Goal: Information Seeking & Learning: Learn about a topic

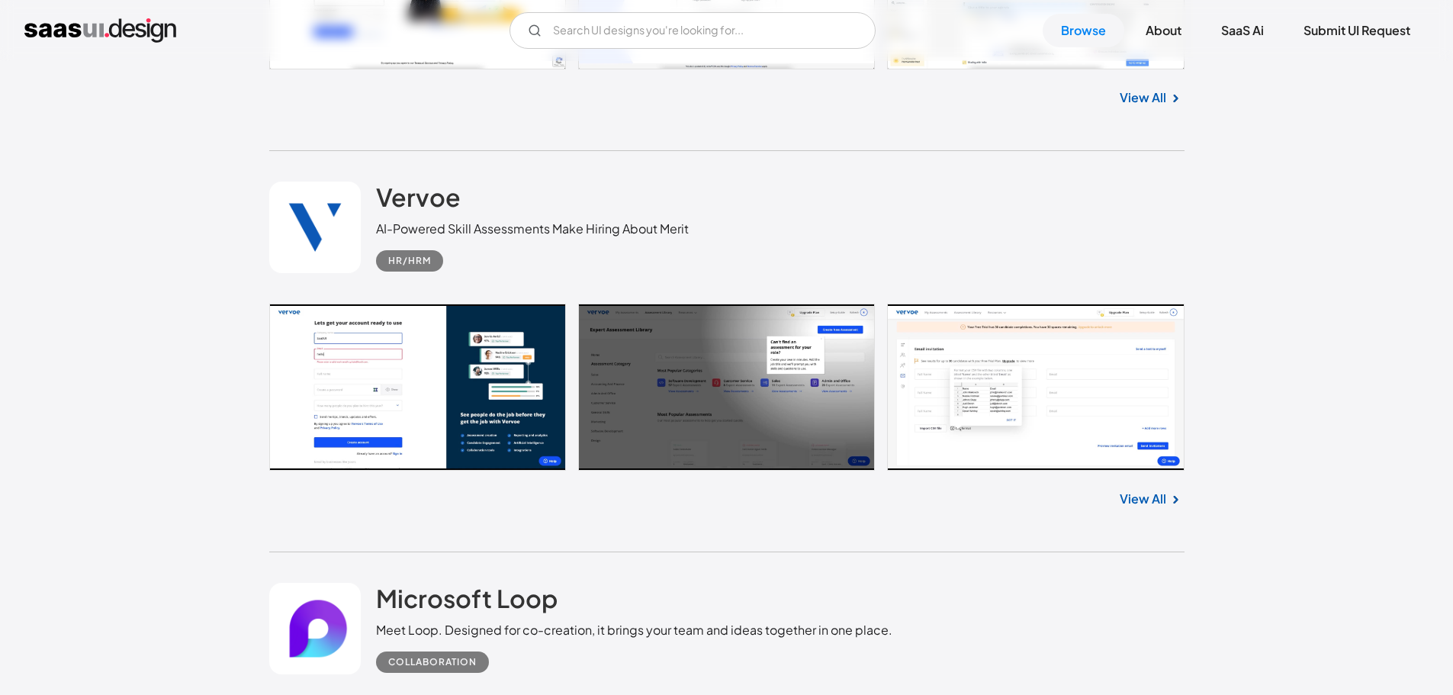
scroll to position [1560, 0]
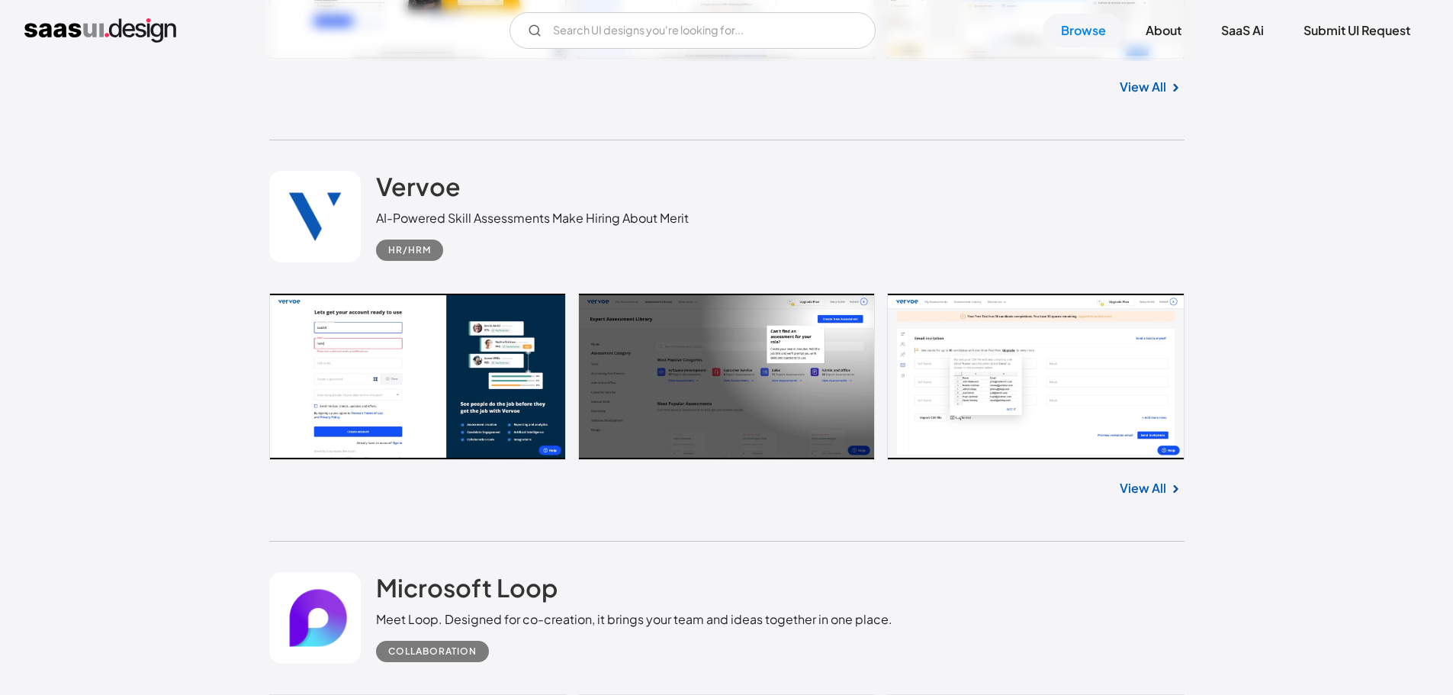
click at [1126, 485] on link "View All" at bounding box center [1142, 488] width 47 height 18
click at [1141, 490] on link "View All" at bounding box center [1142, 488] width 47 height 18
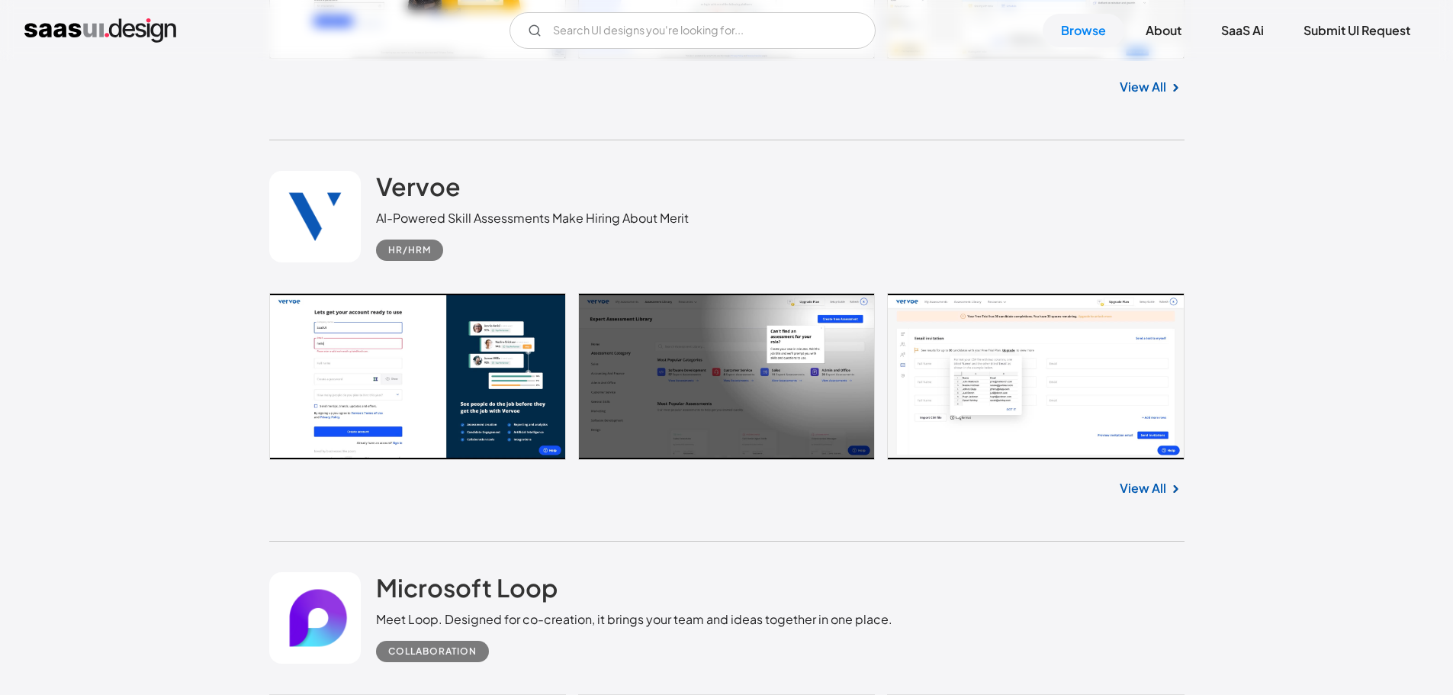
drag, startPoint x: 1141, startPoint y: 490, endPoint x: 1057, endPoint y: 496, distance: 84.1
click at [1057, 496] on div "View All" at bounding box center [726, 485] width 915 height 50
click at [1147, 483] on link "View All" at bounding box center [1142, 488] width 47 height 18
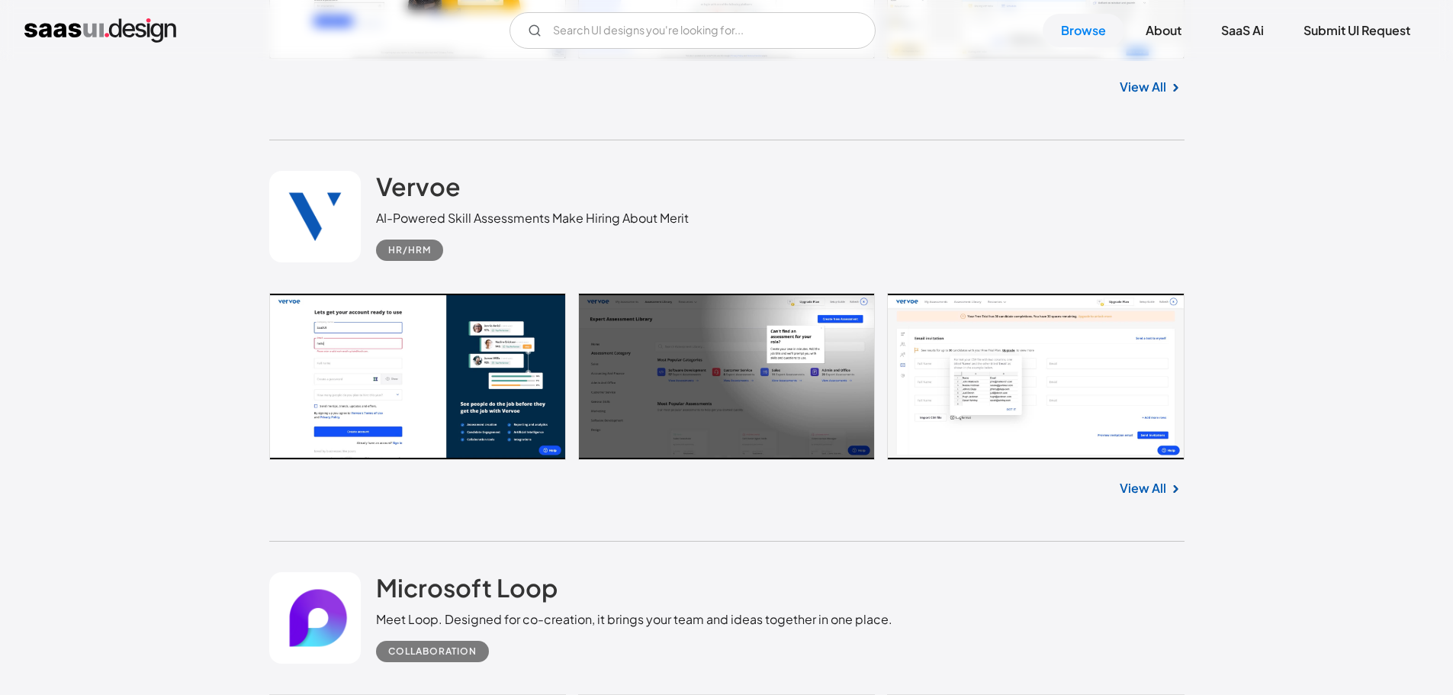
scroll to position [2168, 0]
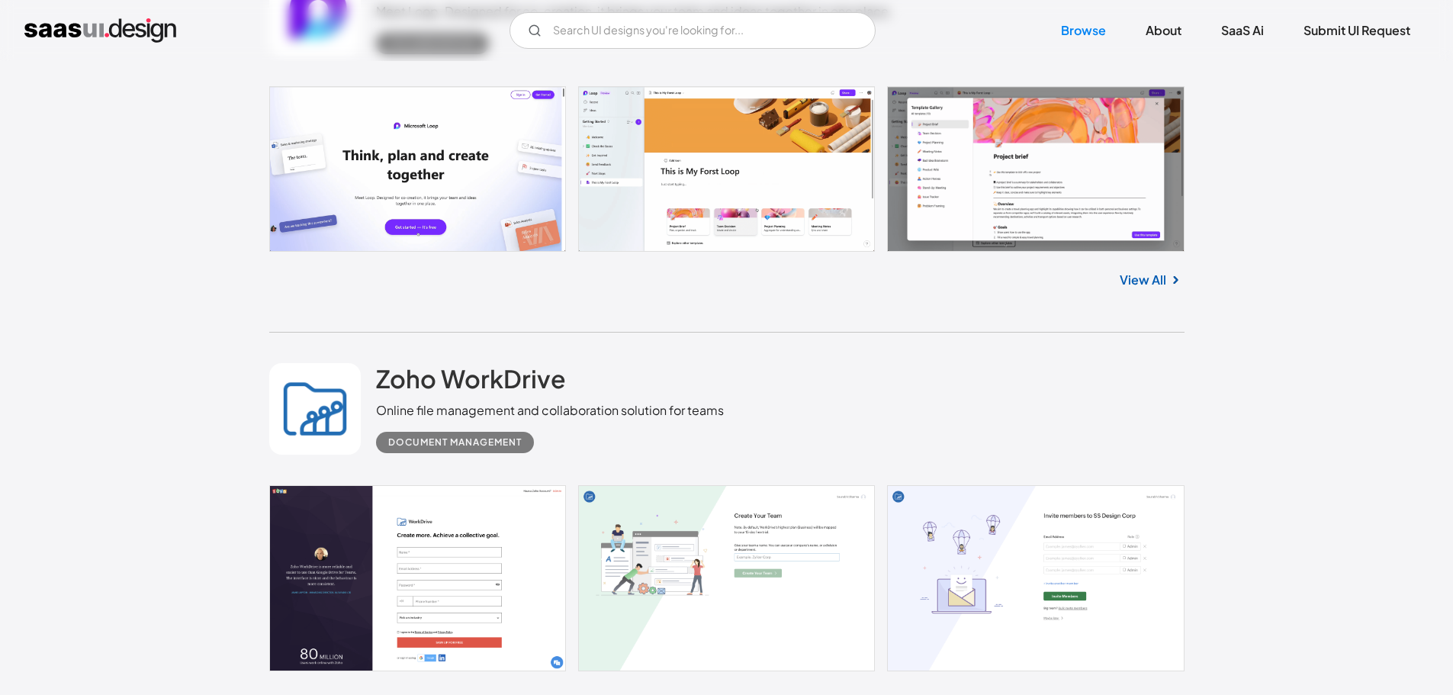
click at [1147, 483] on div "Zoho WorkDrive Online file management and collaboration solution for teams Docu…" at bounding box center [726, 408] width 915 height 153
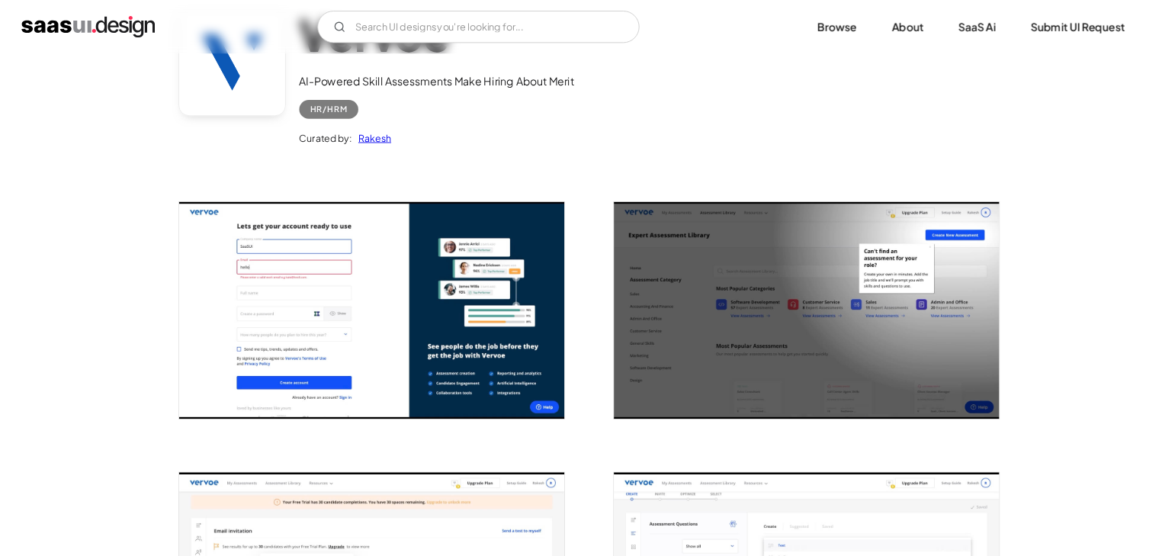
scroll to position [127, 0]
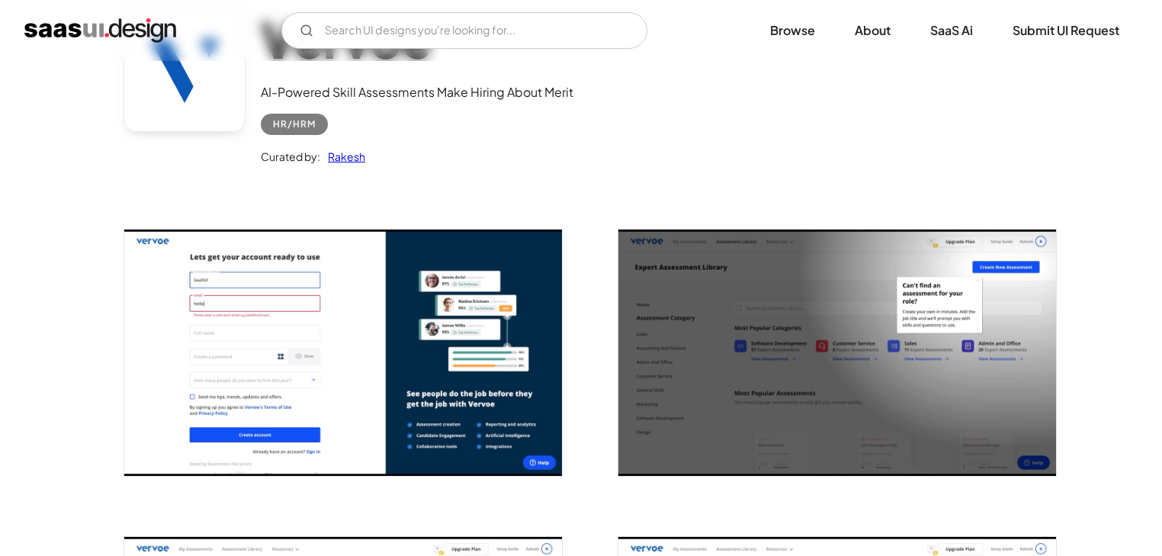
click at [508, 196] on div at bounding box center [334, 343] width 458 height 307
click at [561, 476] on div at bounding box center [343, 353] width 439 height 248
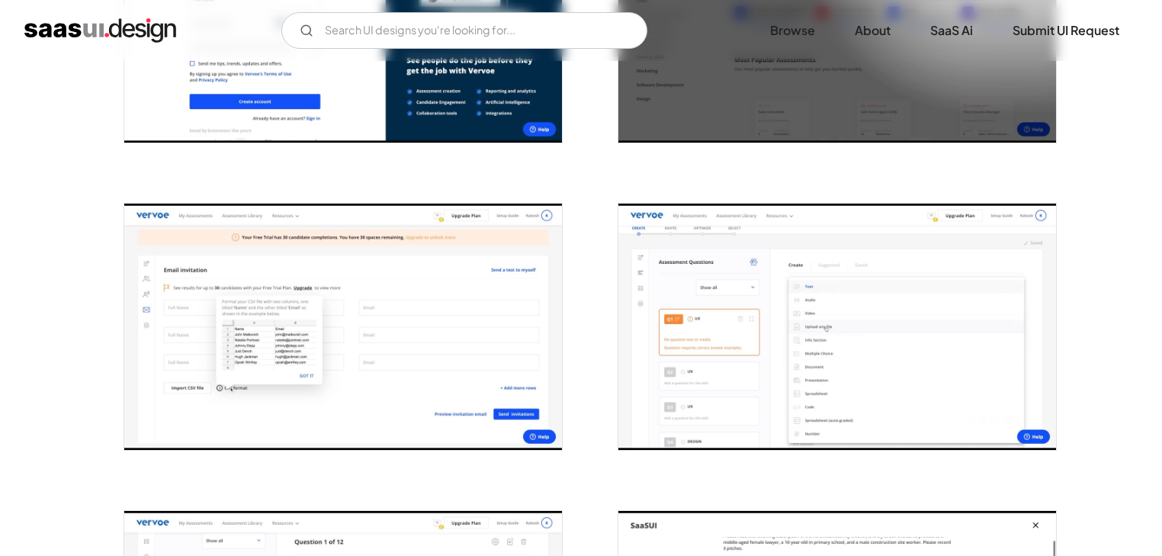
scroll to position [461, 0]
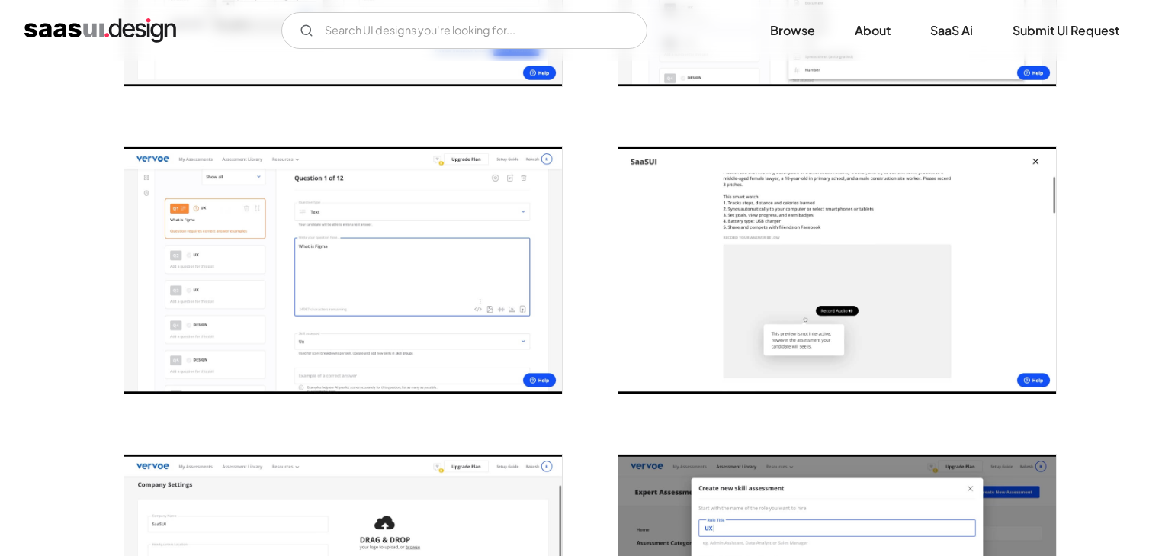
scroll to position [825, 0]
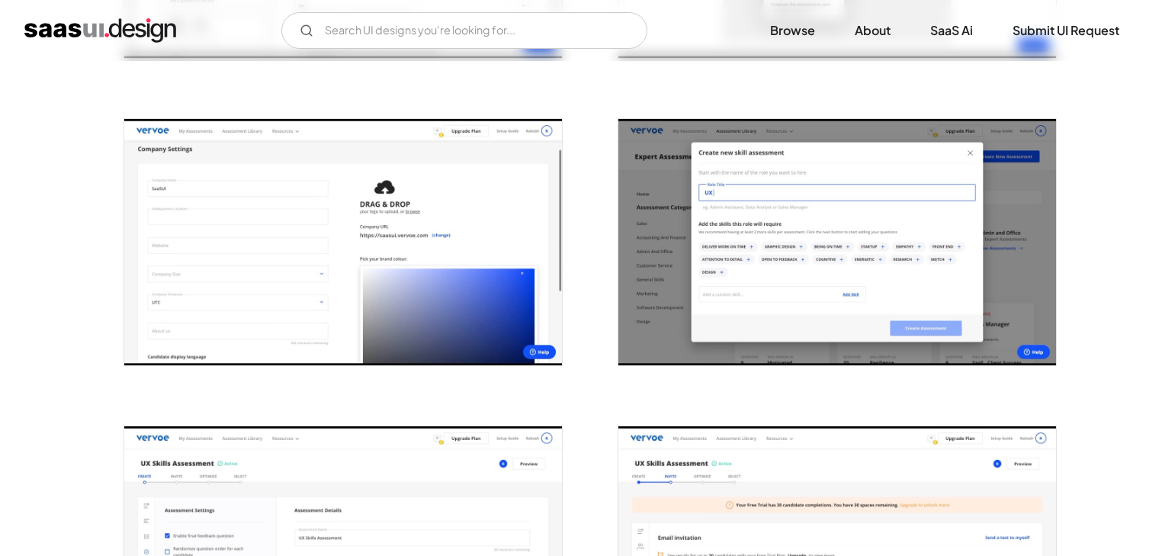
scroll to position [1147, 0]
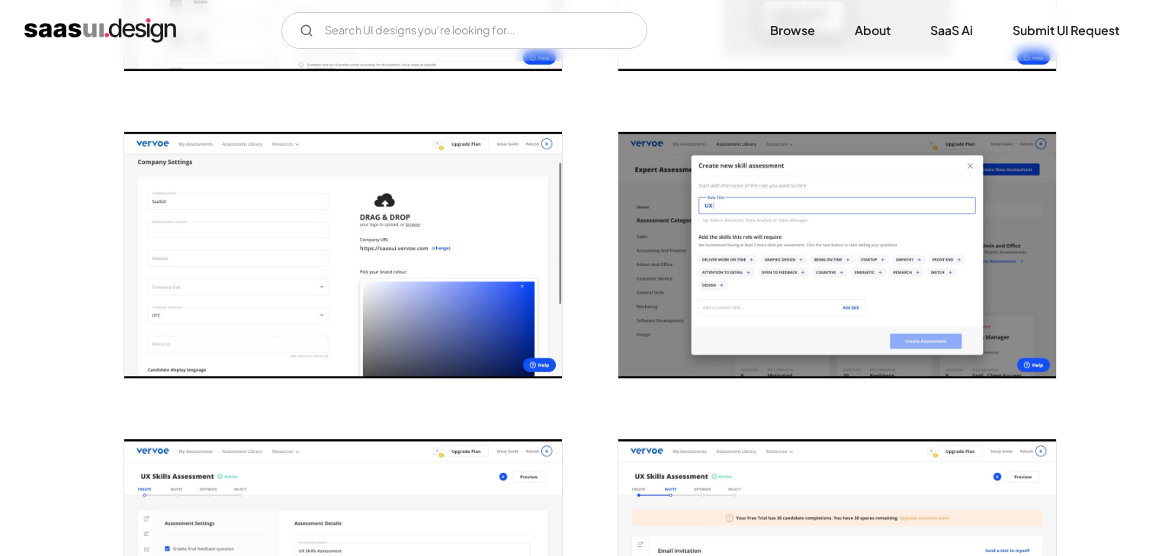
click at [615, 413] on div at bounding box center [828, 553] width 458 height 307
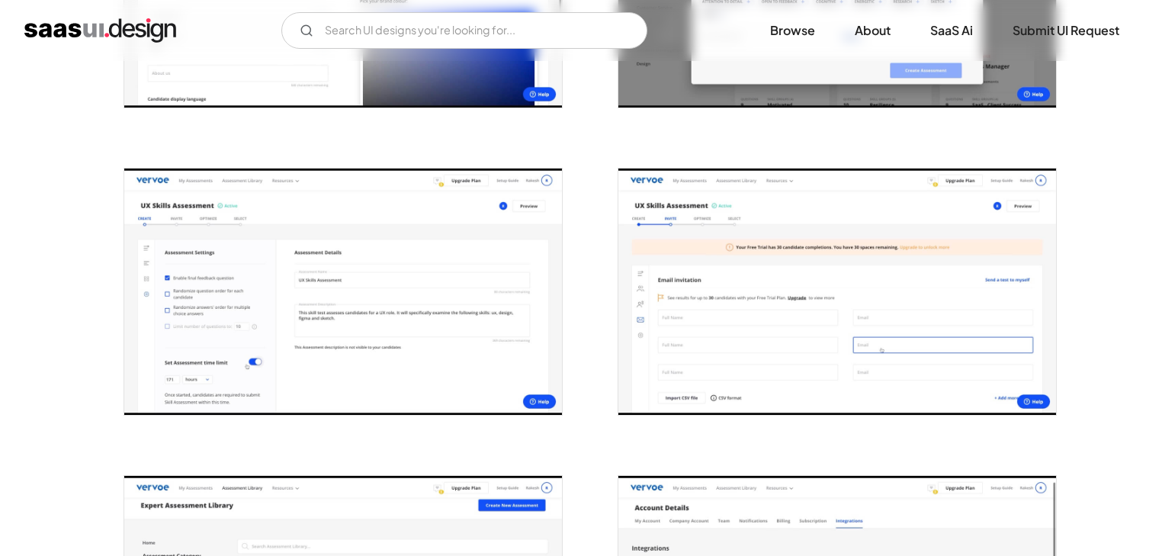
scroll to position [1418, 0]
click at [671, 222] on img "open lightbox" at bounding box center [837, 291] width 438 height 246
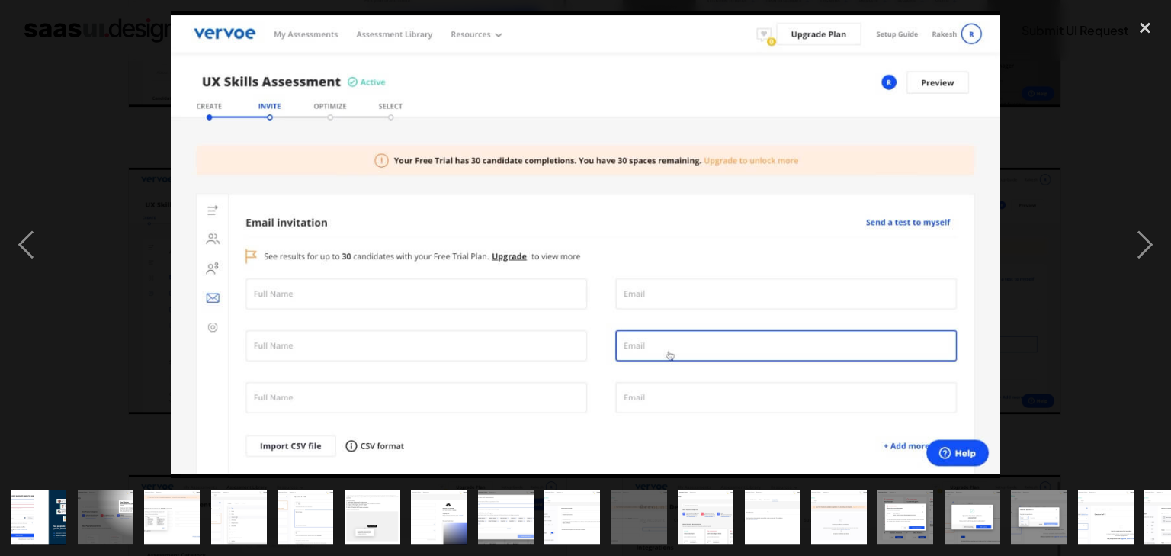
click at [671, 222] on img at bounding box center [586, 244] width 830 height 467
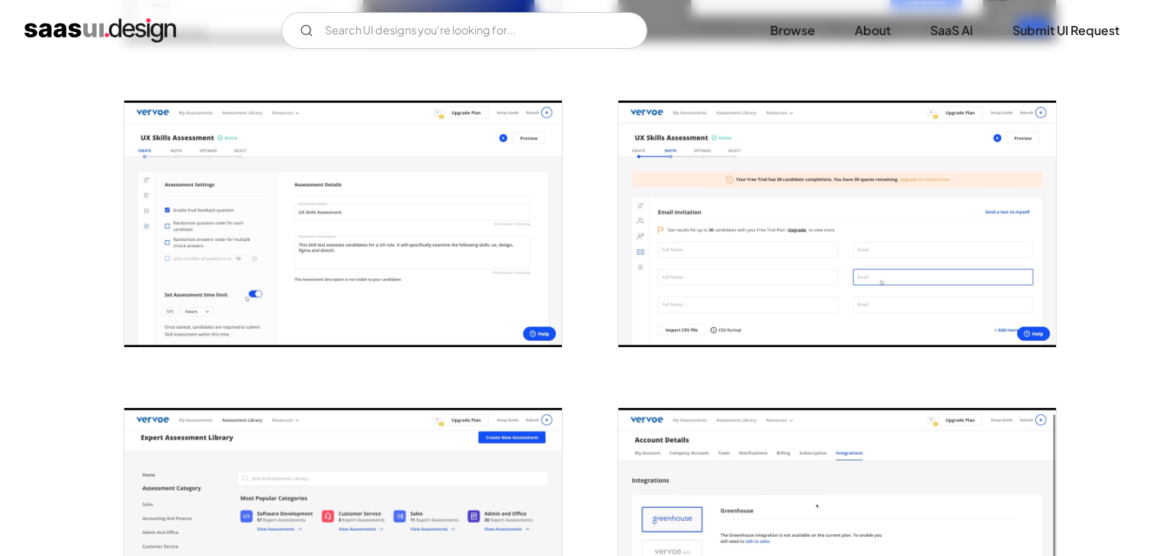
scroll to position [1495, 0]
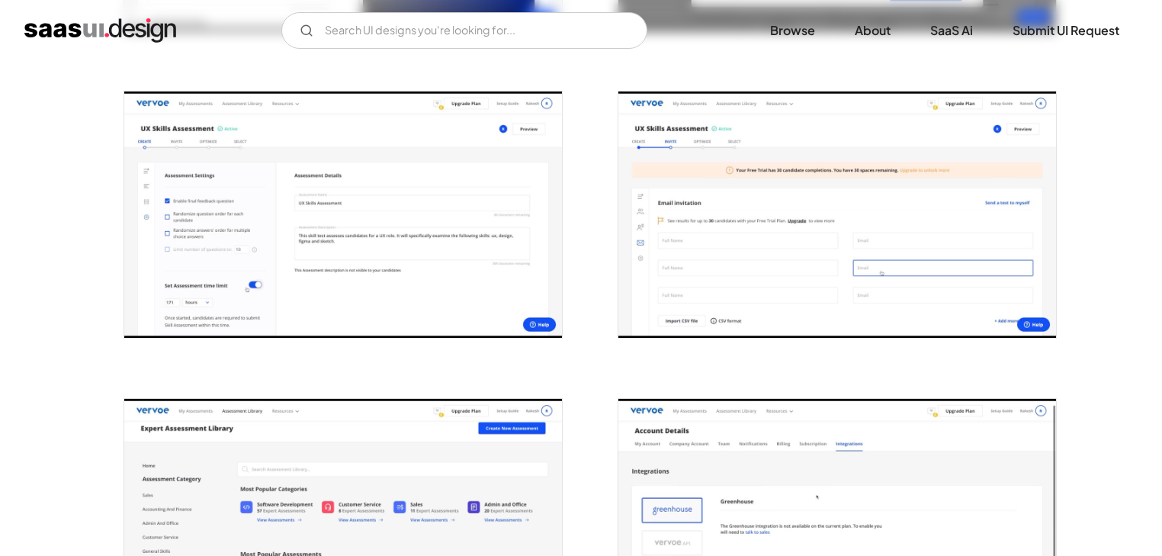
click at [63, 250] on div "Back Vervoe AI-Powered Skill Assessments Make Hiring About Merit HR/HRM Curated…" at bounding box center [581, 246] width 1162 height 3361
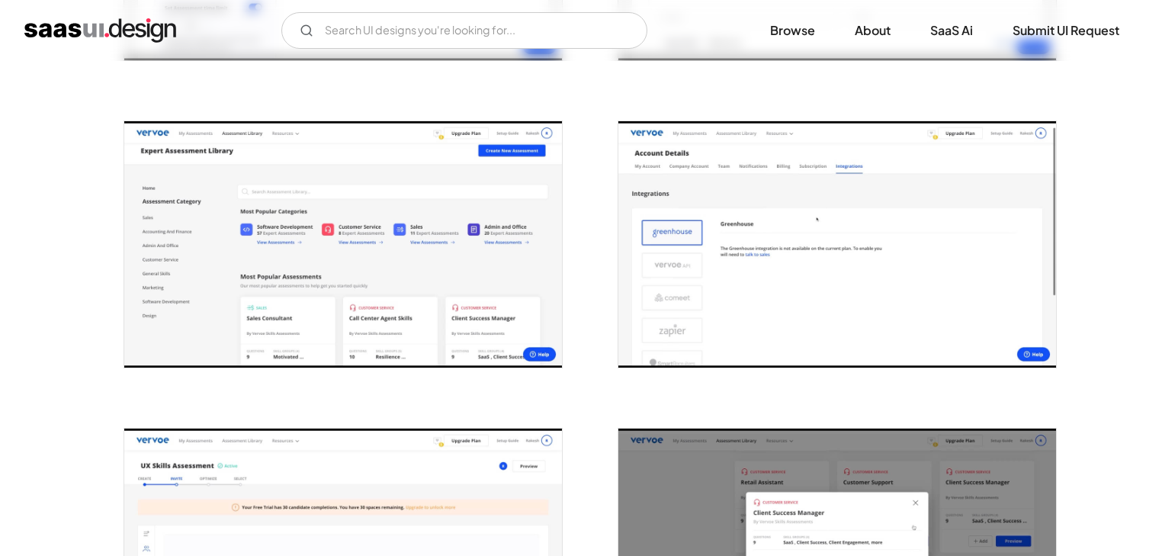
scroll to position [1772, 0]
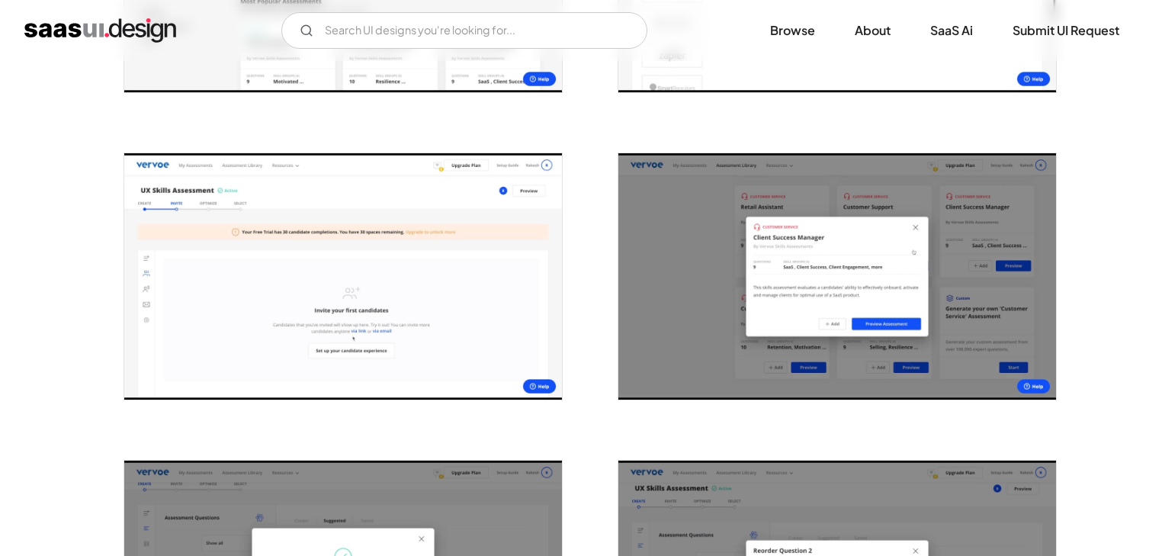
scroll to position [2048, 0]
click at [715, 365] on img "open lightbox" at bounding box center [837, 276] width 438 height 246
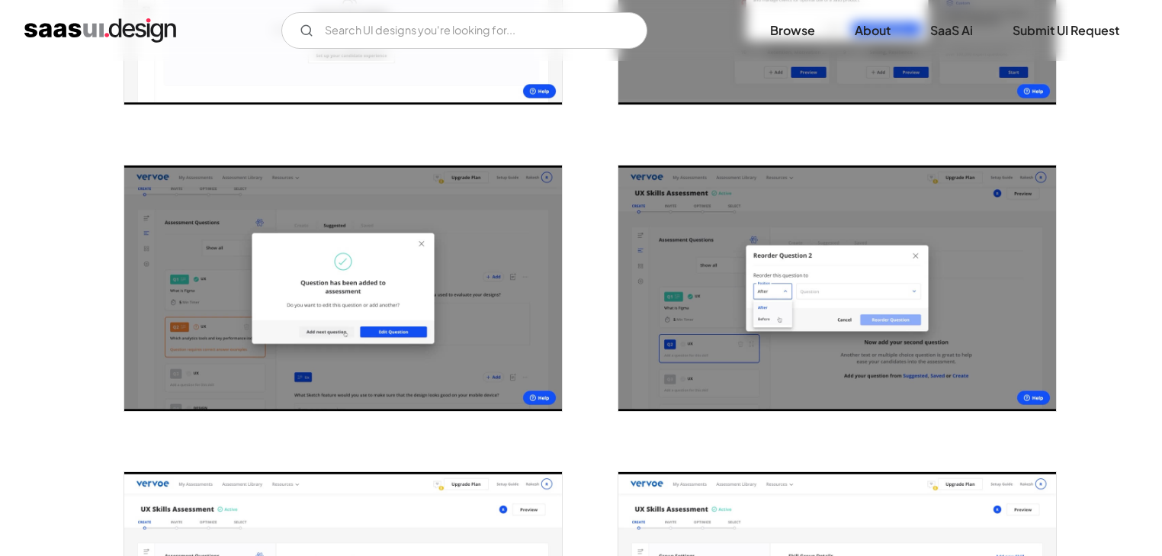
scroll to position [2343, 0]
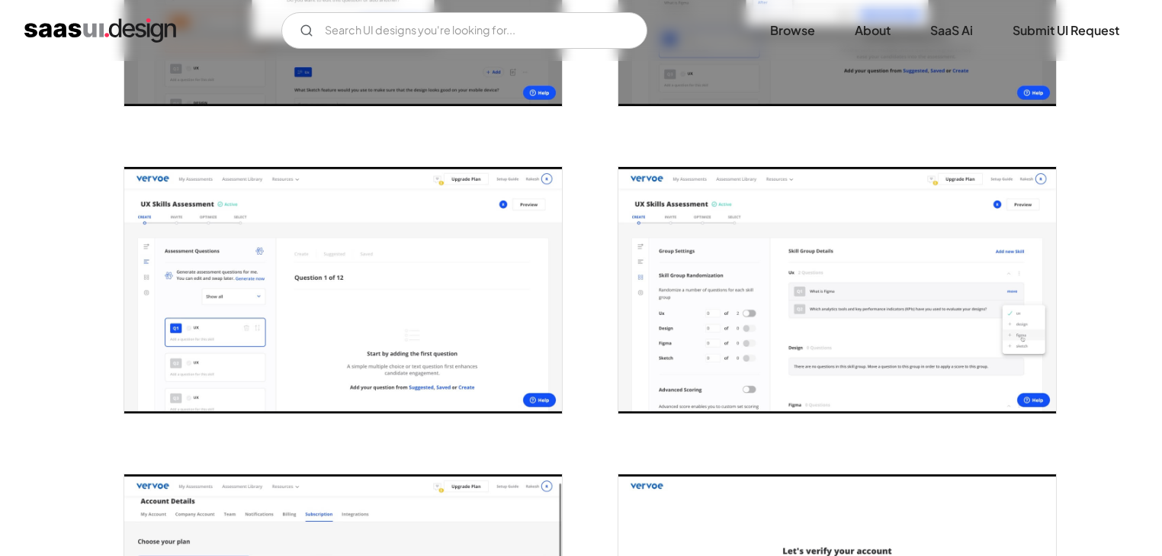
scroll to position [2648, 0]
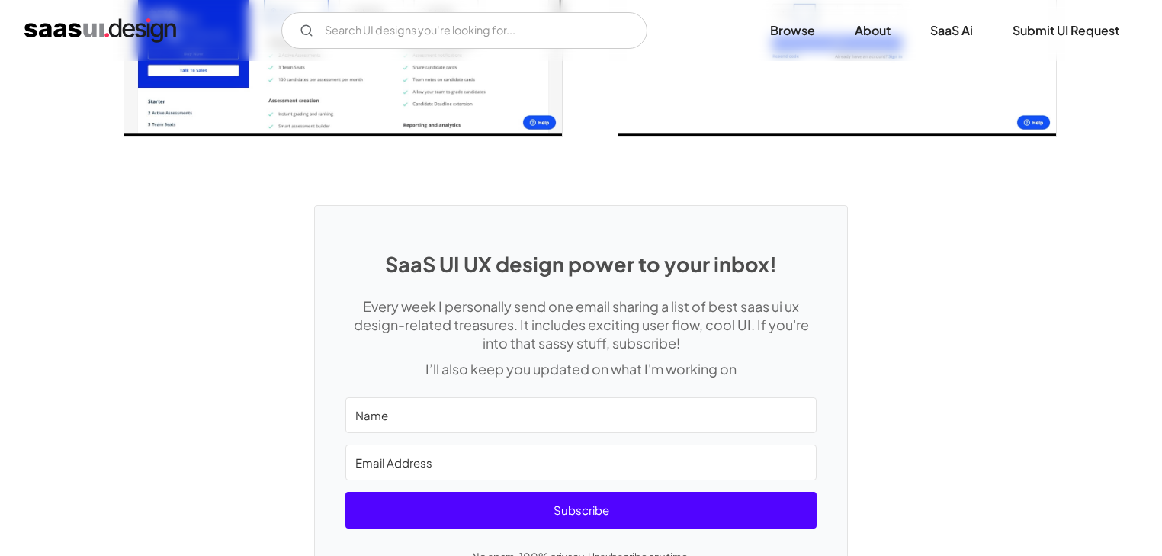
scroll to position [3255, 0]
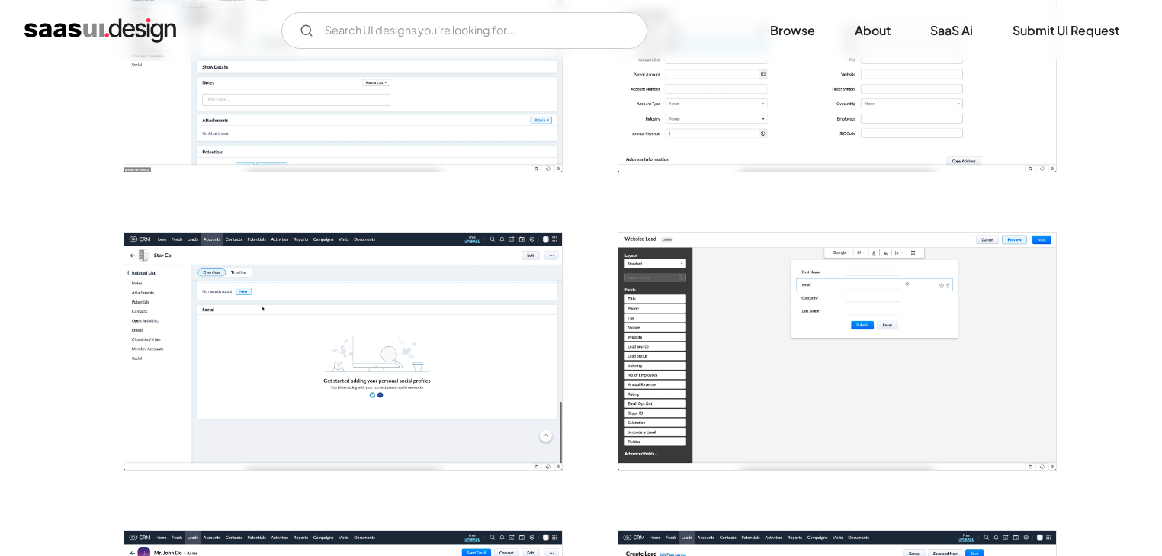
scroll to position [627, 0]
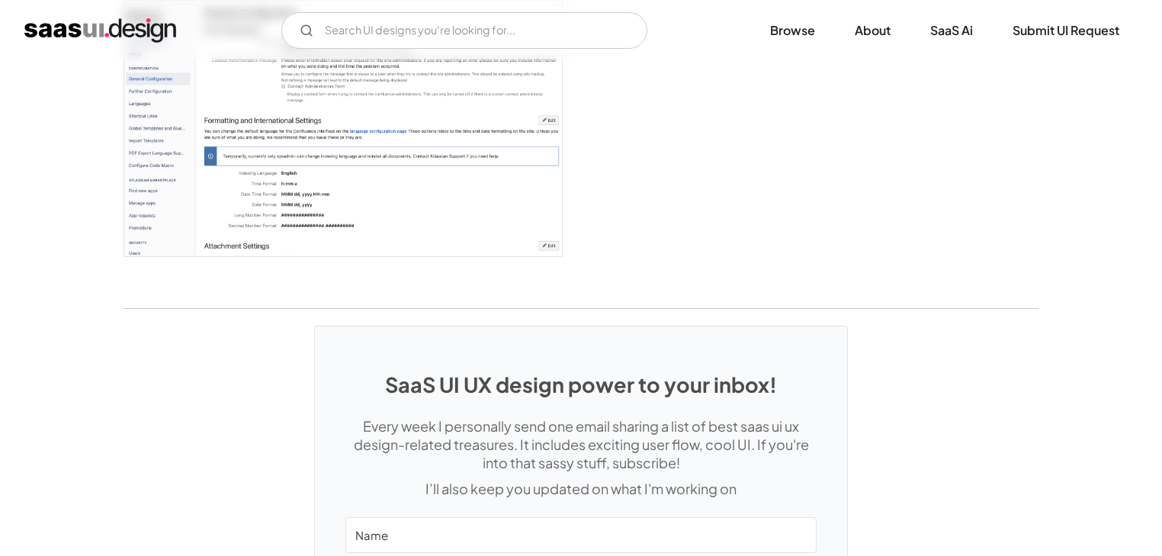
scroll to position [4392, 0]
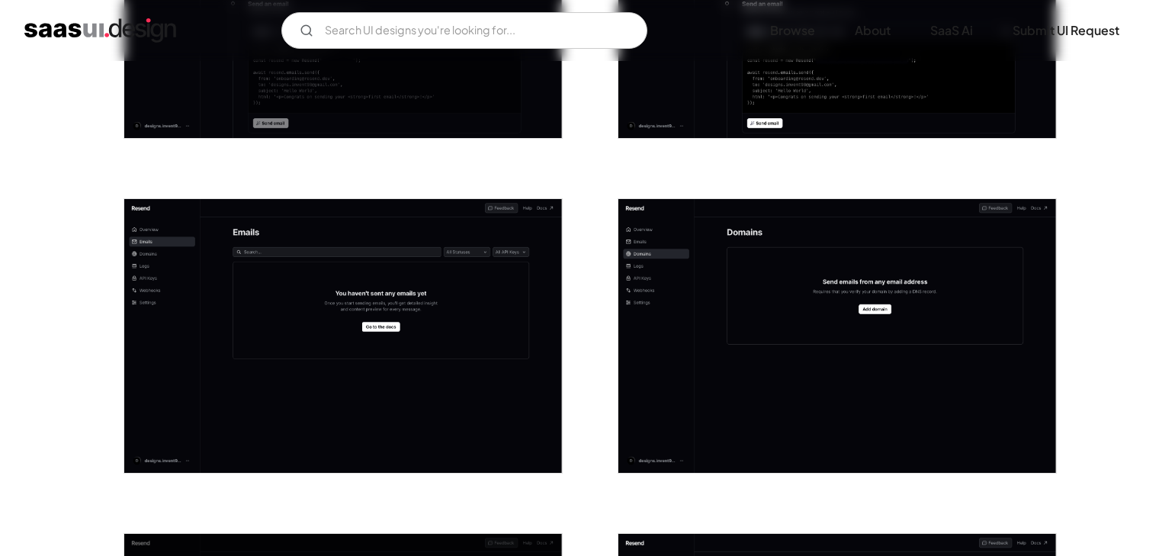
scroll to position [827, 0]
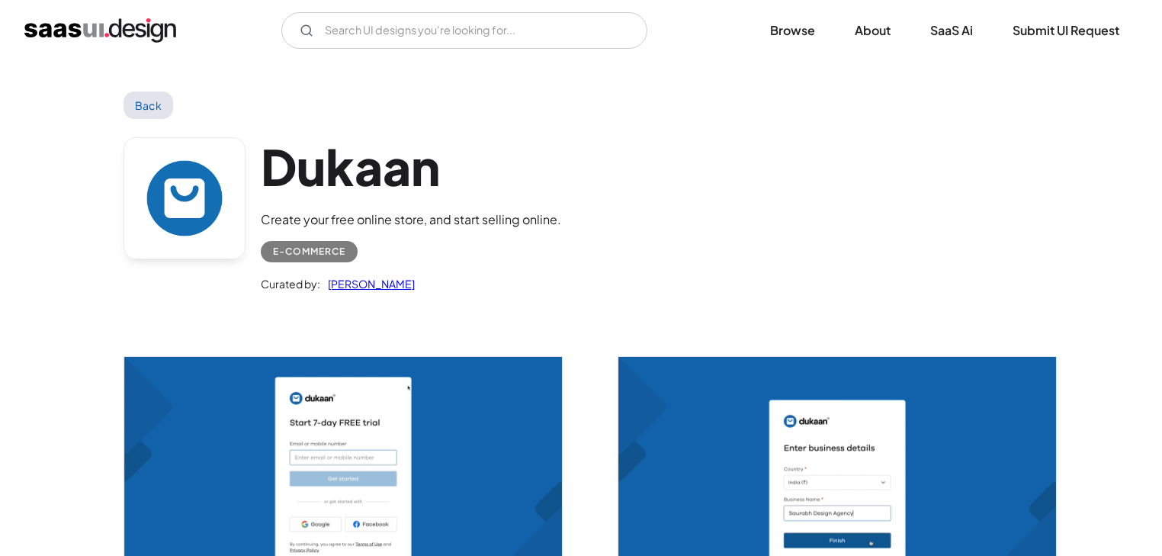
click at [994, 293] on div "Dukaan Create your free online store, and start selling online. E-commerce Cura…" at bounding box center [581, 218] width 915 height 199
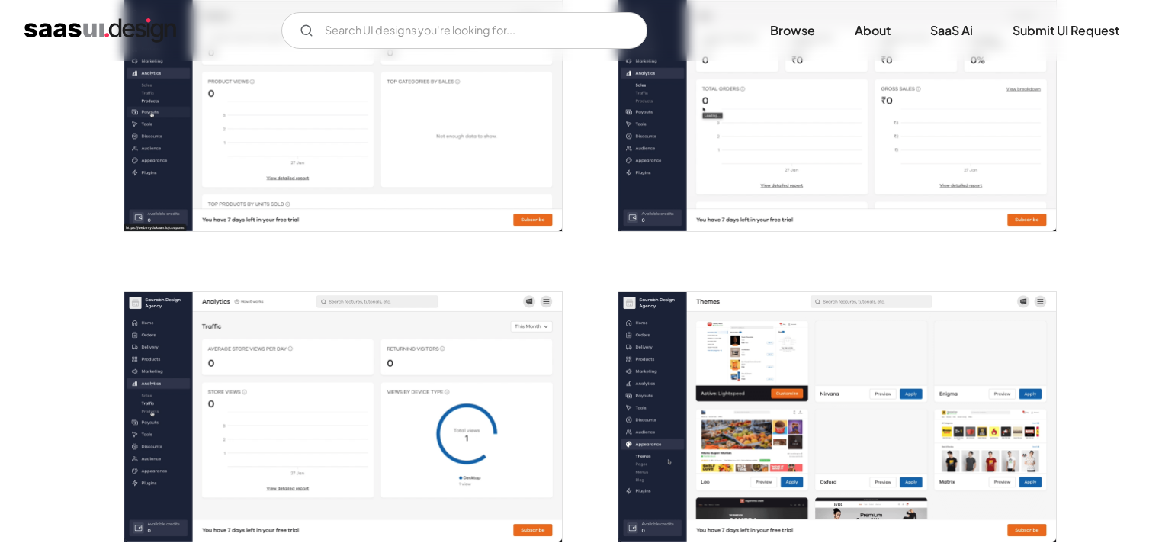
scroll to position [1052, 0]
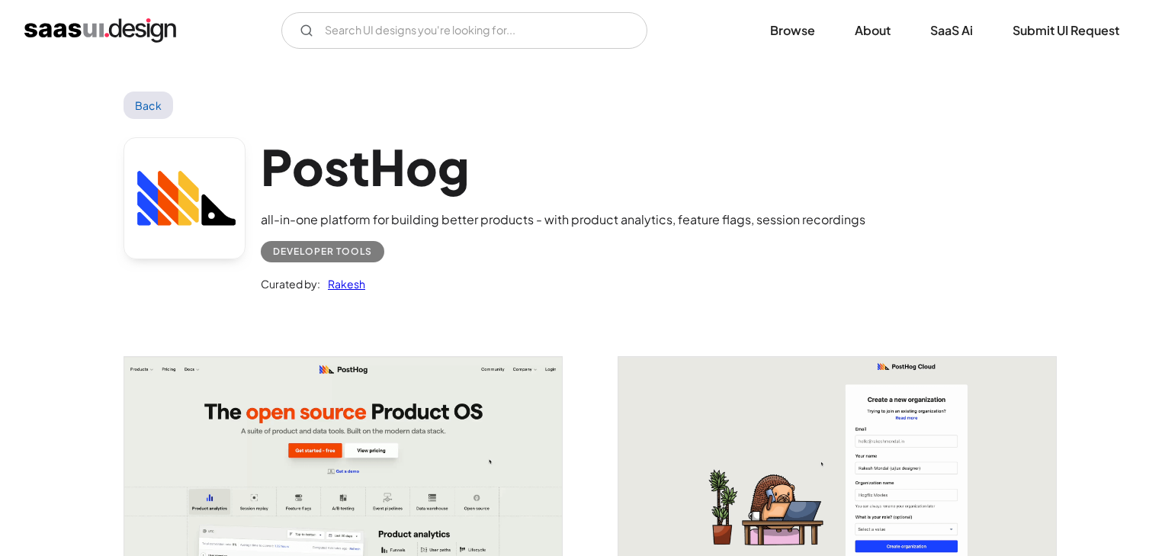
click at [348, 252] on div "Developer tools" at bounding box center [322, 251] width 99 height 18
drag, startPoint x: 454, startPoint y: 400, endPoint x: 976, endPoint y: 233, distance: 547.7
click at [976, 233] on div "PostHog all-in-one platform for building better products - with product analyti…" at bounding box center [581, 218] width 915 height 199
click at [312, 255] on div "Developer tools" at bounding box center [322, 251] width 99 height 18
click at [354, 284] on link "Rakesh" at bounding box center [342, 284] width 45 height 18
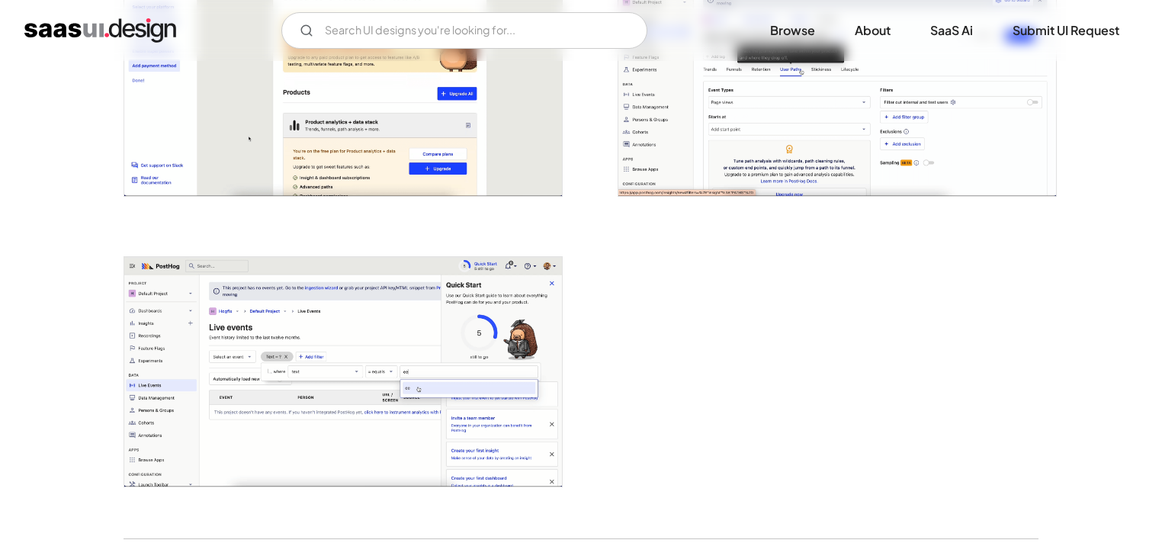
scroll to position [3612, 0]
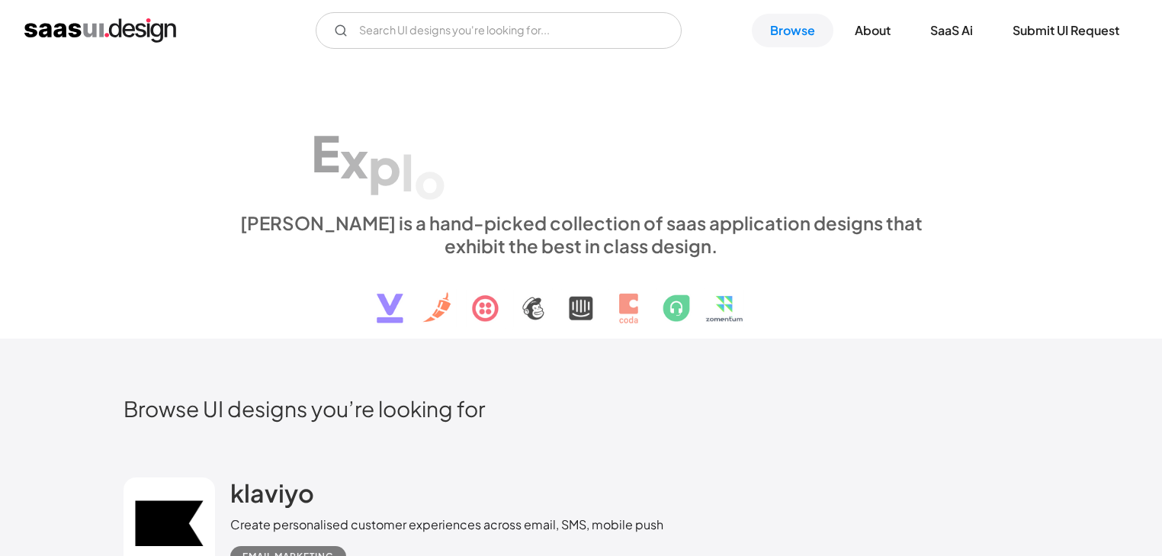
scroll to position [11793, 0]
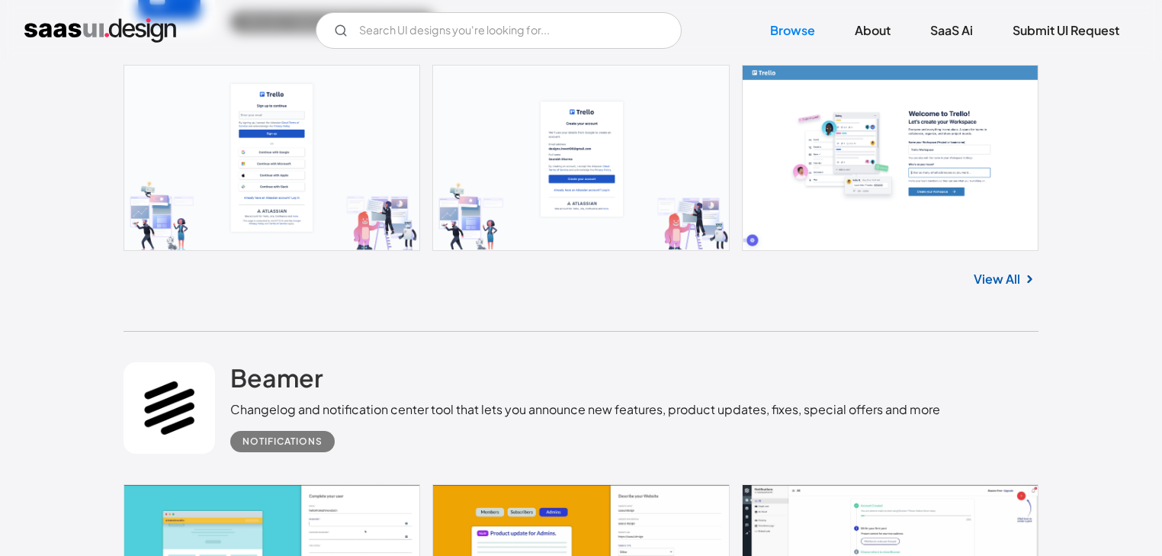
click at [491, 31] on input "Email Form" at bounding box center [499, 30] width 366 height 37
type input "cyber"
click at [785, 25] on link "Browse" at bounding box center [793, 31] width 82 height 34
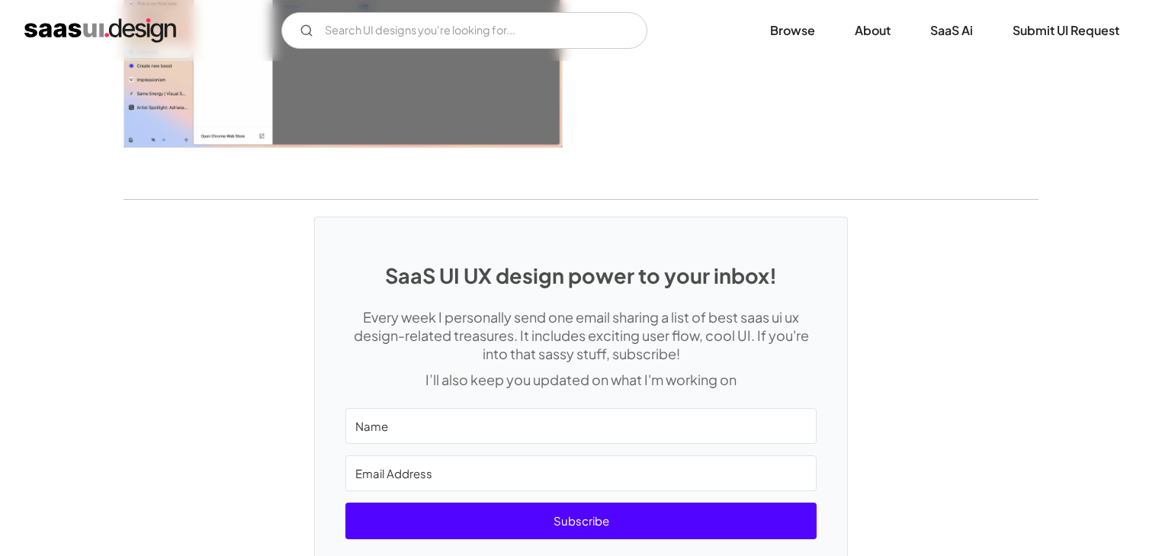
scroll to position [3721, 0]
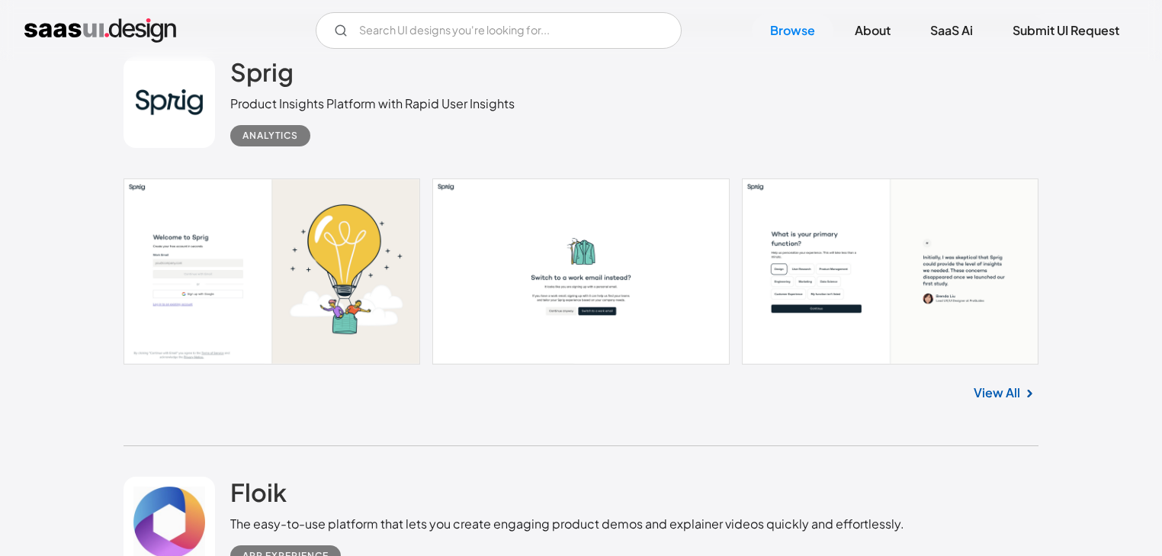
scroll to position [836, 0]
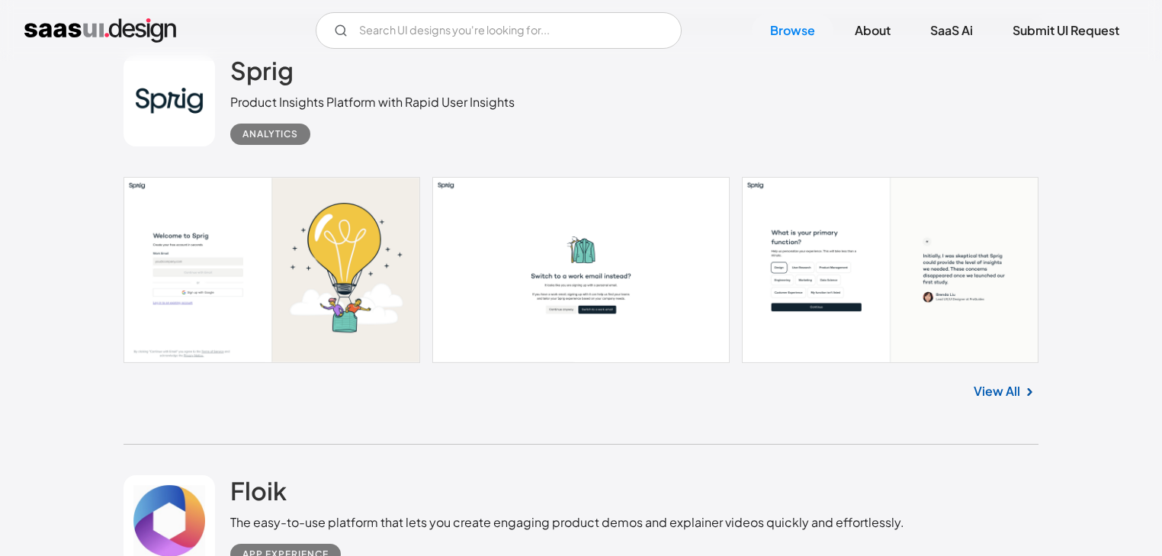
click at [997, 387] on link "View All" at bounding box center [997, 391] width 47 height 18
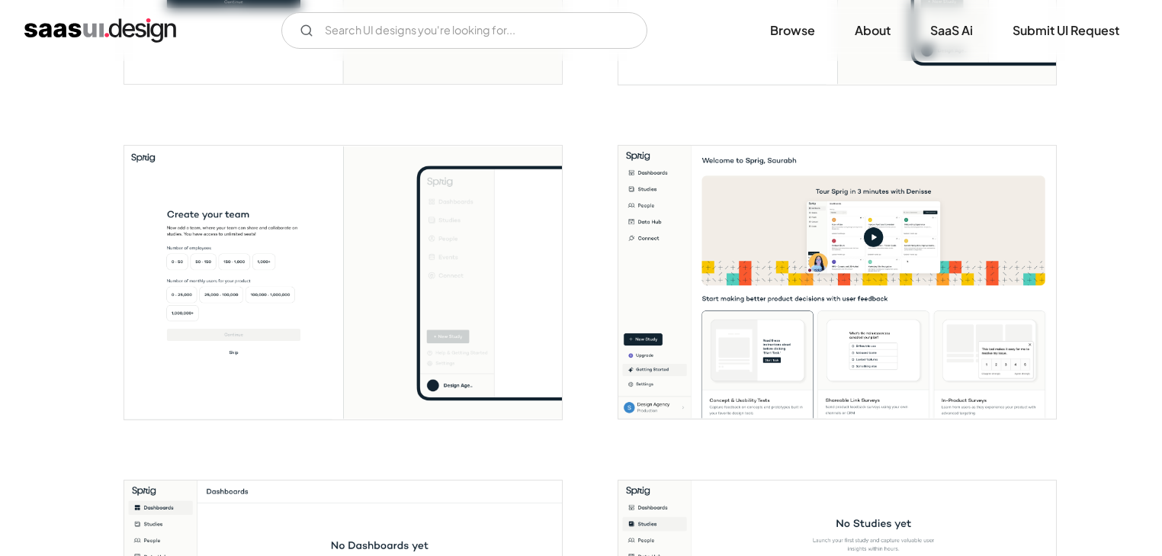
scroll to position [882, 0]
click at [778, 339] on img "open lightbox" at bounding box center [837, 282] width 438 height 274
click at [530, 345] on img "open lightbox" at bounding box center [343, 282] width 438 height 274
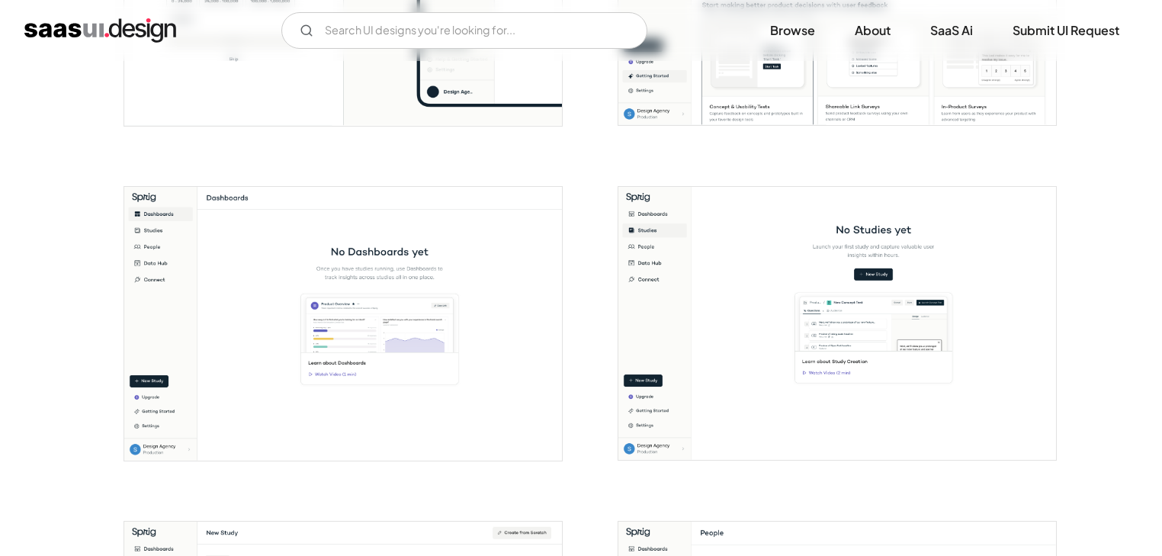
scroll to position [1174, 0]
click at [557, 289] on img "open lightbox" at bounding box center [343, 325] width 438 height 274
click at [891, 323] on img "open lightbox" at bounding box center [837, 325] width 438 height 274
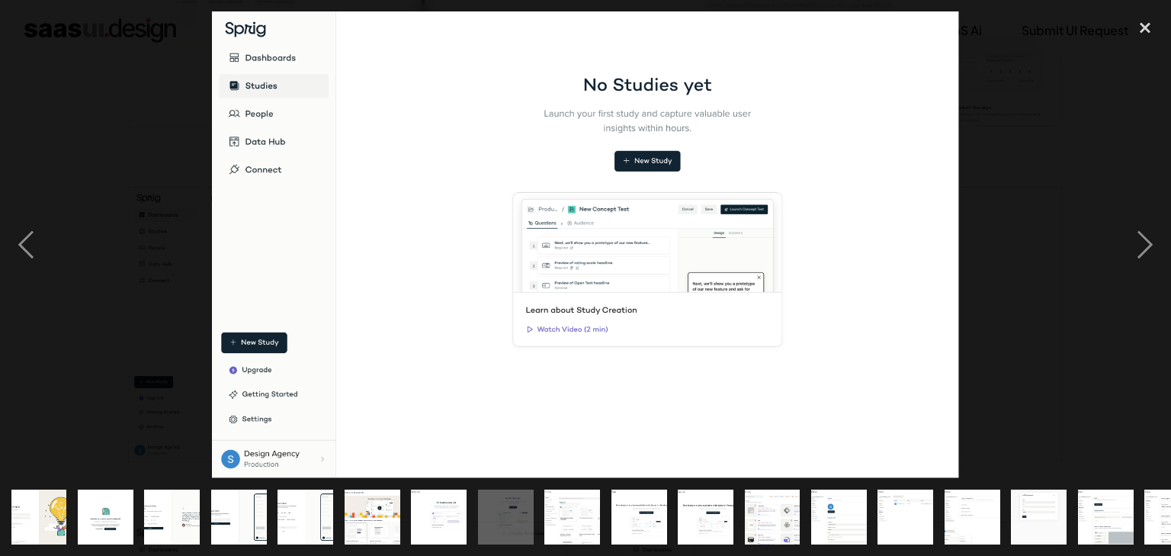
click at [891, 323] on img at bounding box center [585, 244] width 747 height 467
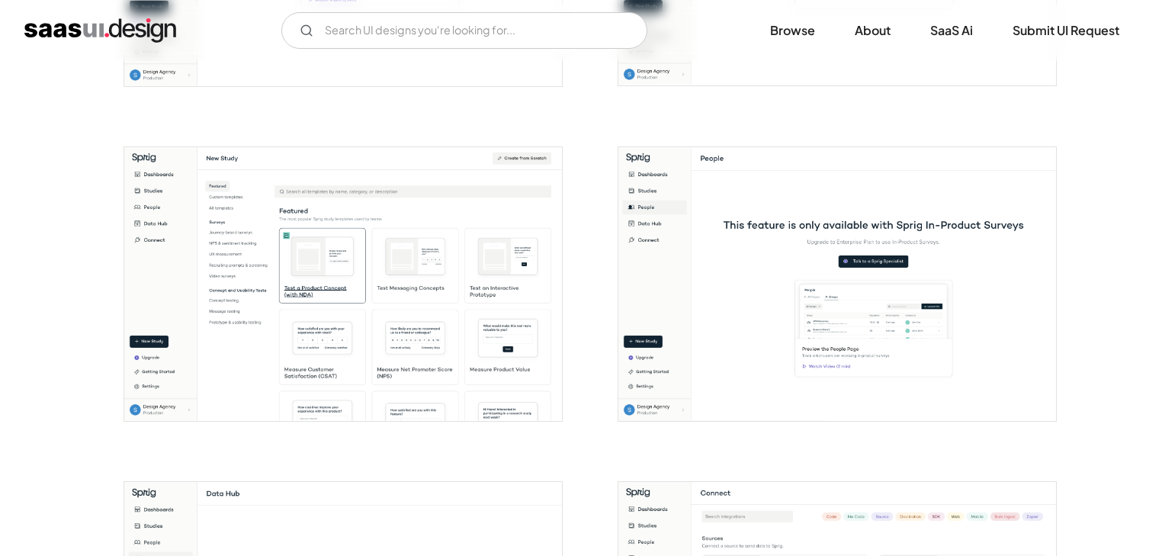
scroll to position [1550, 0]
click at [454, 233] on img "open lightbox" at bounding box center [343, 284] width 438 height 274
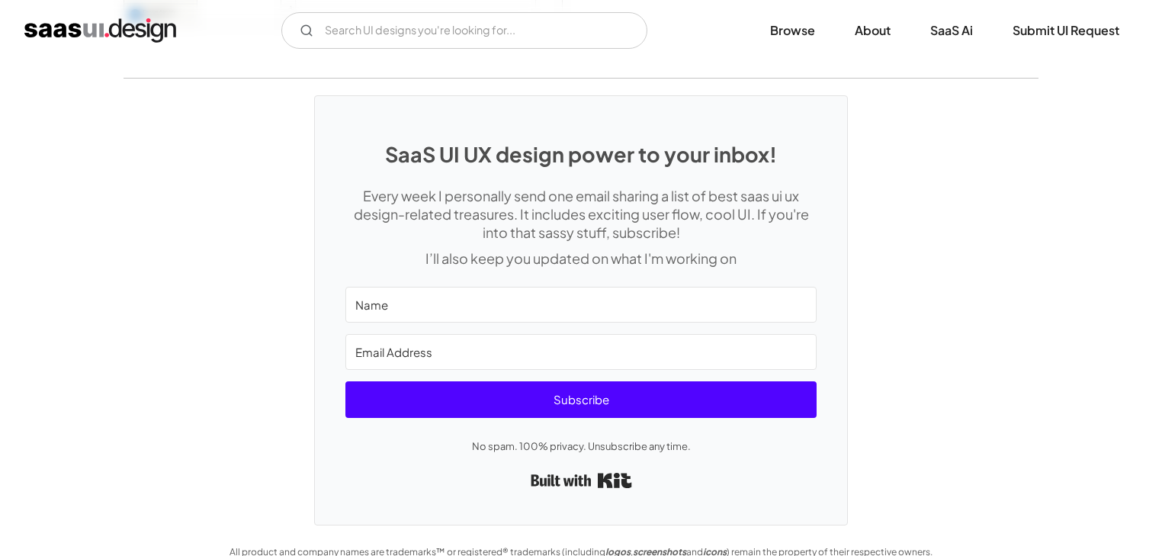
scroll to position [3974, 0]
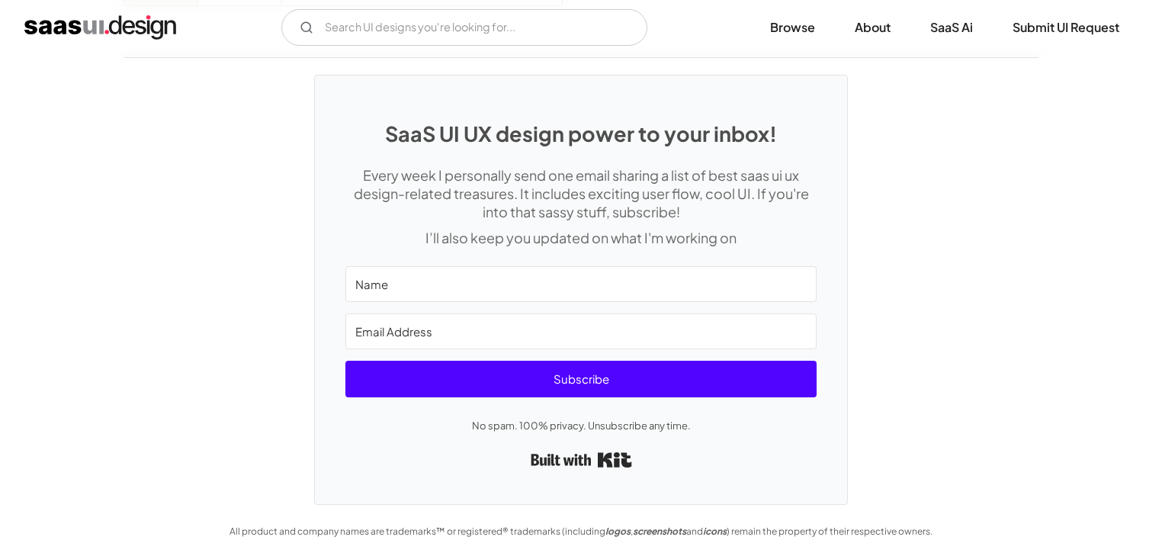
click at [120, 125] on div "SaaS UI UX design power to your inbox! Every week I personally send one email s…" at bounding box center [581, 281] width 1162 height 447
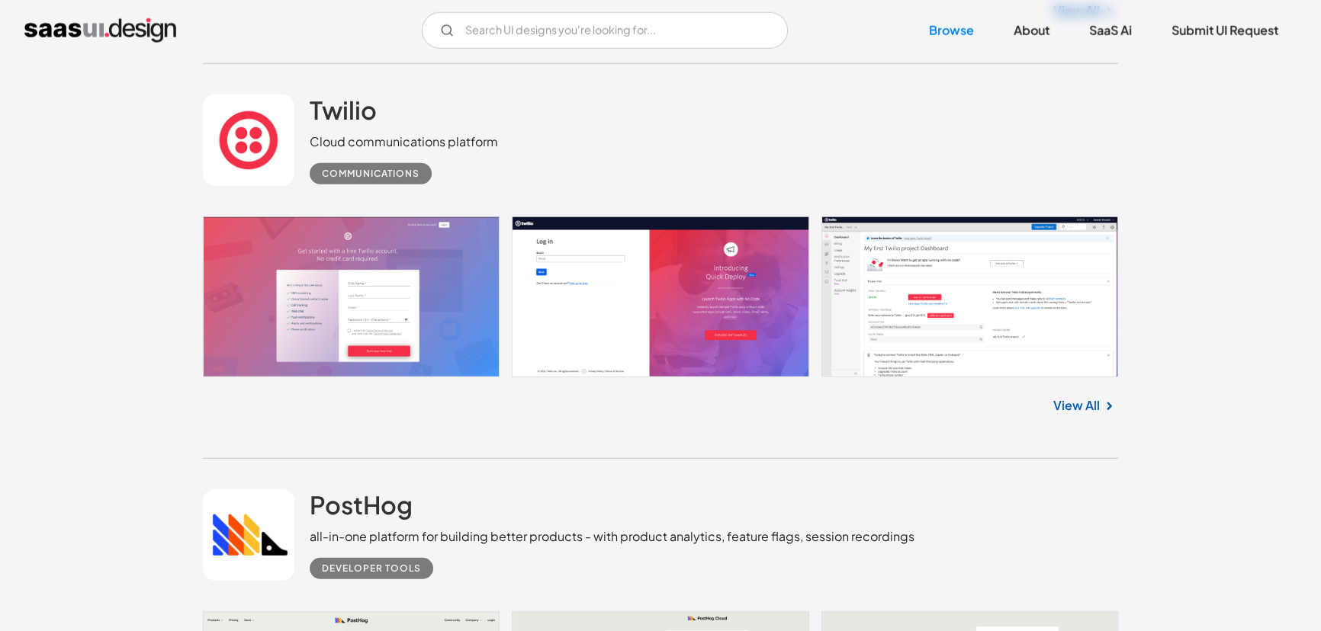
scroll to position [5245, 0]
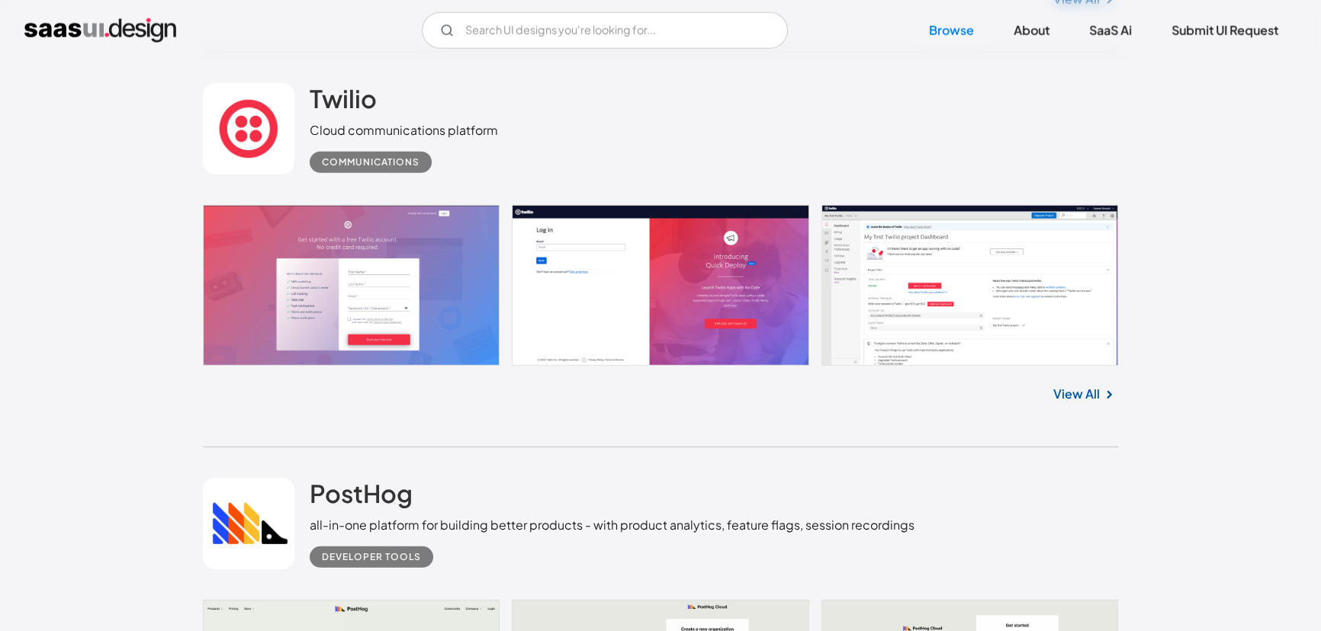
click at [478, 302] on link at bounding box center [660, 285] width 915 height 161
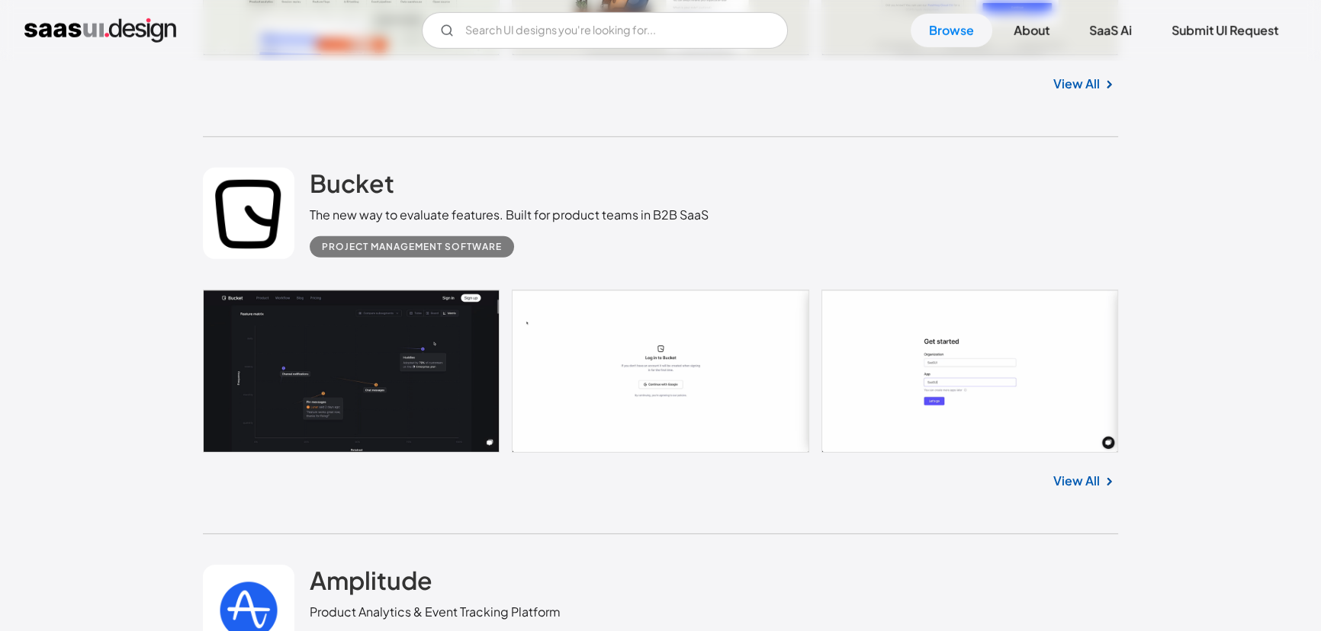
scroll to position [5949, 0]
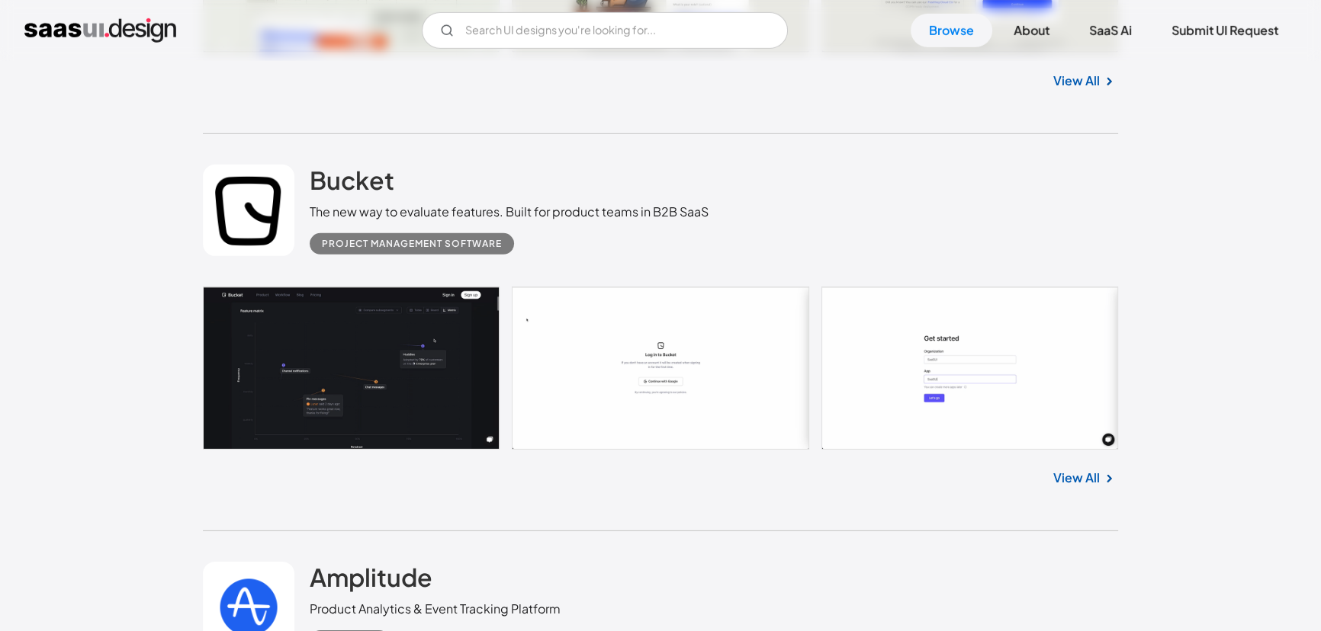
click at [991, 391] on link at bounding box center [660, 368] width 915 height 163
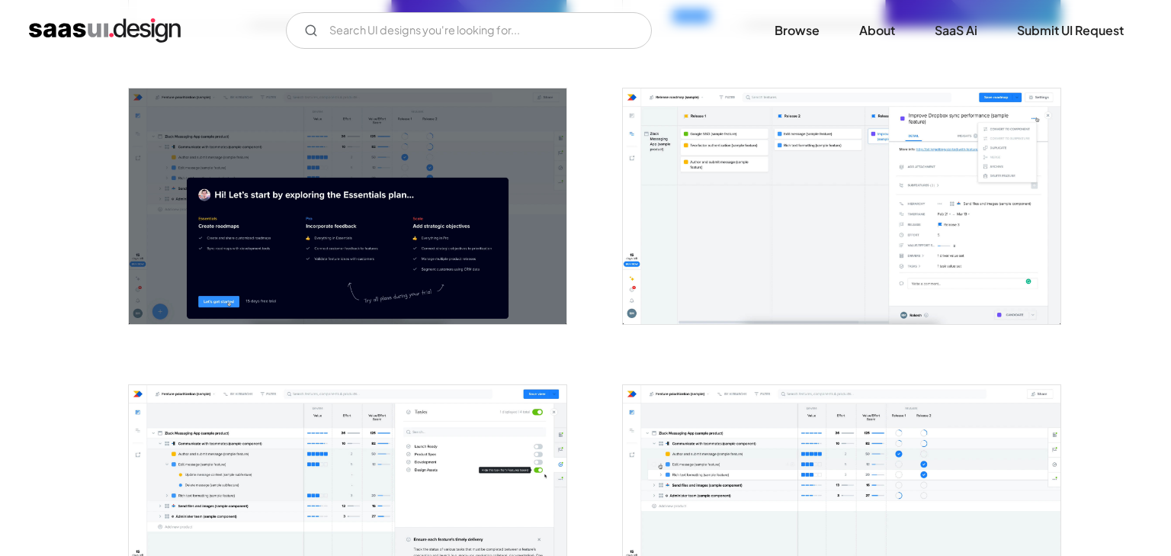
scroll to position [567, 0]
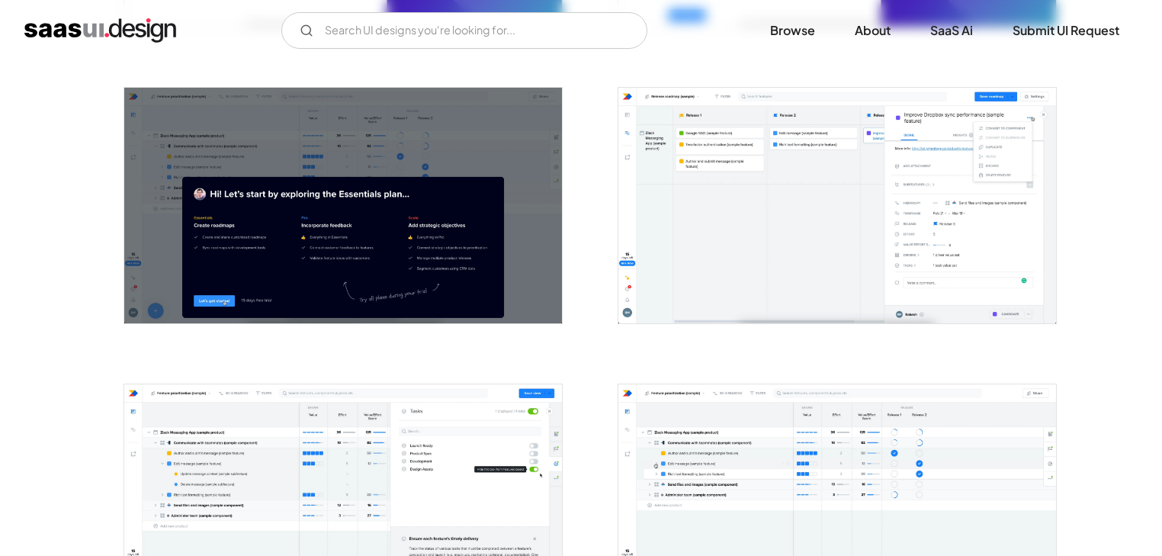
click at [800, 216] on img "open lightbox" at bounding box center [837, 206] width 438 height 236
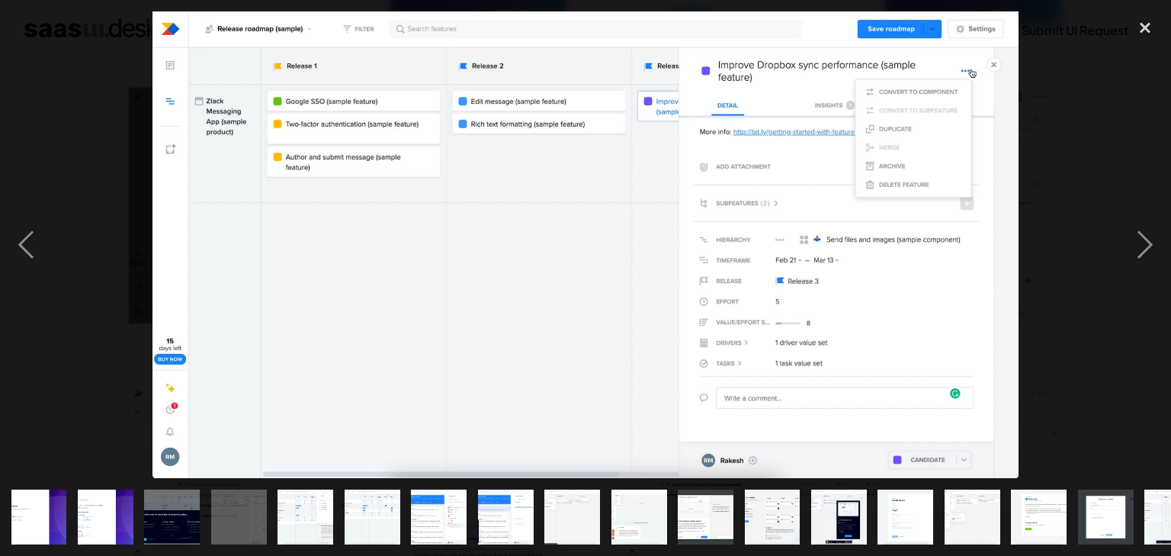
click at [800, 216] on img at bounding box center [586, 244] width 866 height 467
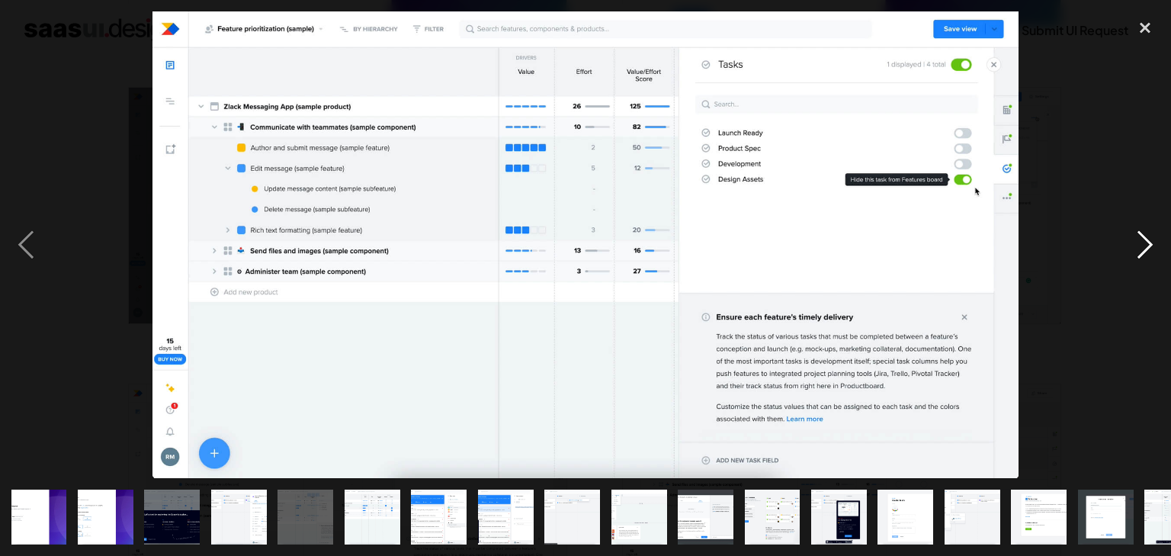
click at [1145, 239] on div "next image" at bounding box center [1145, 244] width 52 height 467
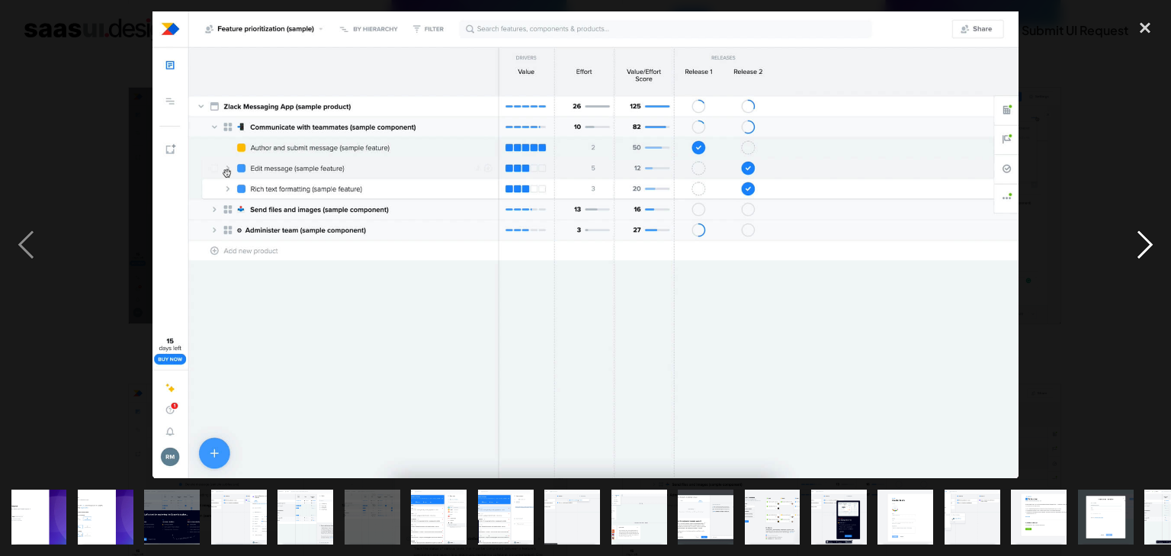
click at [1145, 239] on div "next image" at bounding box center [1145, 244] width 52 height 467
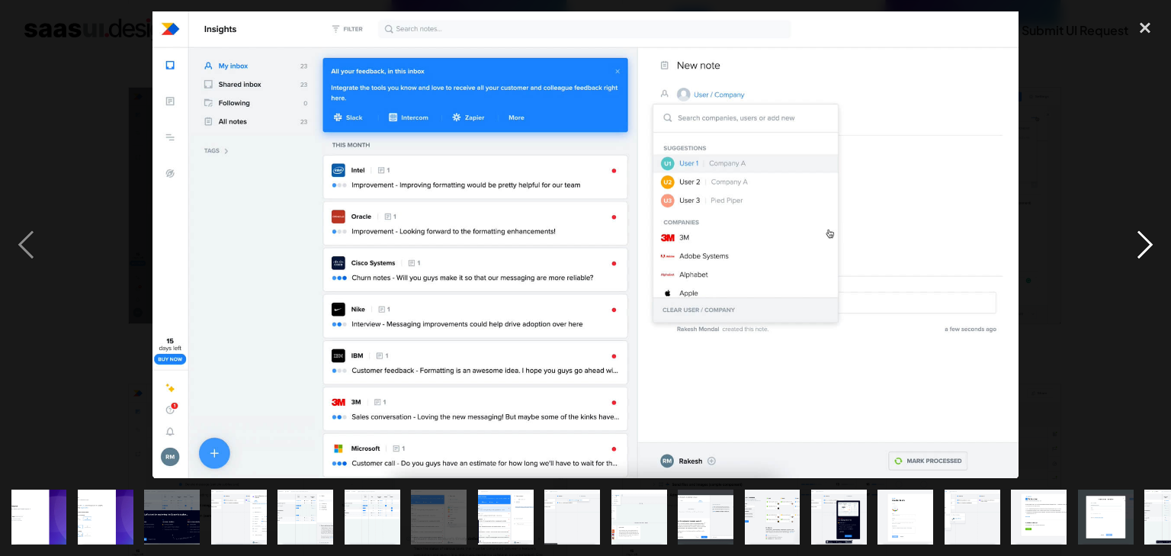
click at [1145, 239] on div "next image" at bounding box center [1145, 244] width 52 height 467
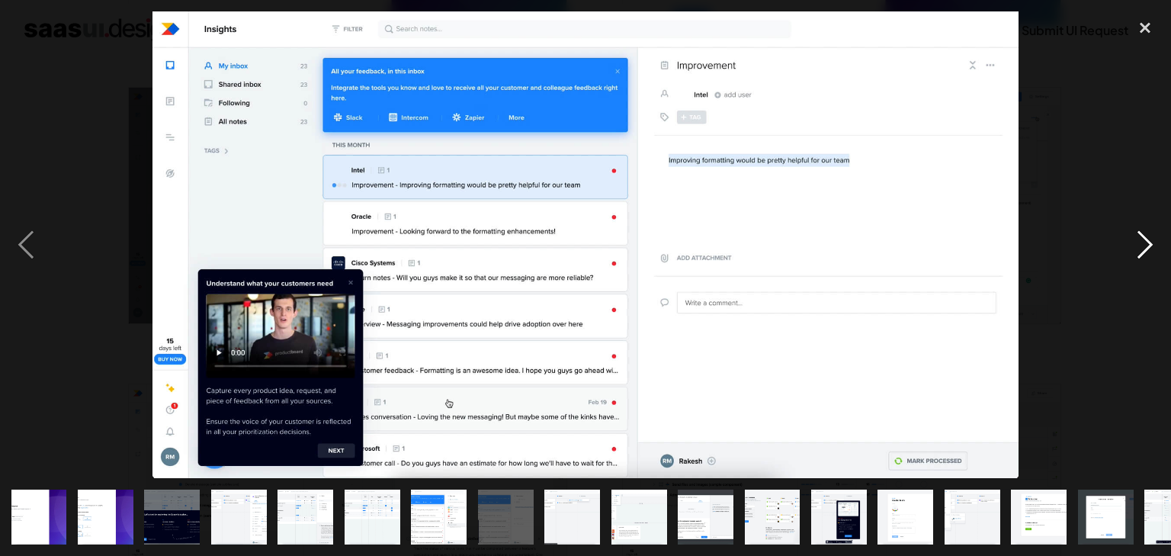
click at [1145, 239] on div "next image" at bounding box center [1145, 244] width 52 height 467
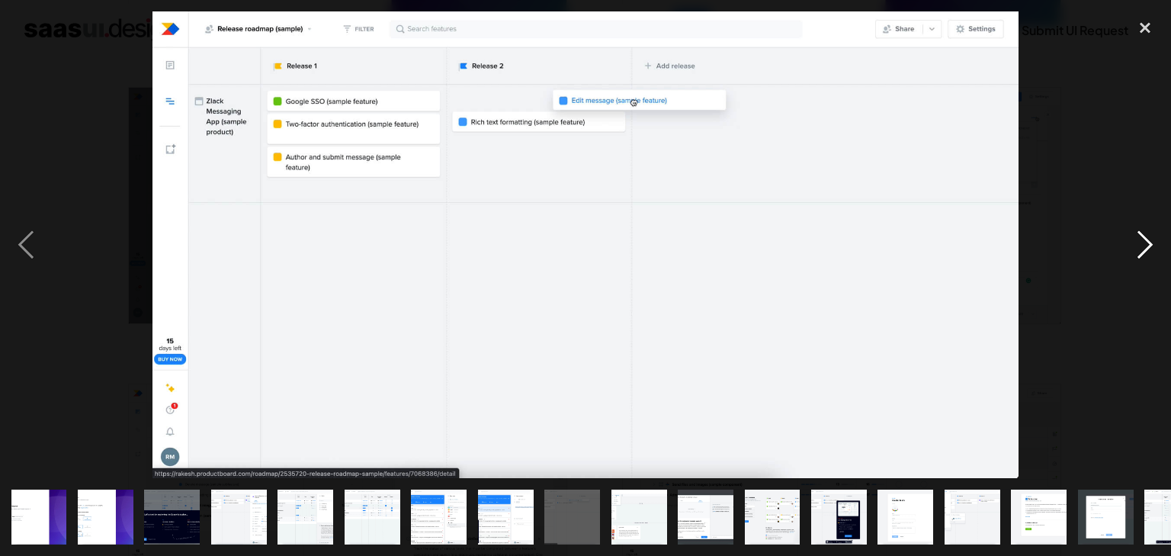
click at [1145, 239] on div "next image" at bounding box center [1145, 244] width 52 height 467
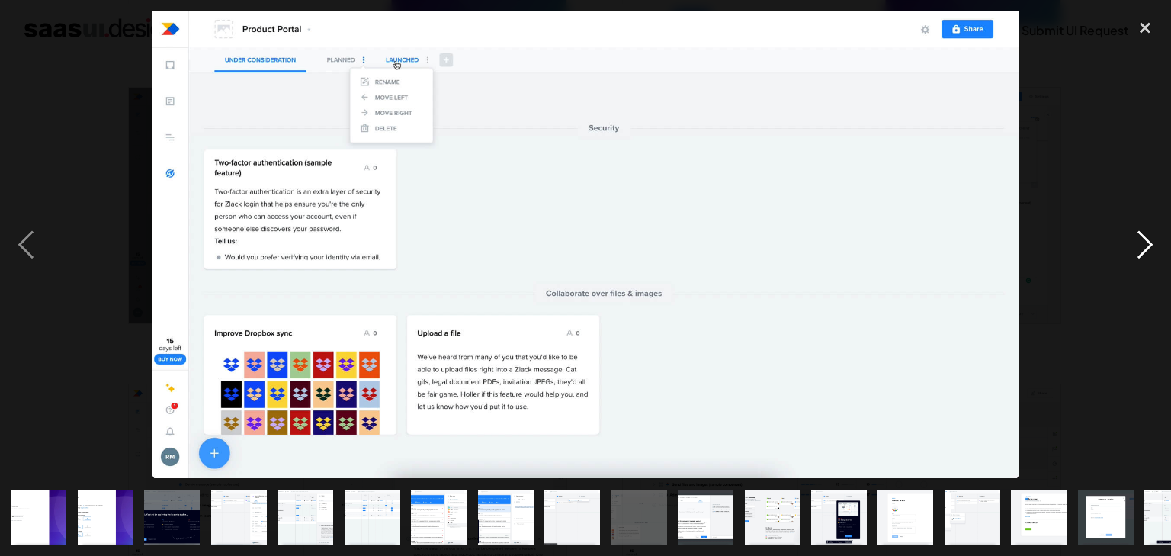
click at [1145, 239] on div "next image" at bounding box center [1145, 244] width 52 height 467
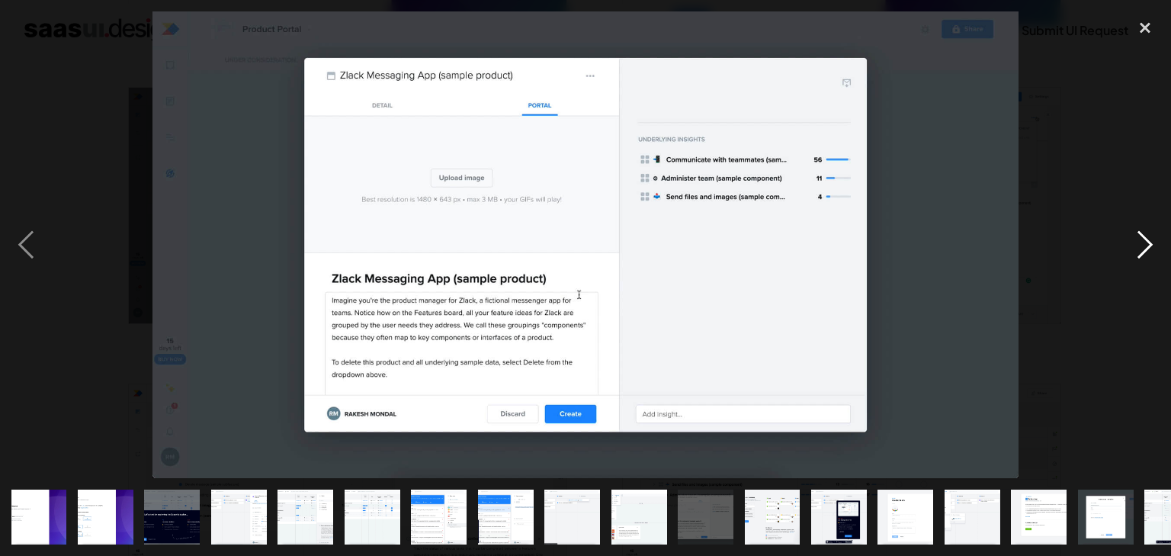
click at [1145, 239] on div "next image" at bounding box center [1145, 244] width 52 height 467
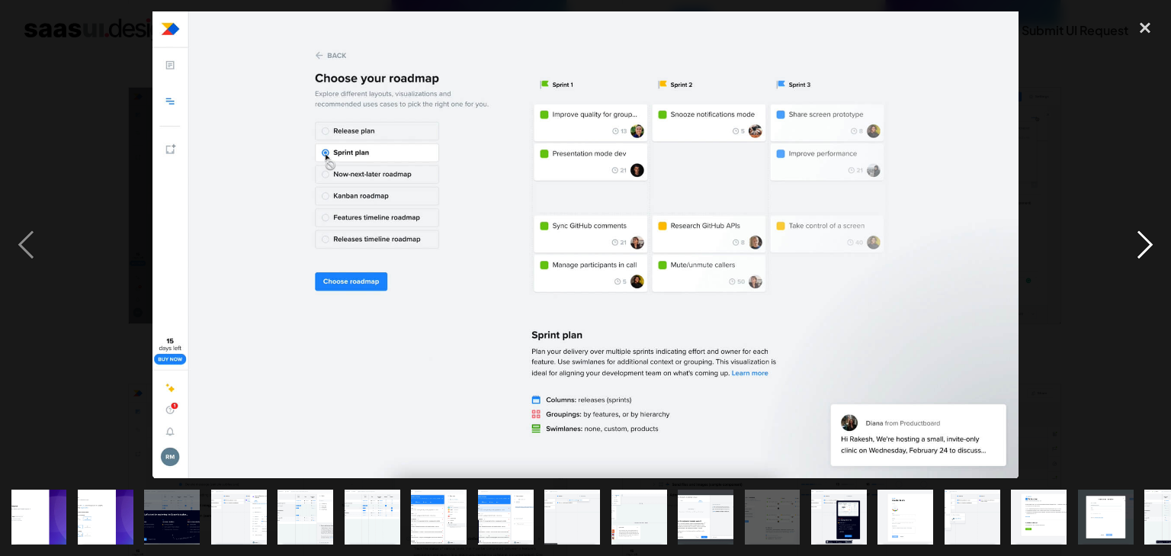
click at [1145, 239] on div "next image" at bounding box center [1145, 244] width 52 height 467
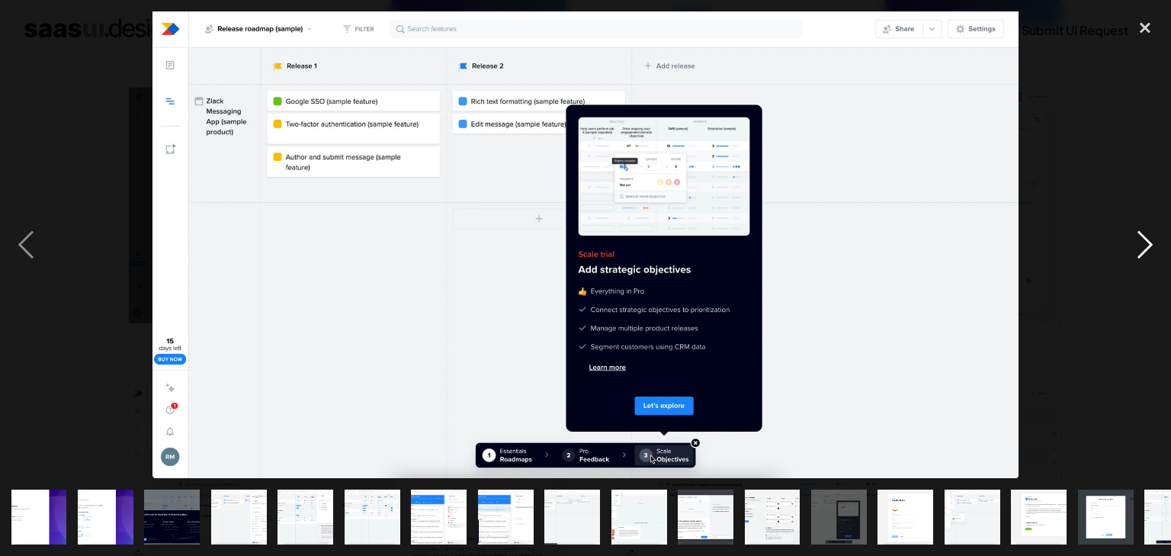
click at [1145, 239] on div "next image" at bounding box center [1145, 244] width 52 height 467
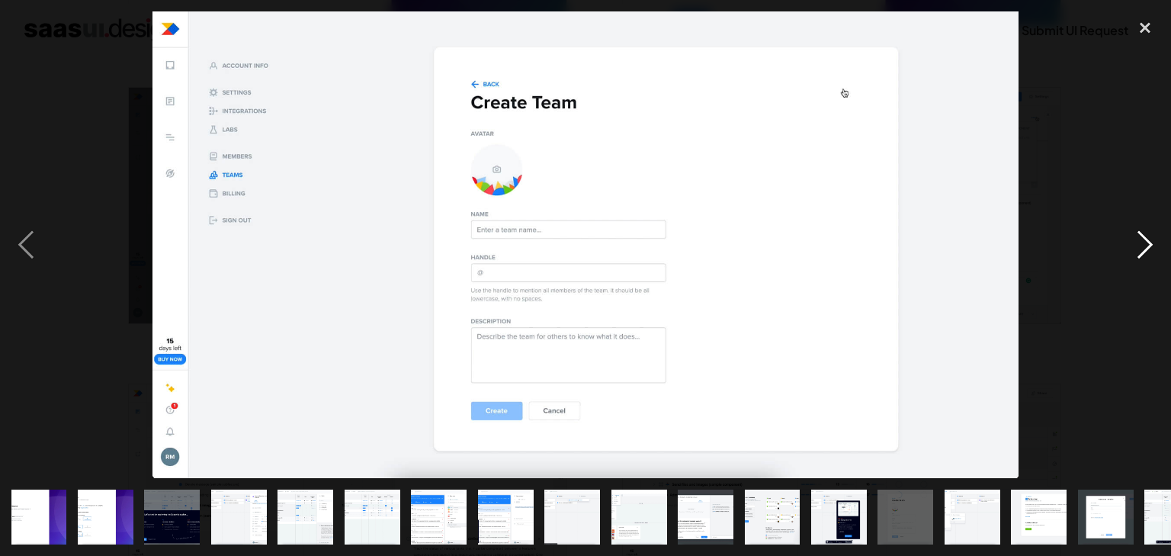
click at [1145, 239] on div "next image" at bounding box center [1145, 244] width 52 height 467
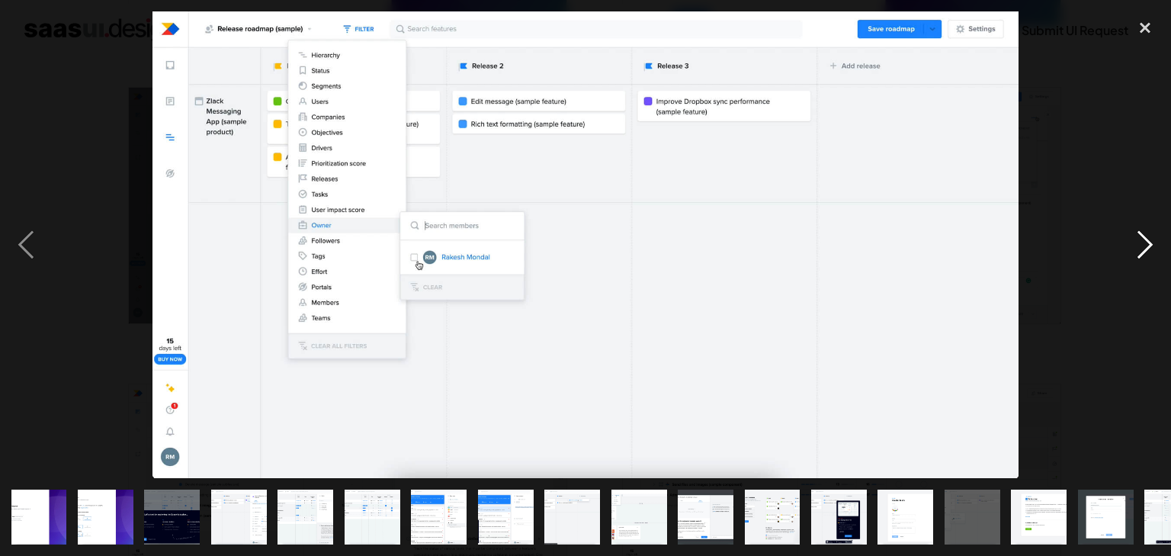
click at [1145, 239] on div "next image" at bounding box center [1145, 244] width 52 height 467
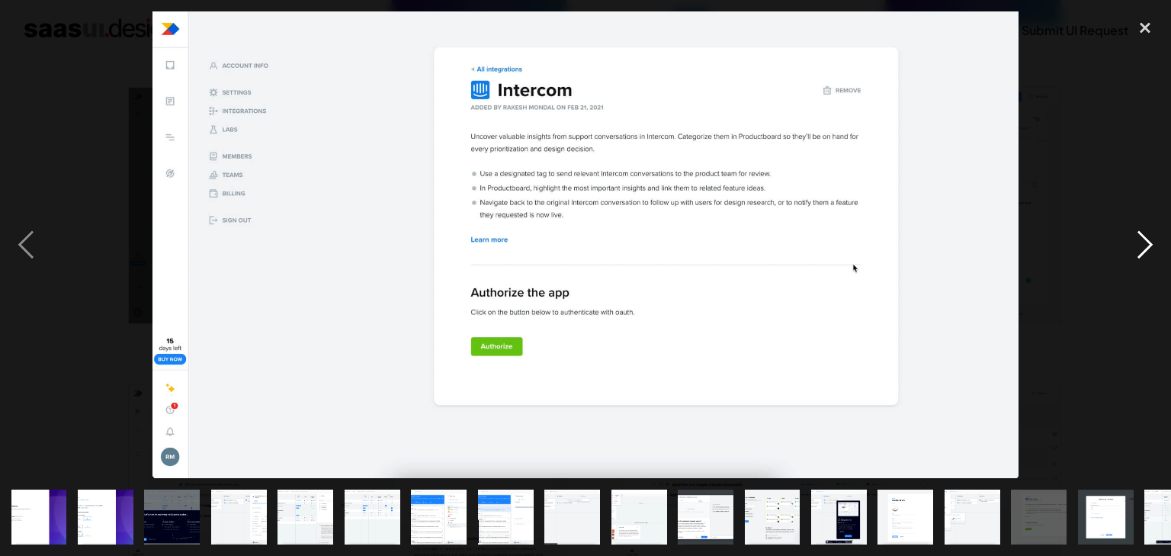
click at [1145, 239] on div "next image" at bounding box center [1145, 244] width 52 height 467
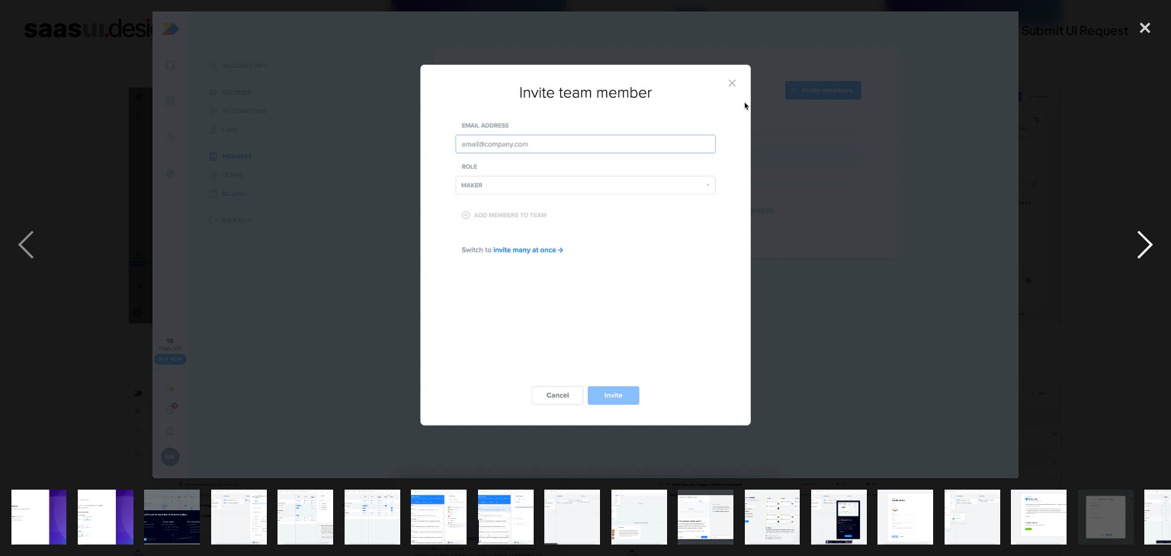
click at [1145, 239] on div "next image" at bounding box center [1145, 244] width 52 height 467
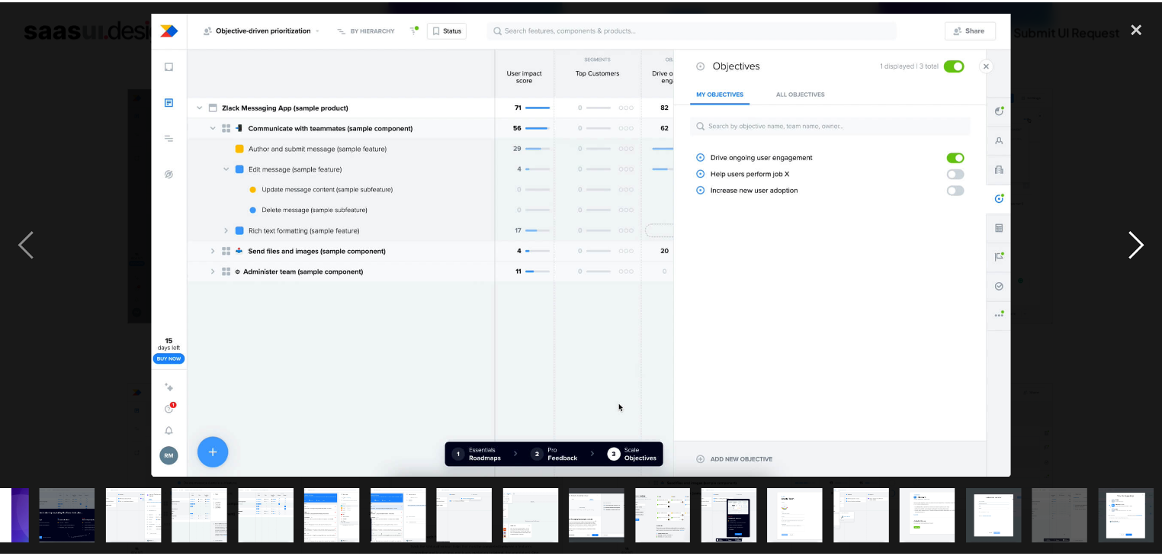
scroll to position [0, 107]
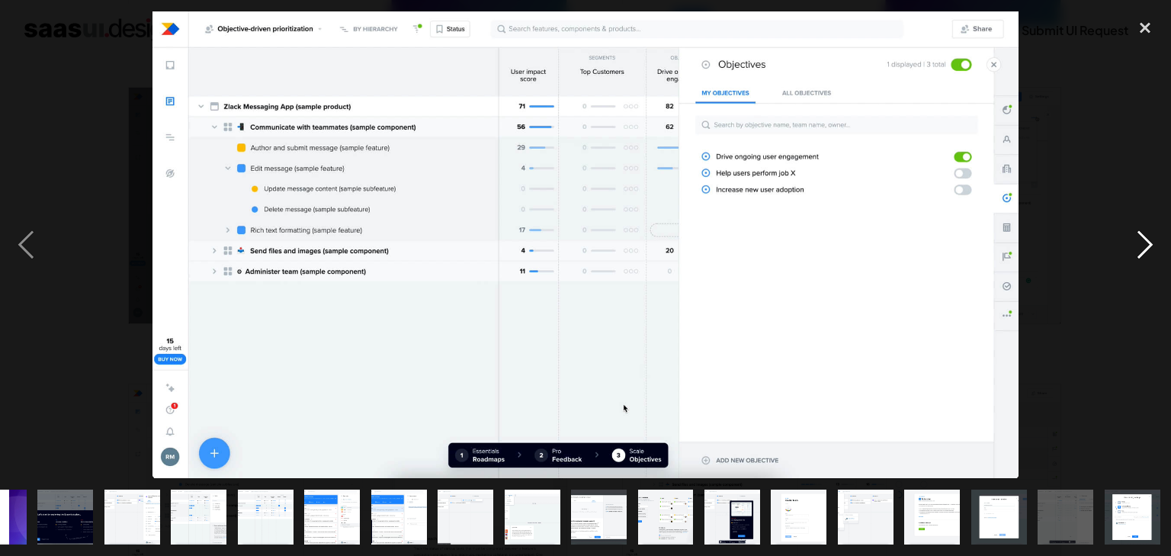
click at [1145, 239] on div "next image" at bounding box center [1145, 244] width 52 height 467
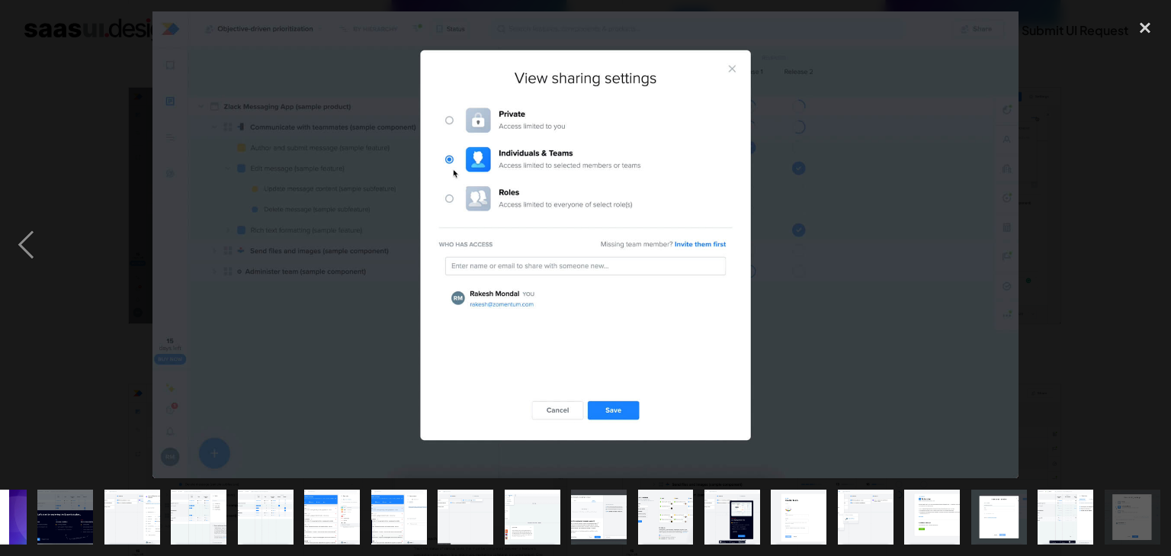
click at [1145, 239] on div "next image" at bounding box center [1145, 244] width 52 height 467
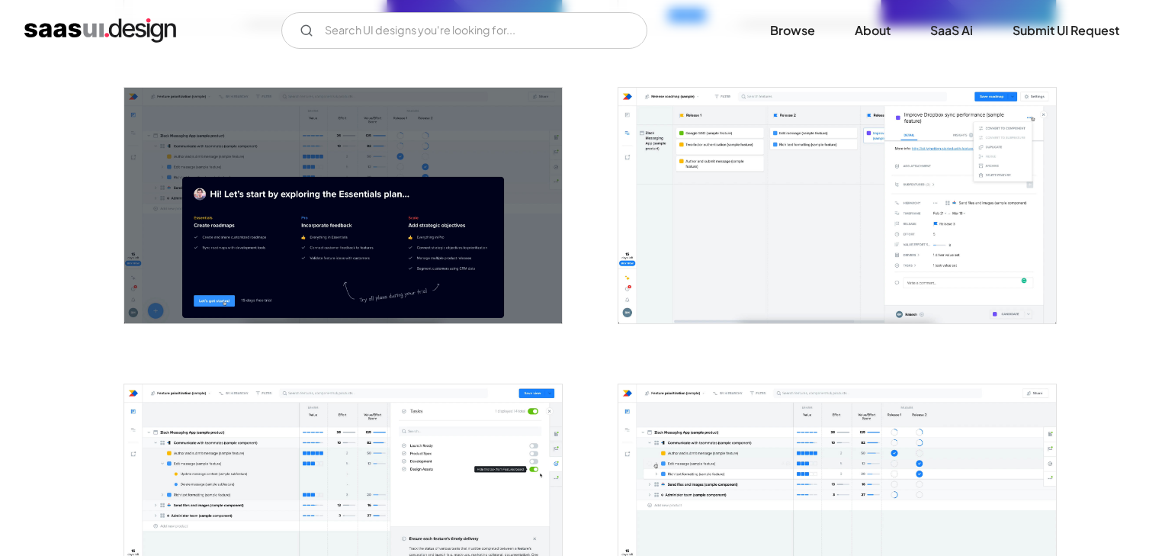
scroll to position [0, 0]
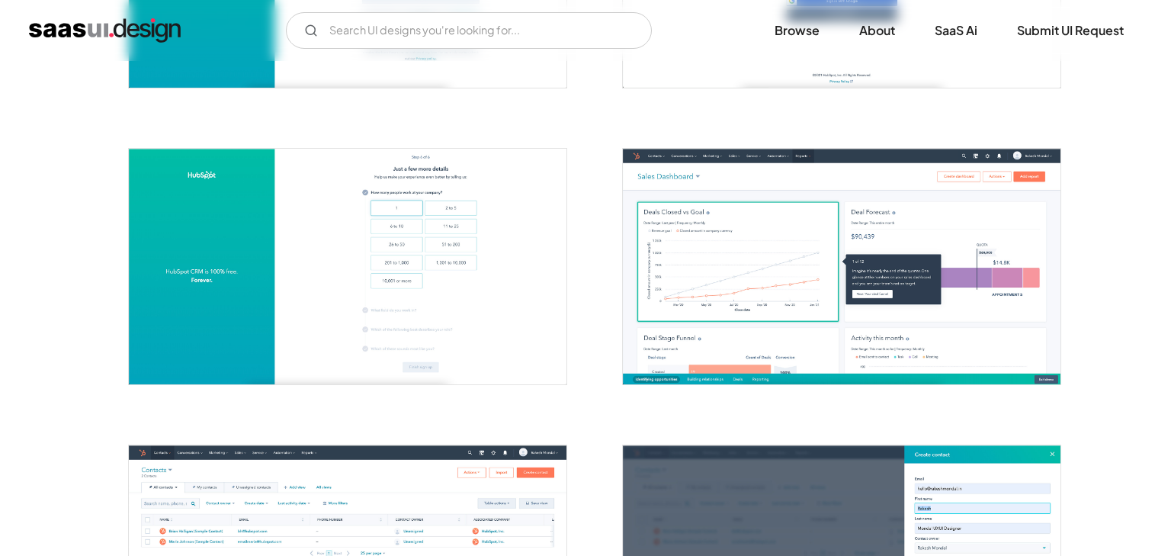
scroll to position [506, 0]
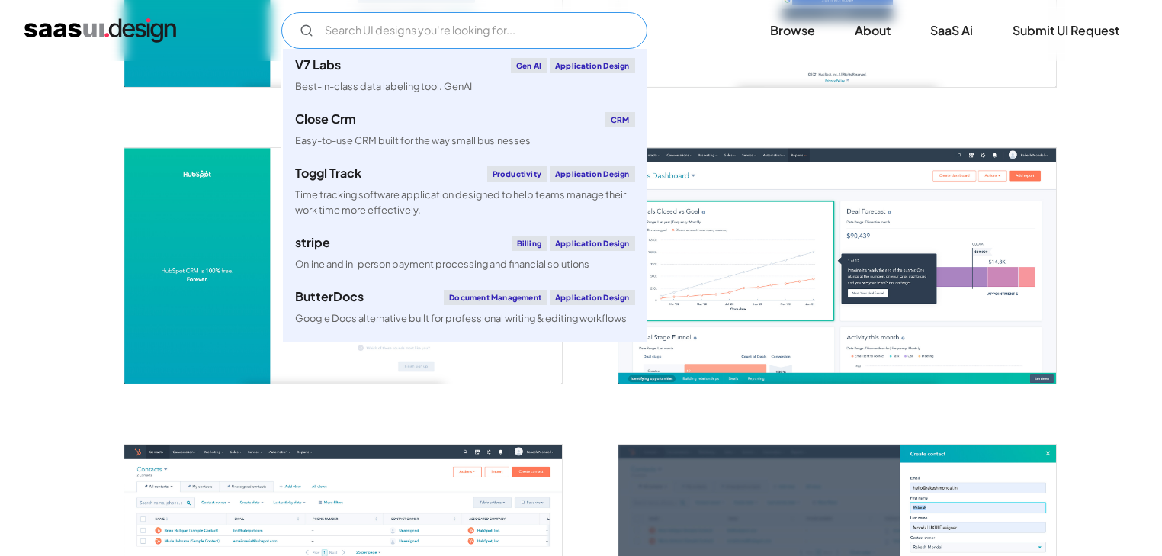
click at [420, 30] on input "Email Form" at bounding box center [464, 30] width 366 height 37
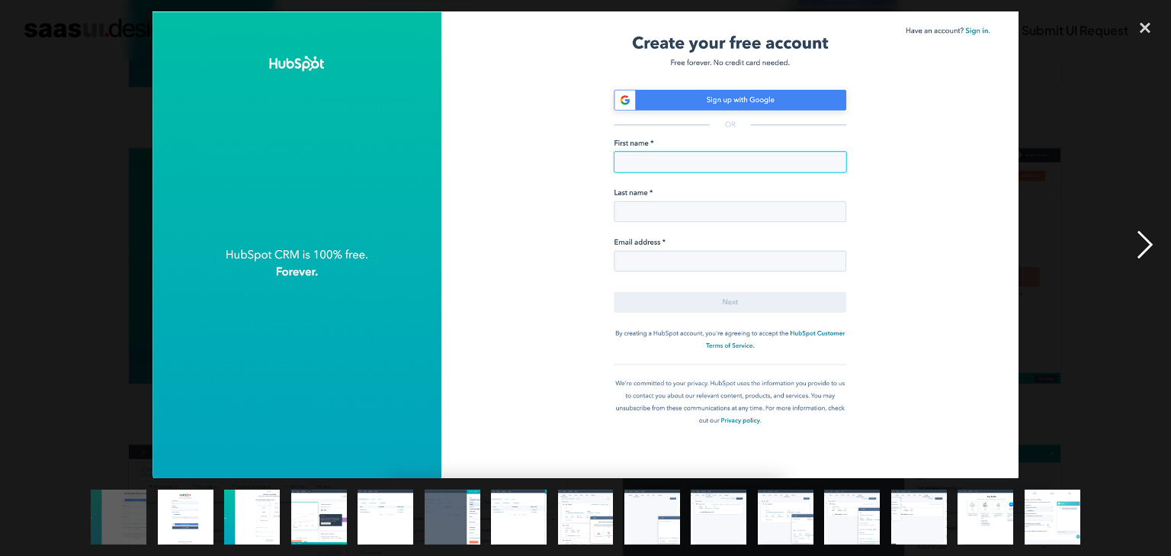
click at [1155, 244] on div "next image" at bounding box center [1145, 244] width 52 height 467
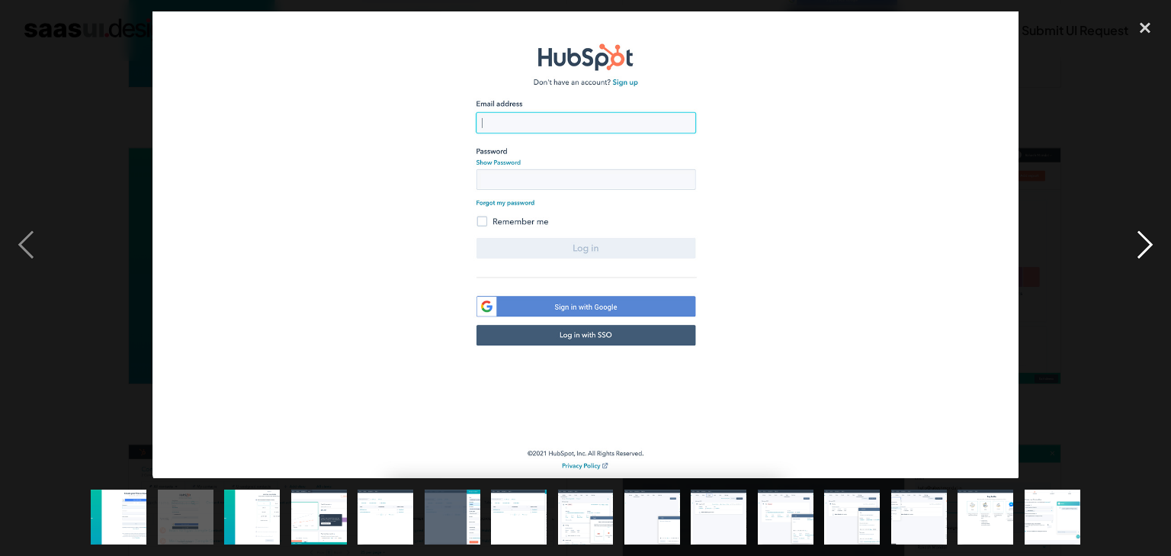
click at [1155, 244] on div "next image" at bounding box center [1145, 244] width 52 height 467
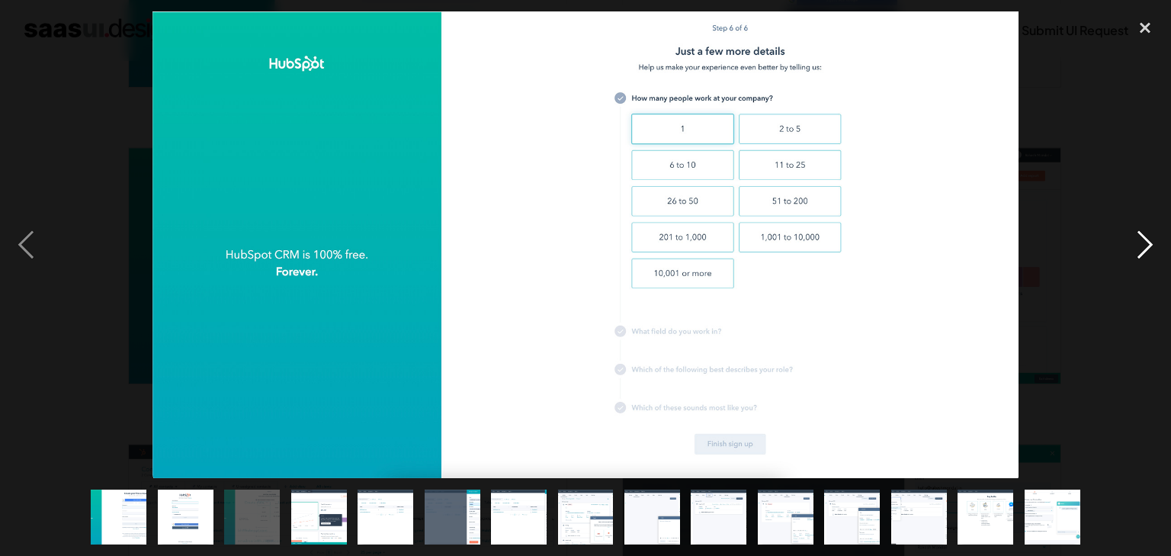
click at [1155, 244] on div "next image" at bounding box center [1145, 244] width 52 height 467
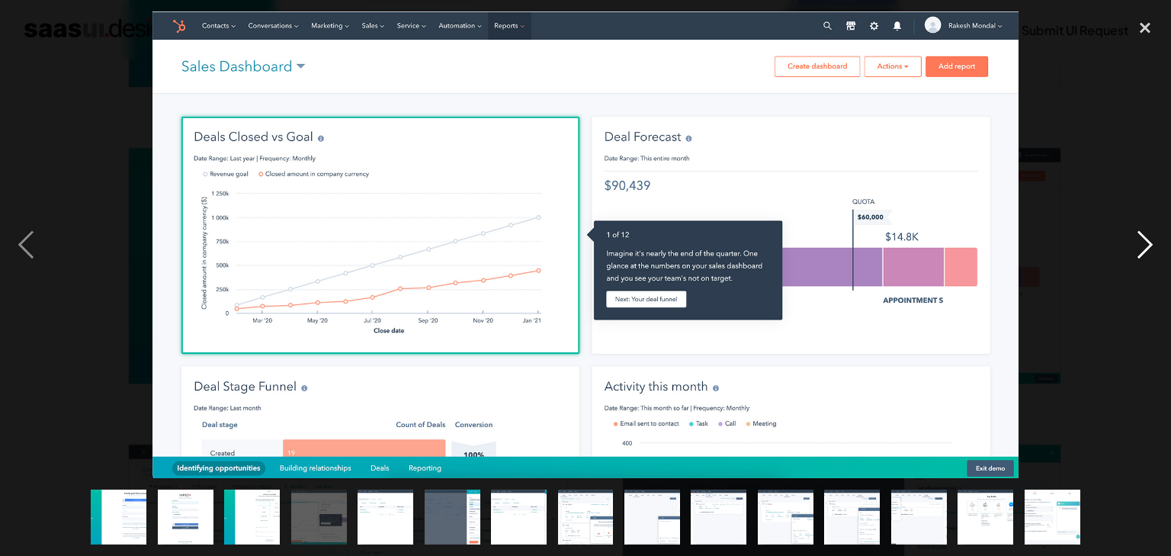
click at [1155, 244] on div "next image" at bounding box center [1145, 244] width 52 height 467
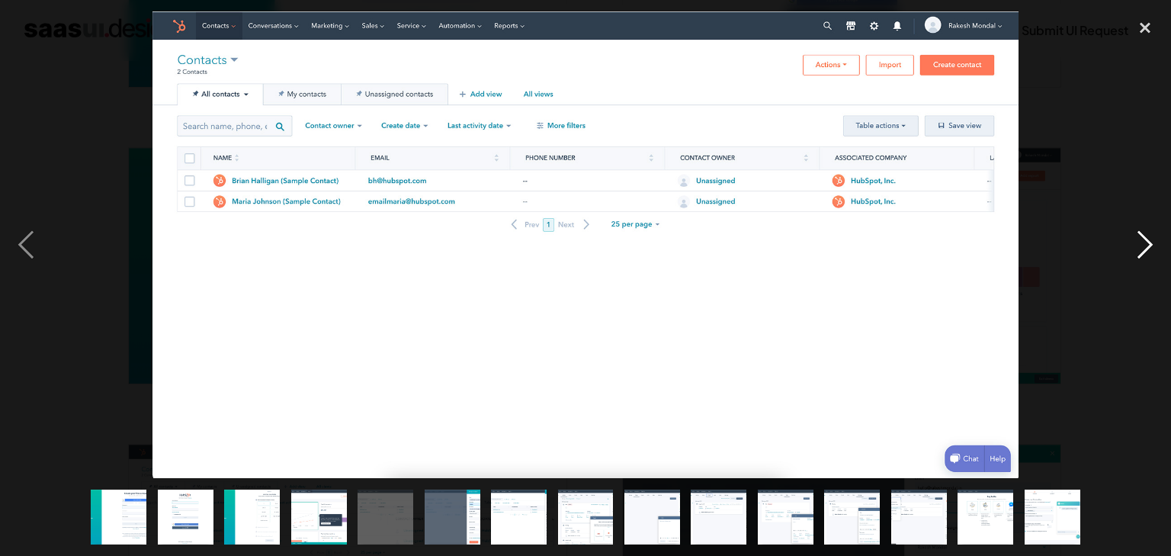
click at [1155, 244] on div "next image" at bounding box center [1145, 244] width 52 height 467
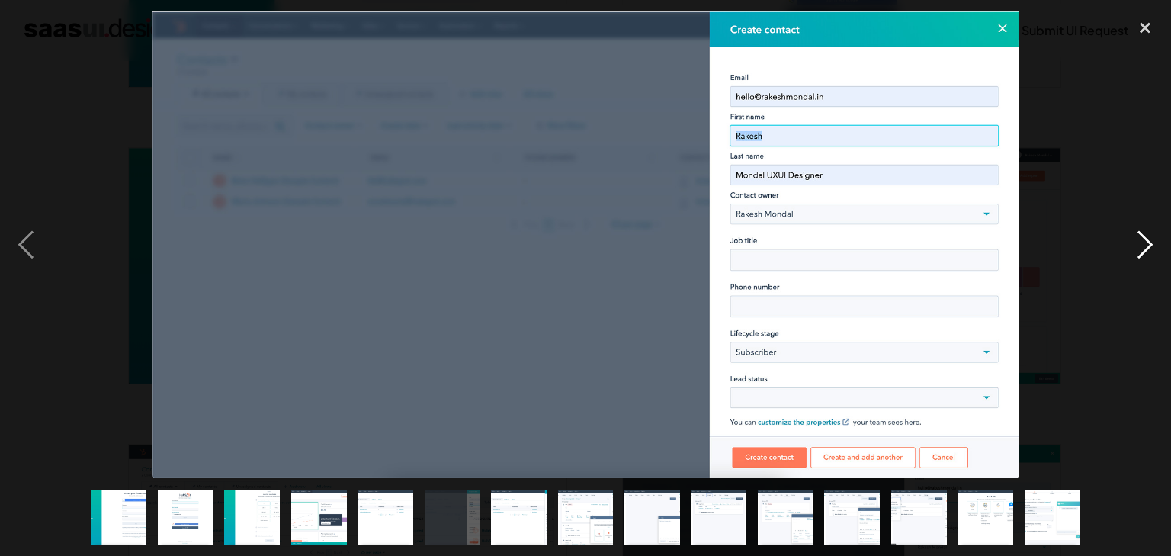
click at [1155, 244] on div "next image" at bounding box center [1145, 244] width 52 height 467
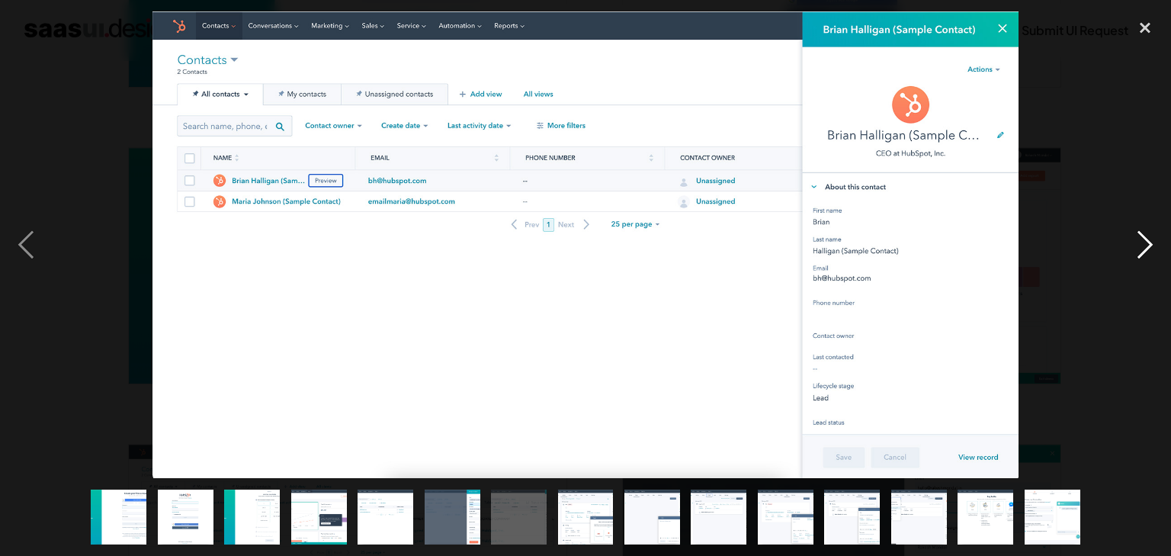
click at [1155, 244] on div "next image" at bounding box center [1145, 244] width 52 height 467
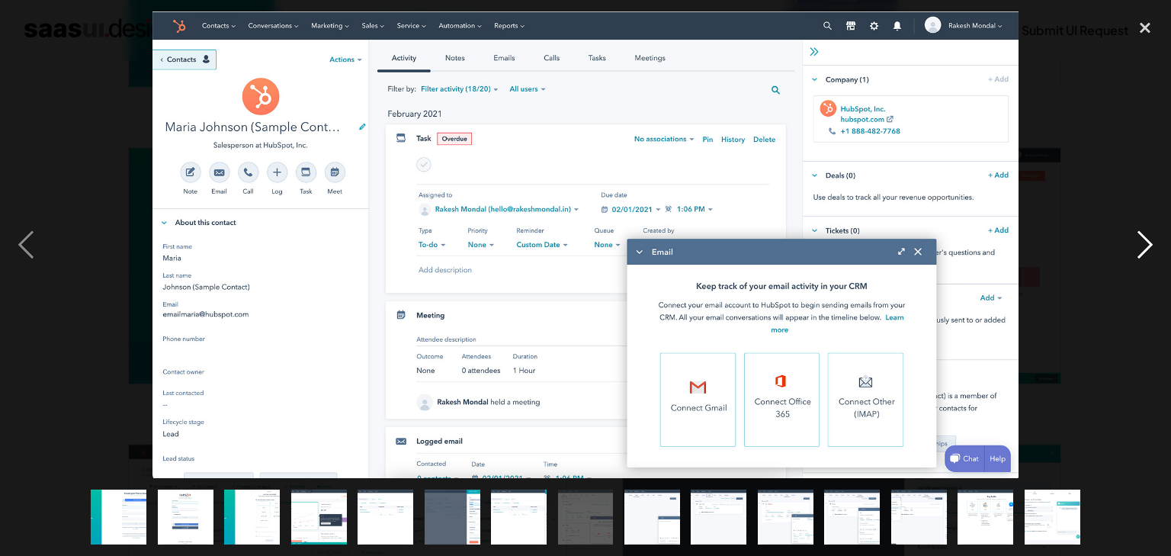
click at [1155, 244] on div "next image" at bounding box center [1145, 244] width 52 height 467
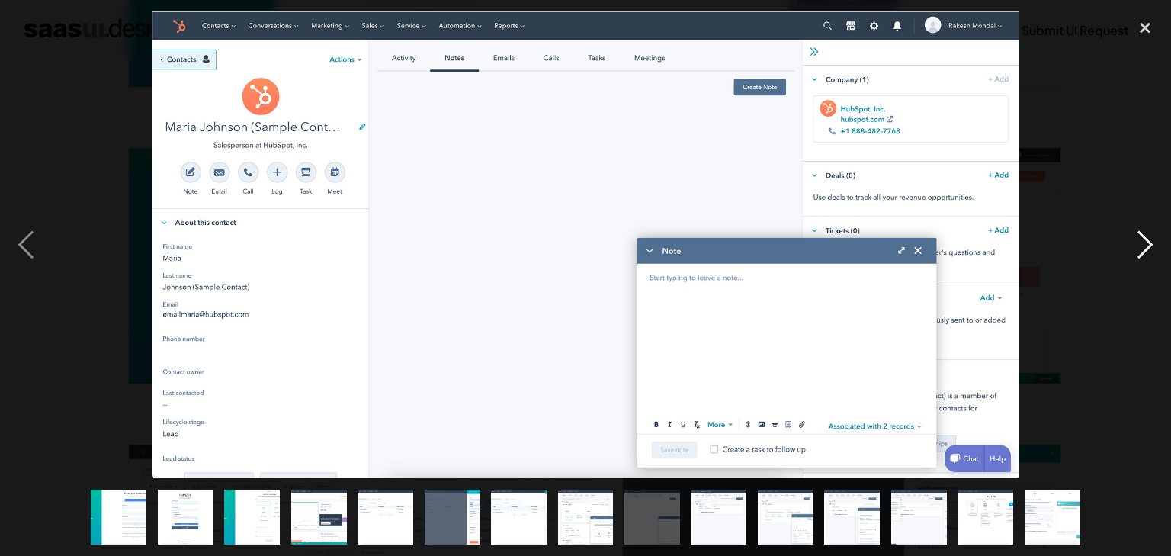
click at [1155, 244] on div "next image" at bounding box center [1145, 244] width 52 height 467
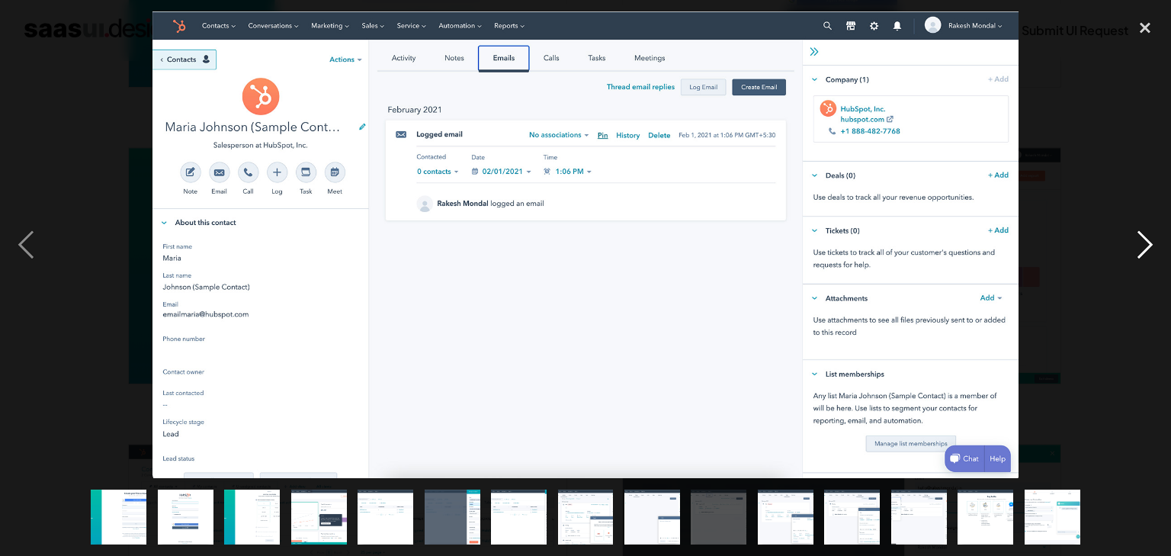
click at [1155, 244] on div "next image" at bounding box center [1145, 244] width 52 height 467
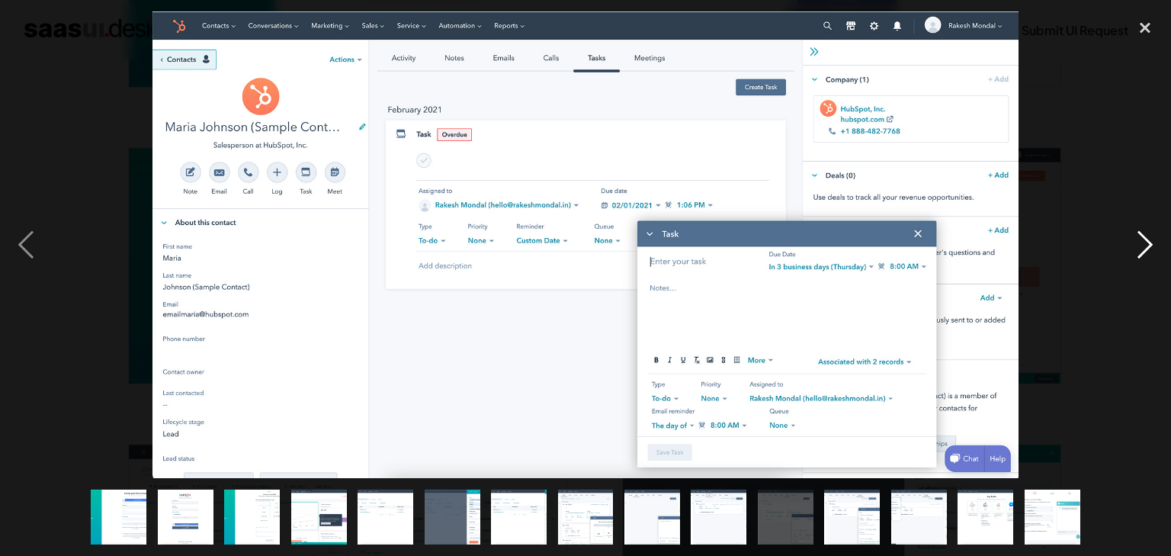
click at [1155, 244] on div "next image" at bounding box center [1145, 244] width 52 height 467
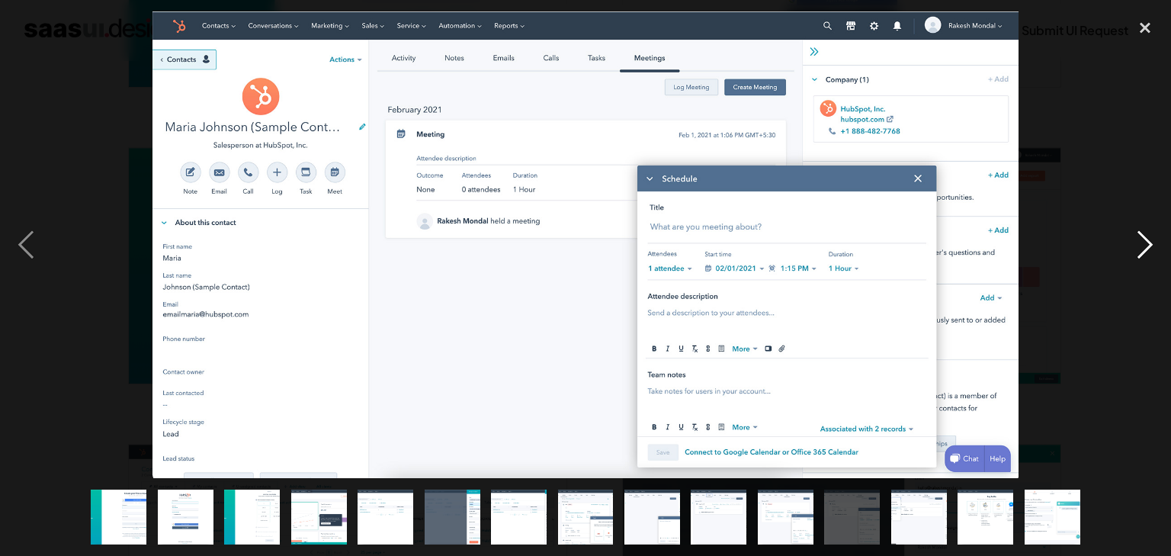
click at [1155, 244] on div "next image" at bounding box center [1145, 244] width 52 height 467
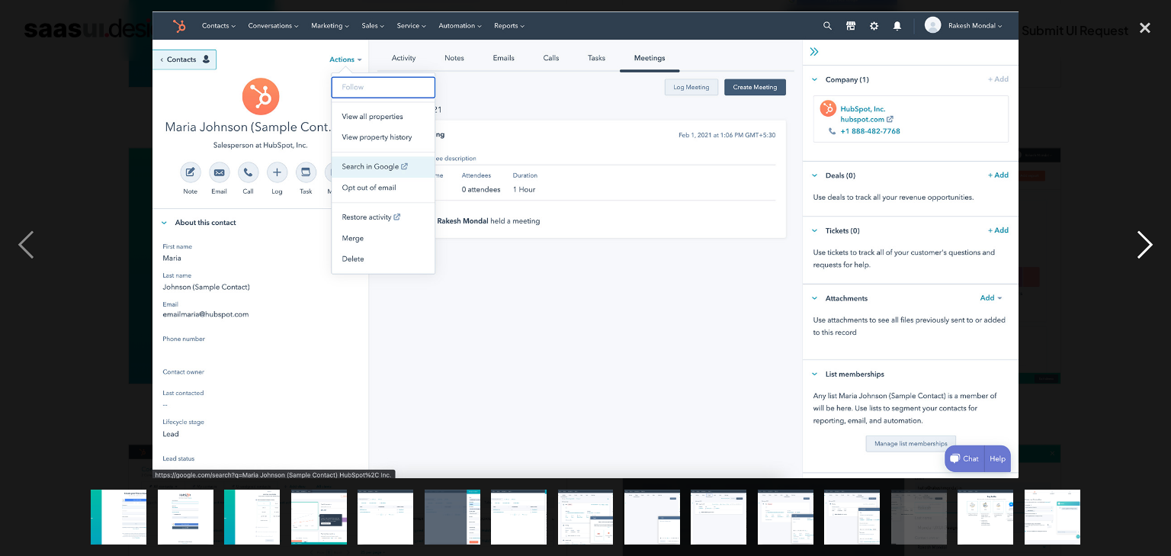
click at [1155, 244] on div "next image" at bounding box center [1145, 244] width 52 height 467
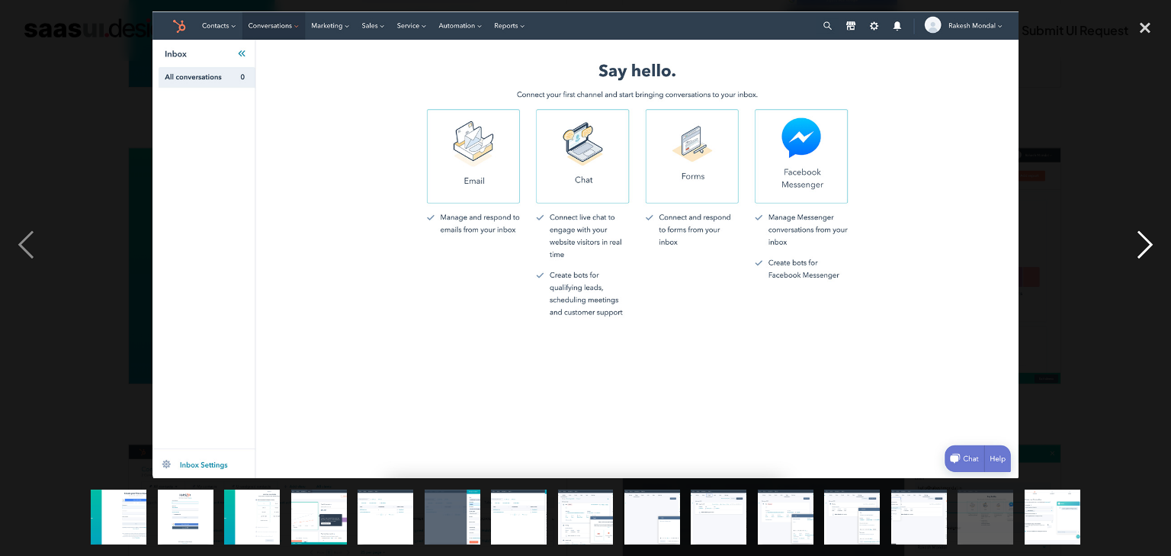
click at [1155, 244] on div "next image" at bounding box center [1145, 244] width 52 height 467
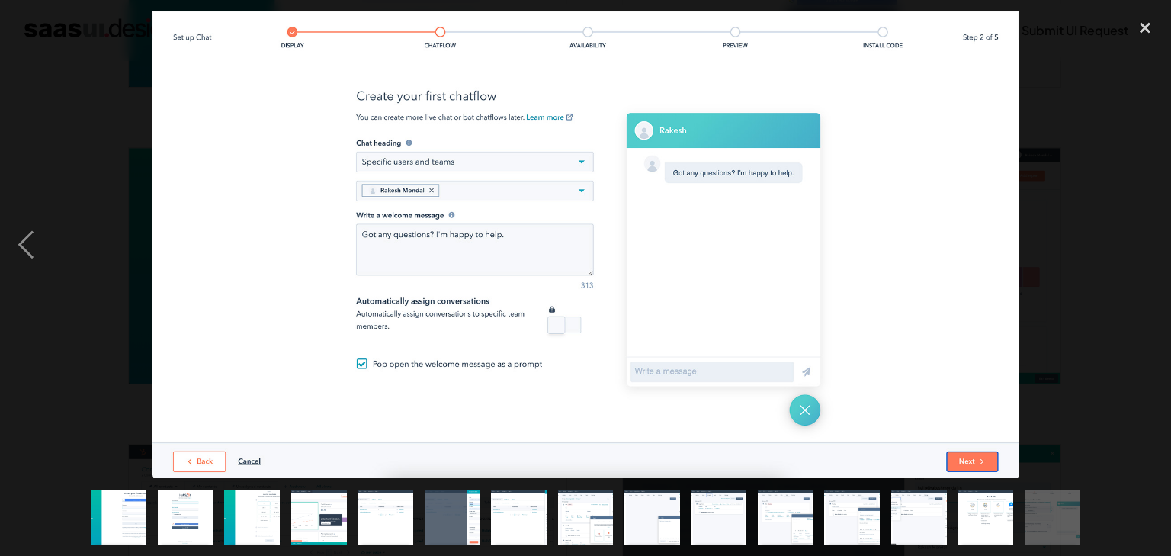
click at [1155, 244] on div "next image" at bounding box center [1145, 244] width 52 height 467
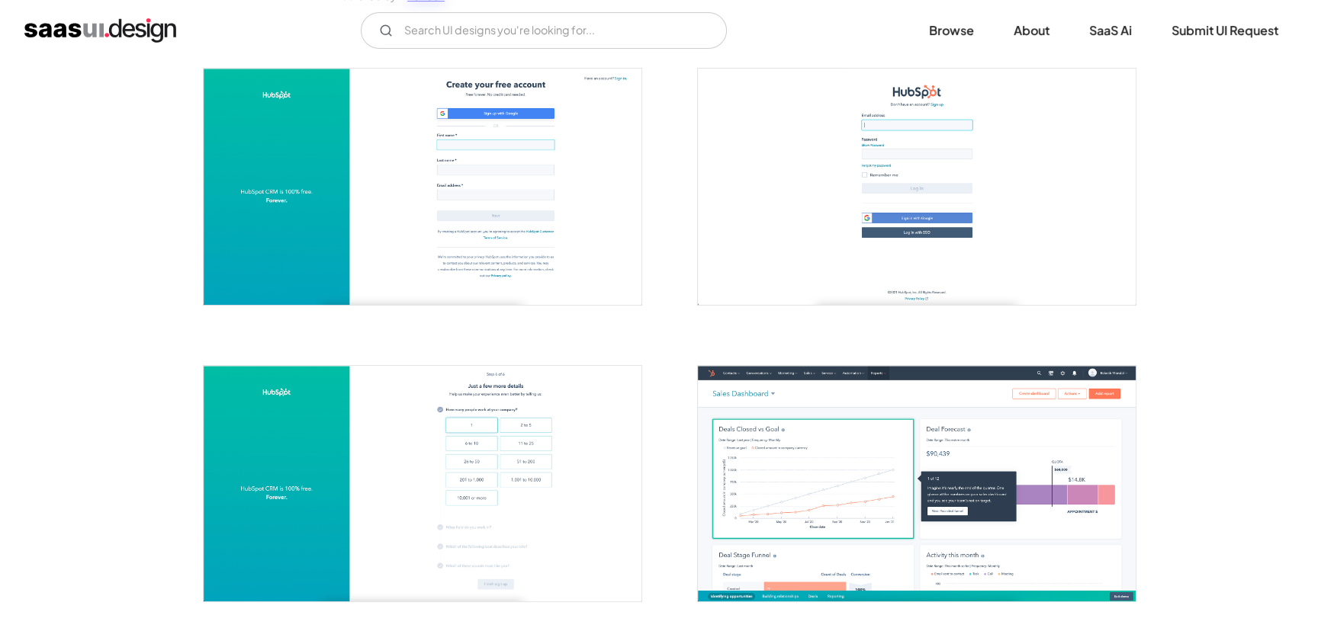
scroll to position [287, 0]
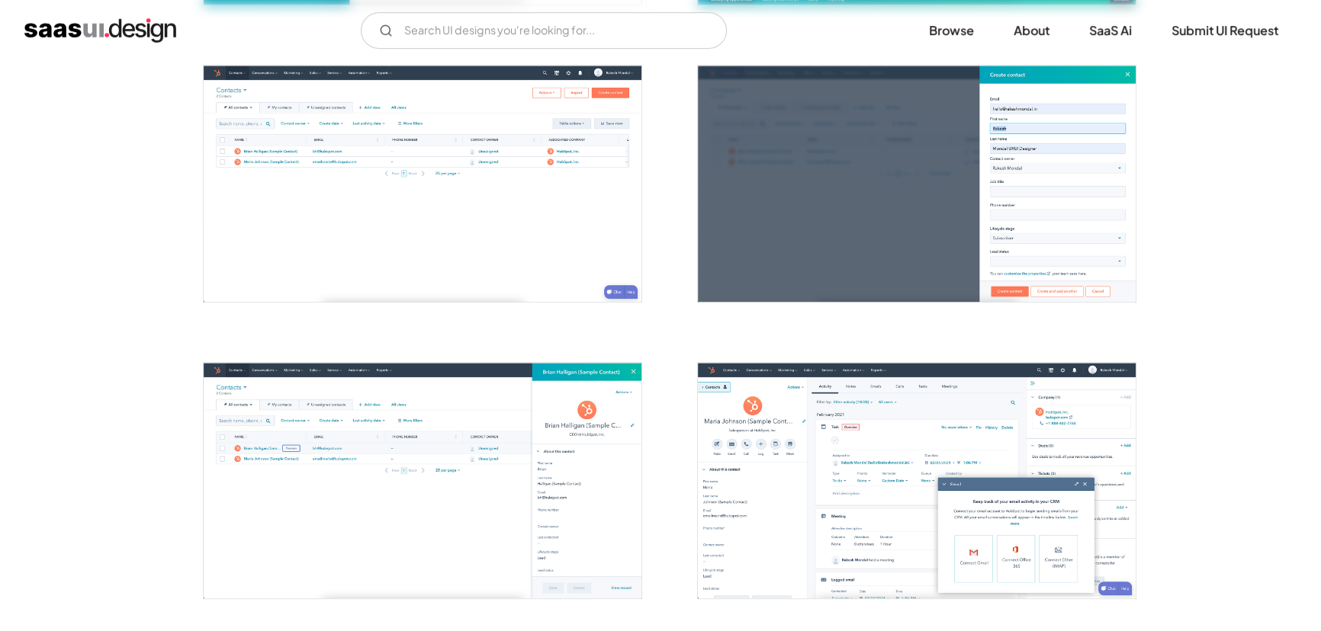
scroll to position [887, 0]
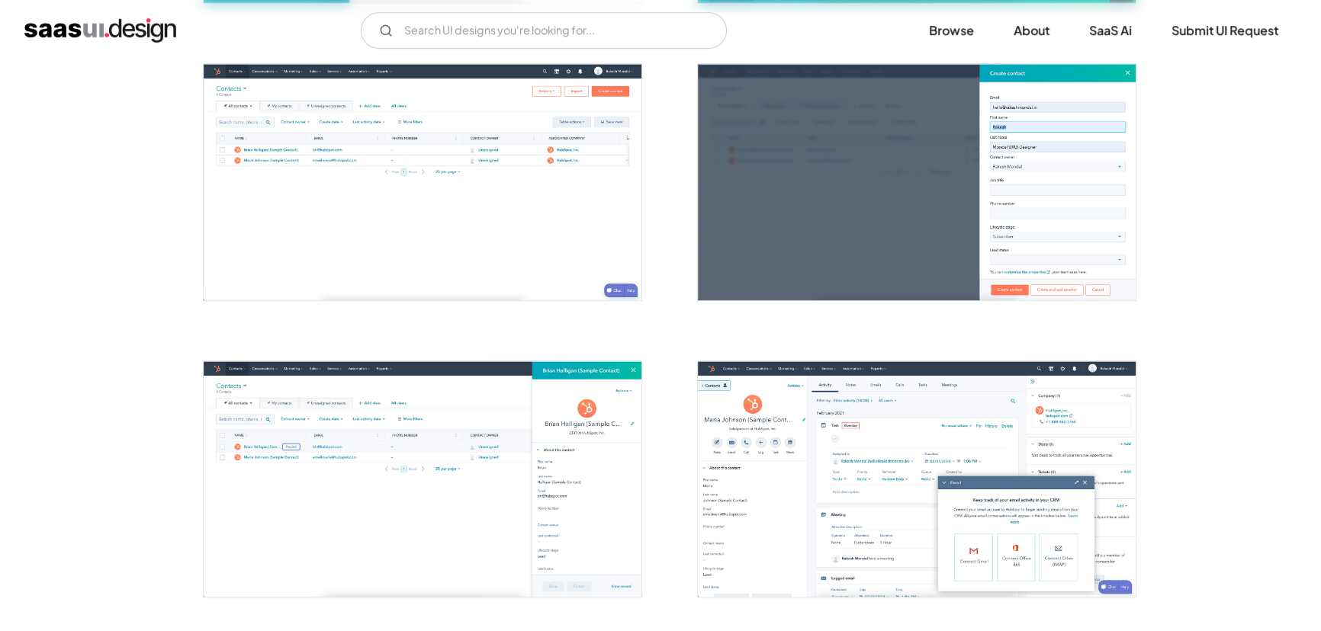
click at [75, 266] on div "Back HubSpot Full platform of marketing, sales, customer service, and CRM softw…" at bounding box center [660, 506] width 1321 height 2664
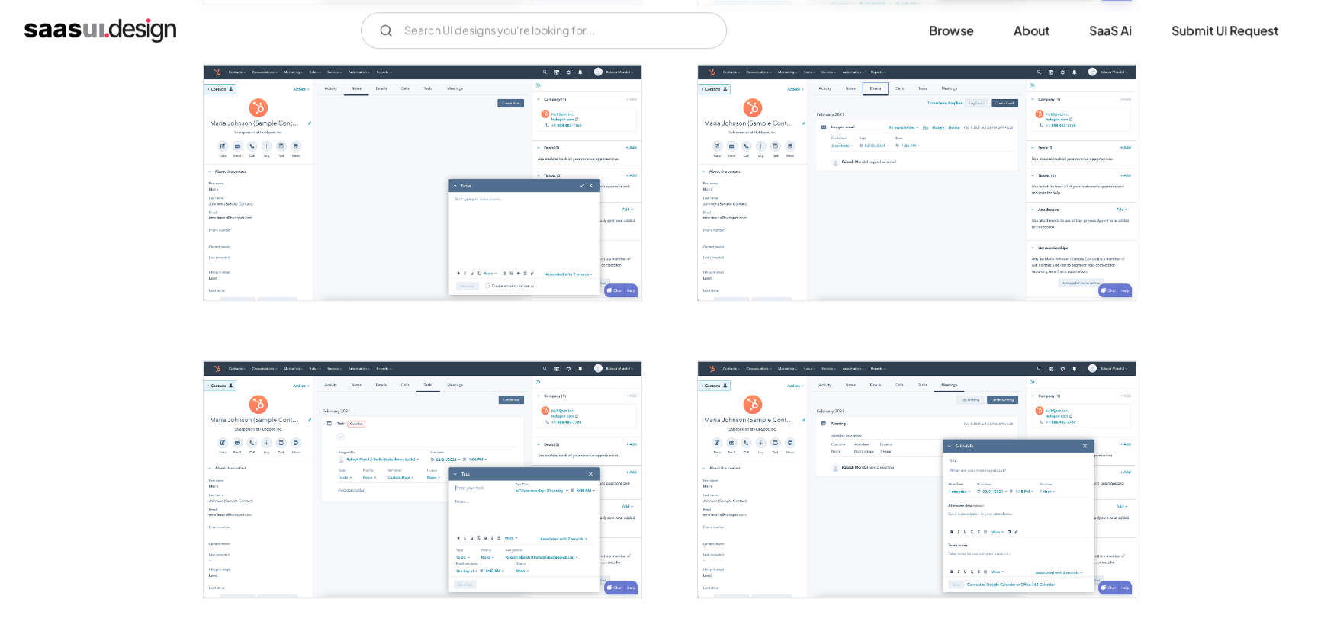
scroll to position [1479, 0]
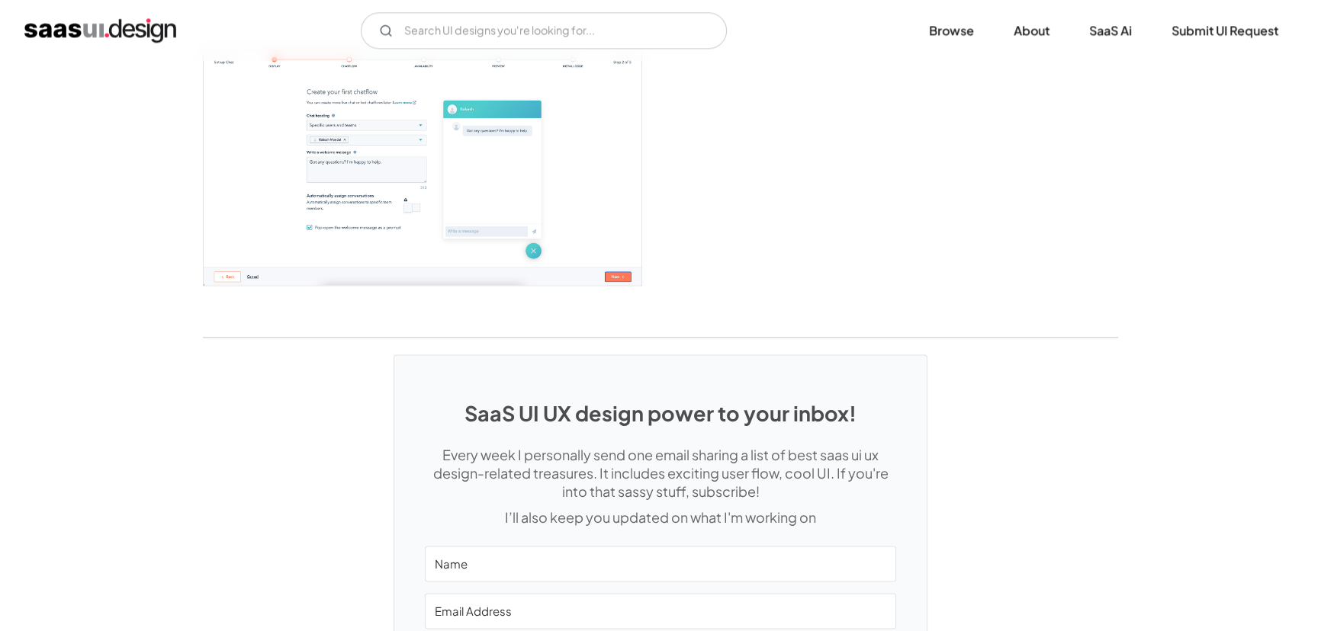
scroll to position [2388, 0]
click at [138, 336] on div "SaaS UI UX design power to your inbox! Every week I personally send one email s…" at bounding box center [660, 559] width 1321 height 447
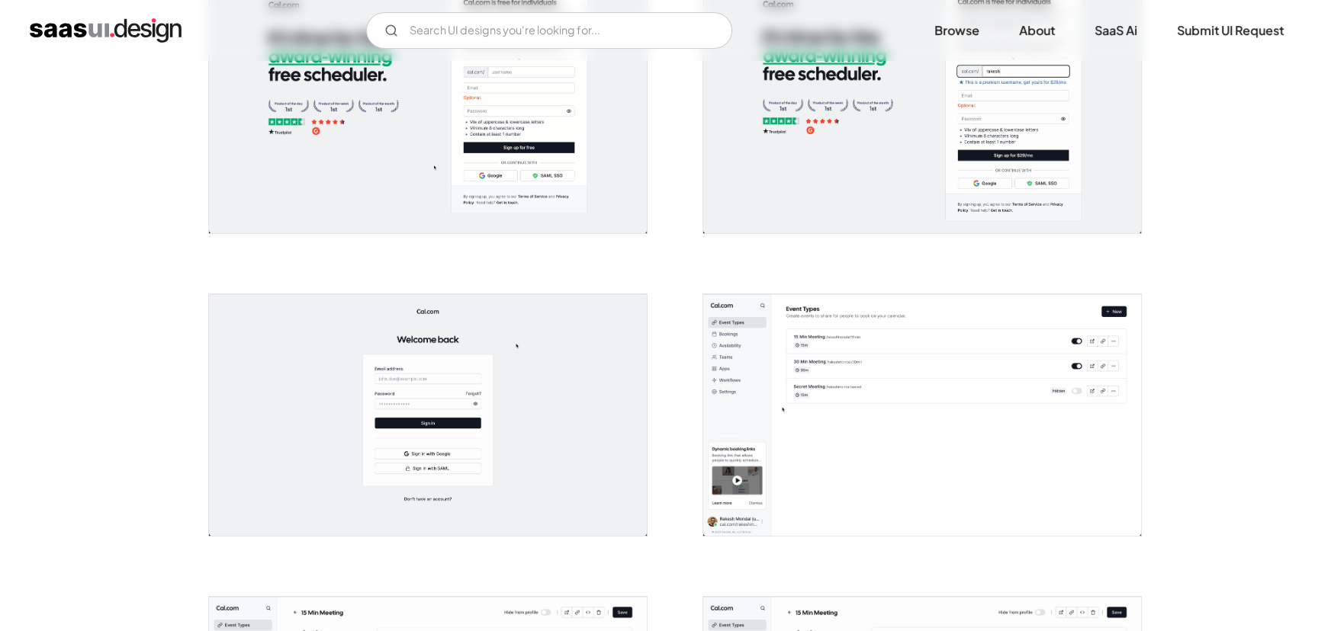
scroll to position [366, 0]
click at [1092, 135] on img "open lightbox" at bounding box center [917, 112] width 438 height 242
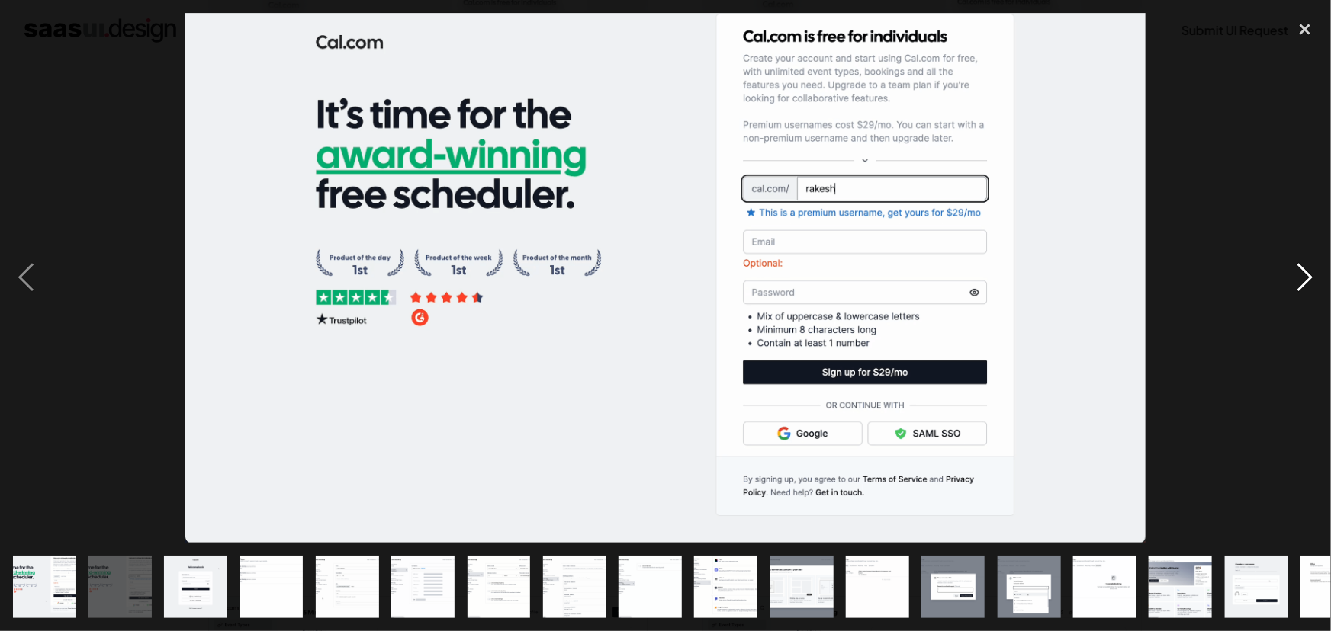
click at [1306, 281] on div "next image" at bounding box center [1305, 278] width 52 height 531
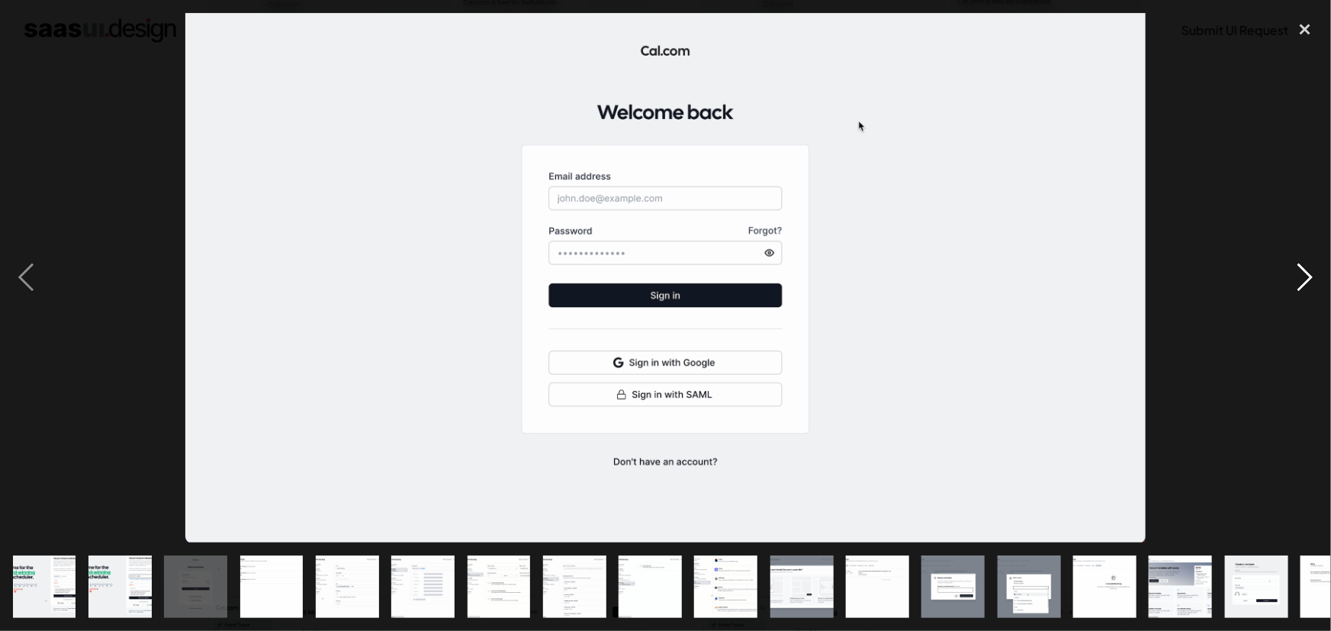
click at [1306, 281] on div "next image" at bounding box center [1305, 278] width 52 height 531
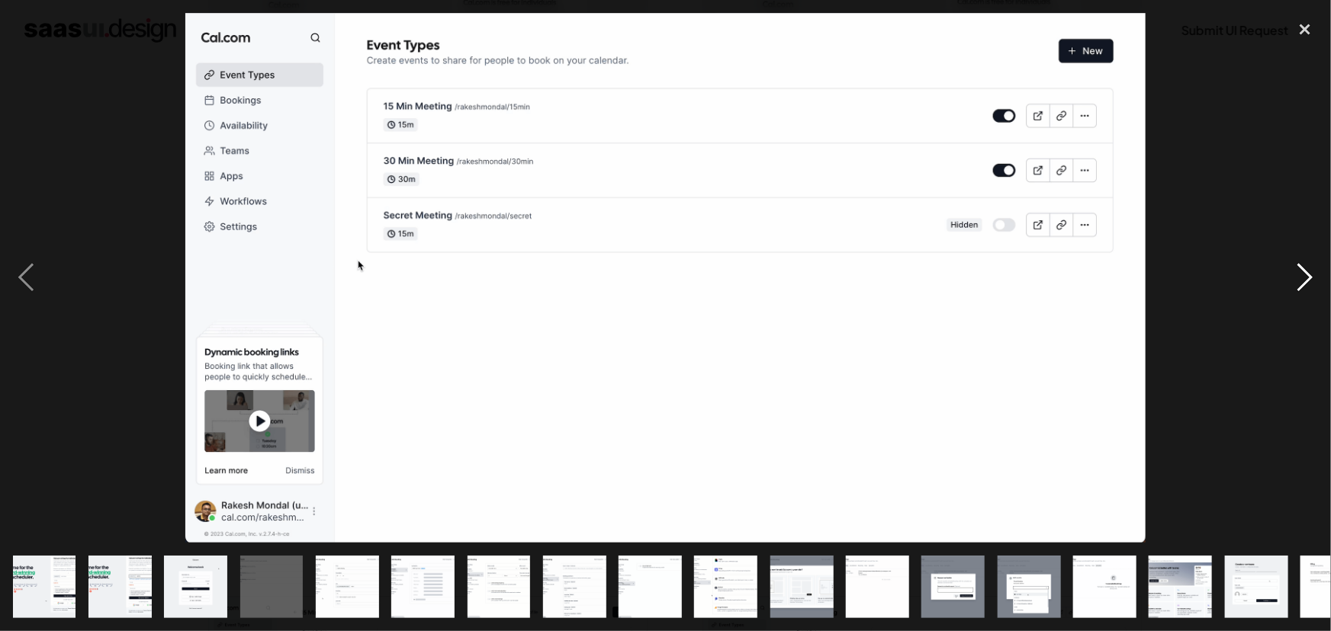
click at [1306, 281] on div "next image" at bounding box center [1305, 278] width 52 height 531
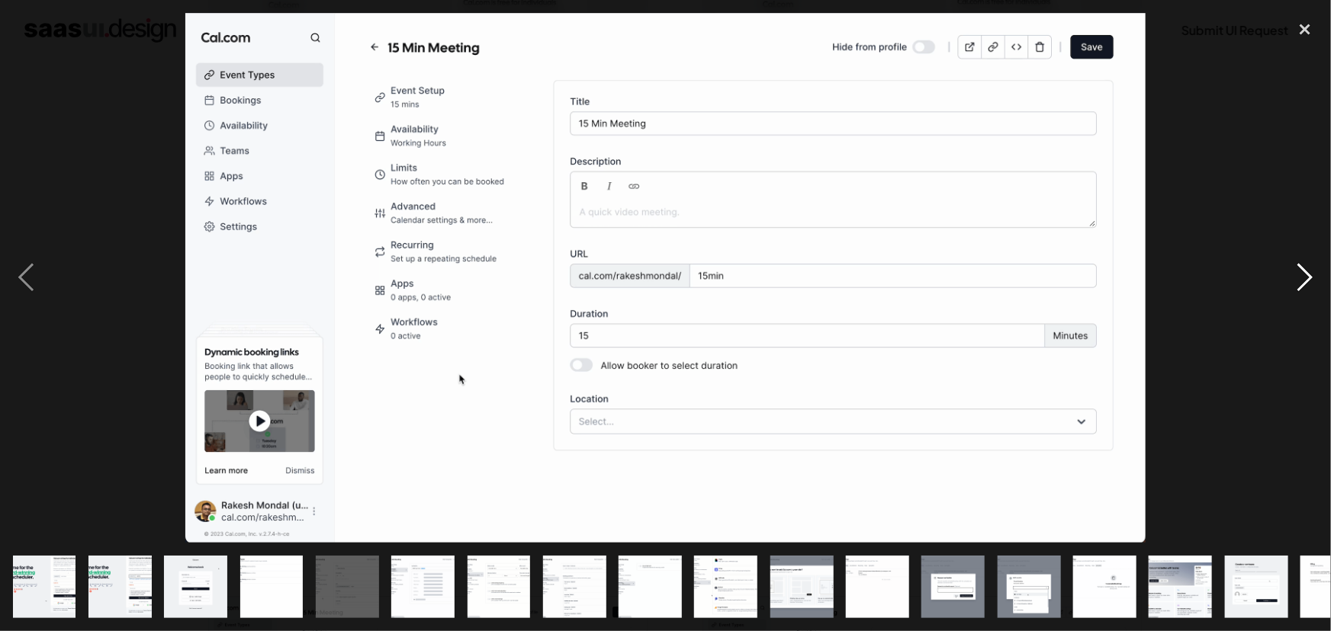
click at [1306, 281] on div "next image" at bounding box center [1305, 278] width 52 height 531
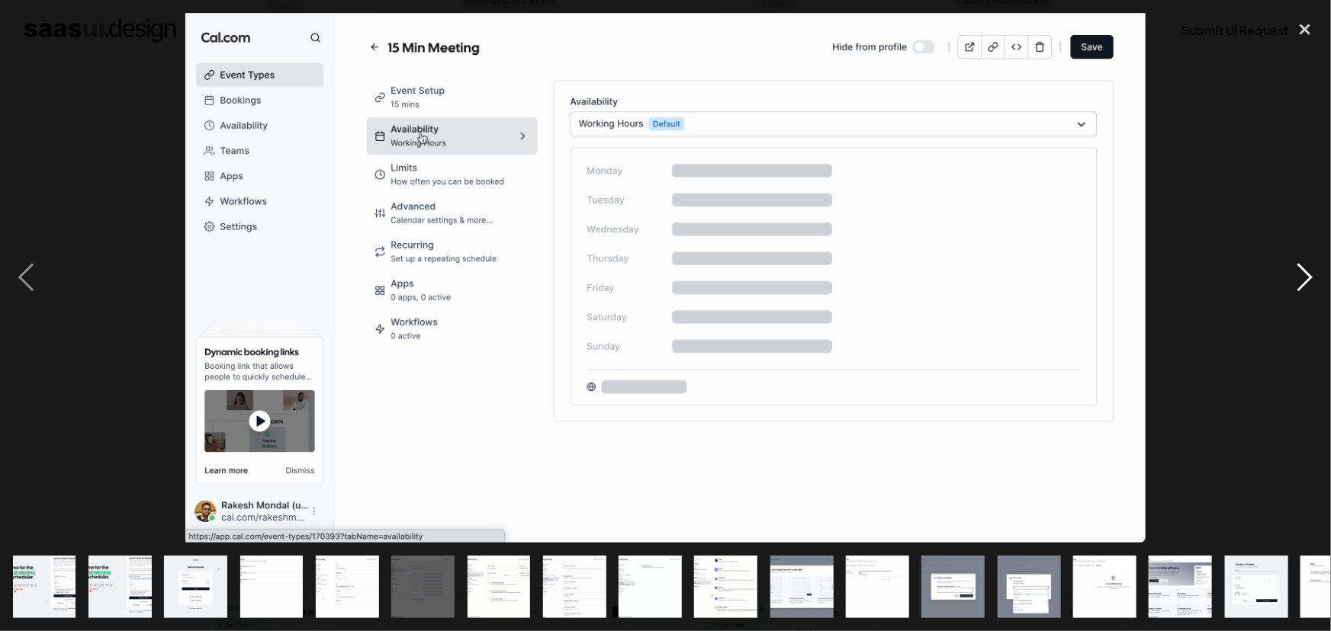
click at [1306, 281] on div "next image" at bounding box center [1305, 278] width 52 height 531
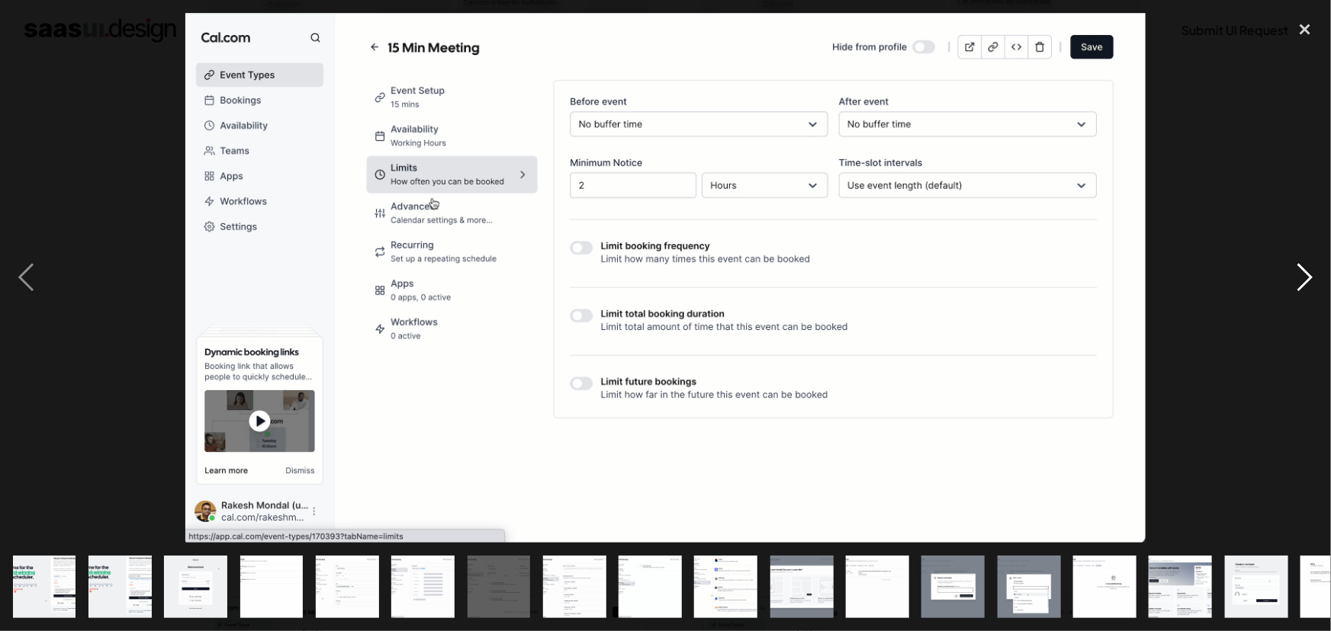
click at [1306, 281] on div "next image" at bounding box center [1305, 278] width 52 height 531
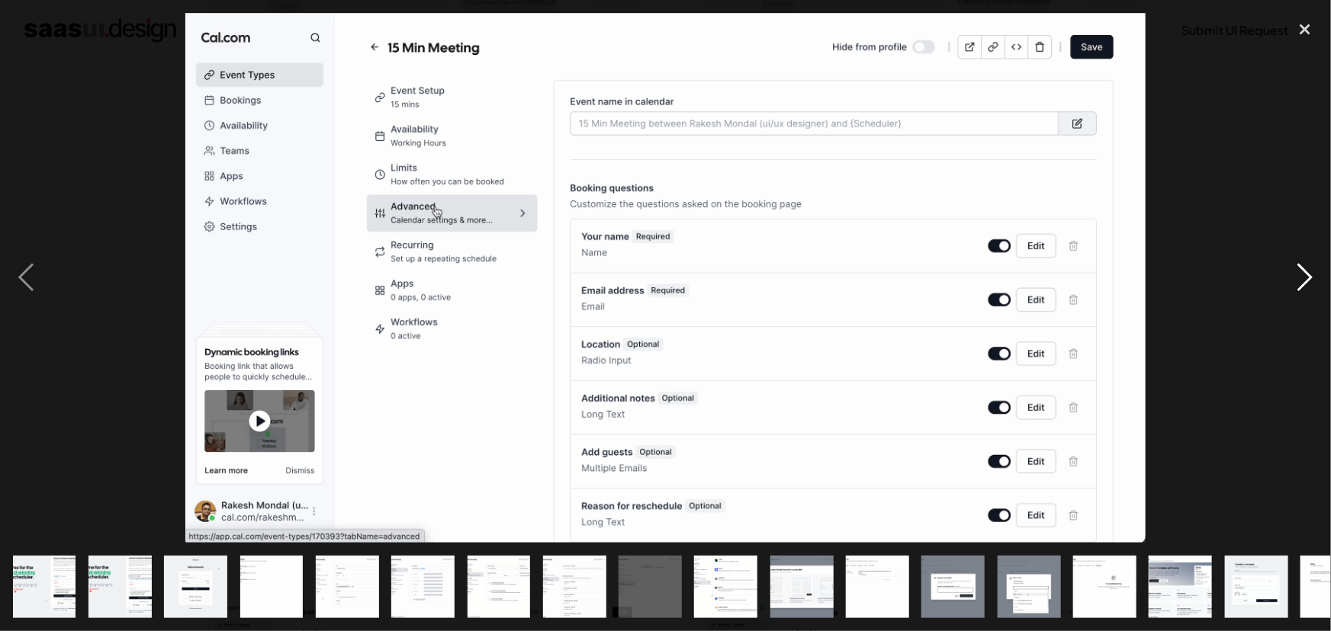
click at [1306, 281] on div "next image" at bounding box center [1305, 278] width 52 height 531
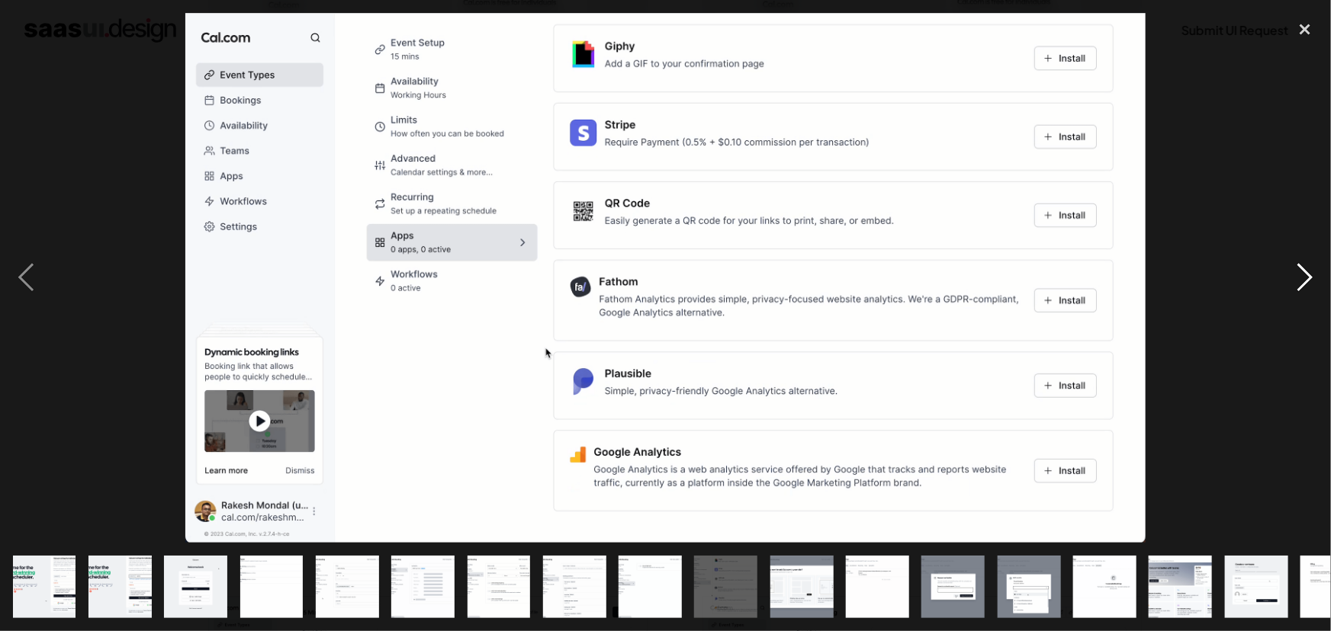
click at [1306, 281] on div "next image" at bounding box center [1305, 278] width 52 height 531
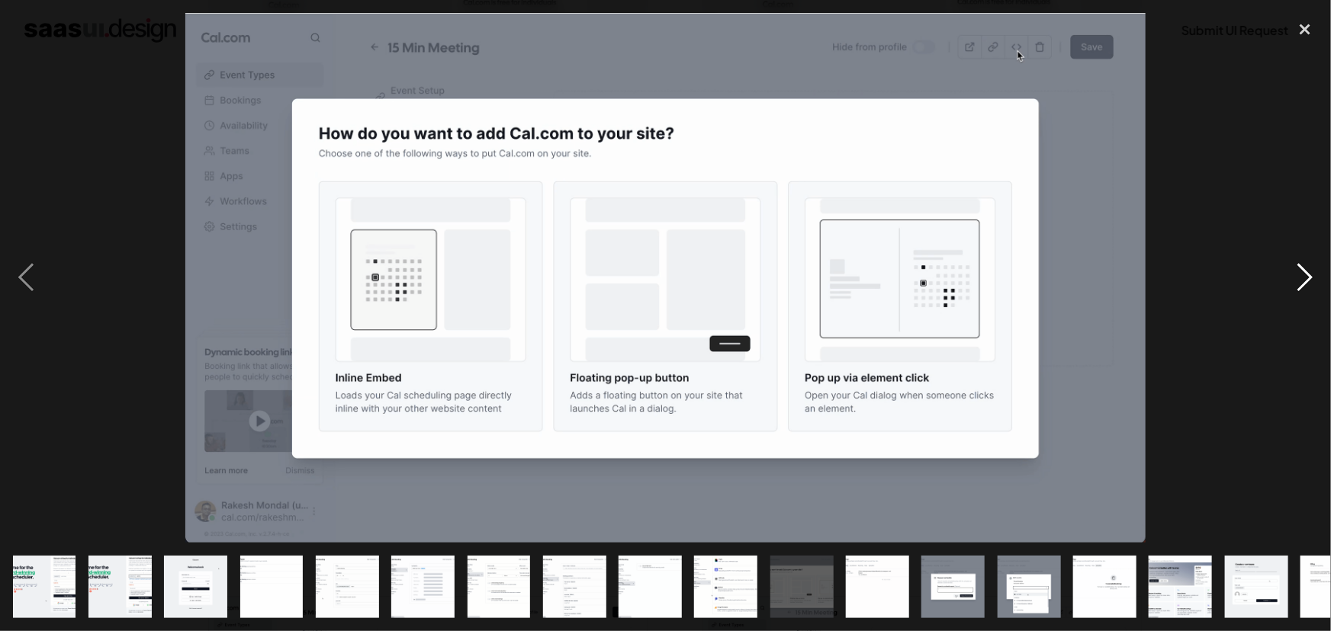
click at [1306, 281] on div "next image" at bounding box center [1305, 278] width 52 height 531
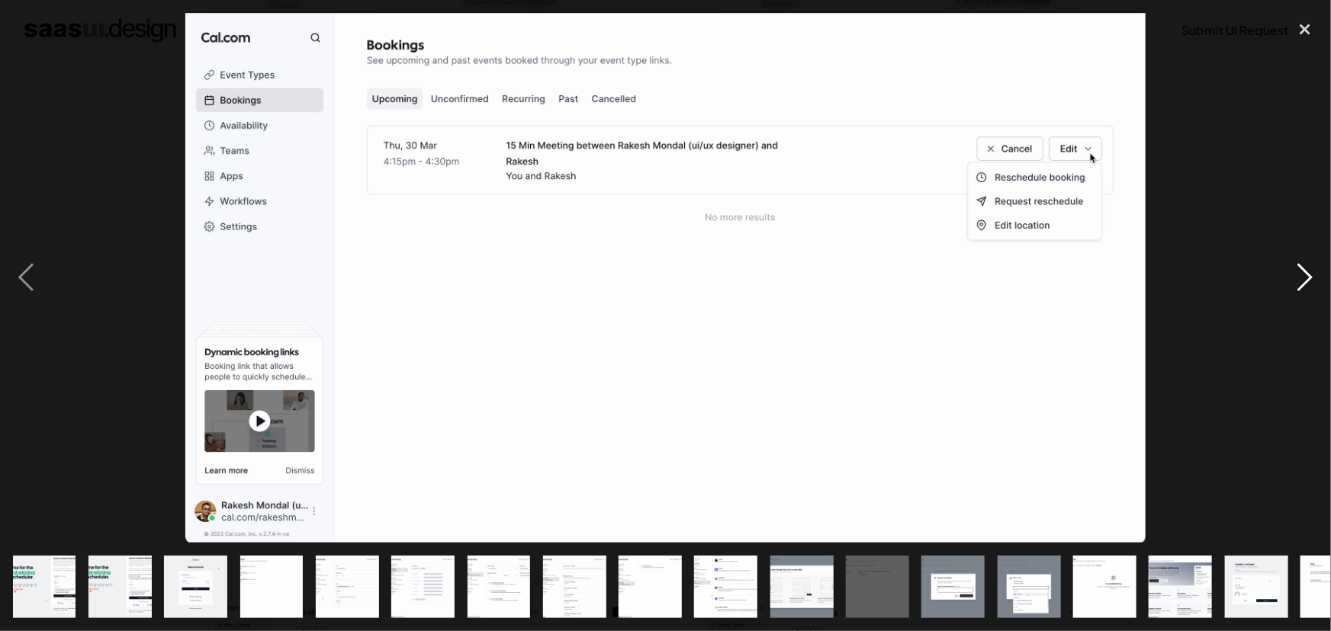
click at [1306, 281] on div "next image" at bounding box center [1305, 278] width 52 height 531
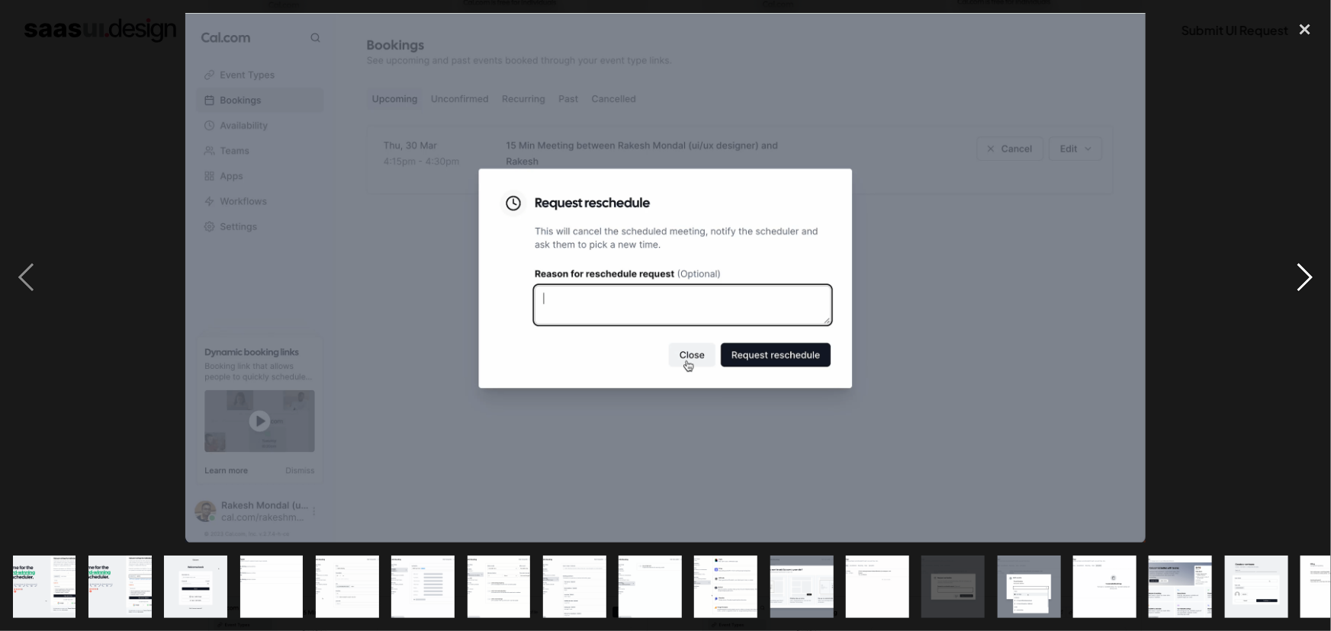
click at [1306, 281] on div "next image" at bounding box center [1305, 278] width 52 height 531
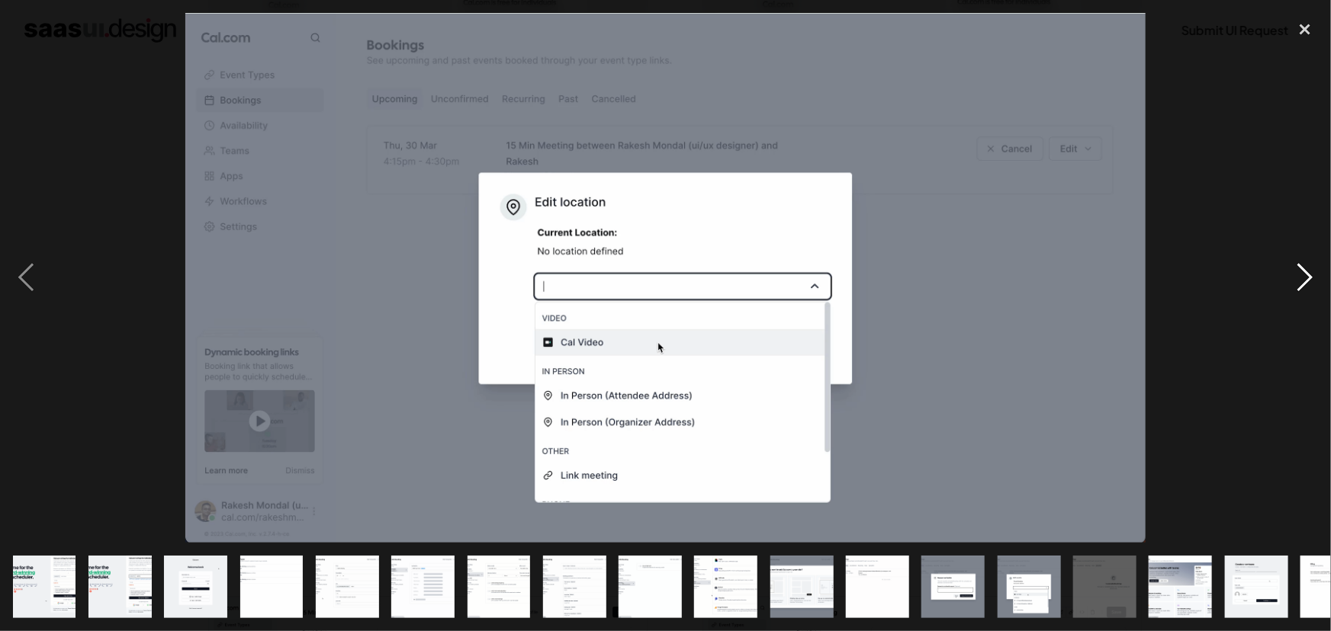
click at [1306, 281] on div "next image" at bounding box center [1305, 278] width 52 height 531
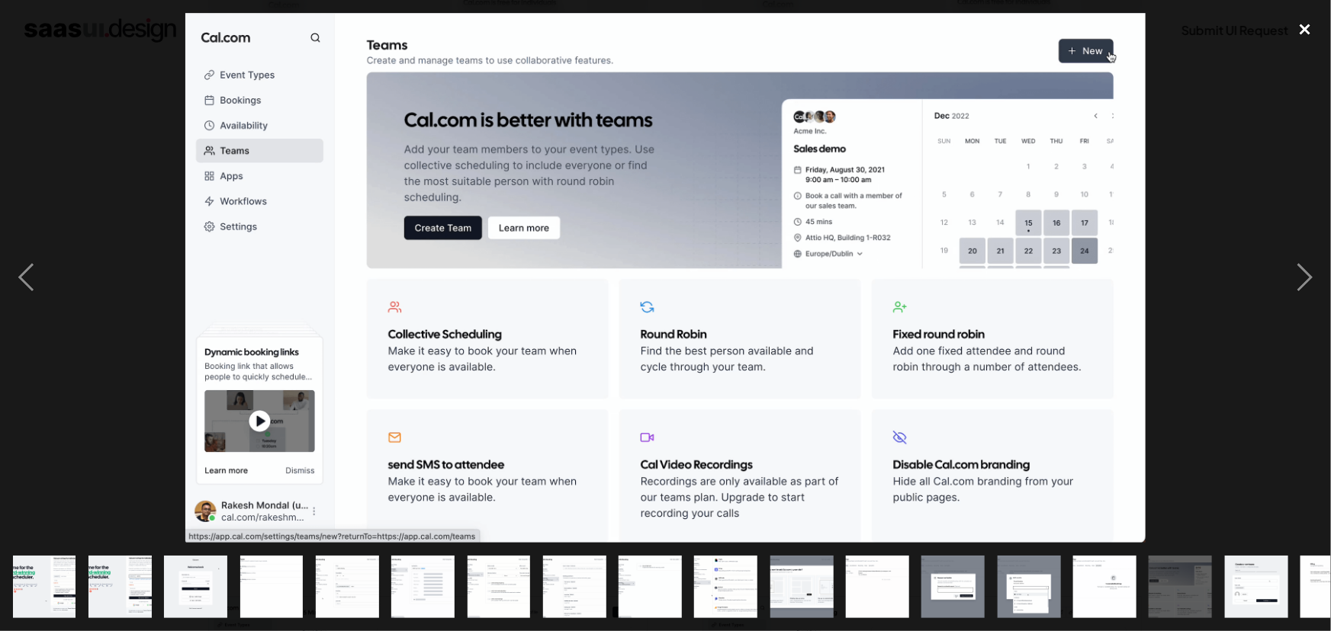
click at [1304, 32] on div "close lightbox" at bounding box center [1305, 30] width 52 height 34
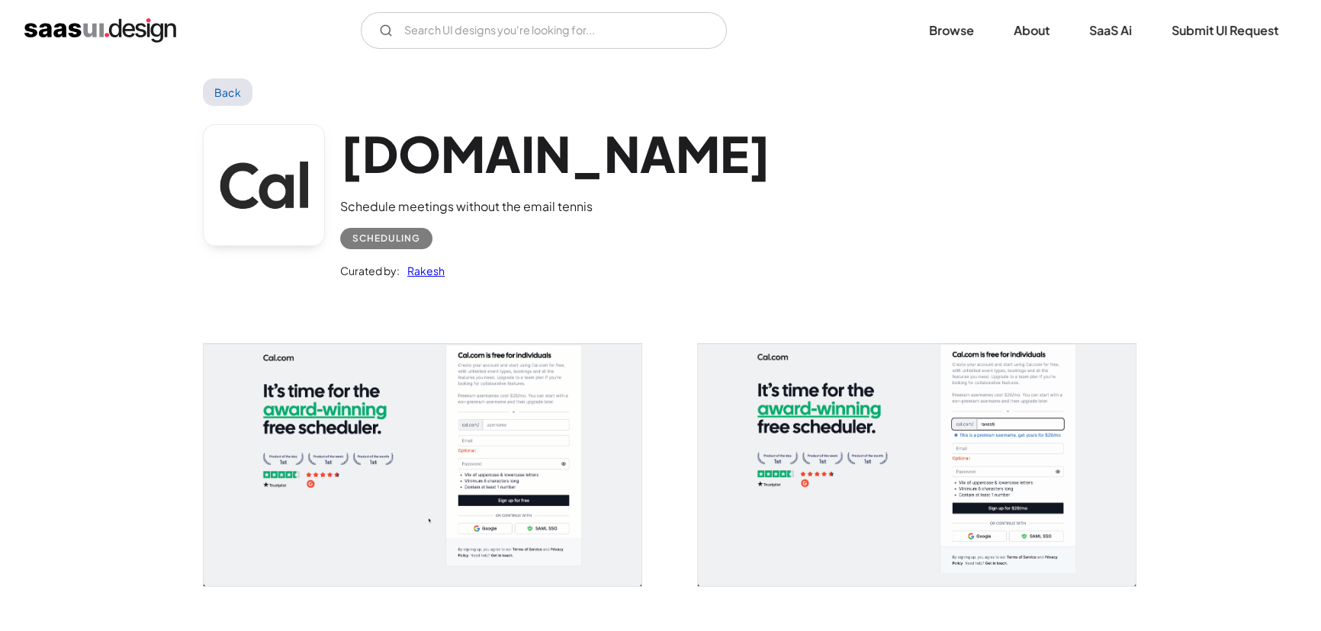
scroll to position [0, 0]
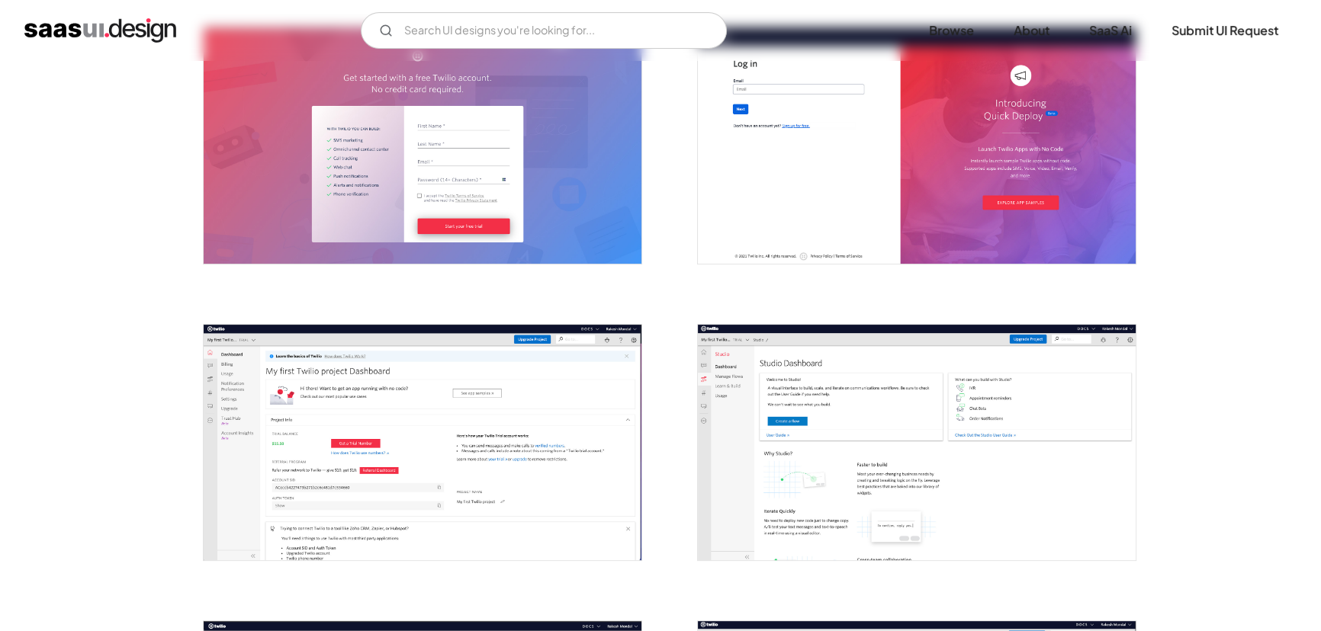
scroll to position [330, 0]
click at [1078, 182] on img "open lightbox" at bounding box center [917, 145] width 438 height 236
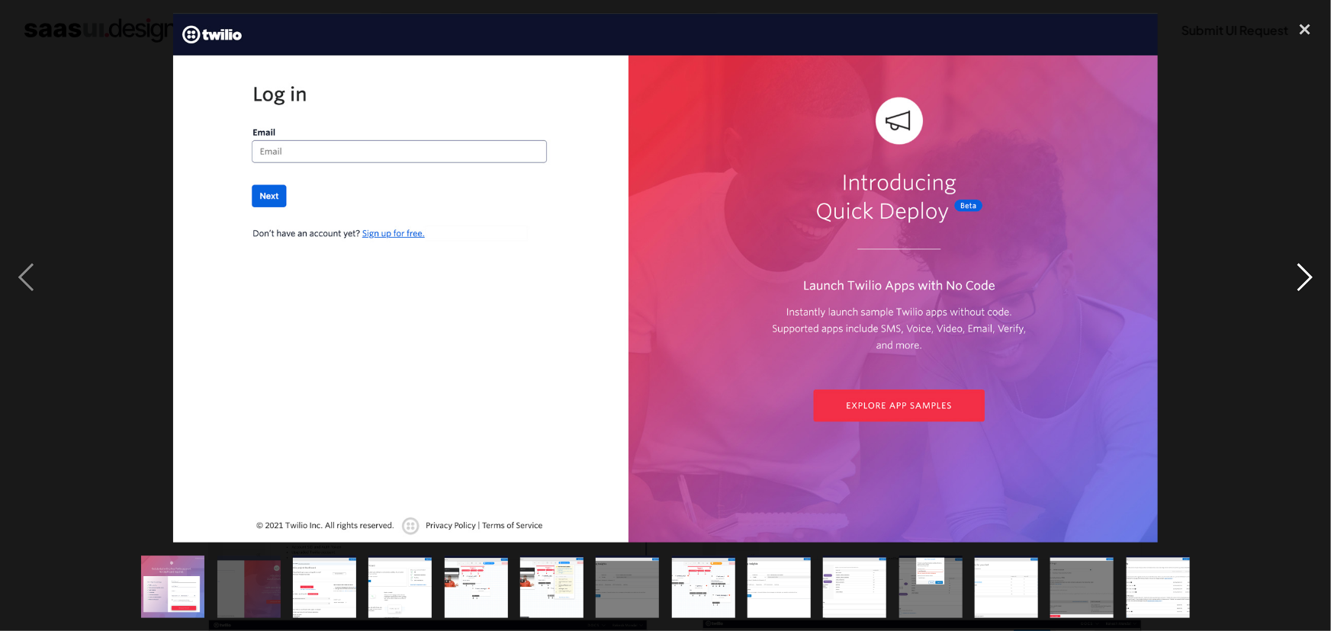
click at [1301, 271] on div "next image" at bounding box center [1305, 278] width 52 height 531
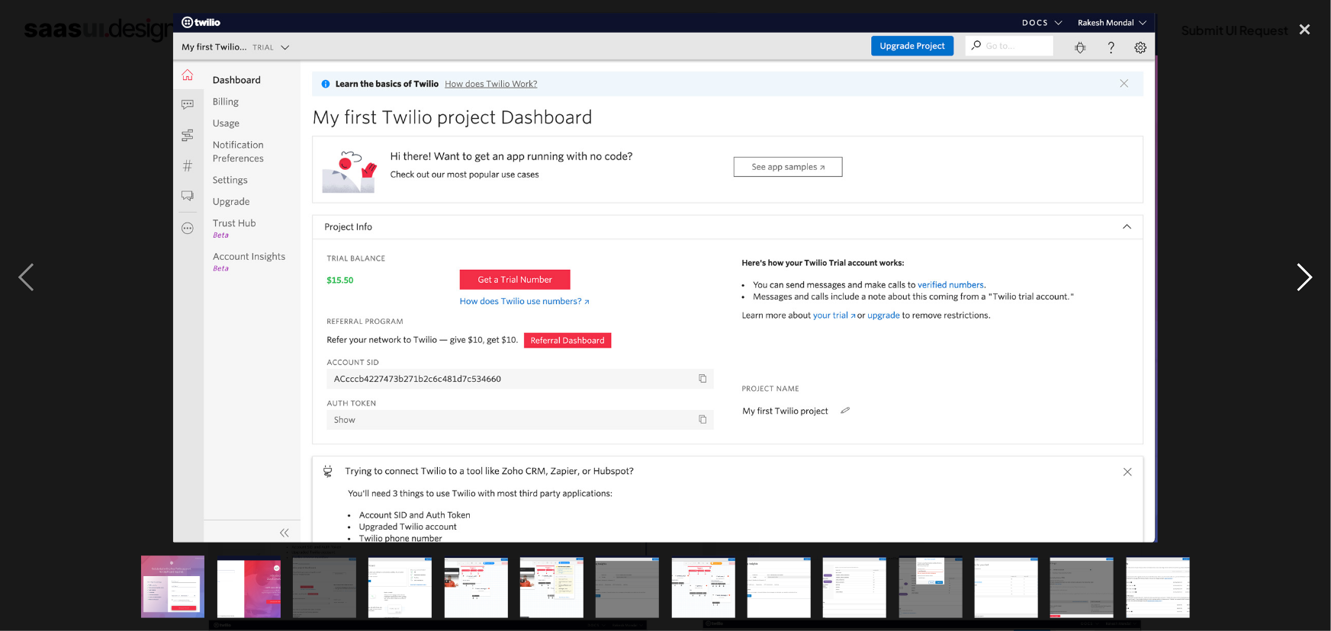
click at [1301, 271] on div "next image" at bounding box center [1305, 278] width 52 height 531
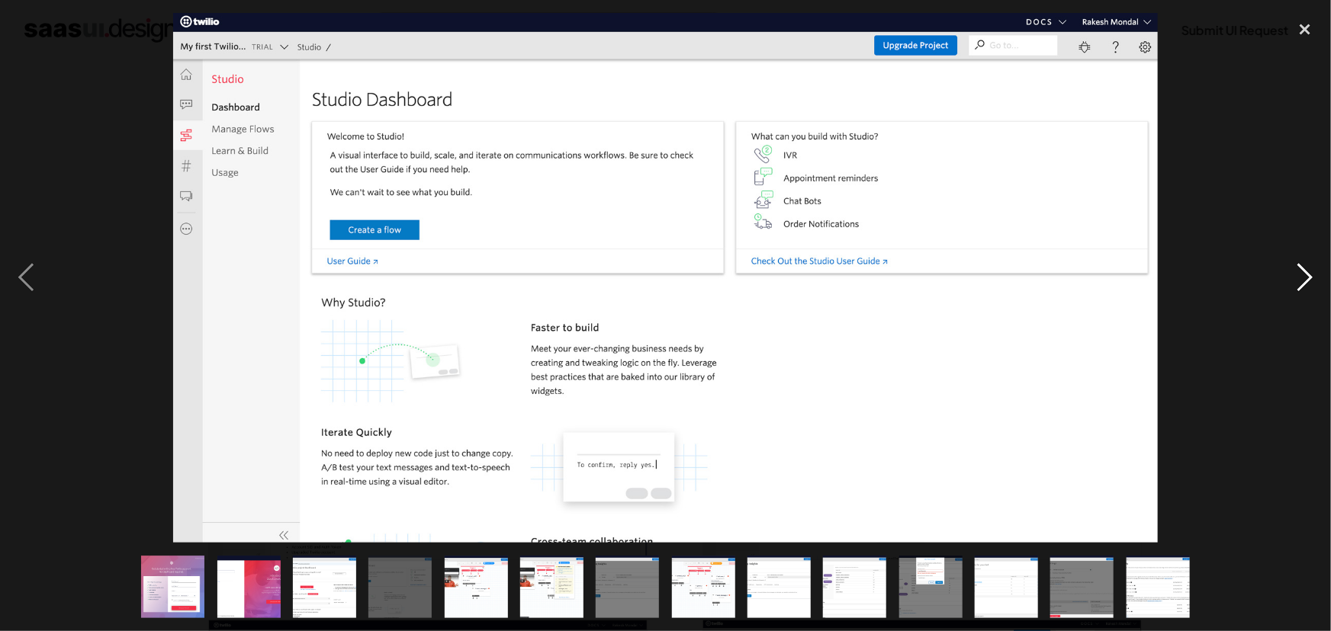
click at [1301, 271] on div "next image" at bounding box center [1305, 278] width 52 height 531
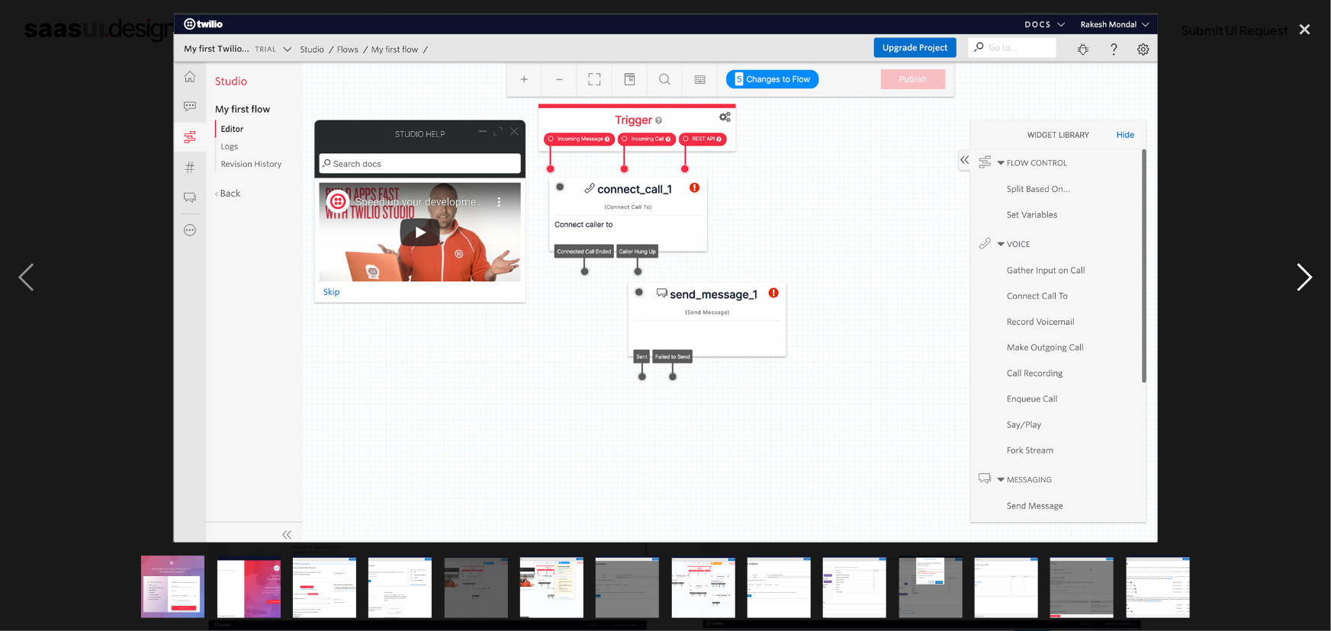
click at [1301, 271] on div "next image" at bounding box center [1305, 278] width 52 height 531
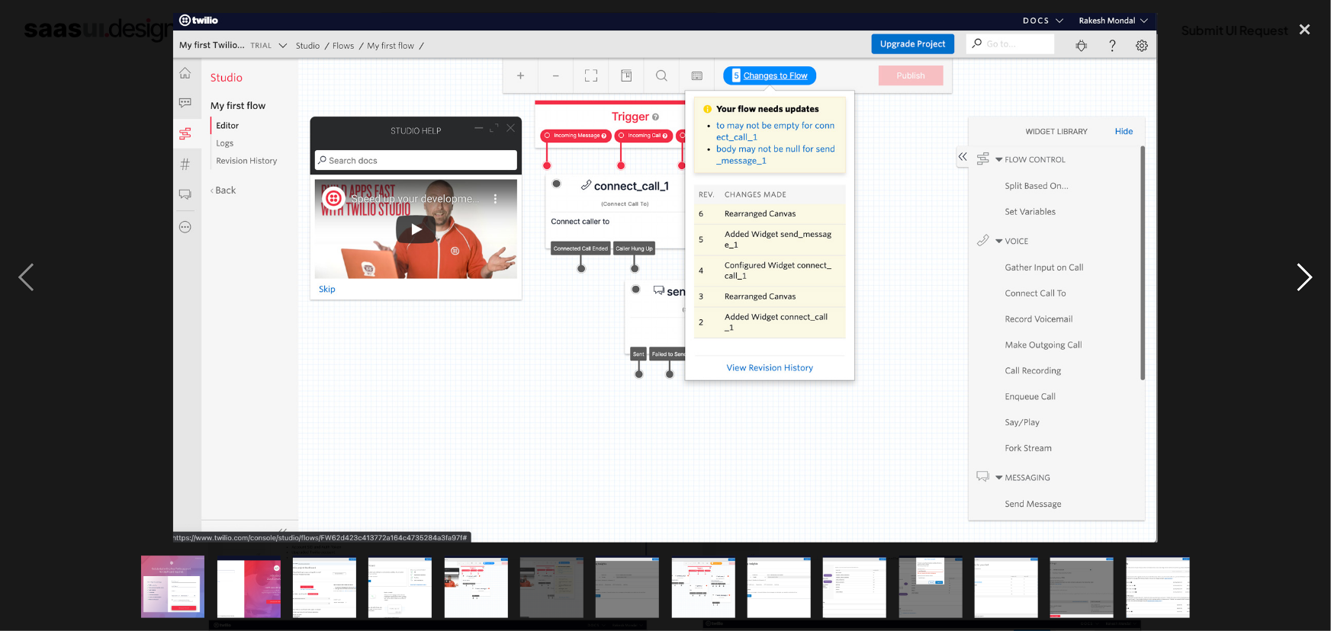
click at [1301, 271] on div "next image" at bounding box center [1305, 278] width 52 height 531
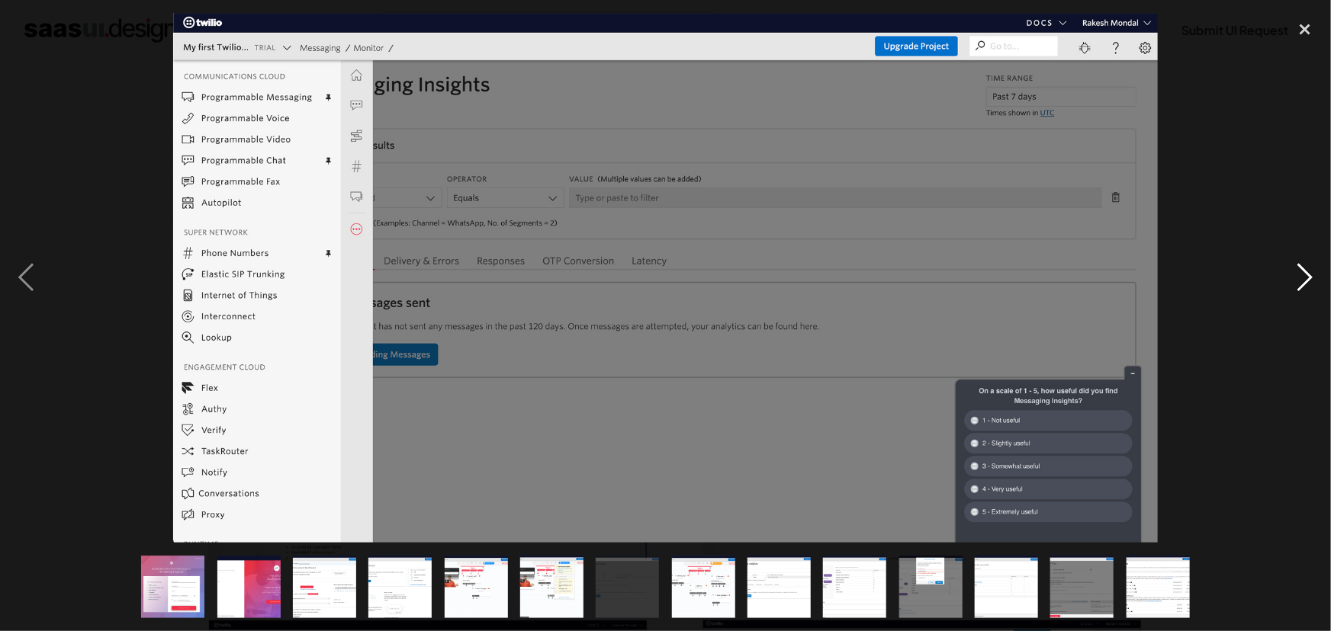
click at [1301, 271] on div "next image" at bounding box center [1305, 278] width 52 height 531
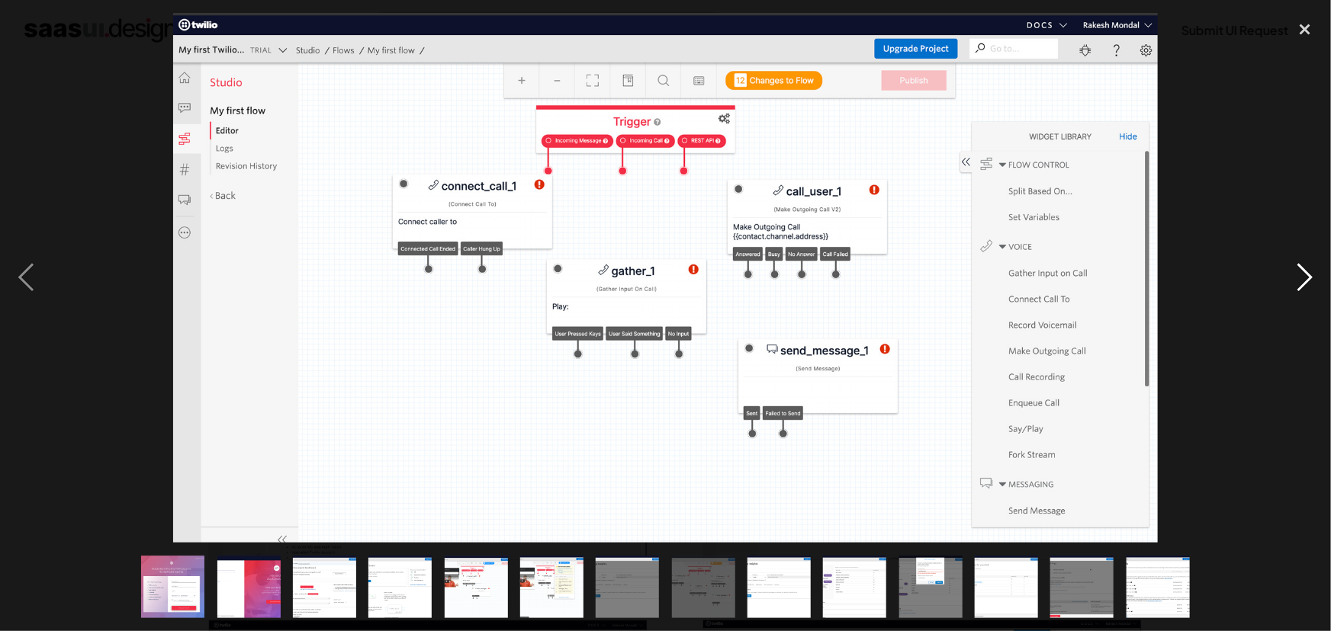
click at [1301, 271] on div "next image" at bounding box center [1305, 278] width 52 height 531
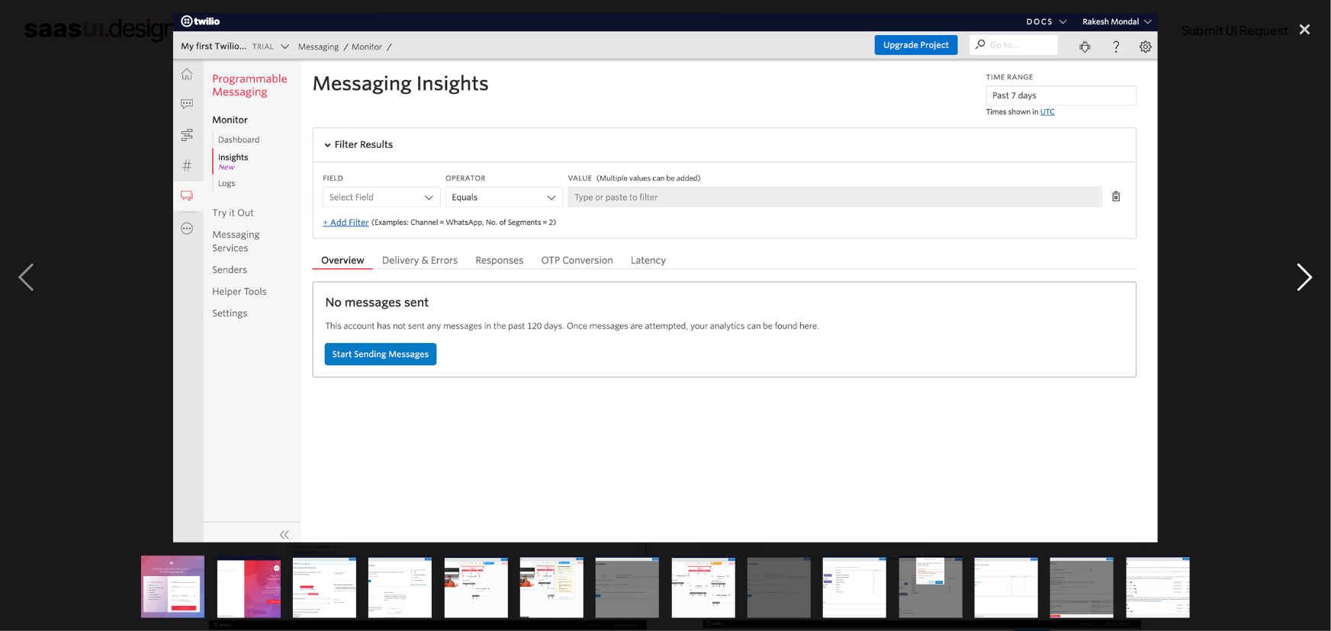
click at [1301, 271] on div "next image" at bounding box center [1305, 278] width 52 height 531
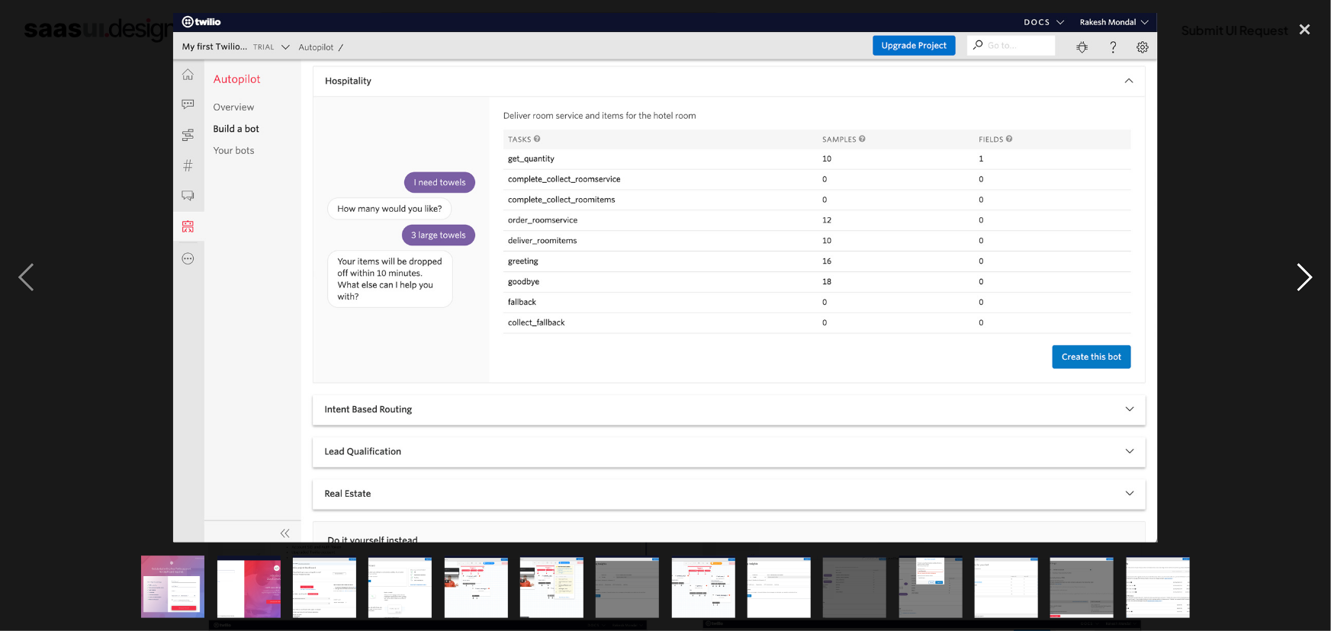
click at [1301, 271] on div "next image" at bounding box center [1305, 278] width 52 height 531
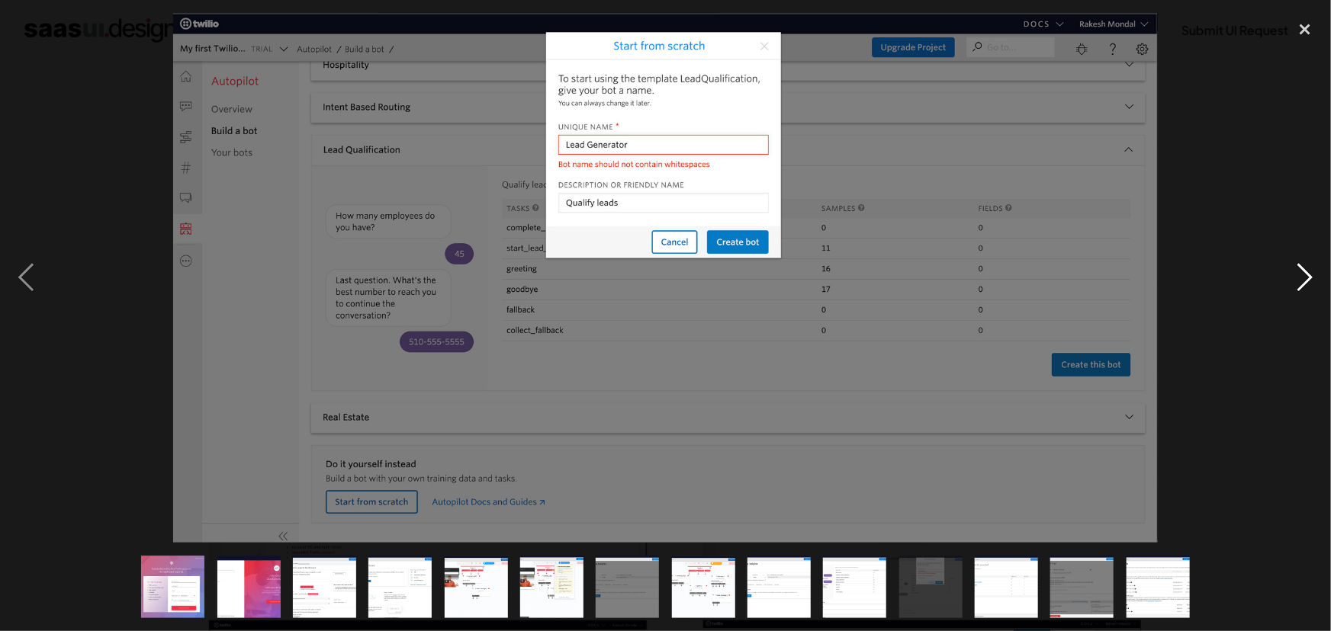
click at [1301, 271] on div "next image" at bounding box center [1305, 278] width 52 height 531
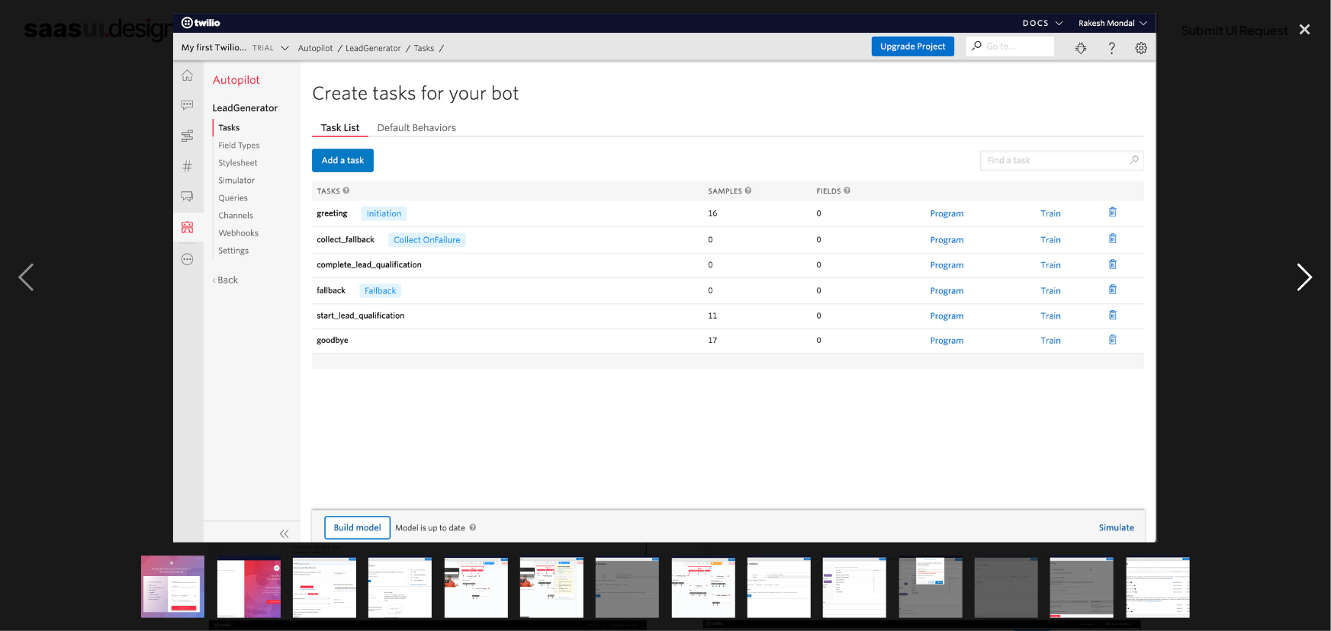
click at [1301, 271] on div "next image" at bounding box center [1305, 278] width 52 height 531
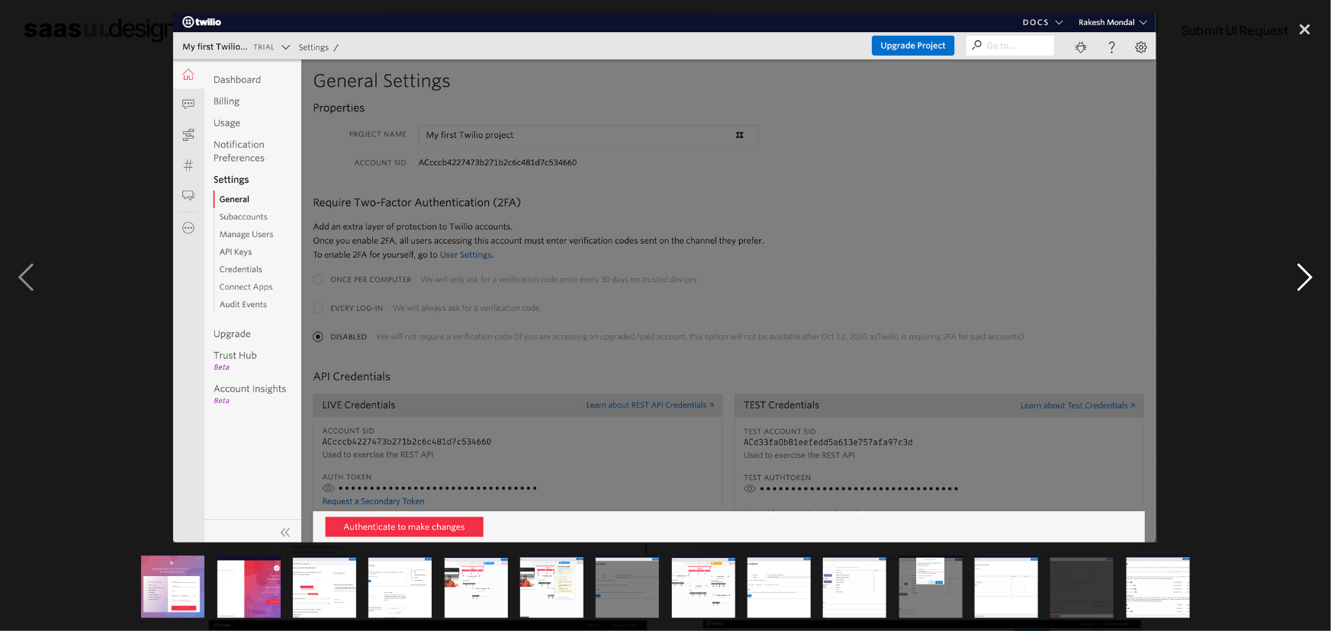
click at [1301, 271] on div "next image" at bounding box center [1305, 278] width 52 height 531
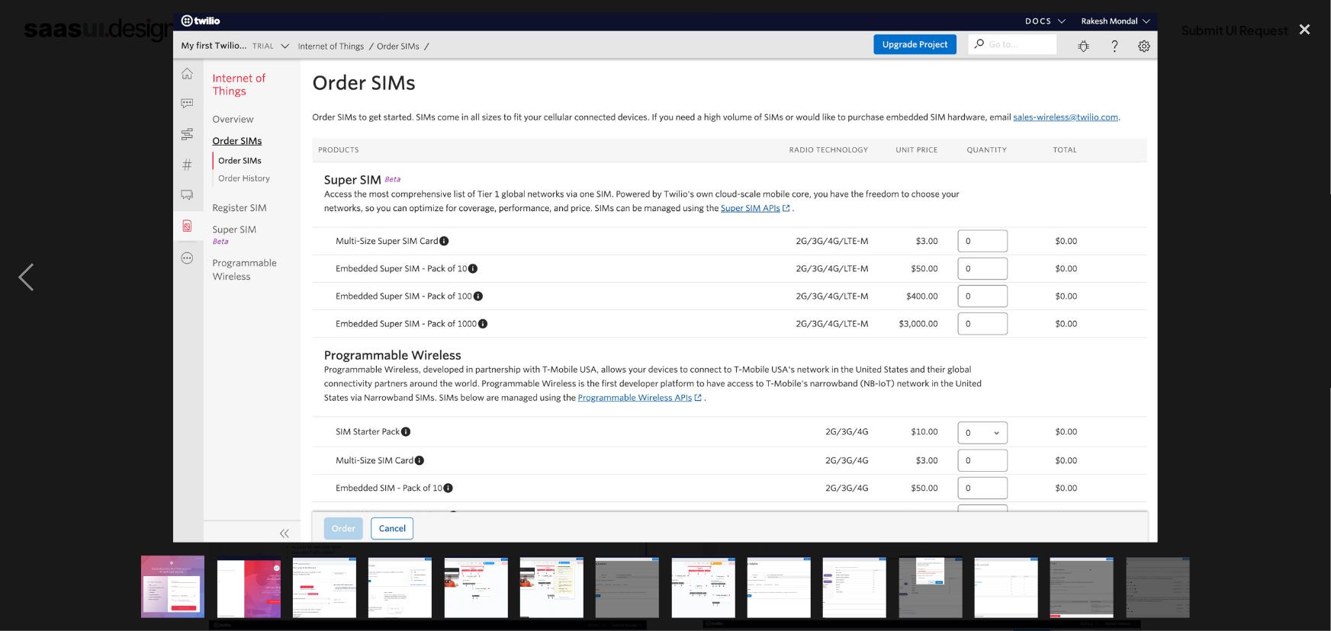
click at [1301, 271] on div "next image" at bounding box center [1305, 278] width 52 height 531
click at [1299, 21] on div "close lightbox" at bounding box center [1305, 30] width 52 height 34
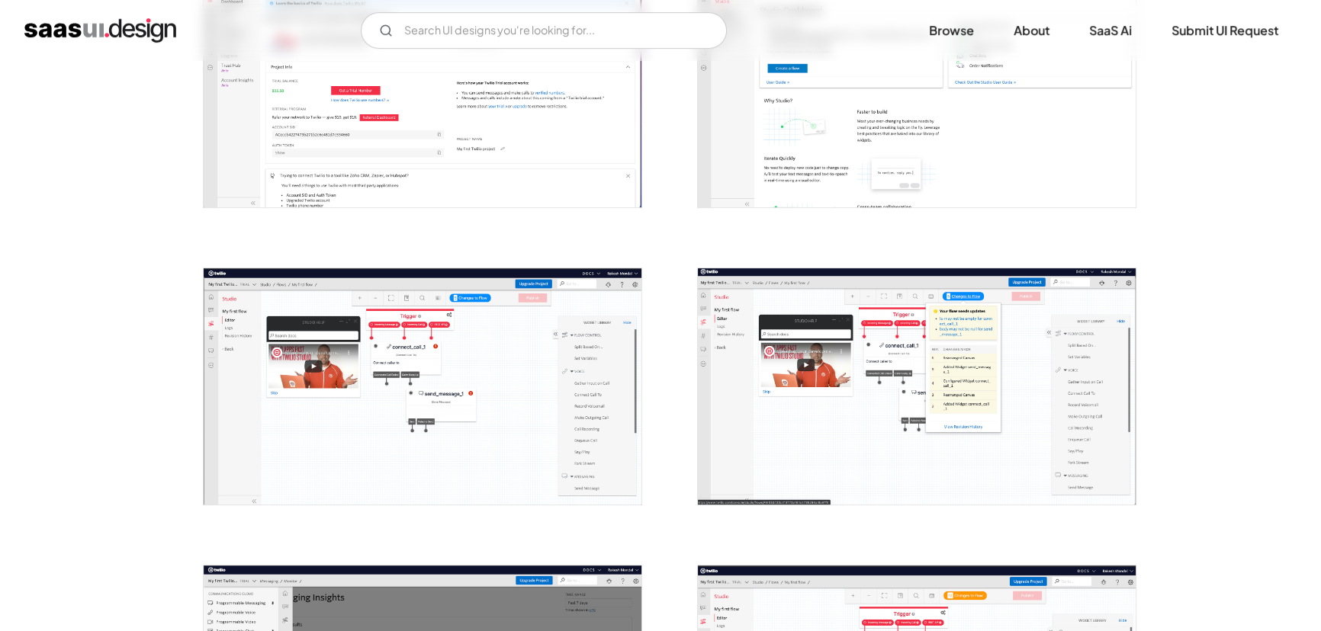
scroll to position [683, 0]
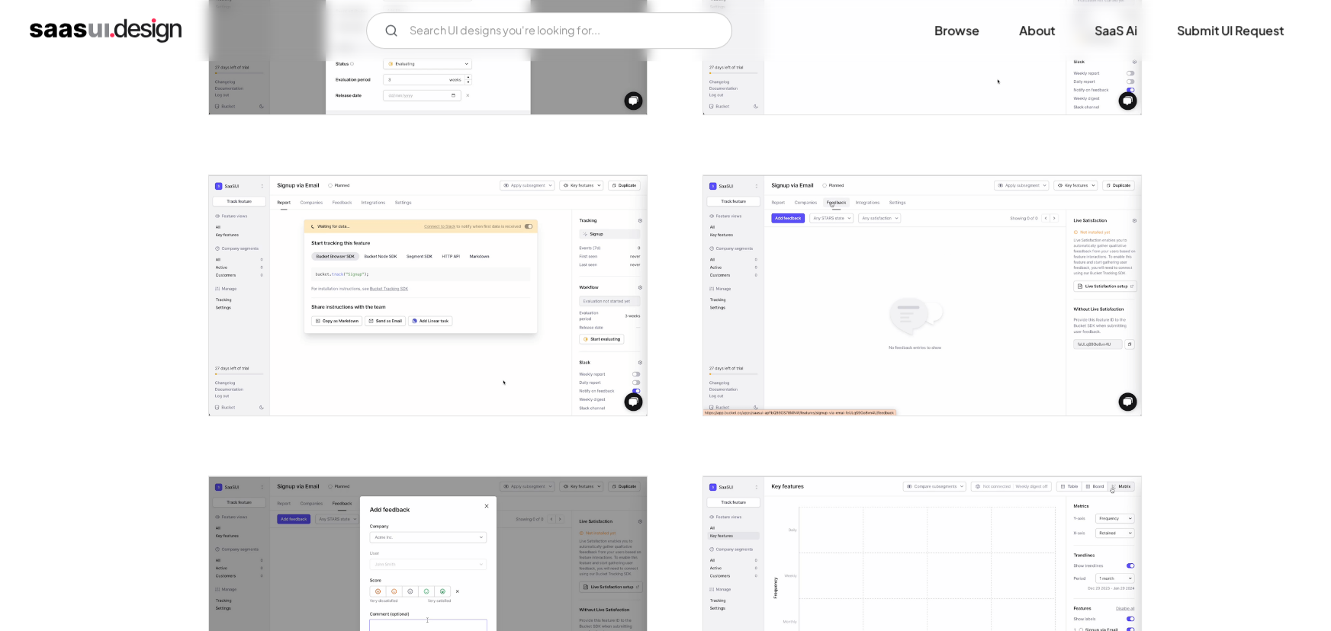
scroll to position [1084, 0]
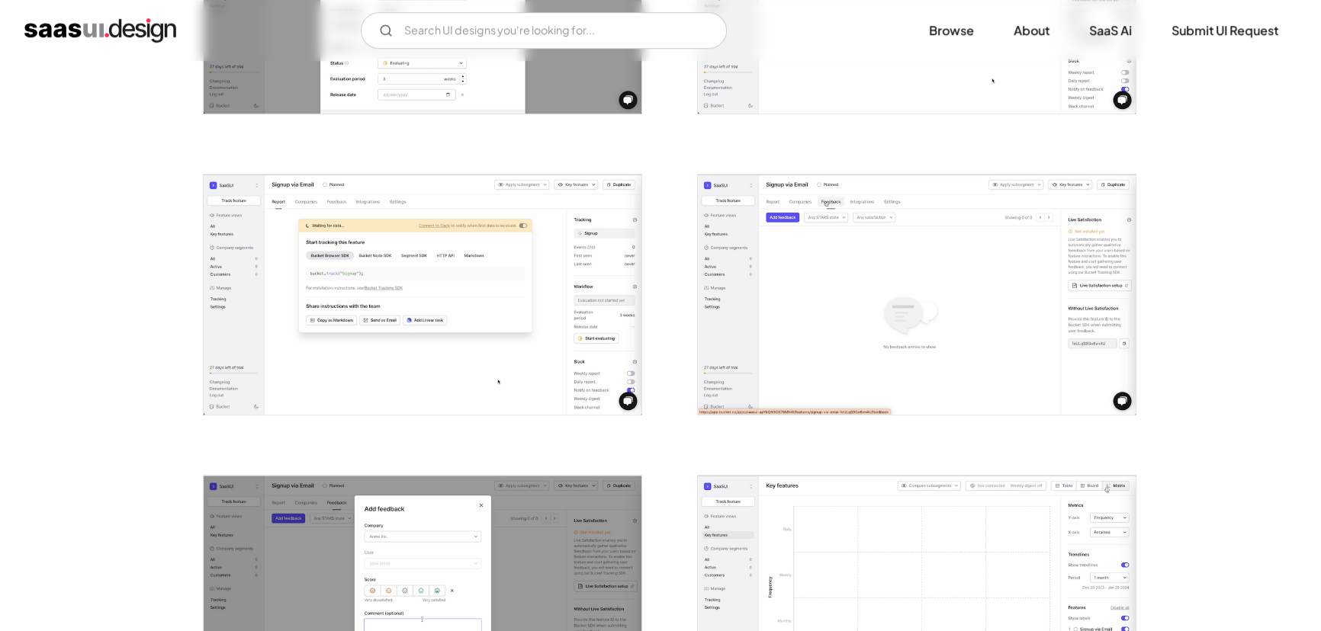
click at [969, 350] on img "open lightbox" at bounding box center [917, 294] width 438 height 239
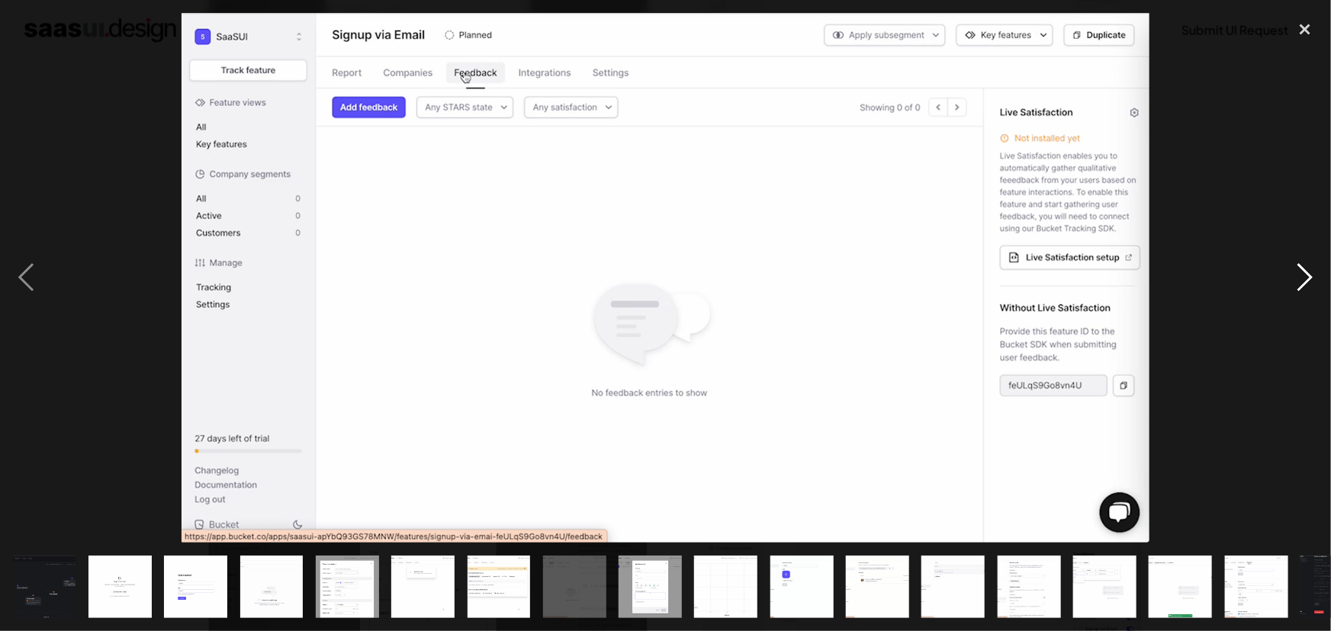
click at [1304, 278] on div "next image" at bounding box center [1305, 278] width 52 height 531
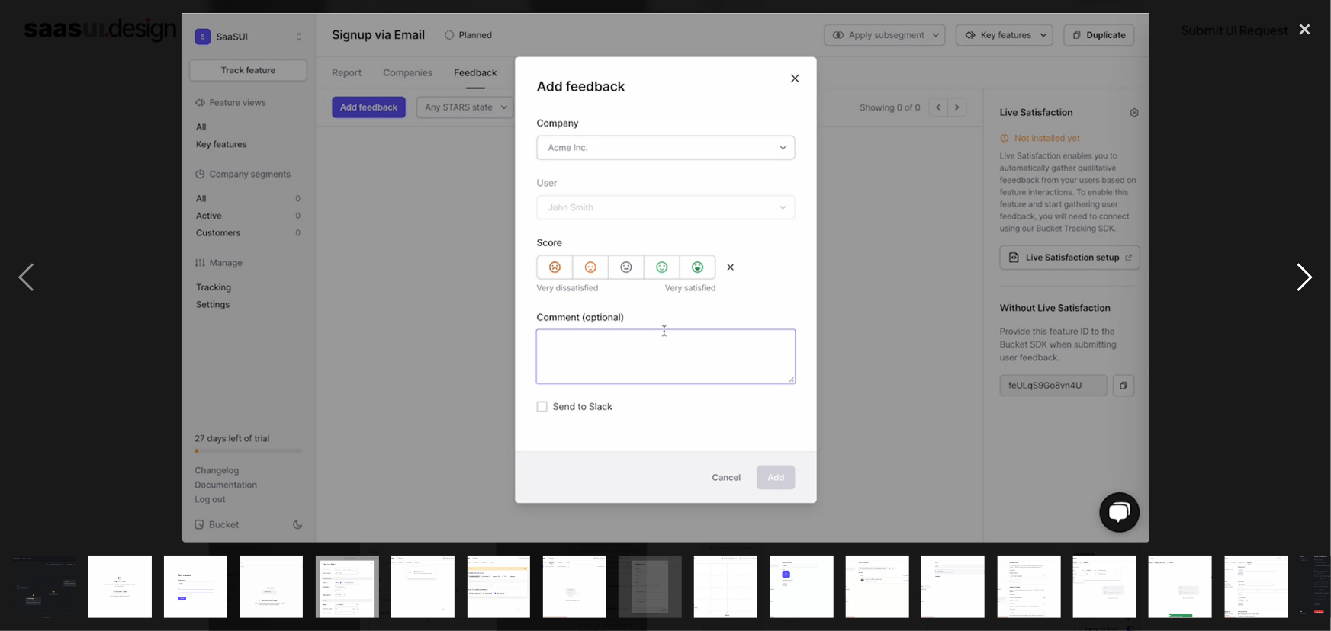
click at [1304, 278] on div "next image" at bounding box center [1305, 278] width 52 height 531
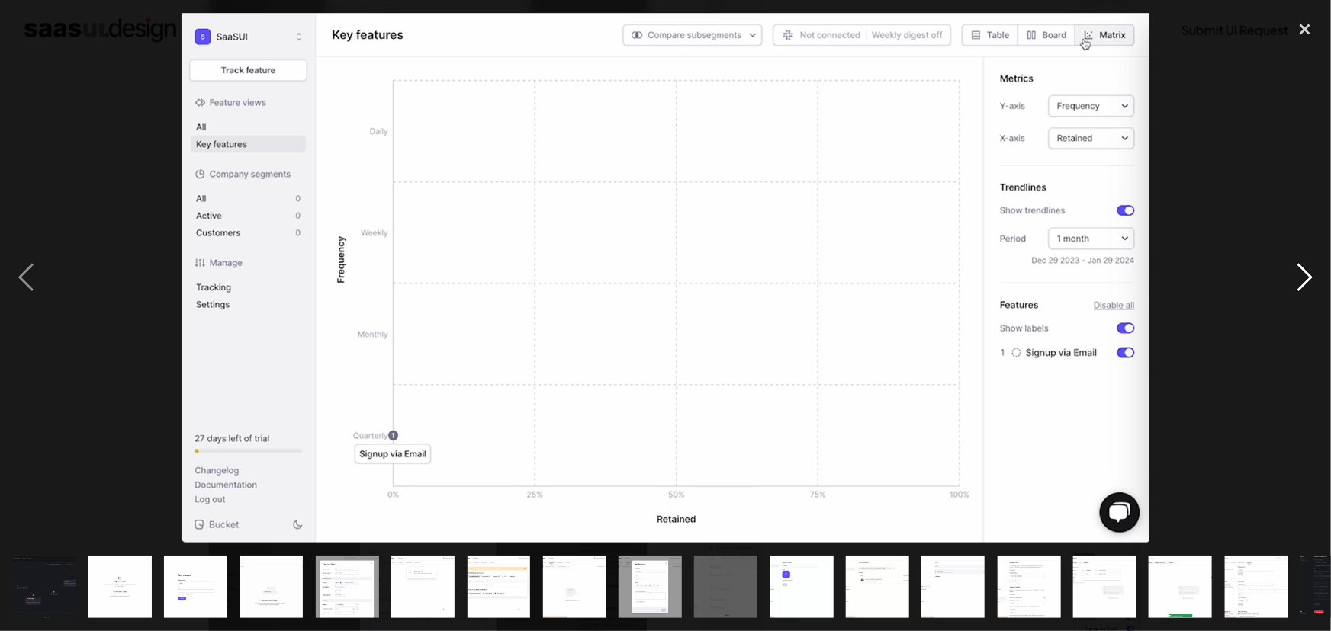
click at [1304, 278] on div "next image" at bounding box center [1305, 278] width 52 height 531
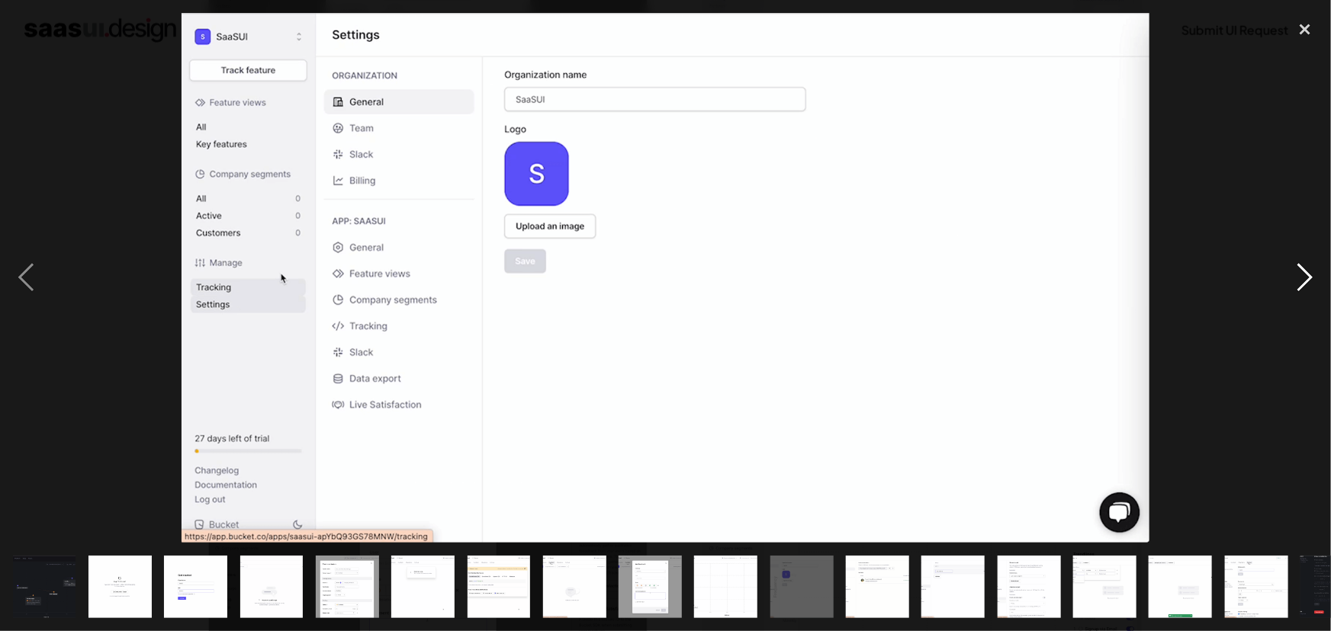
click at [1304, 278] on div "next image" at bounding box center [1305, 278] width 52 height 531
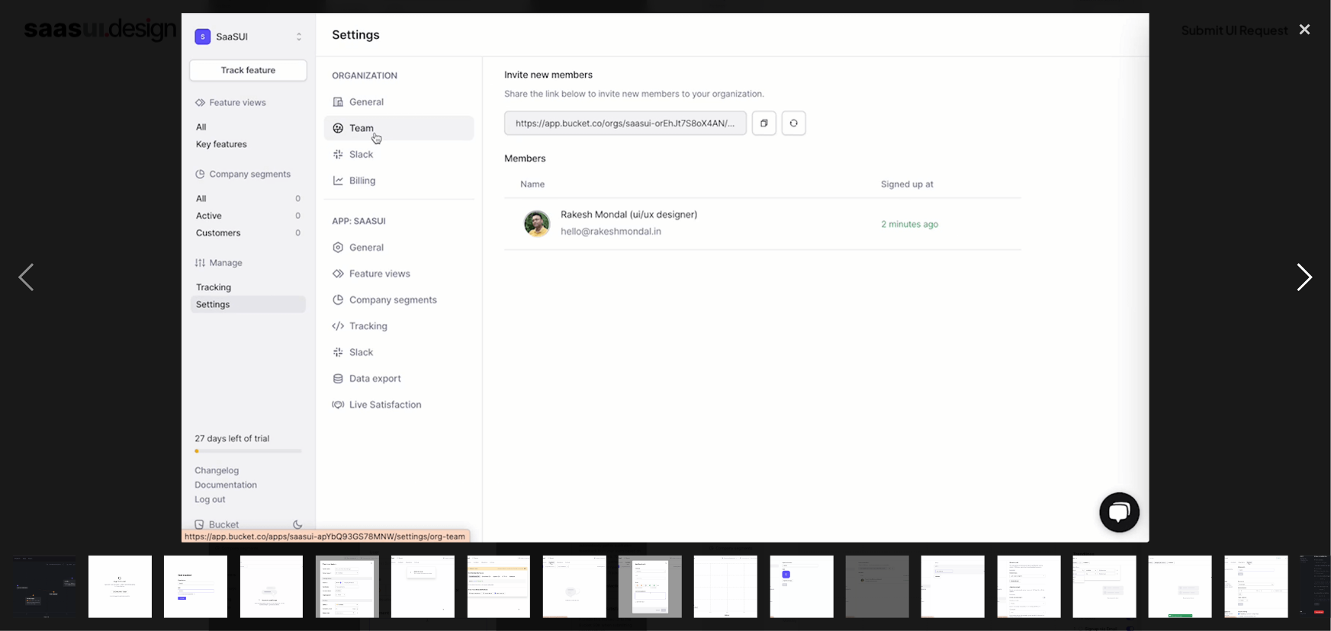
click at [1304, 278] on div "next image" at bounding box center [1305, 278] width 52 height 531
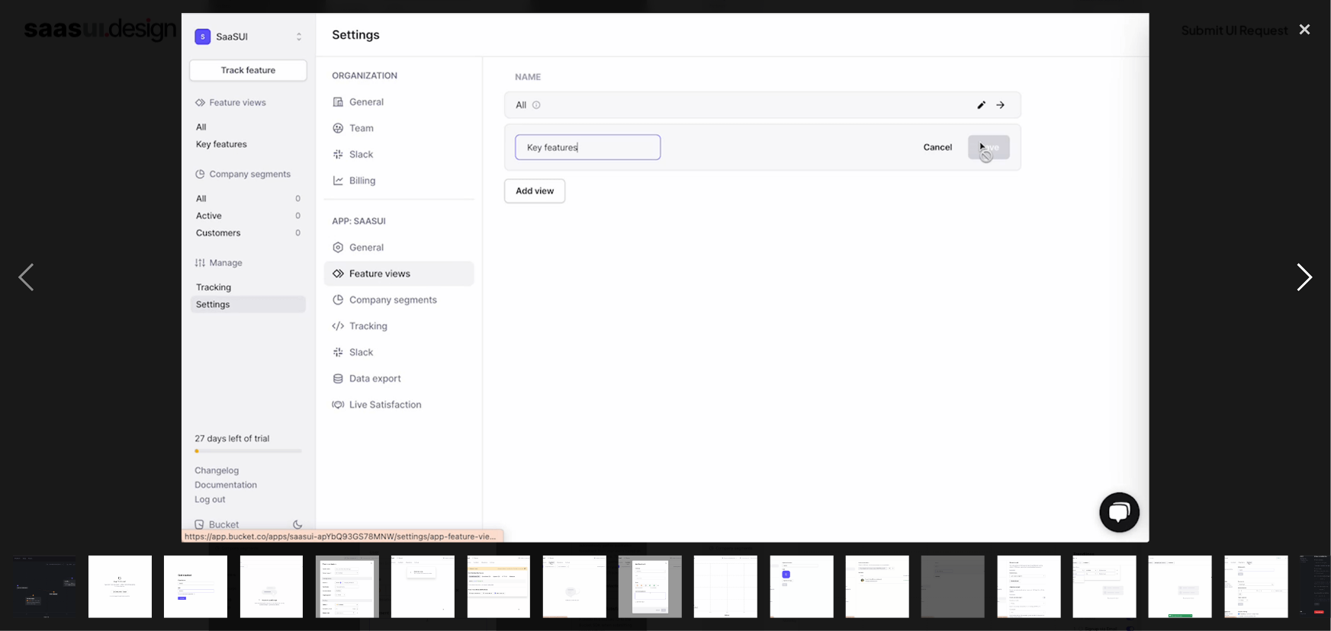
click at [1304, 278] on div "next image" at bounding box center [1305, 278] width 52 height 531
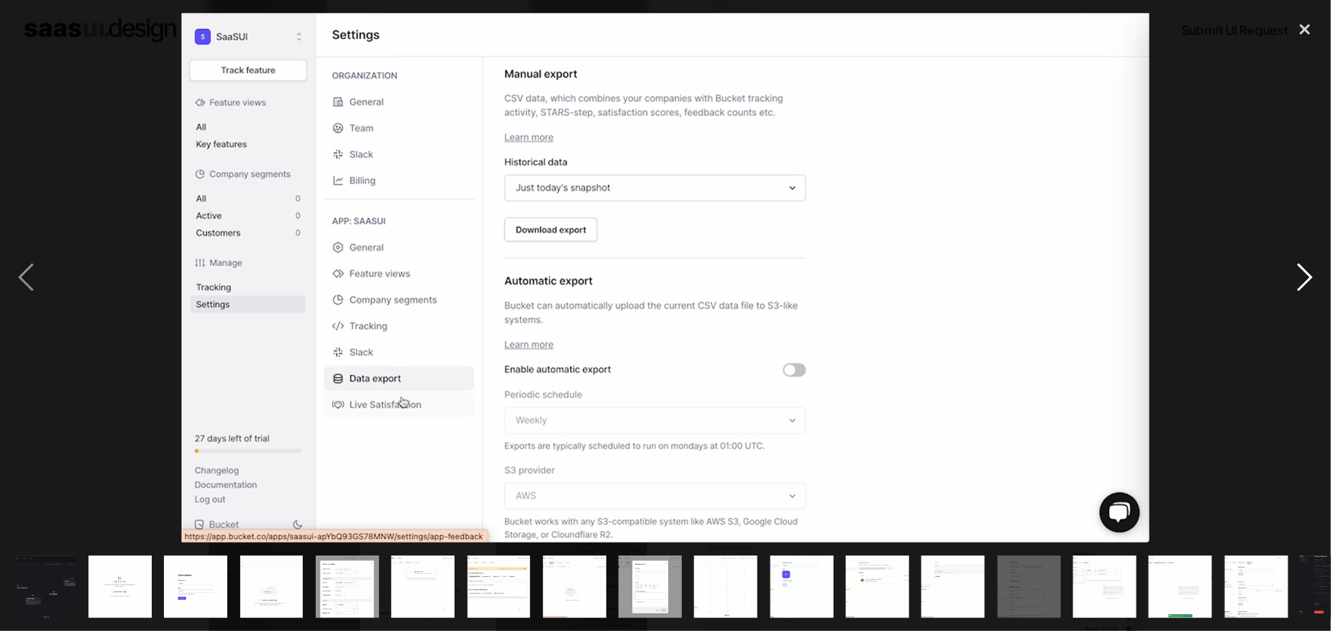
click at [1304, 278] on div "next image" at bounding box center [1305, 278] width 52 height 531
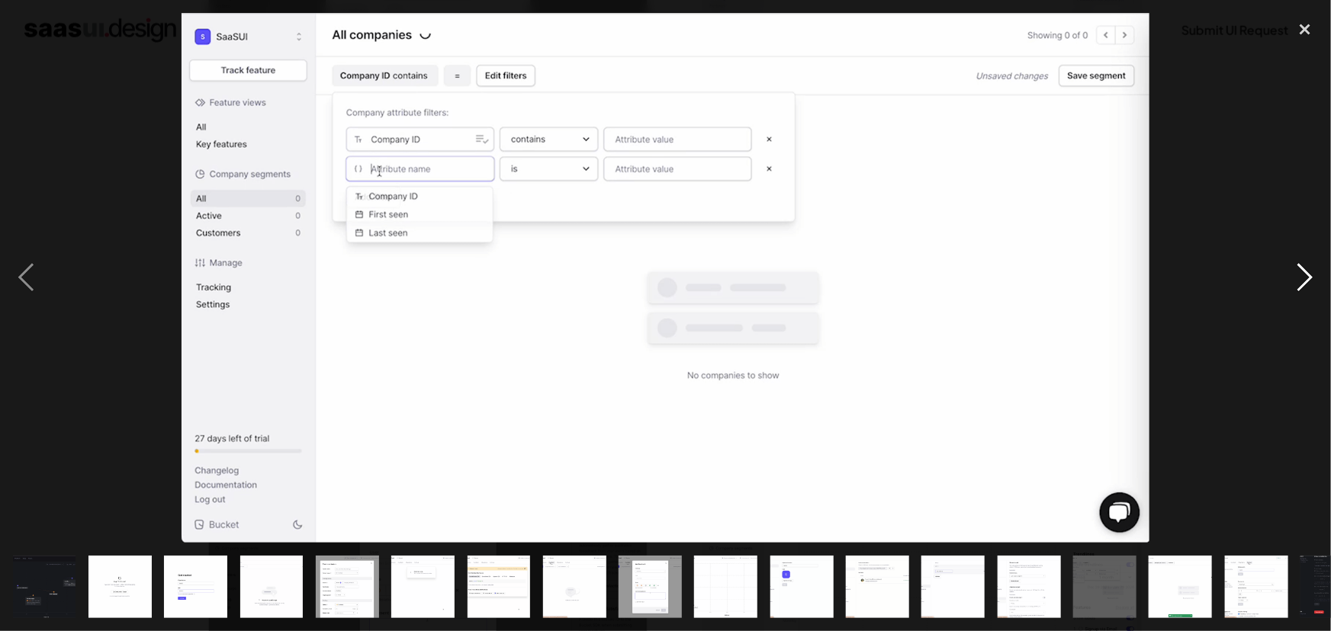
click at [1304, 278] on div "next image" at bounding box center [1305, 278] width 52 height 531
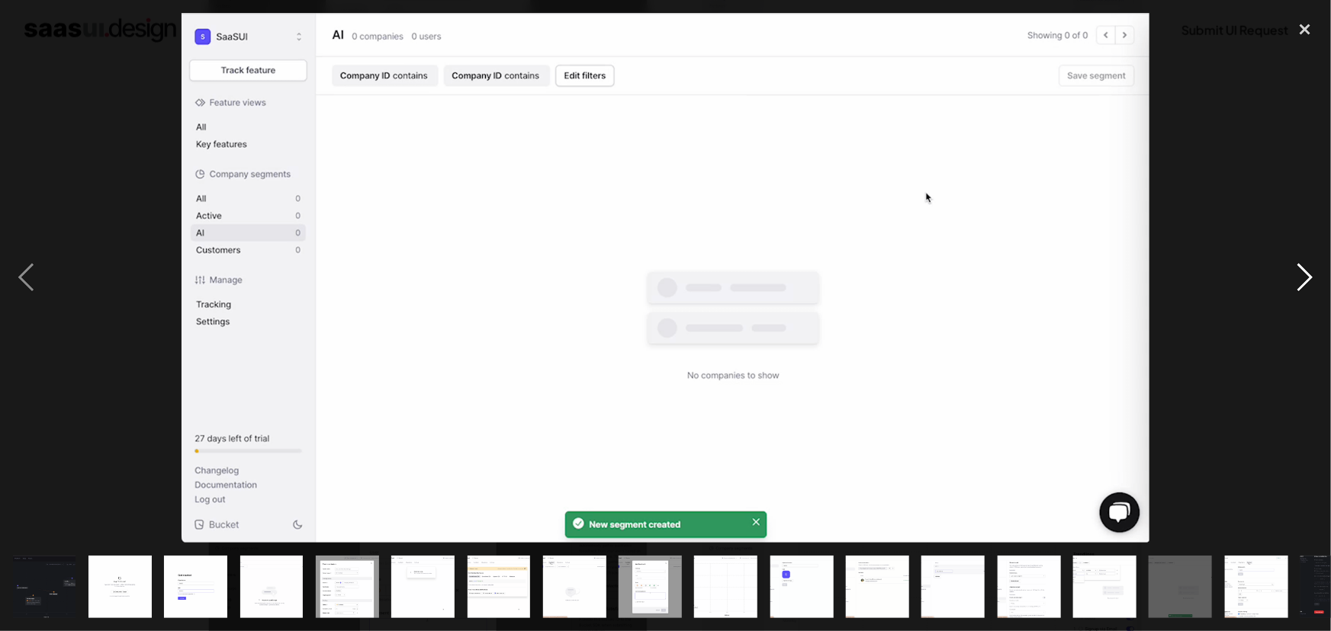
click at [1304, 278] on div "next image" at bounding box center [1305, 278] width 52 height 531
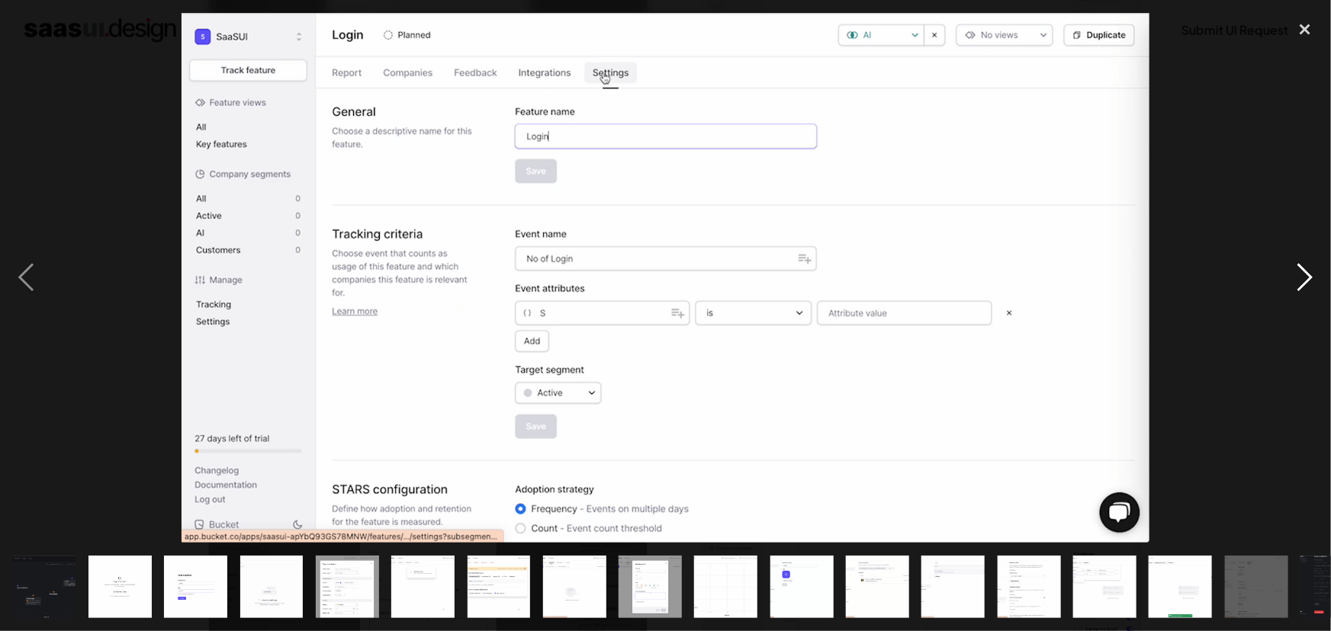
click at [1304, 278] on div "next image" at bounding box center [1305, 278] width 52 height 531
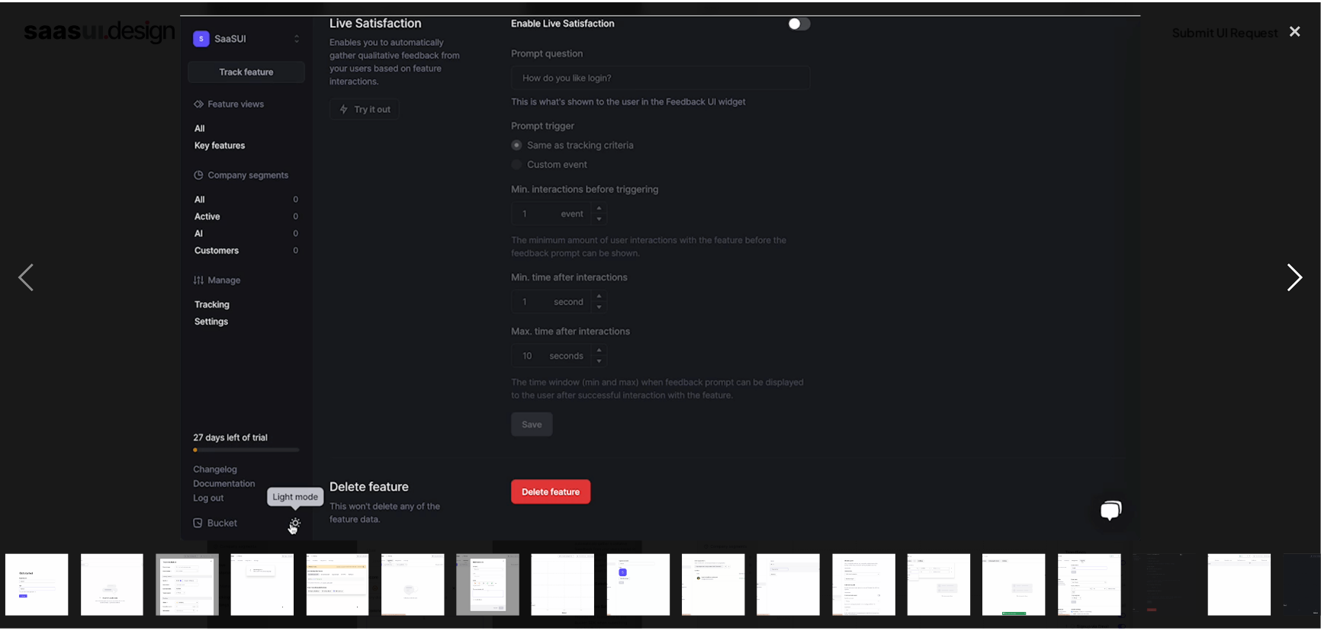
scroll to position [0, 197]
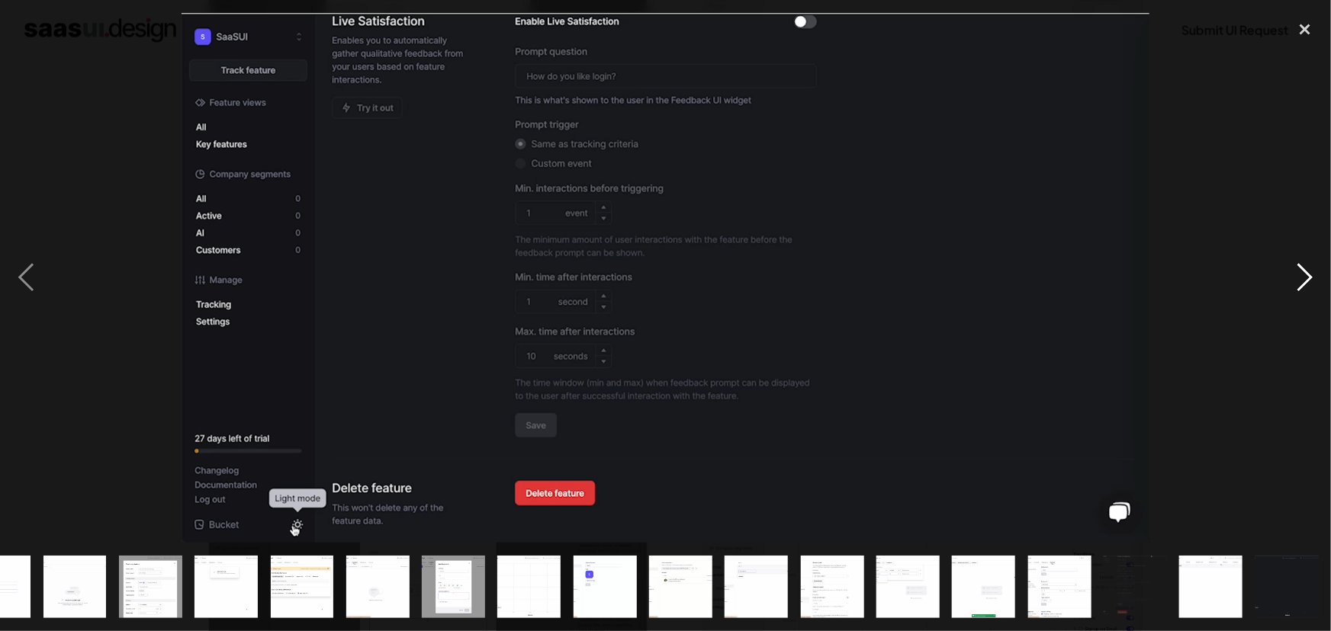
click at [1304, 278] on div "next image" at bounding box center [1305, 278] width 52 height 531
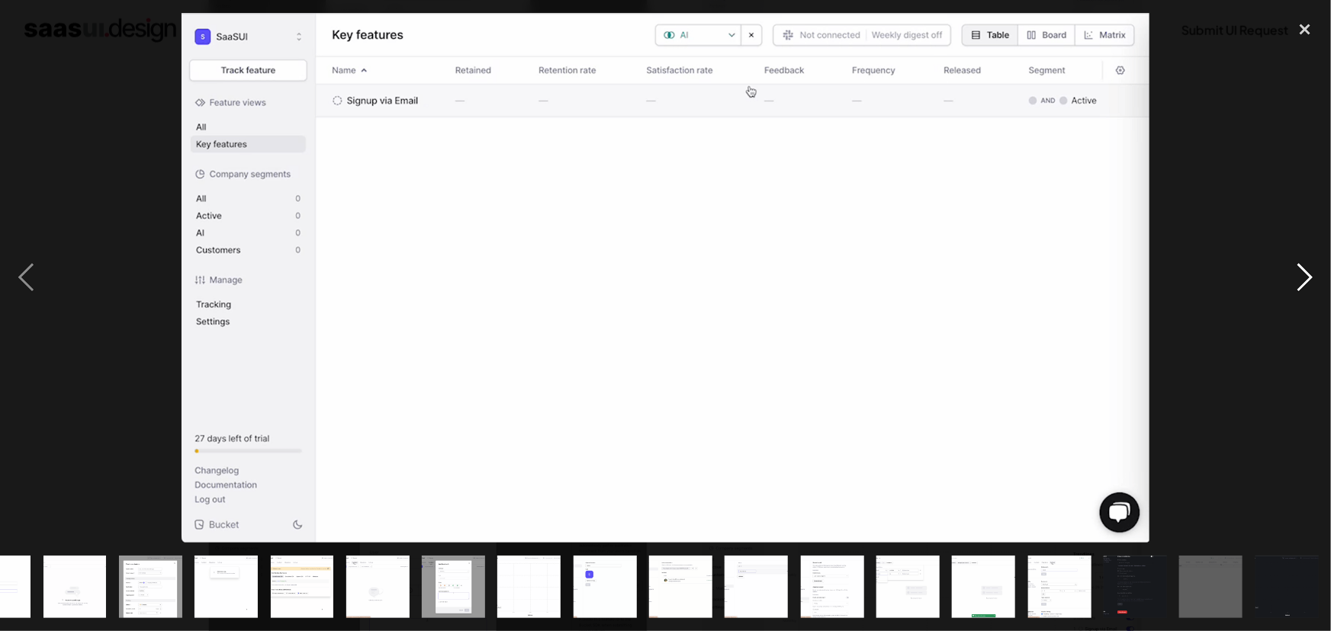
click at [1304, 278] on div "next image" at bounding box center [1305, 278] width 52 height 531
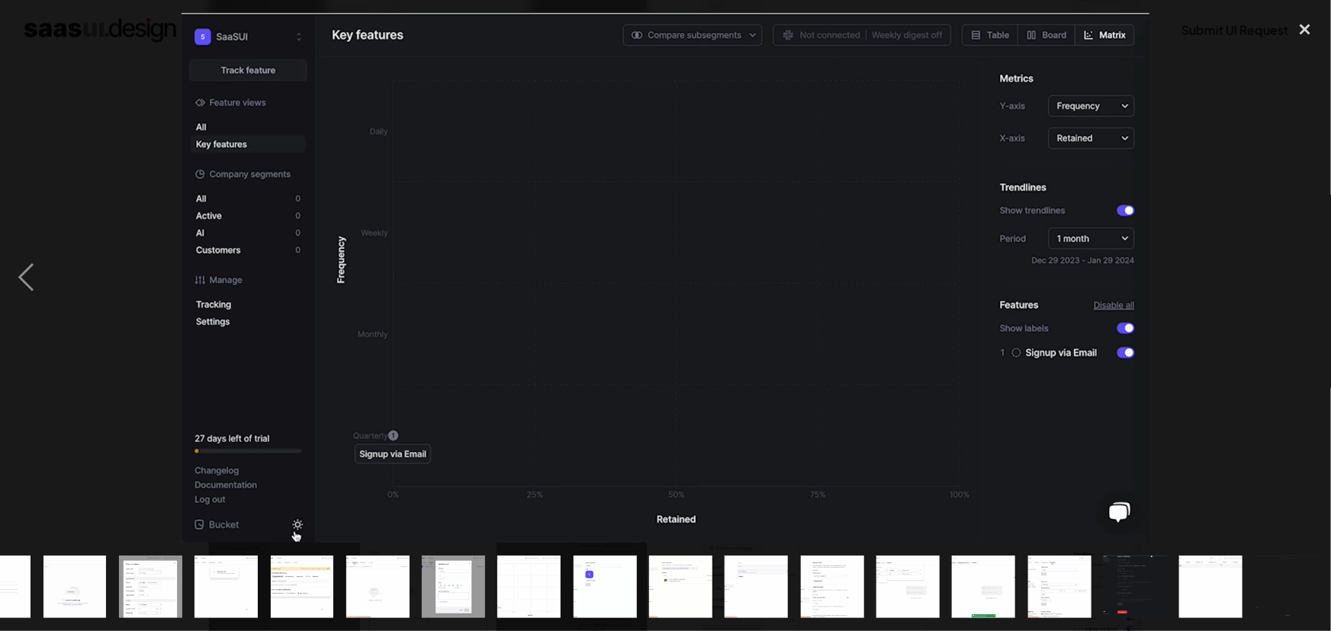
click at [1304, 278] on div "next image" at bounding box center [1305, 278] width 52 height 531
click at [1306, 32] on div "close lightbox" at bounding box center [1305, 30] width 52 height 34
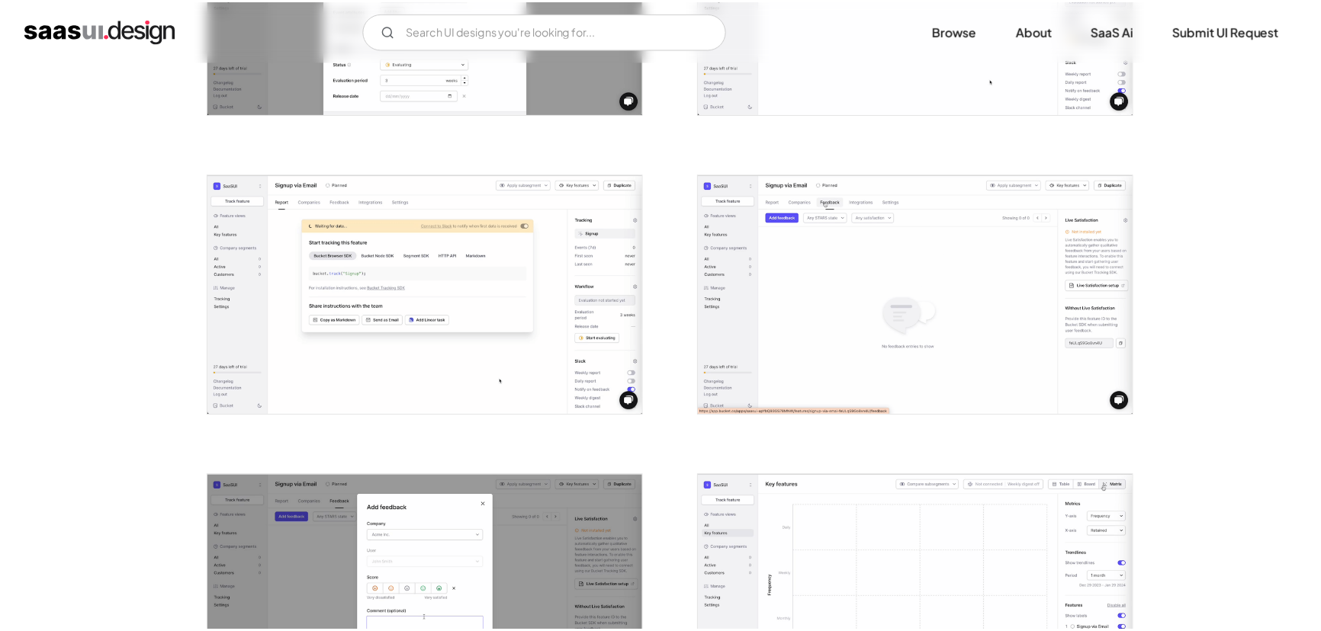
scroll to position [0, 0]
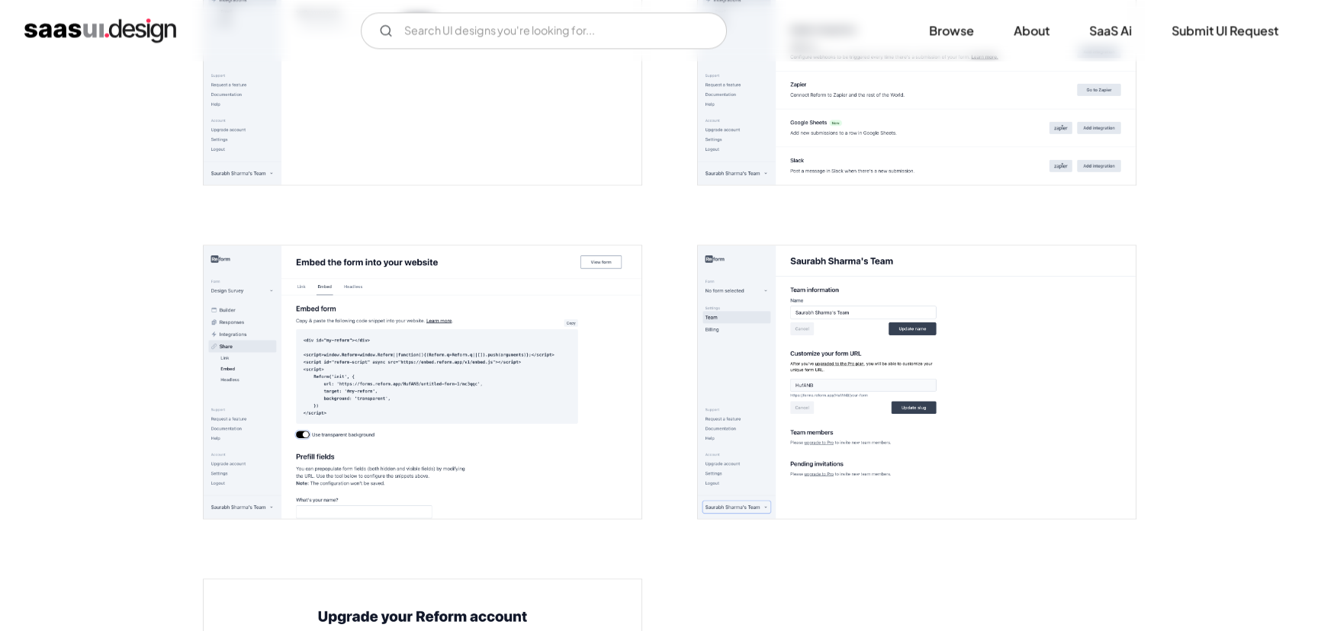
scroll to position [3560, 0]
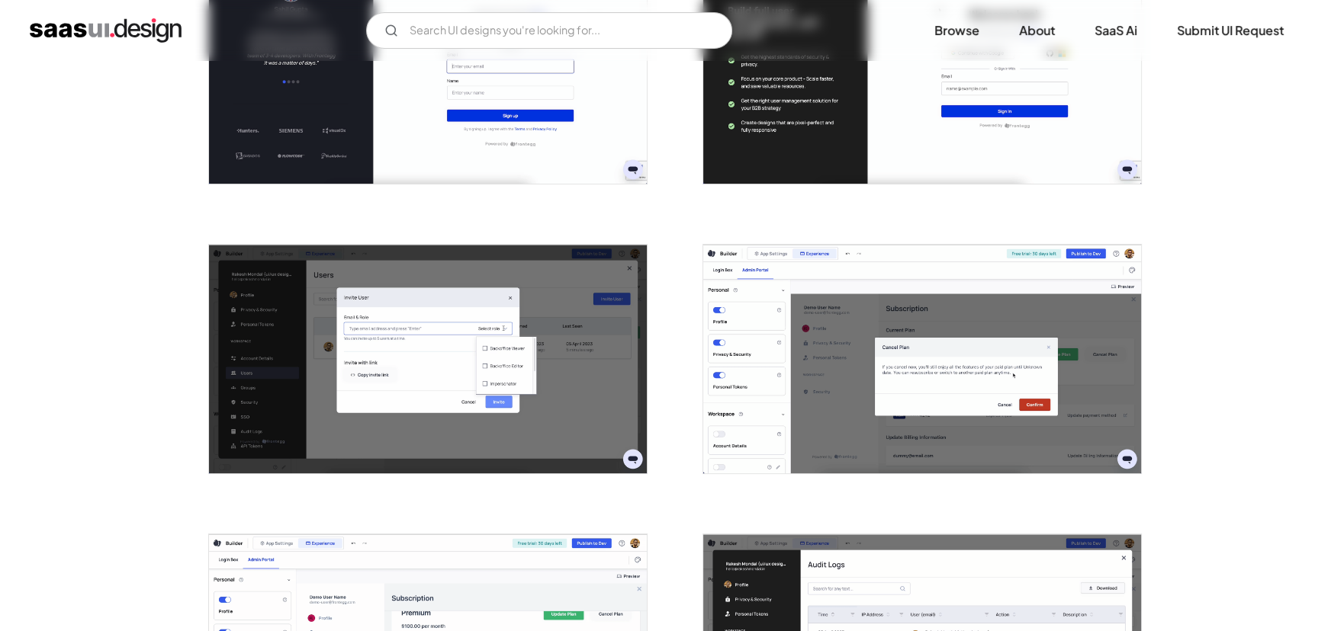
scroll to position [770, 0]
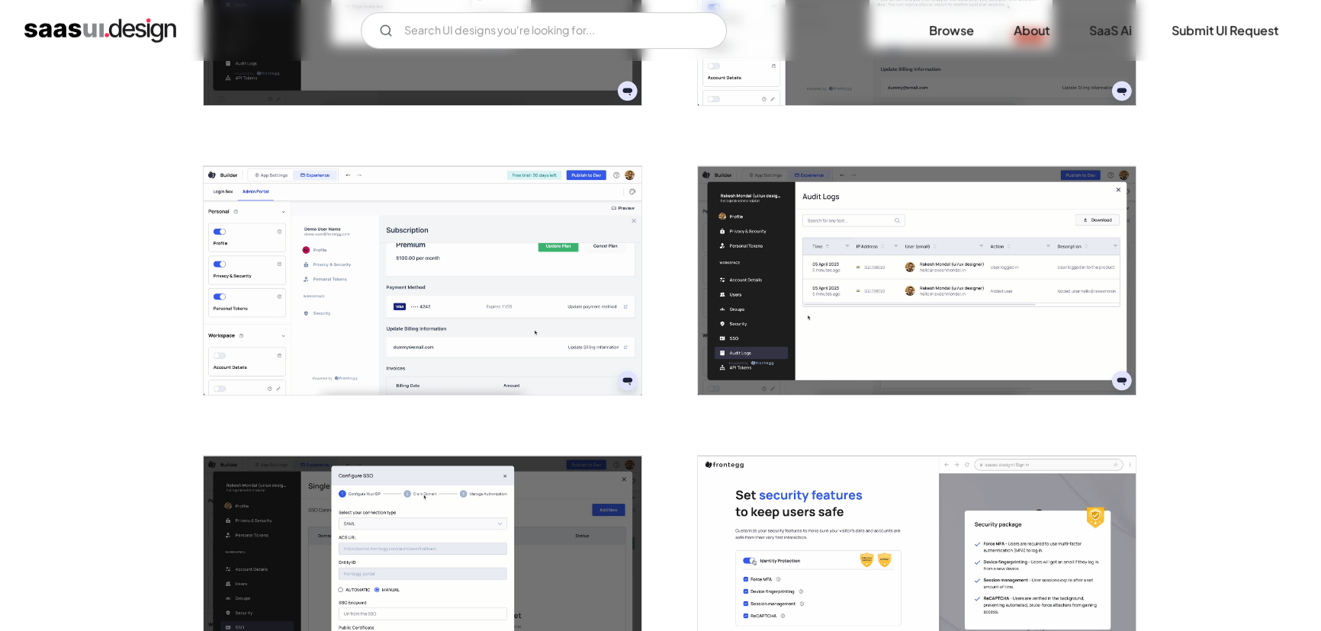
click at [332, 330] on img "open lightbox" at bounding box center [423, 280] width 438 height 229
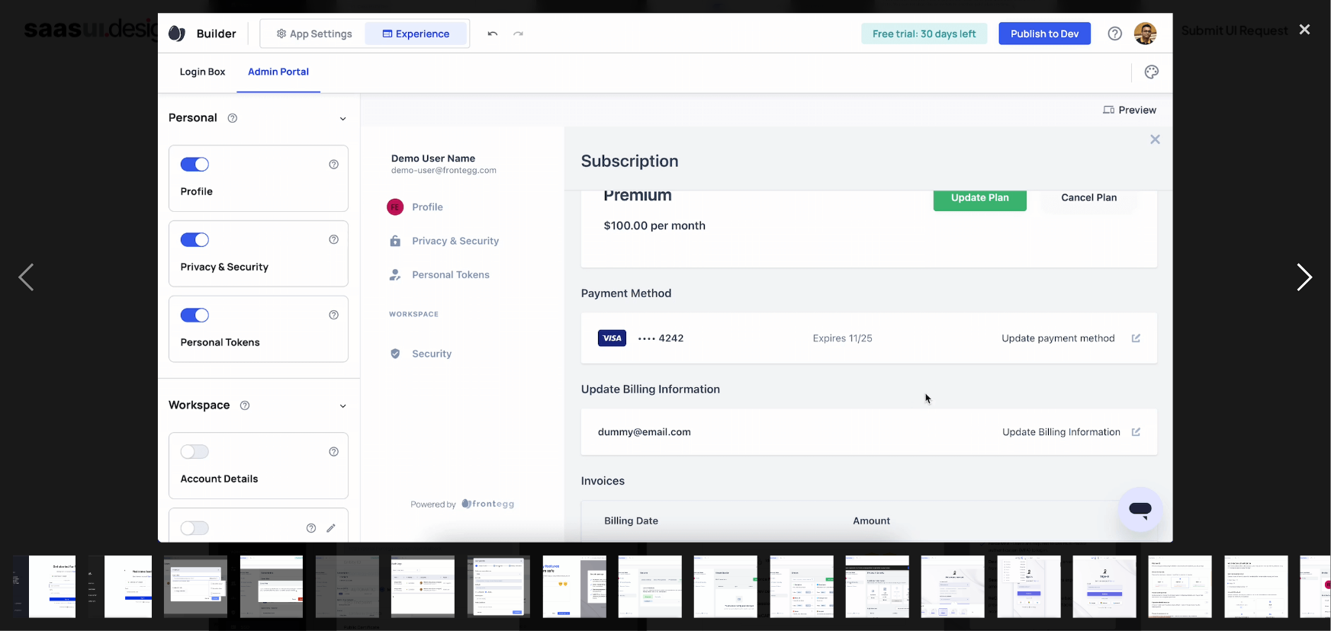
click at [1303, 275] on div "next image" at bounding box center [1305, 278] width 52 height 531
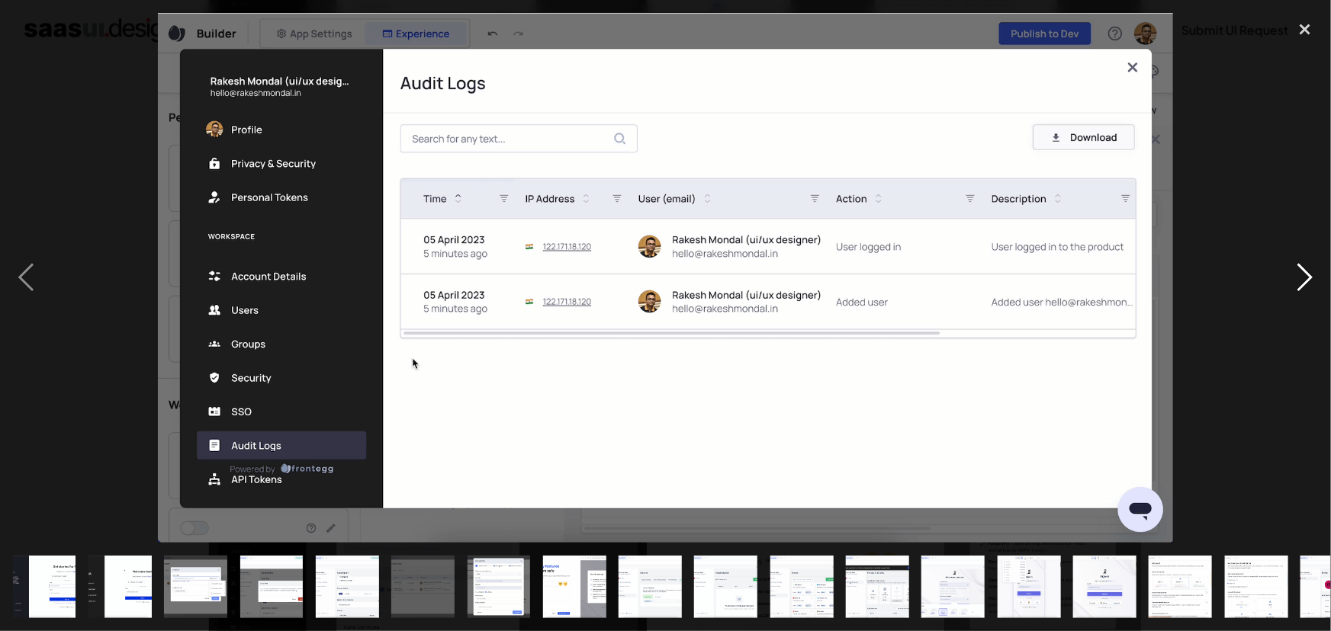
click at [1303, 275] on div "next image" at bounding box center [1305, 278] width 52 height 531
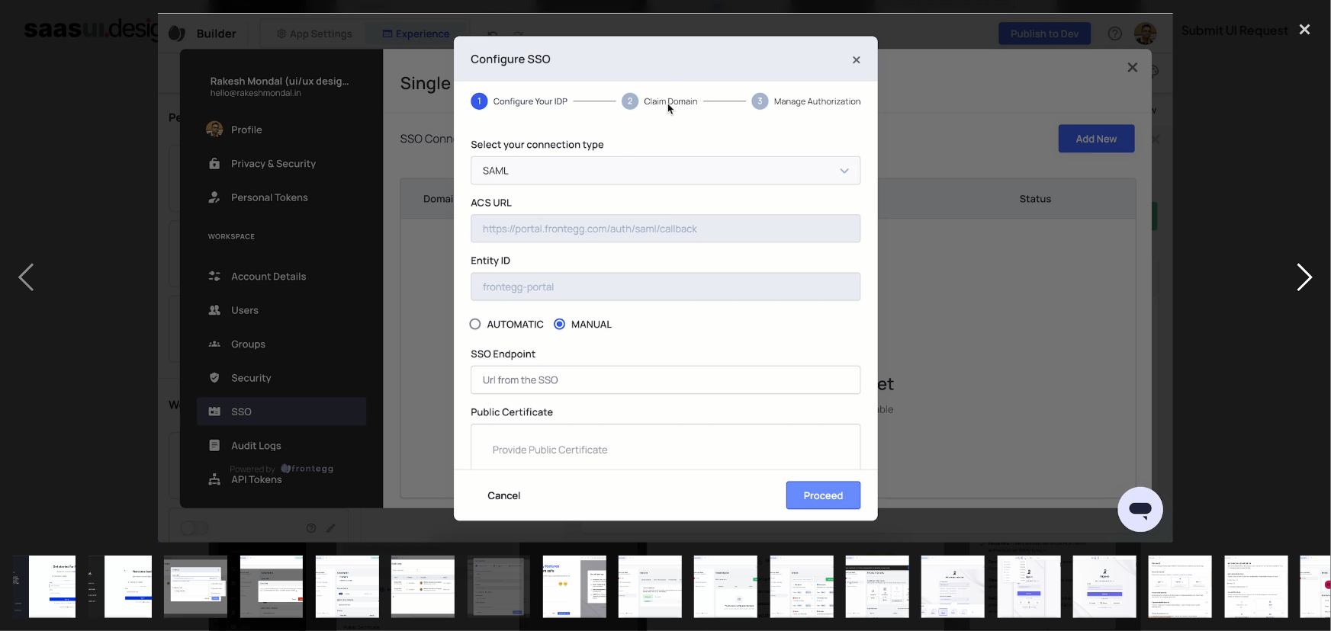
click at [1303, 275] on div "next image" at bounding box center [1305, 278] width 52 height 531
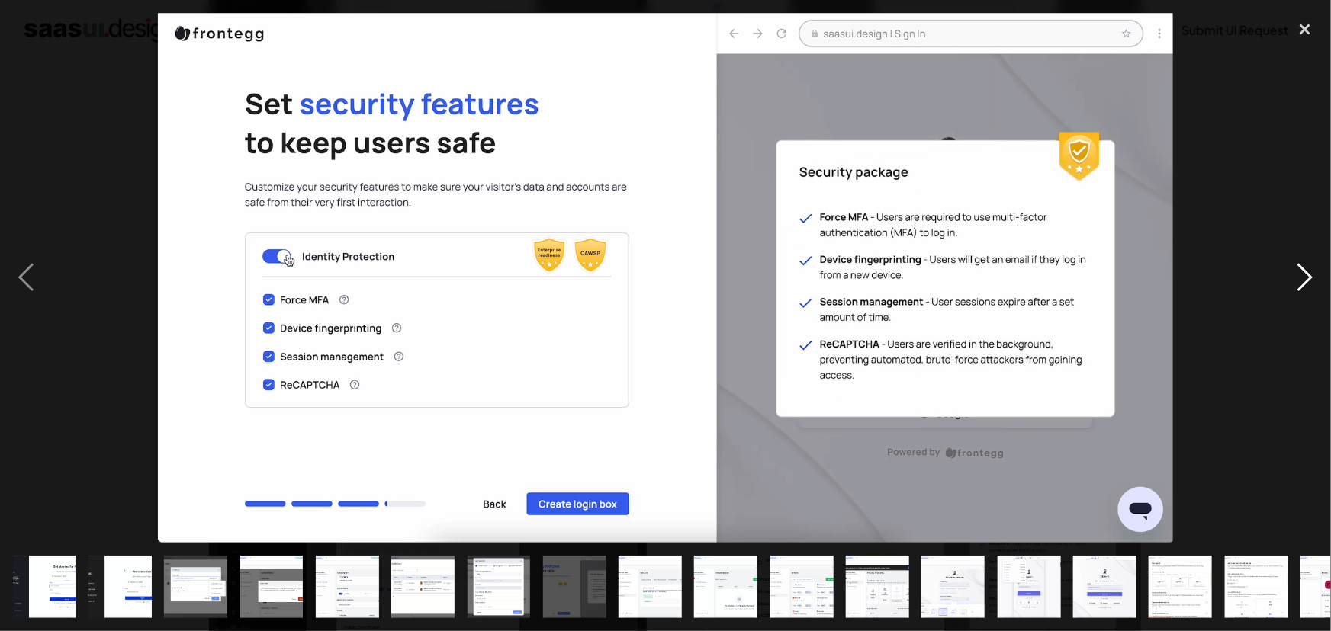
click at [1303, 275] on div "next image" at bounding box center [1305, 278] width 52 height 531
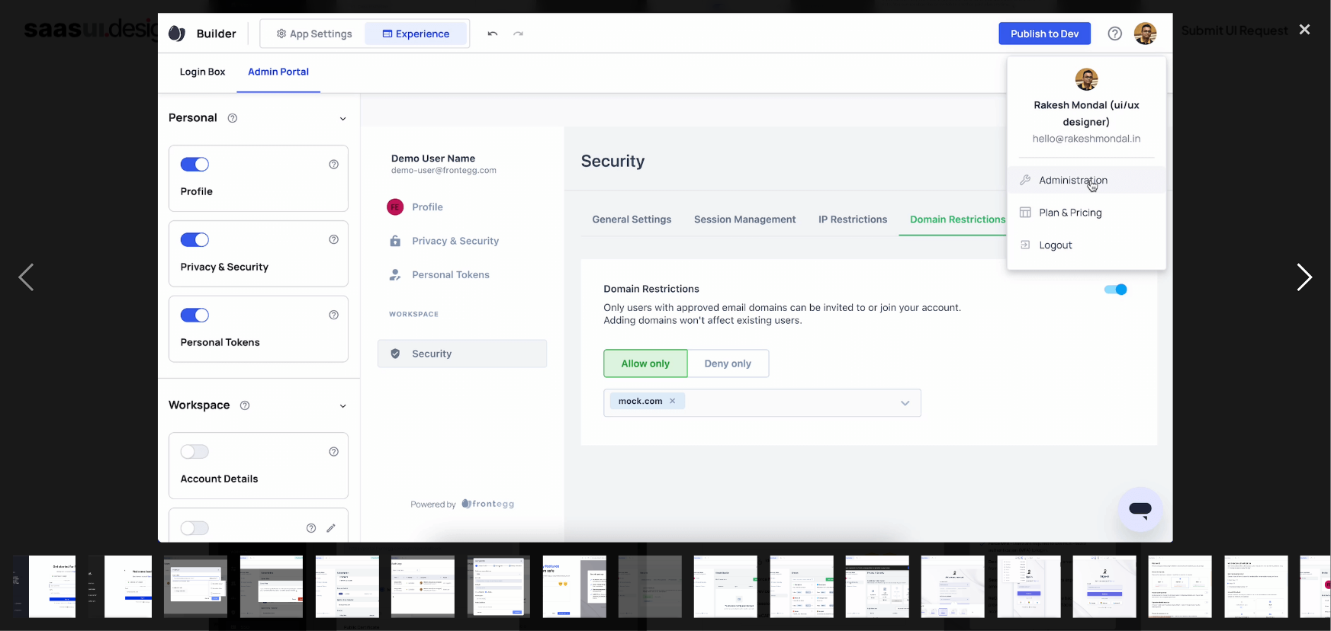
click at [1303, 275] on div "next image" at bounding box center [1305, 278] width 52 height 531
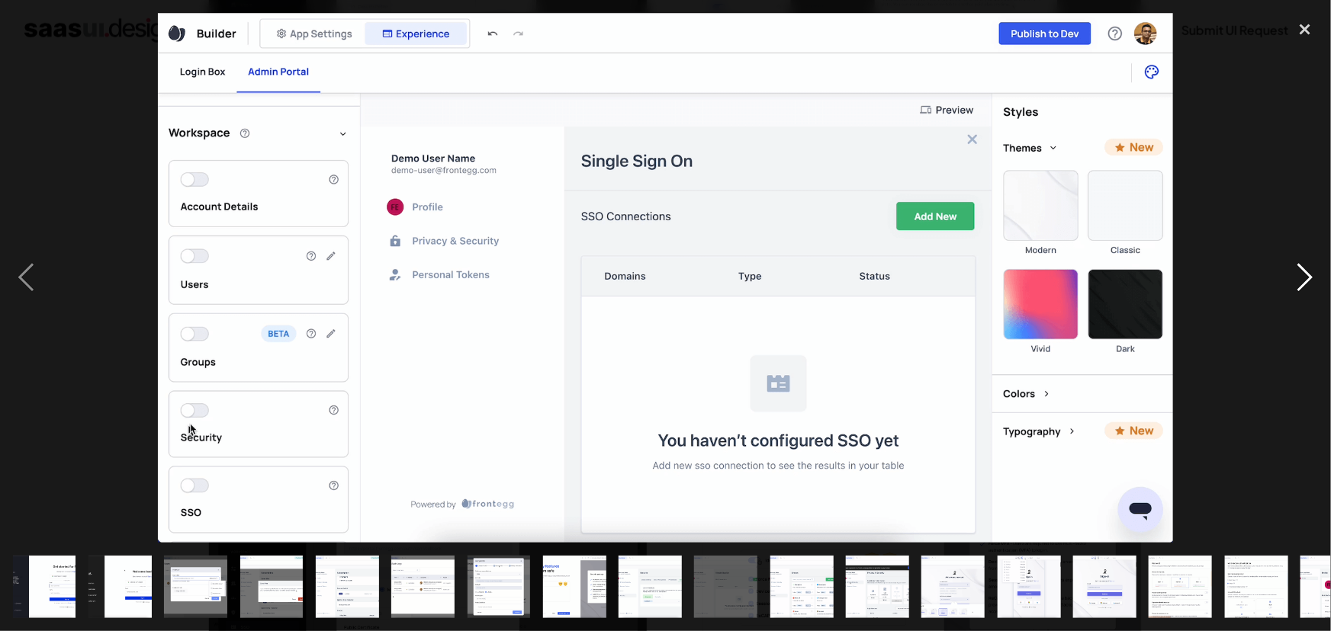
click at [1303, 275] on div "next image" at bounding box center [1305, 278] width 52 height 531
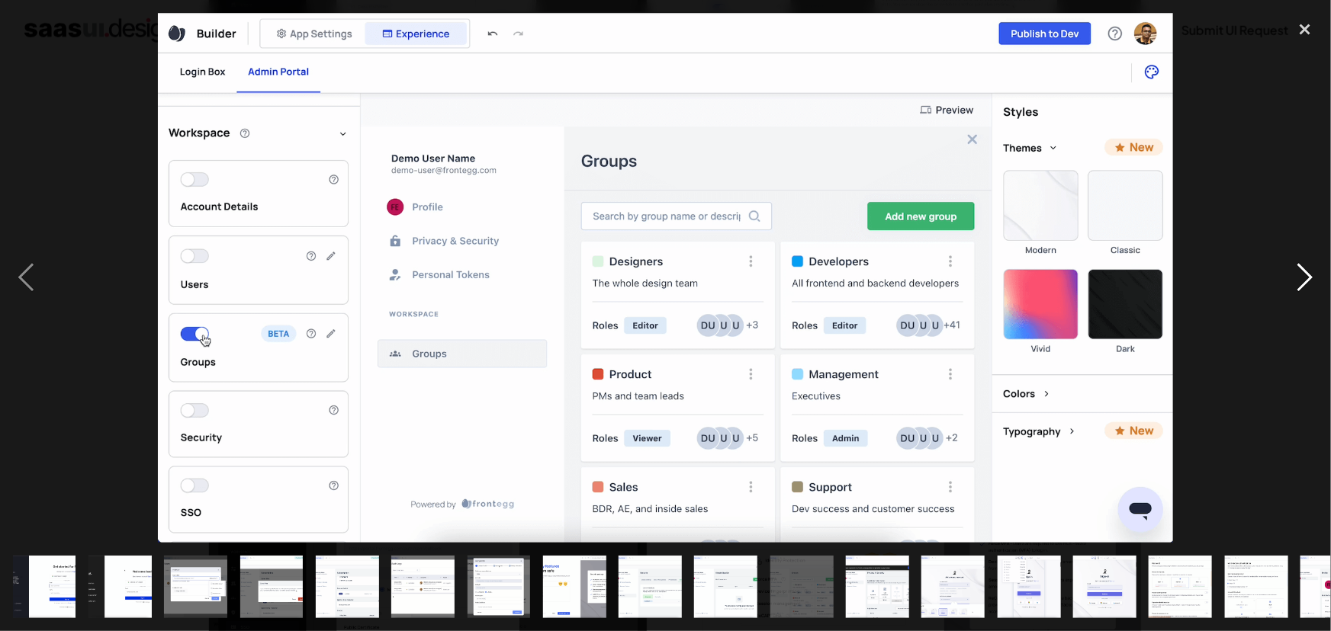
click at [1303, 275] on div "next image" at bounding box center [1305, 278] width 52 height 531
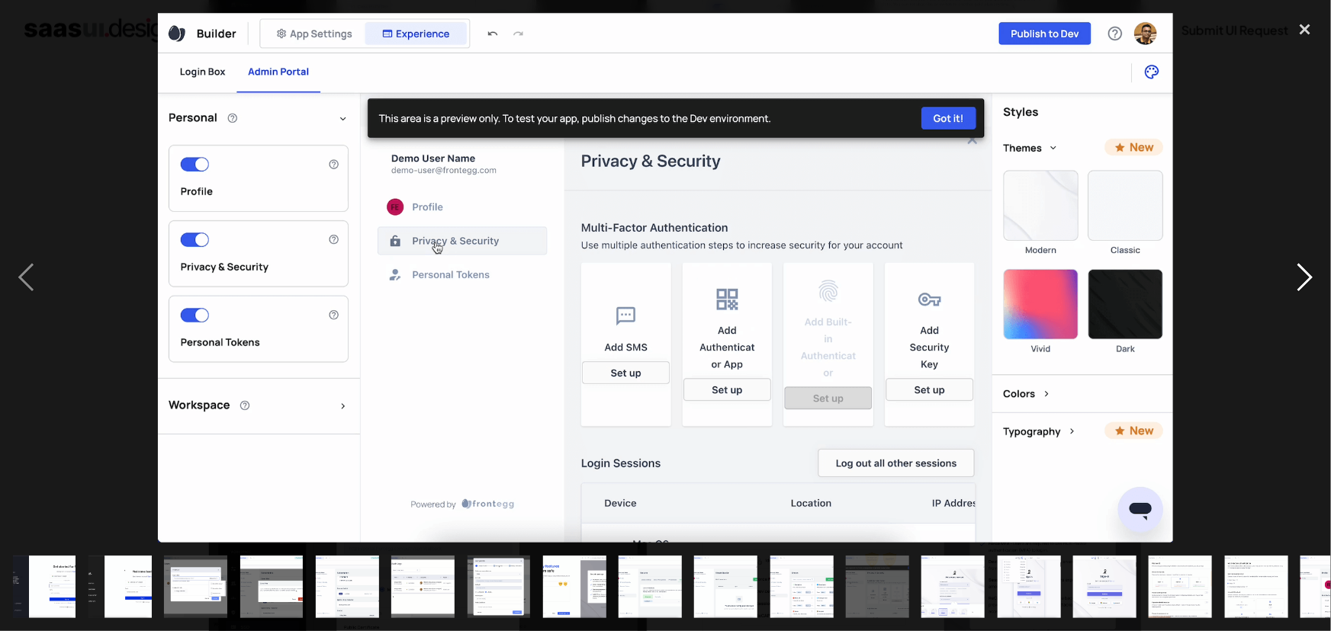
click at [1303, 275] on div "next image" at bounding box center [1305, 278] width 52 height 531
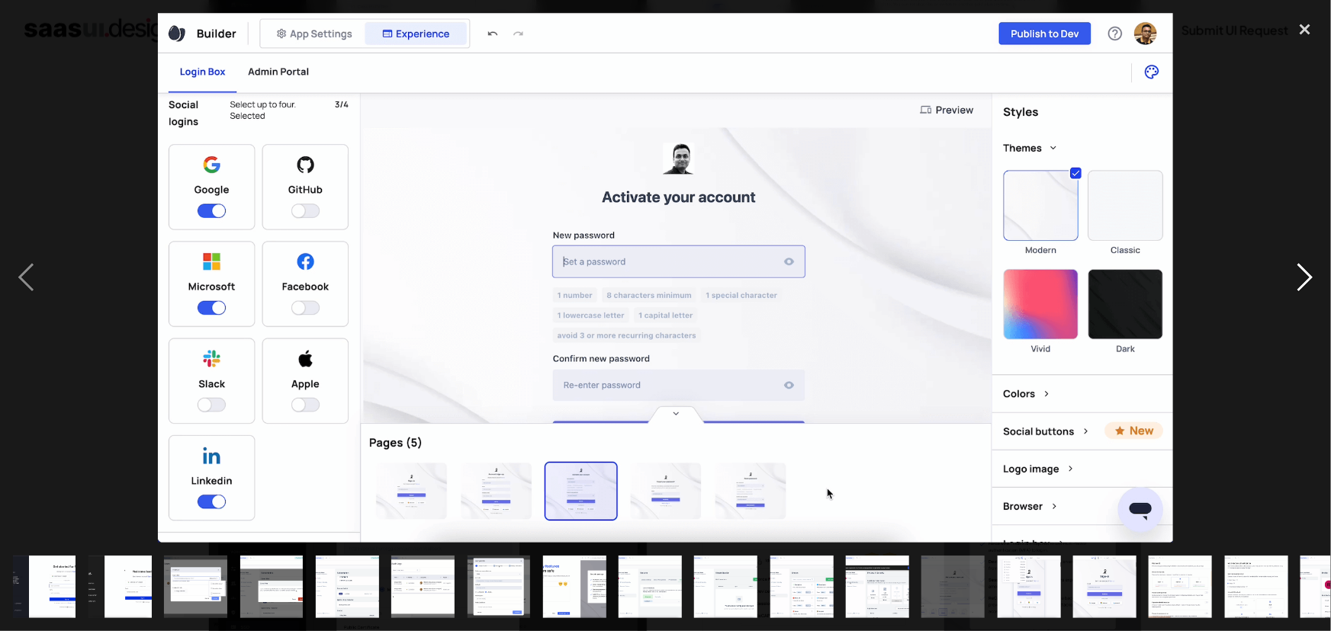
click at [1303, 275] on div "next image" at bounding box center [1305, 278] width 52 height 531
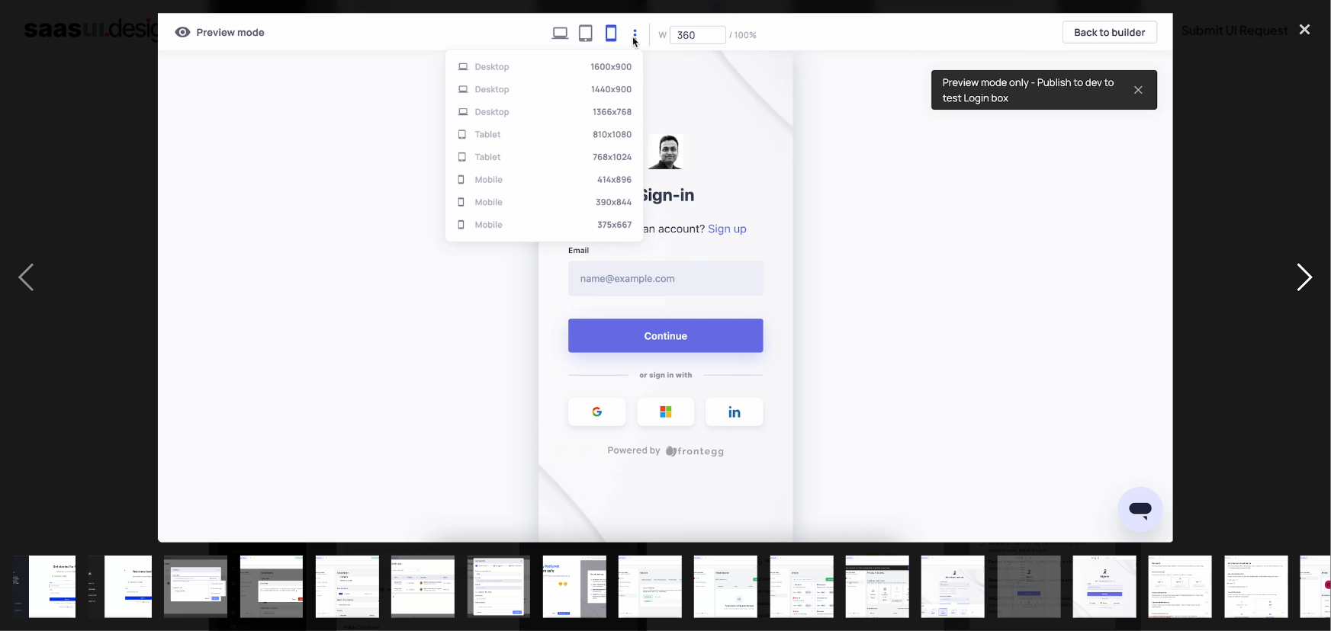
click at [1303, 275] on div "next image" at bounding box center [1305, 278] width 52 height 531
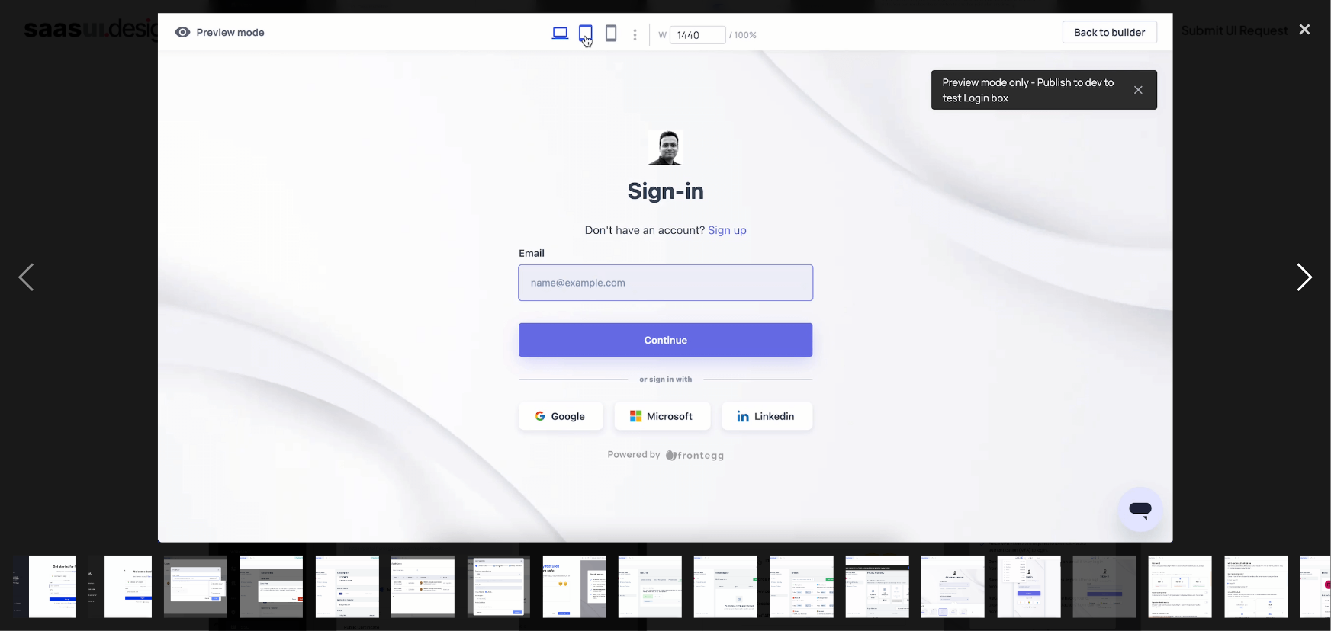
click at [1303, 275] on div "next image" at bounding box center [1305, 278] width 52 height 531
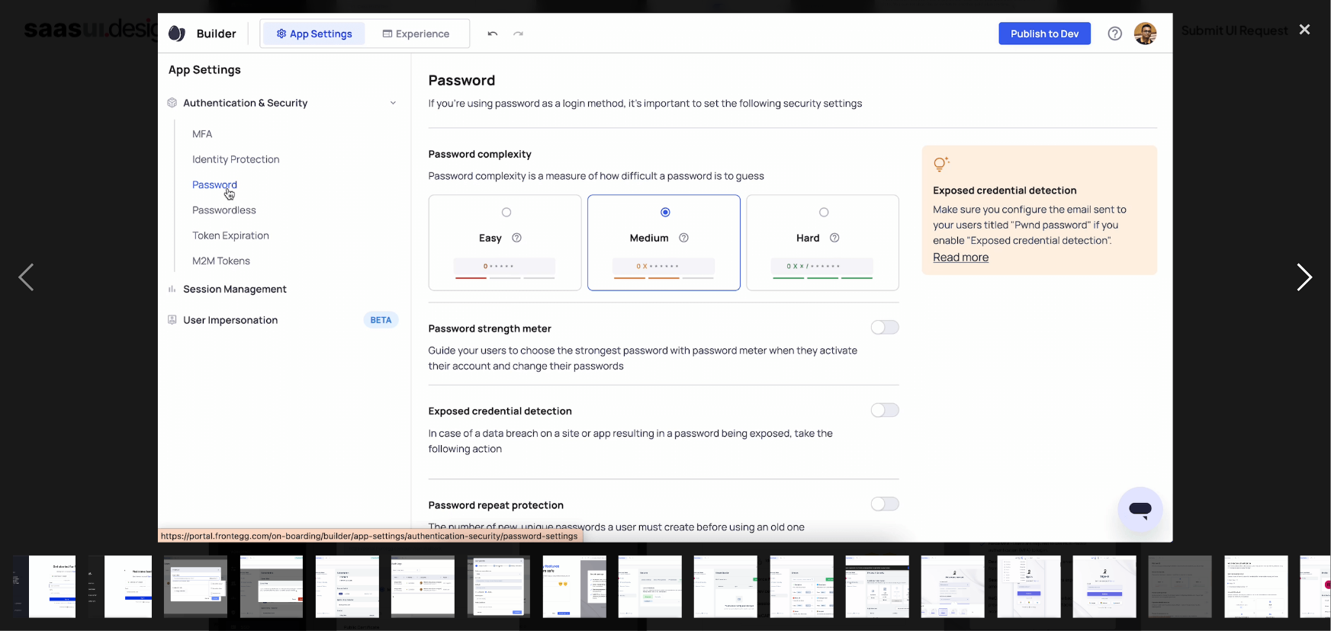
click at [1303, 275] on div "next image" at bounding box center [1305, 278] width 52 height 531
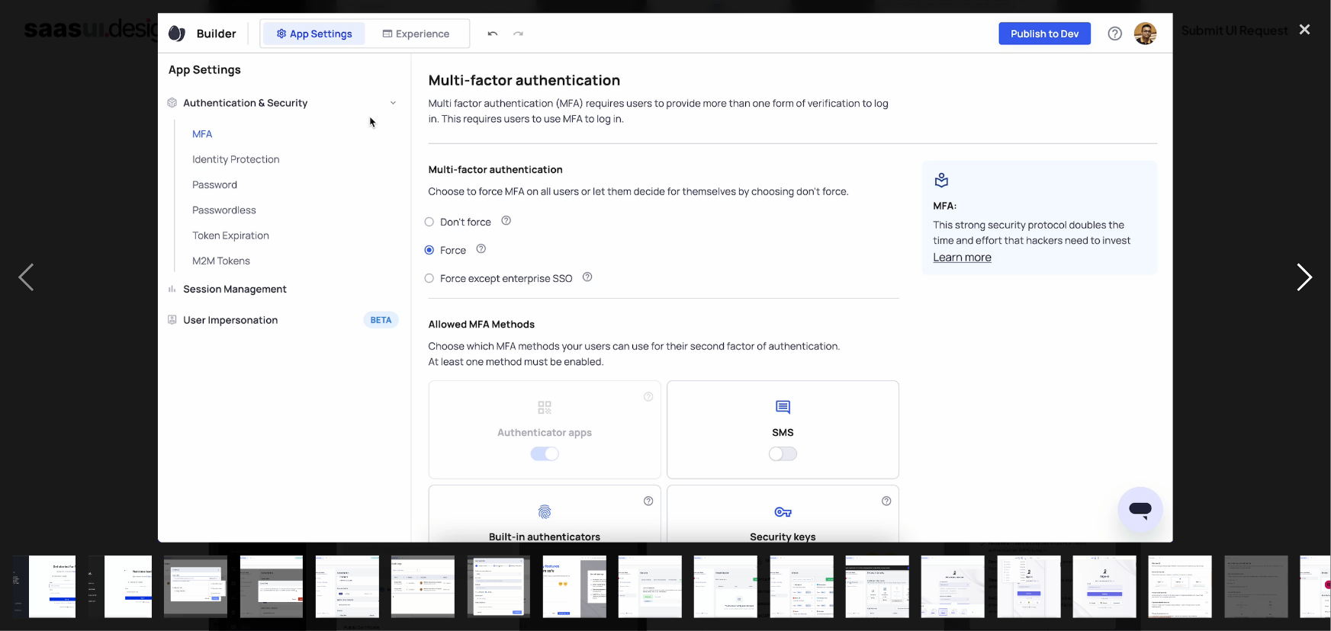
click at [1303, 275] on div "next image" at bounding box center [1305, 278] width 52 height 531
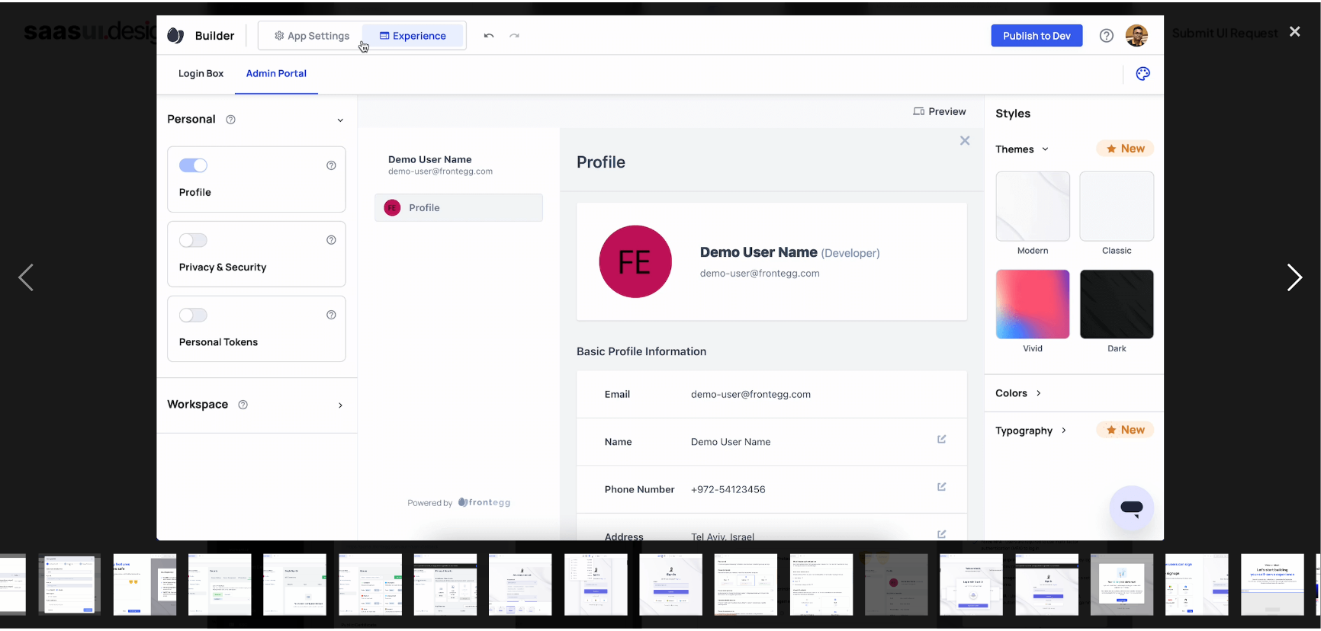
scroll to position [0, 500]
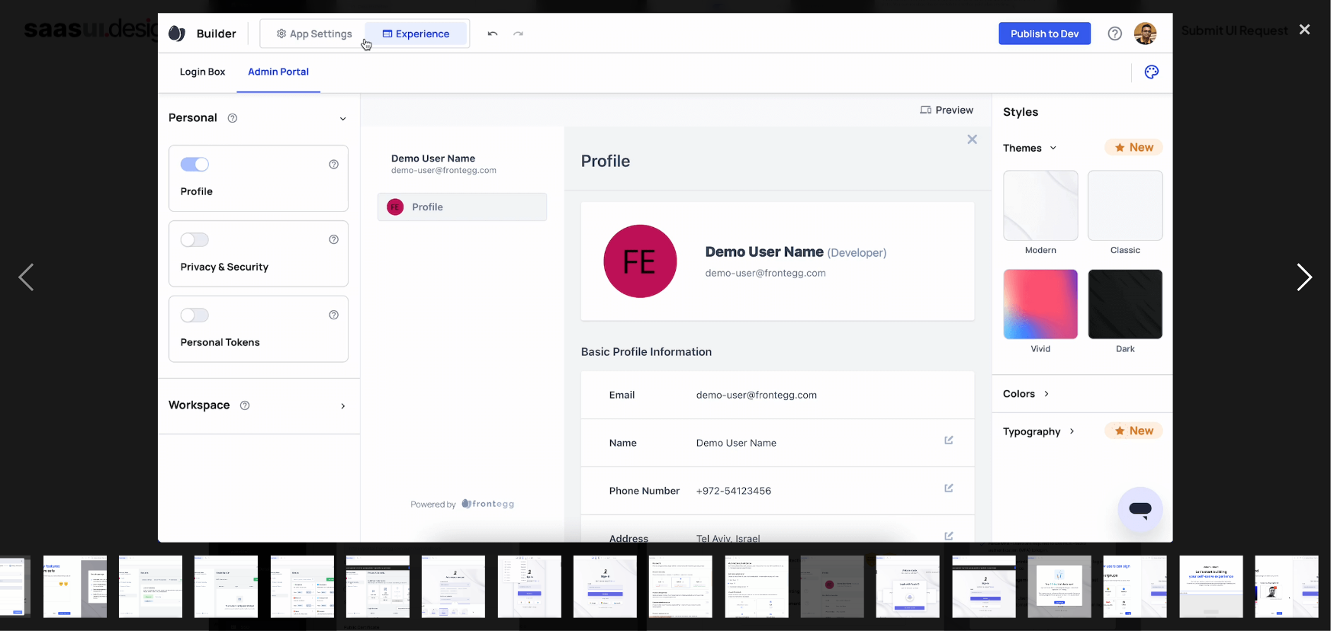
click at [1303, 275] on div "next image" at bounding box center [1305, 278] width 52 height 531
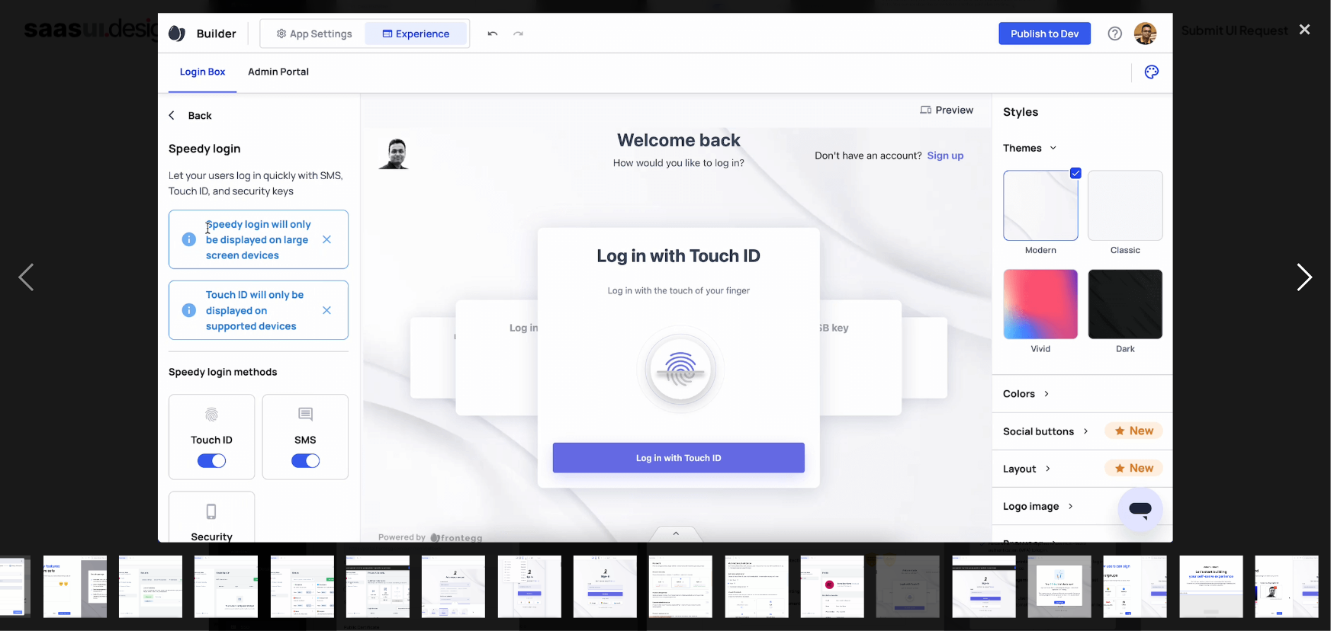
click at [1303, 275] on div "next image" at bounding box center [1305, 278] width 52 height 531
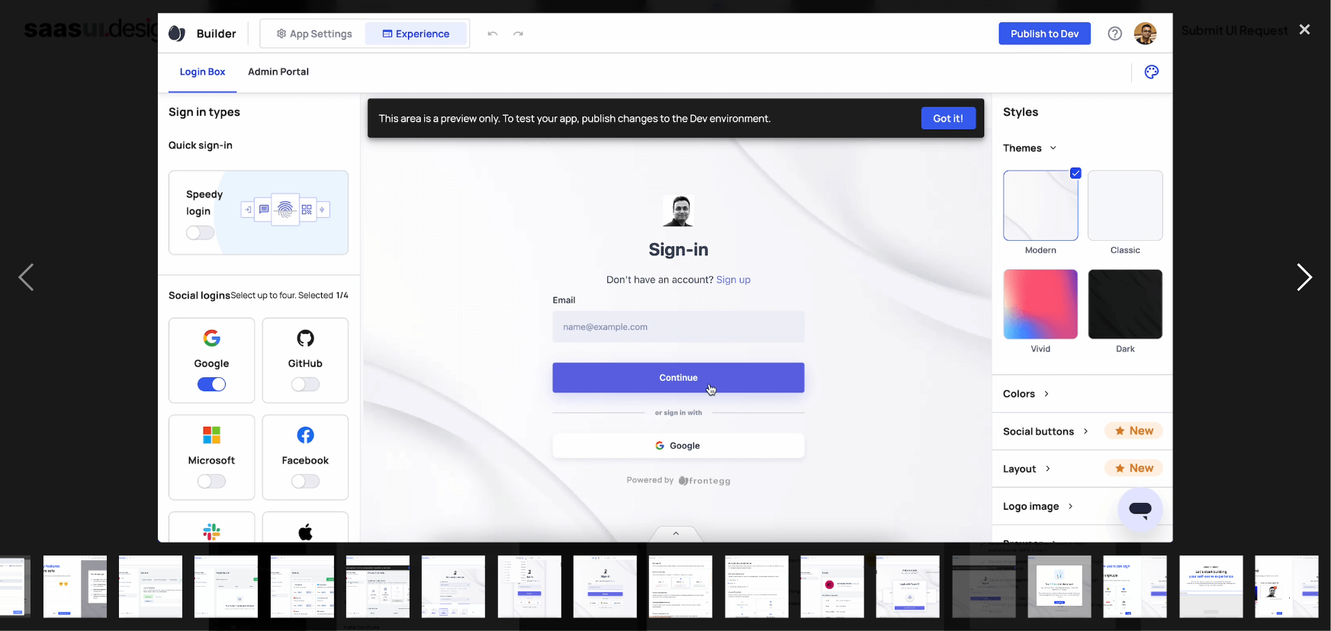
click at [1303, 275] on div "next image" at bounding box center [1305, 278] width 52 height 531
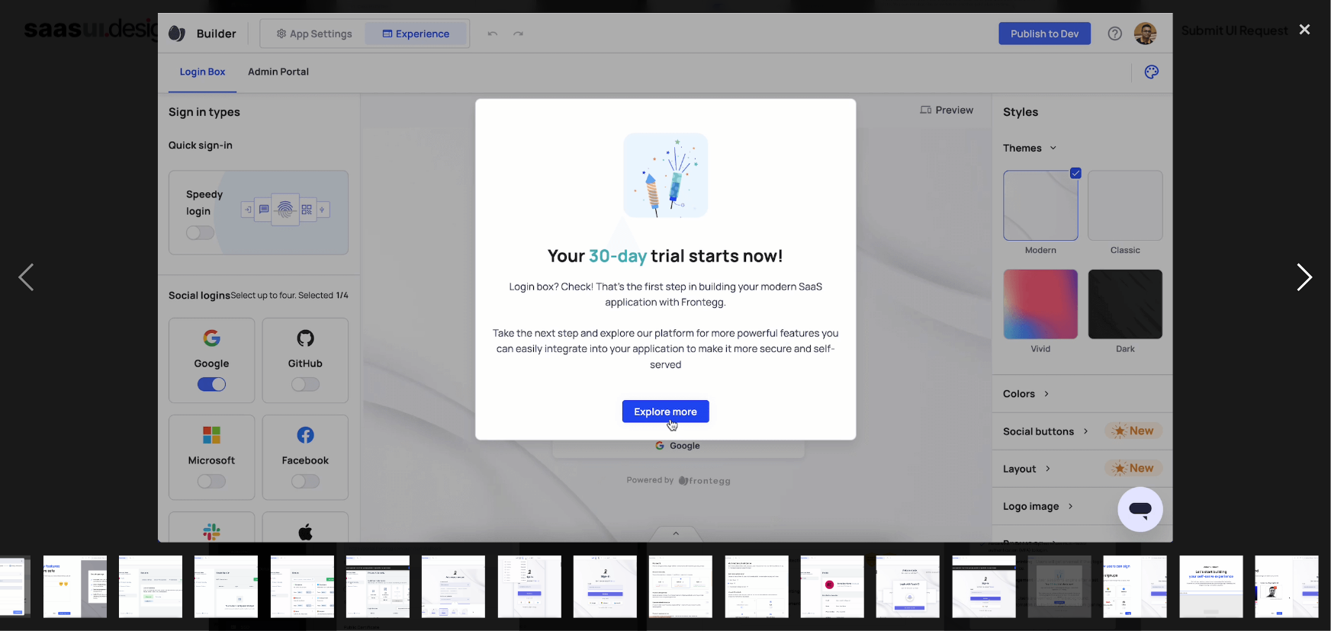
click at [1303, 275] on div "next image" at bounding box center [1305, 278] width 52 height 531
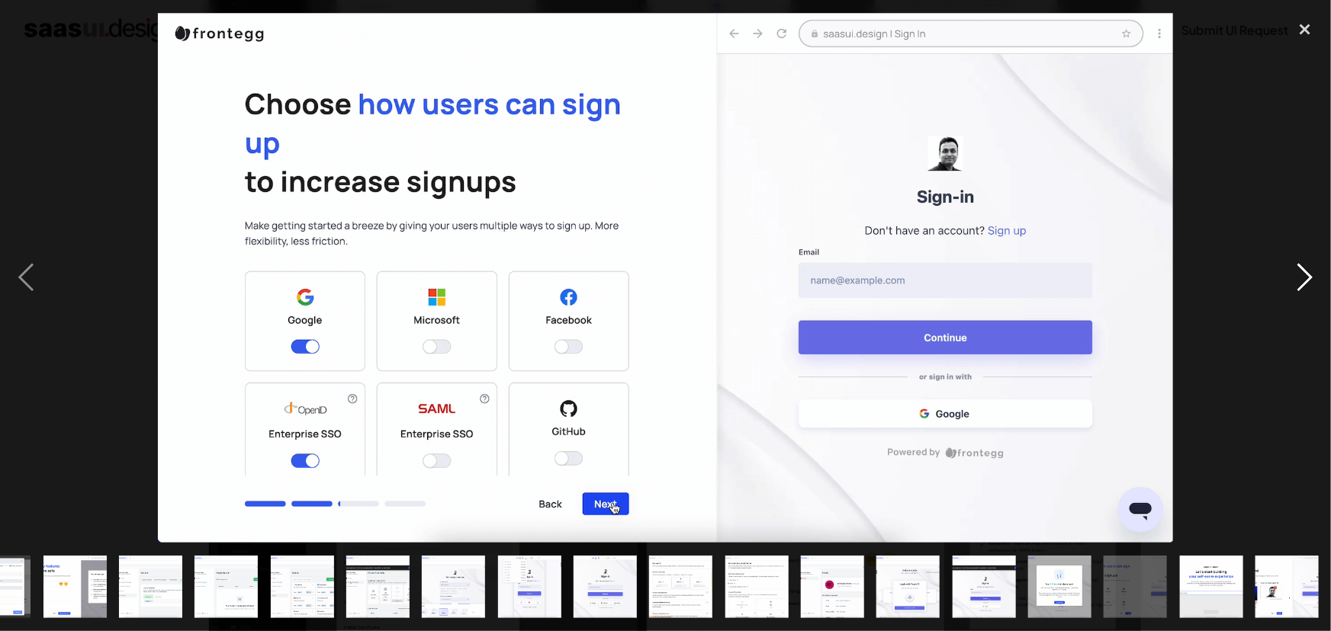
click at [1303, 275] on div "next image" at bounding box center [1305, 278] width 52 height 531
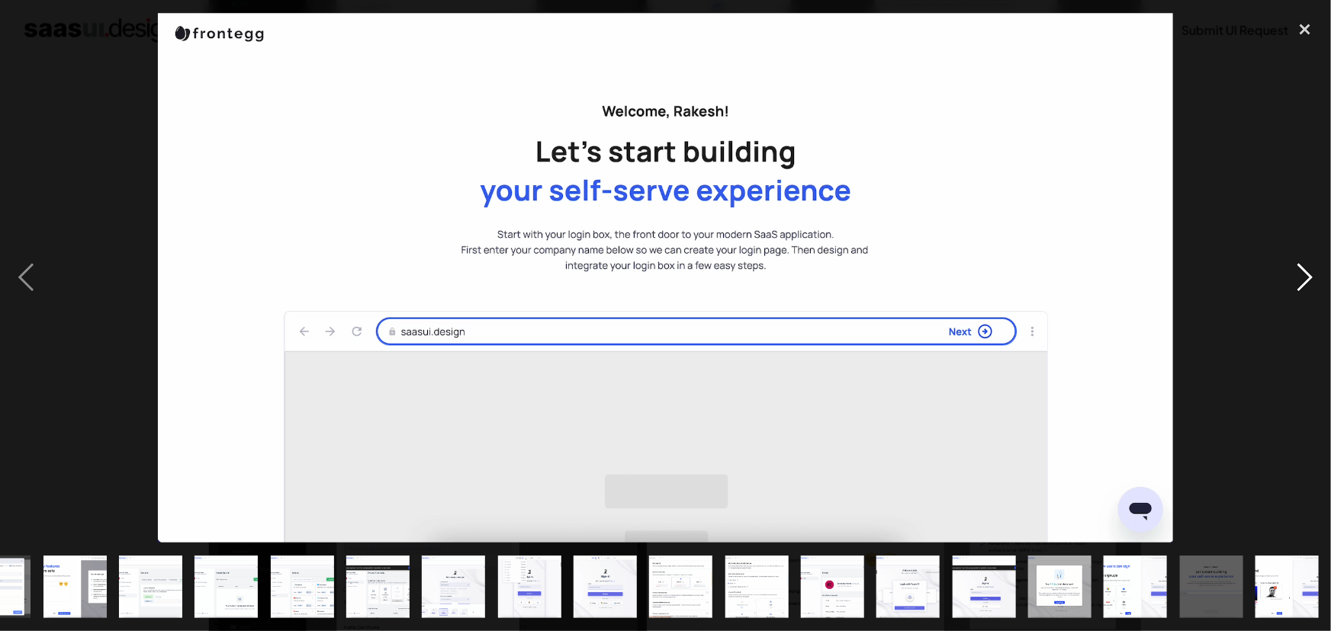
click at [1303, 275] on div "next image" at bounding box center [1305, 278] width 52 height 531
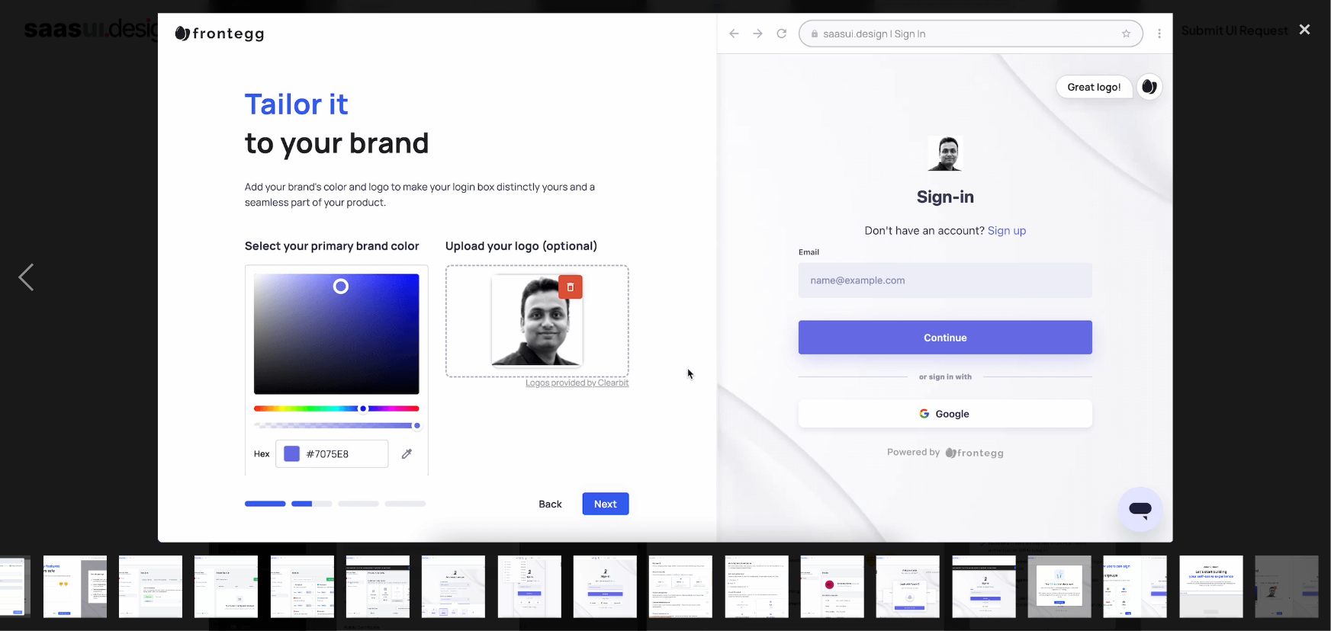
click at [1303, 275] on div "next image" at bounding box center [1305, 278] width 52 height 531
click at [1309, 34] on div "close lightbox" at bounding box center [1305, 30] width 52 height 34
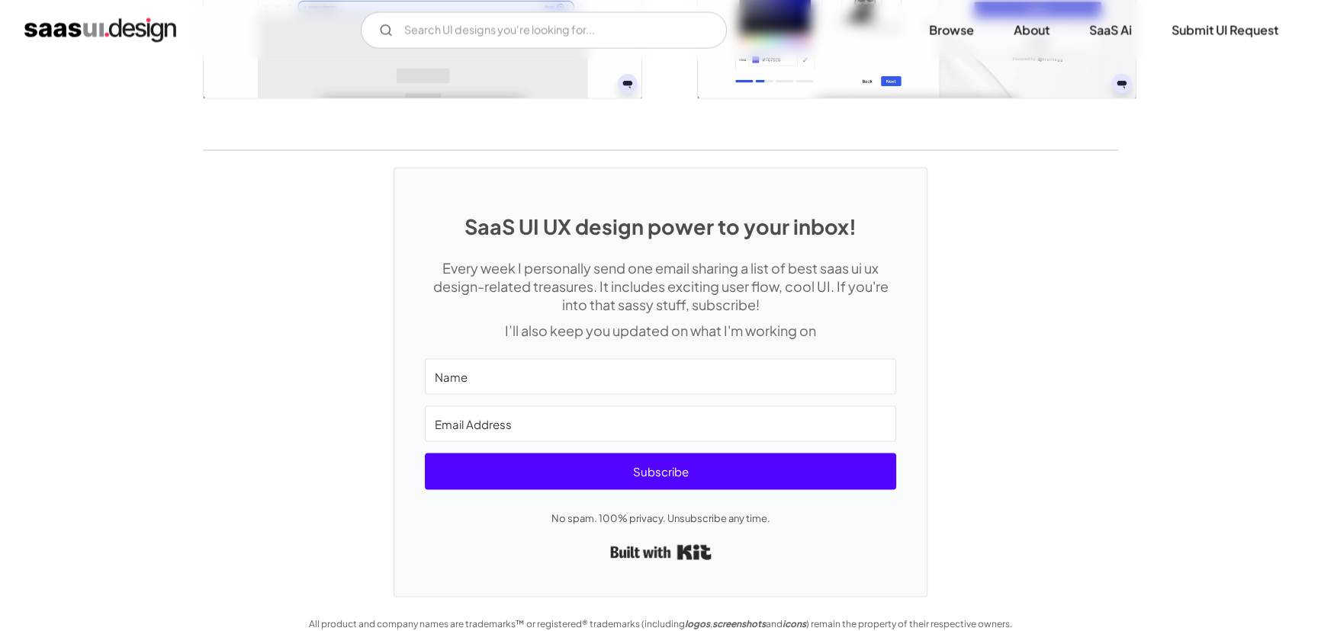
scroll to position [3691, 0]
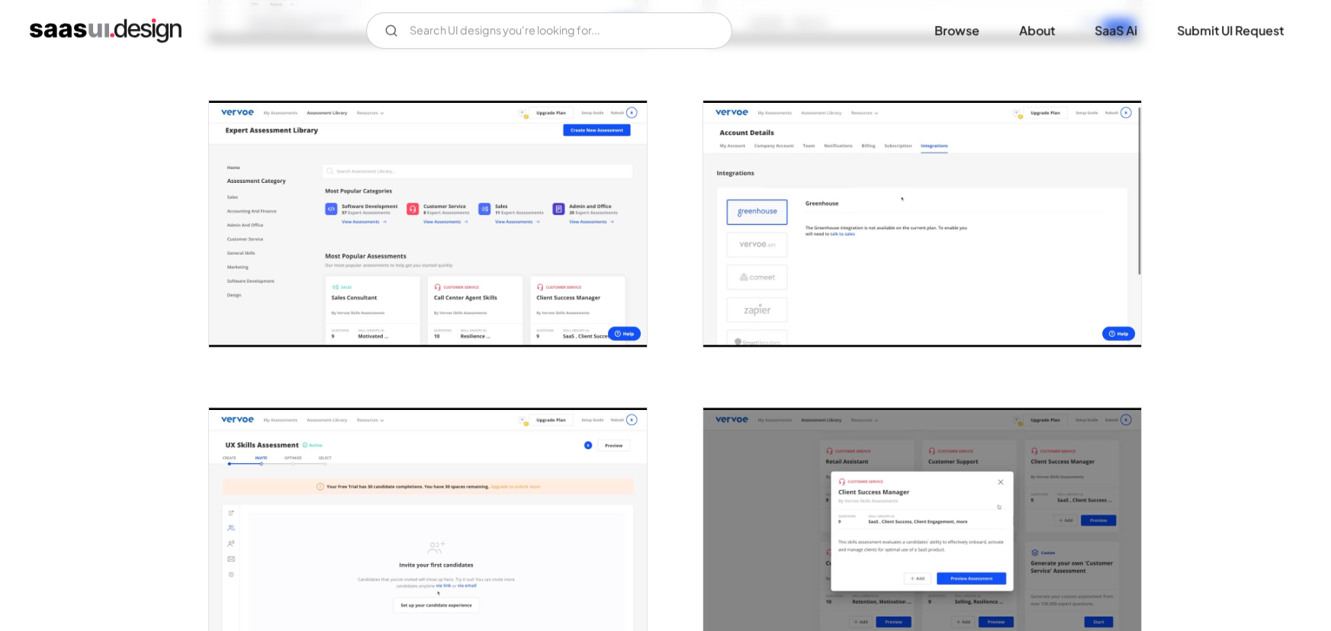
scroll to position [1769, 0]
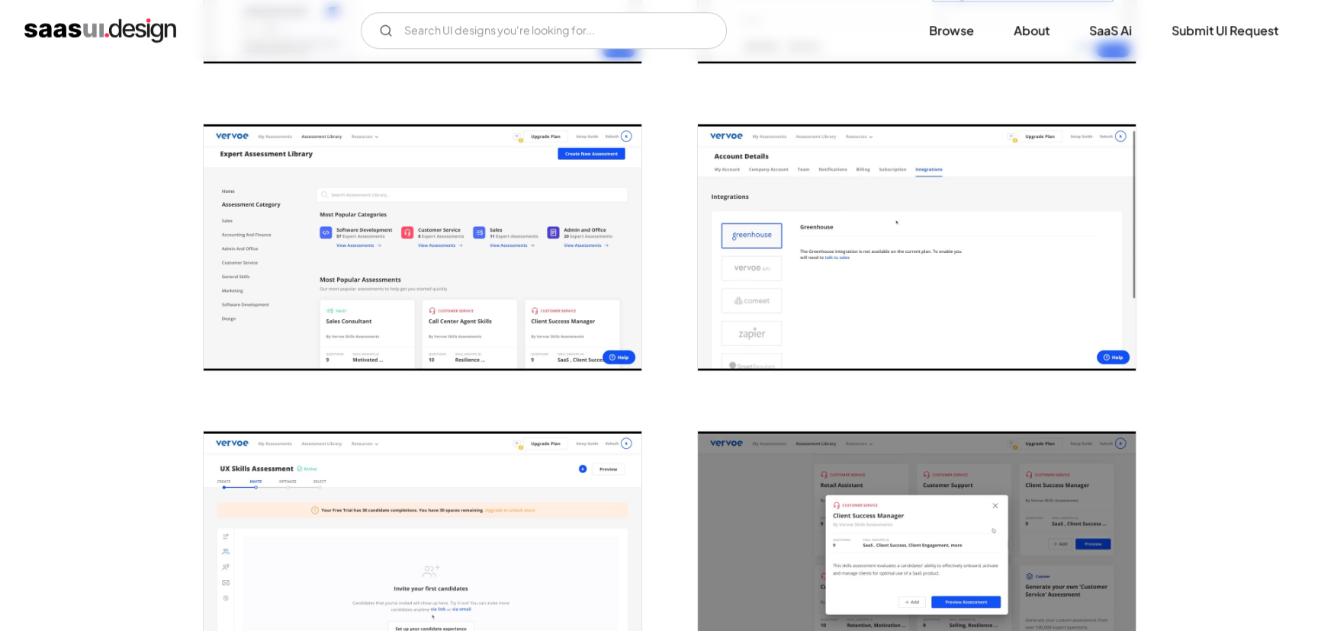
click at [612, 259] on img "open lightbox" at bounding box center [423, 247] width 438 height 246
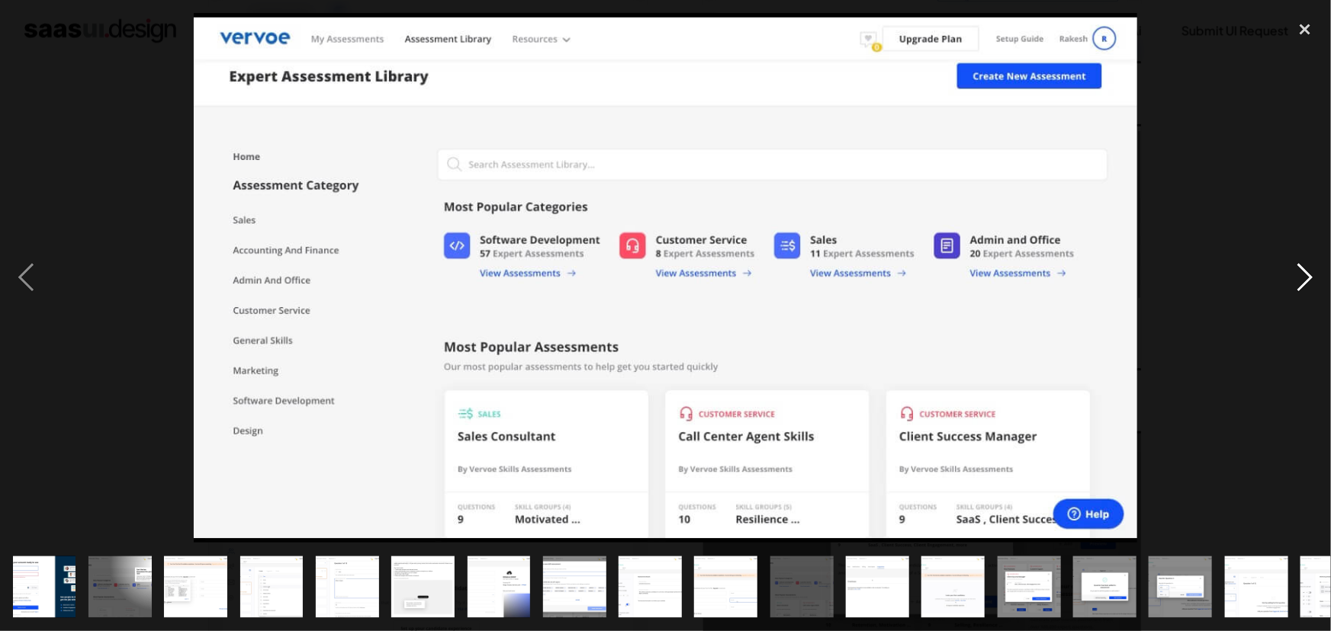
click at [1306, 275] on div "next image" at bounding box center [1305, 278] width 52 height 531
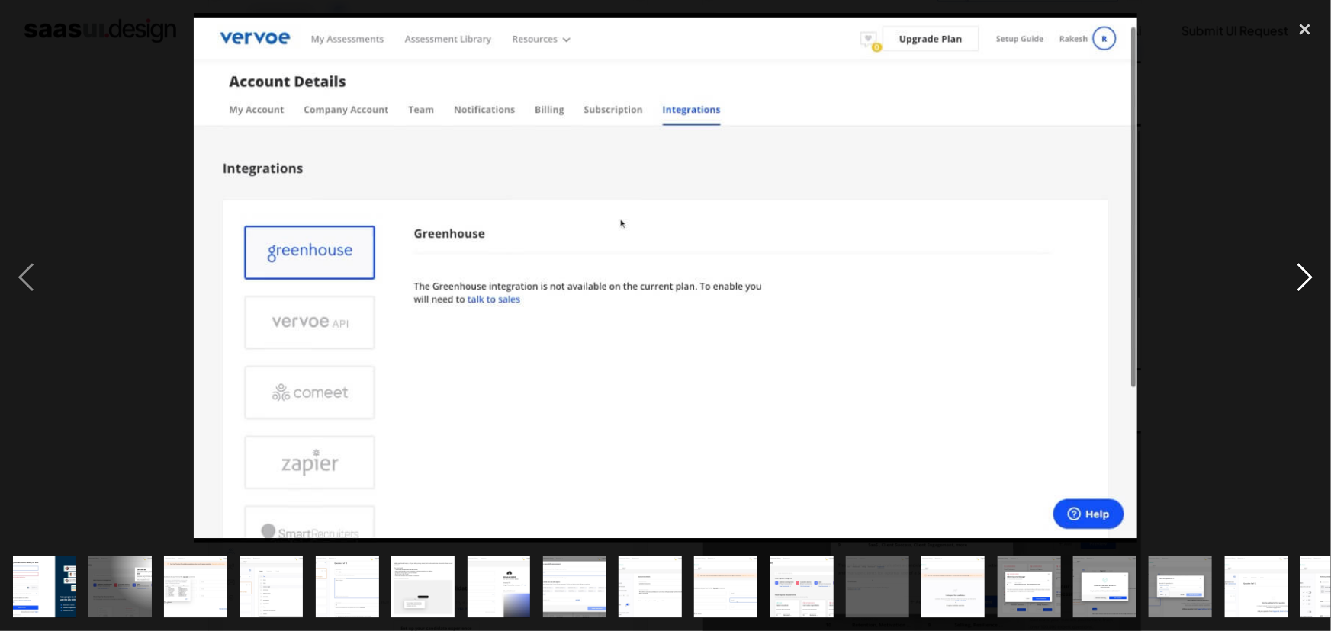
click at [1306, 275] on div "next image" at bounding box center [1305, 278] width 52 height 531
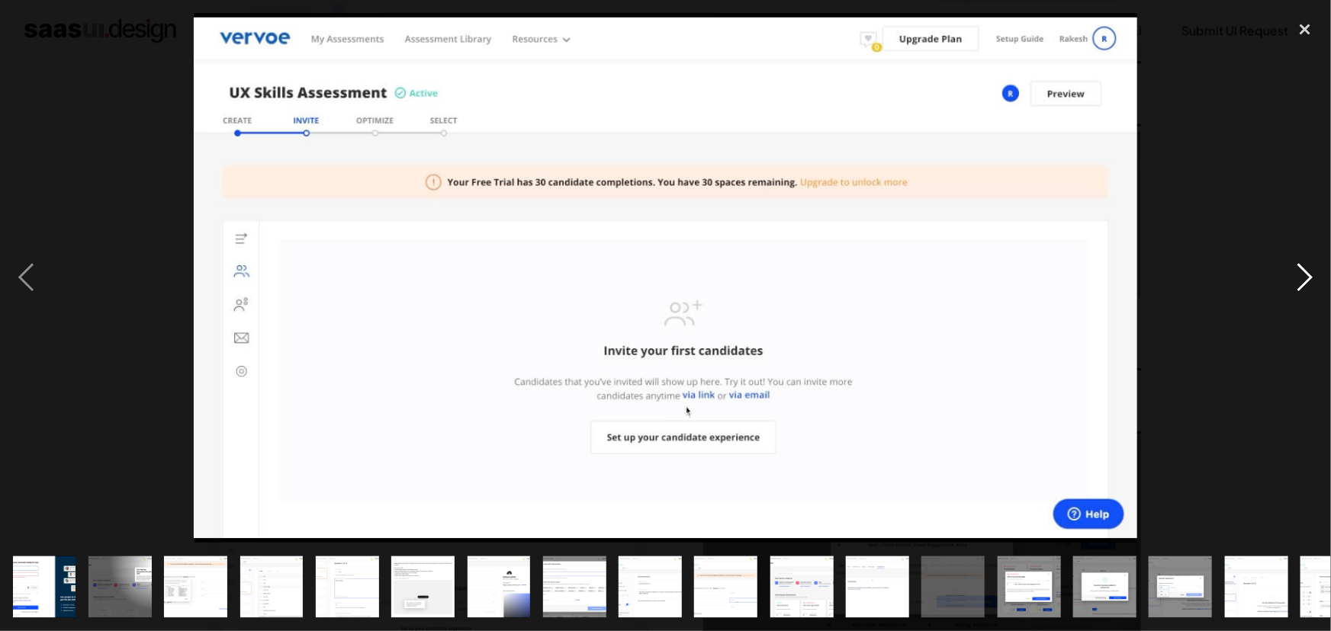
click at [1306, 275] on div "next image" at bounding box center [1305, 278] width 52 height 531
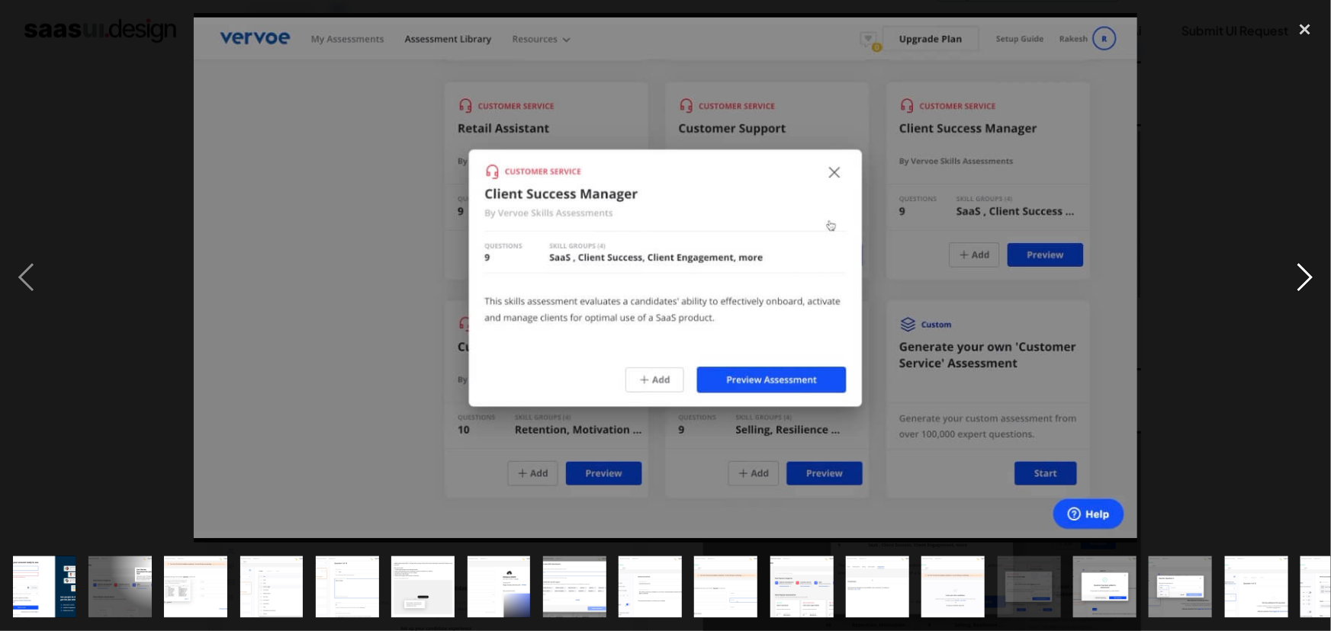
click at [1306, 275] on div "next image" at bounding box center [1305, 278] width 52 height 531
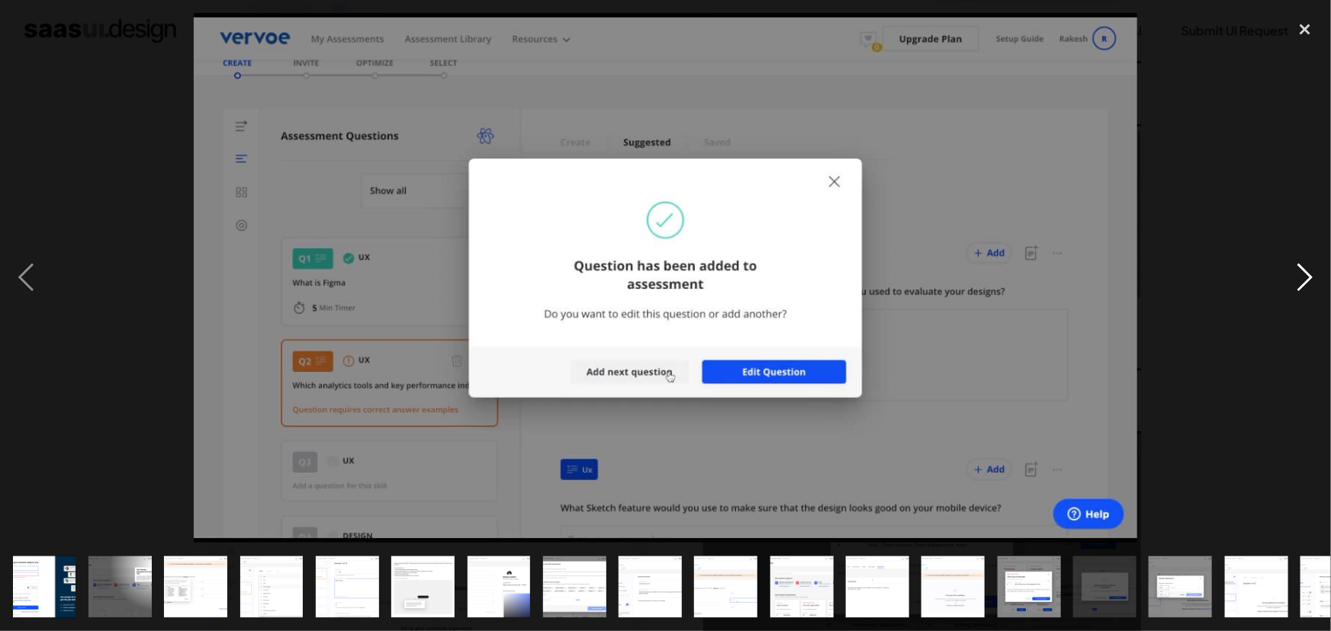
click at [1306, 275] on div "next image" at bounding box center [1305, 278] width 52 height 531
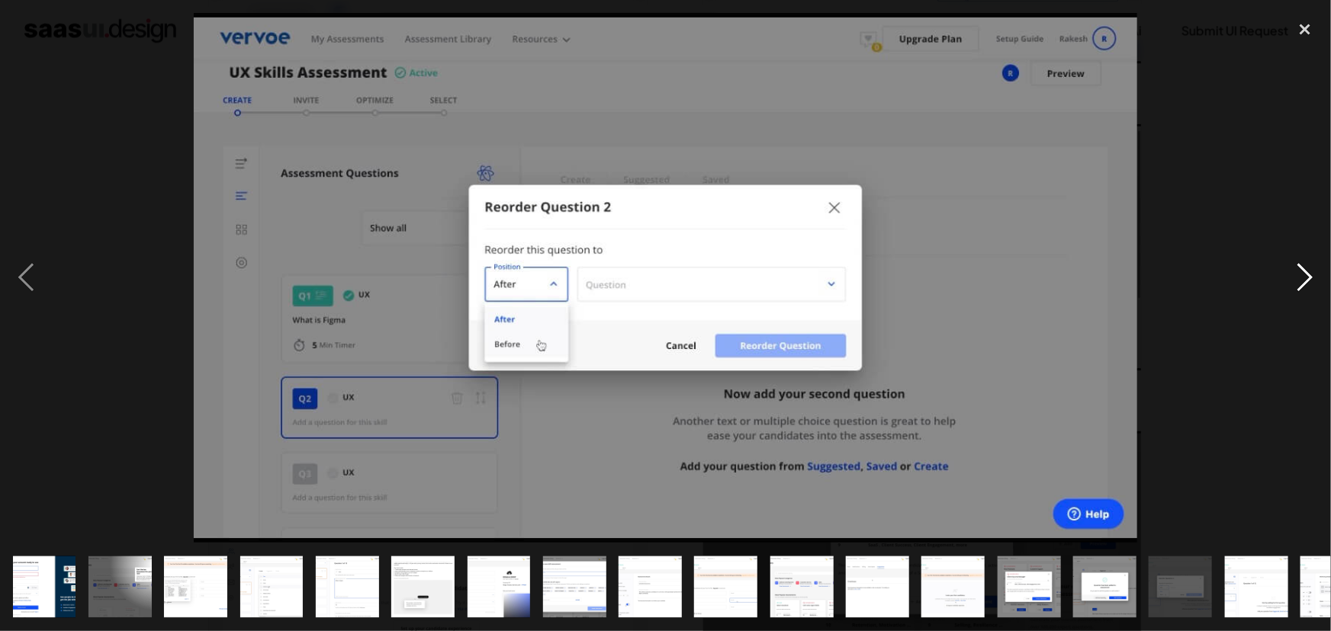
click at [1306, 275] on div "next image" at bounding box center [1305, 278] width 52 height 531
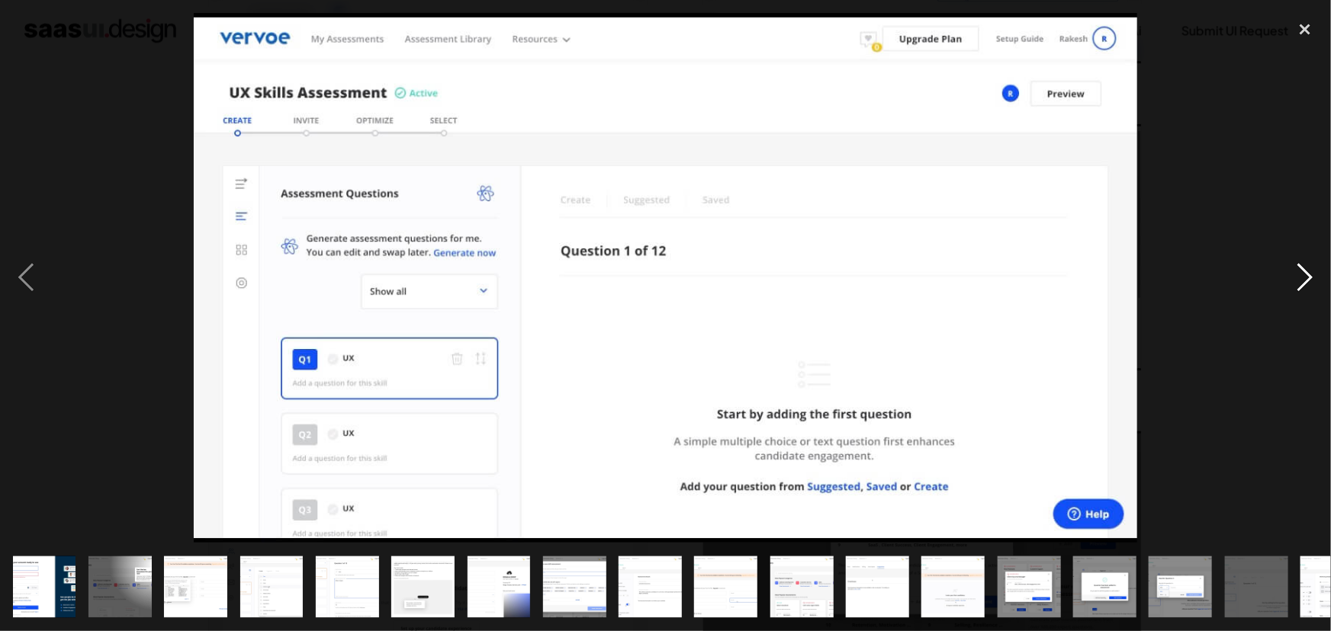
click at [1306, 275] on div "next image" at bounding box center [1305, 278] width 52 height 531
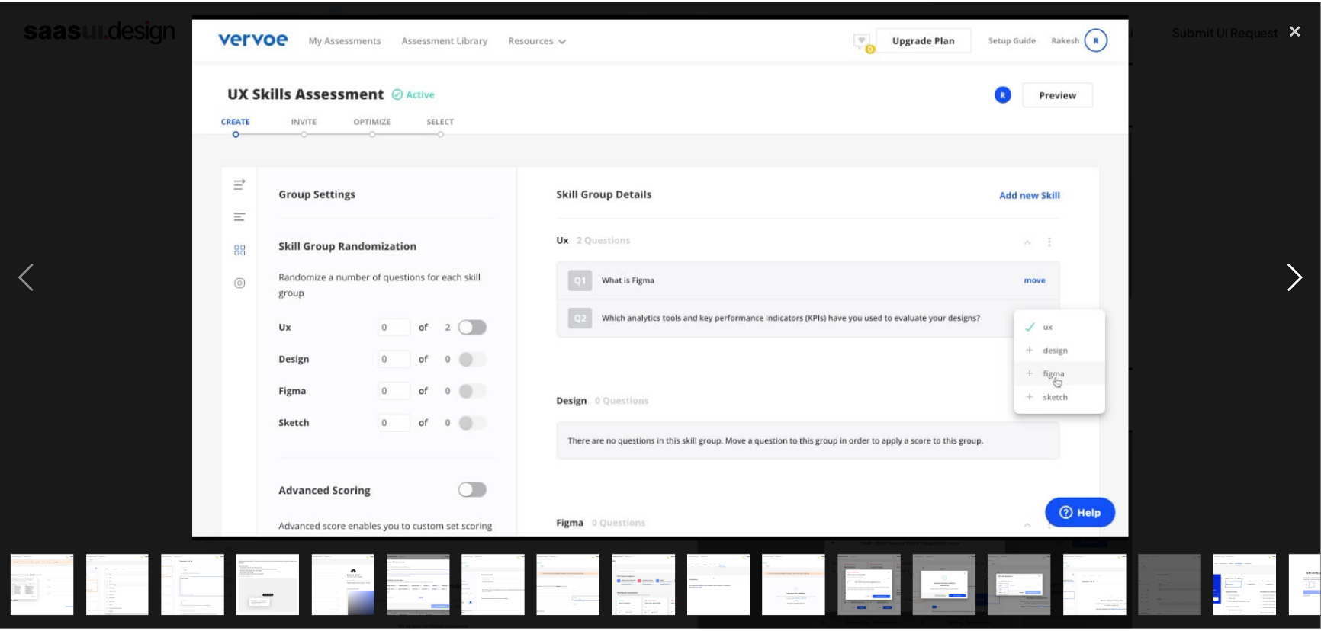
scroll to position [0, 197]
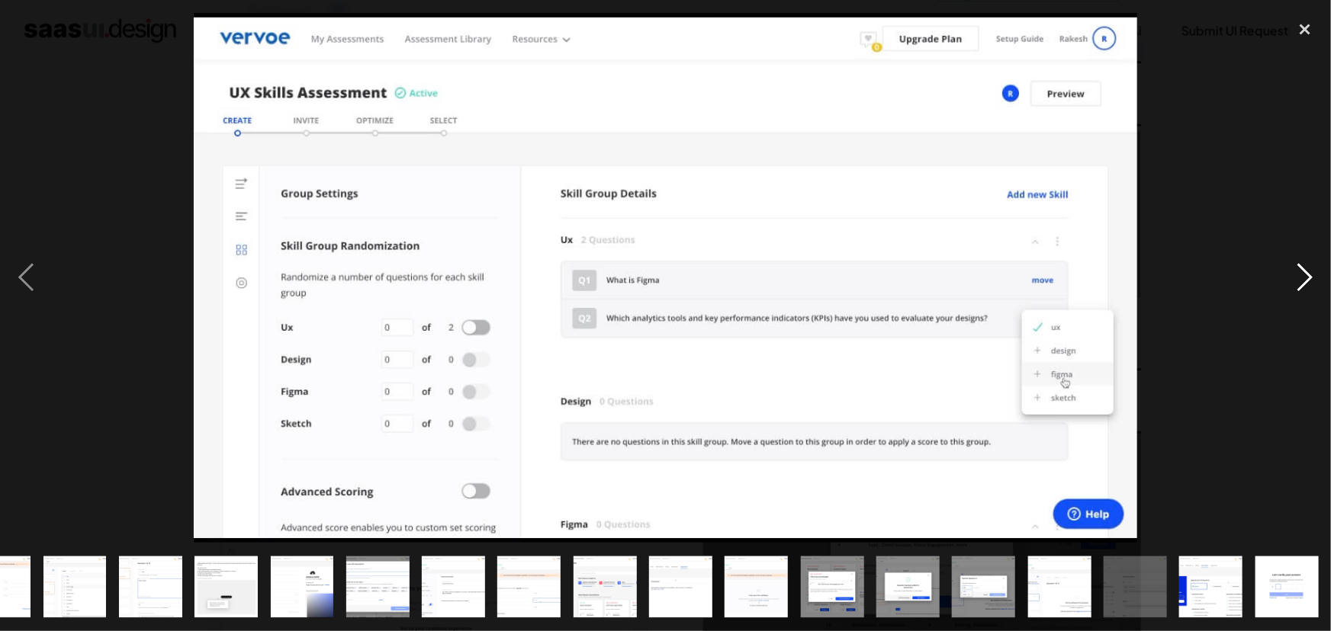
click at [1306, 275] on div "next image" at bounding box center [1305, 278] width 52 height 531
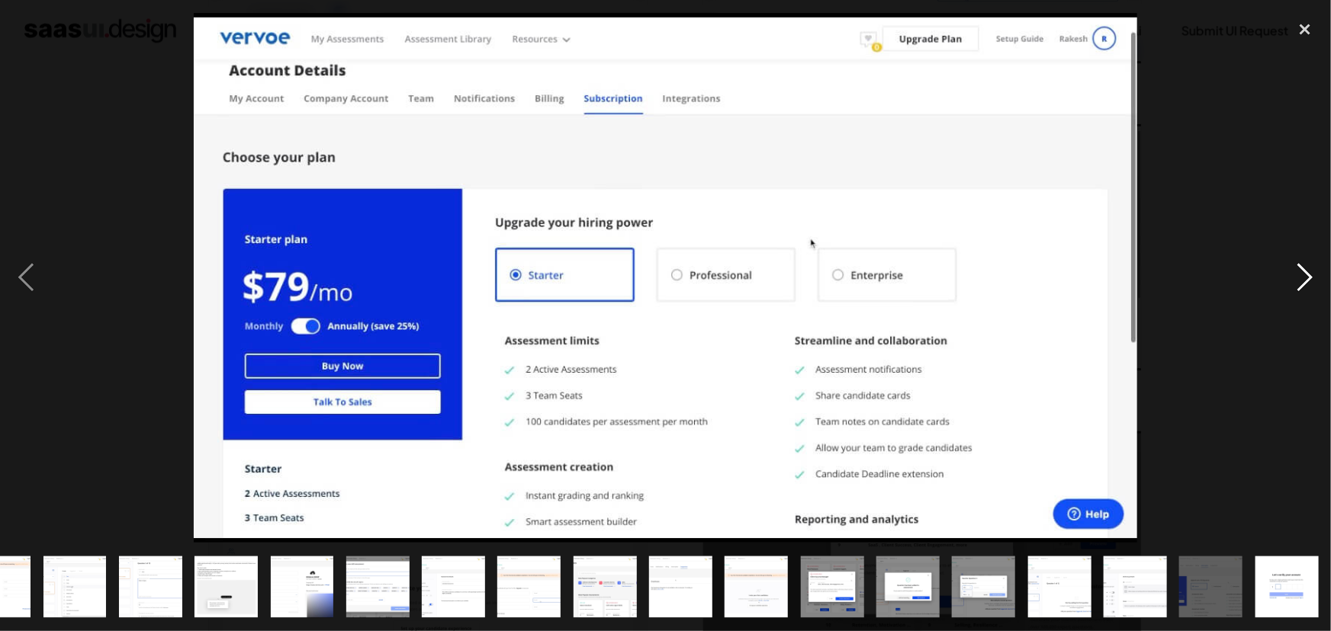
click at [1306, 275] on div "next image" at bounding box center [1305, 278] width 52 height 531
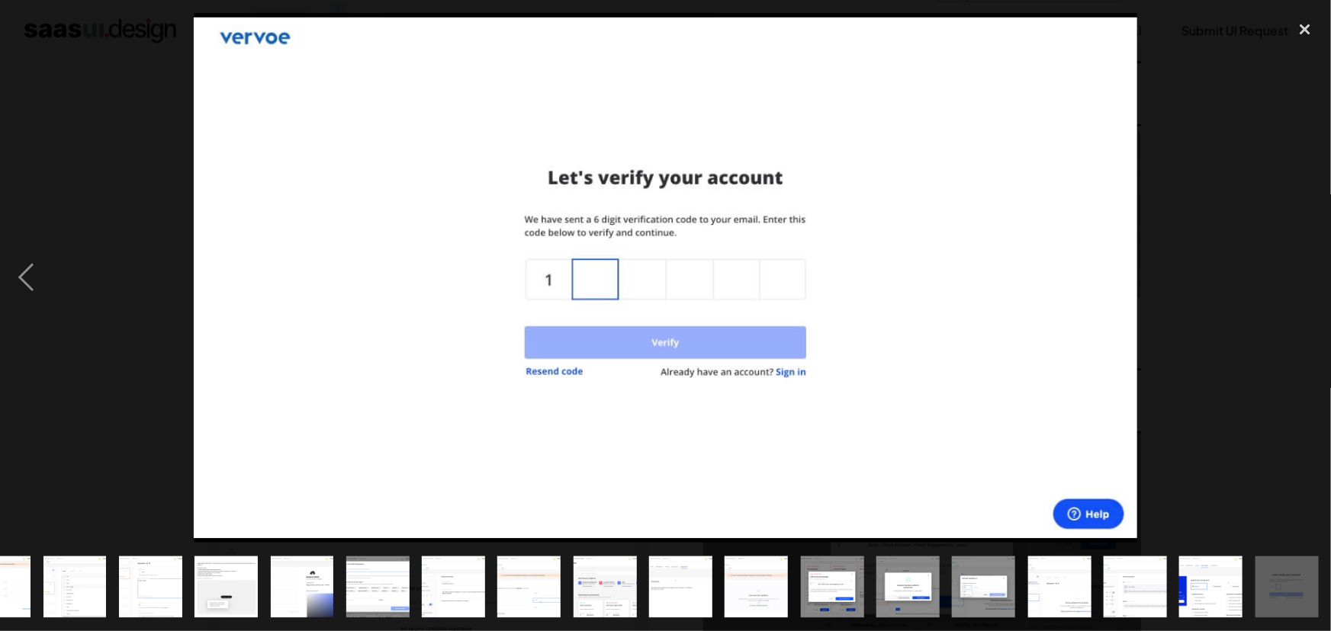
click at [1306, 275] on div "next image" at bounding box center [1305, 278] width 52 height 531
click at [1306, 31] on div "close lightbox" at bounding box center [1305, 30] width 52 height 34
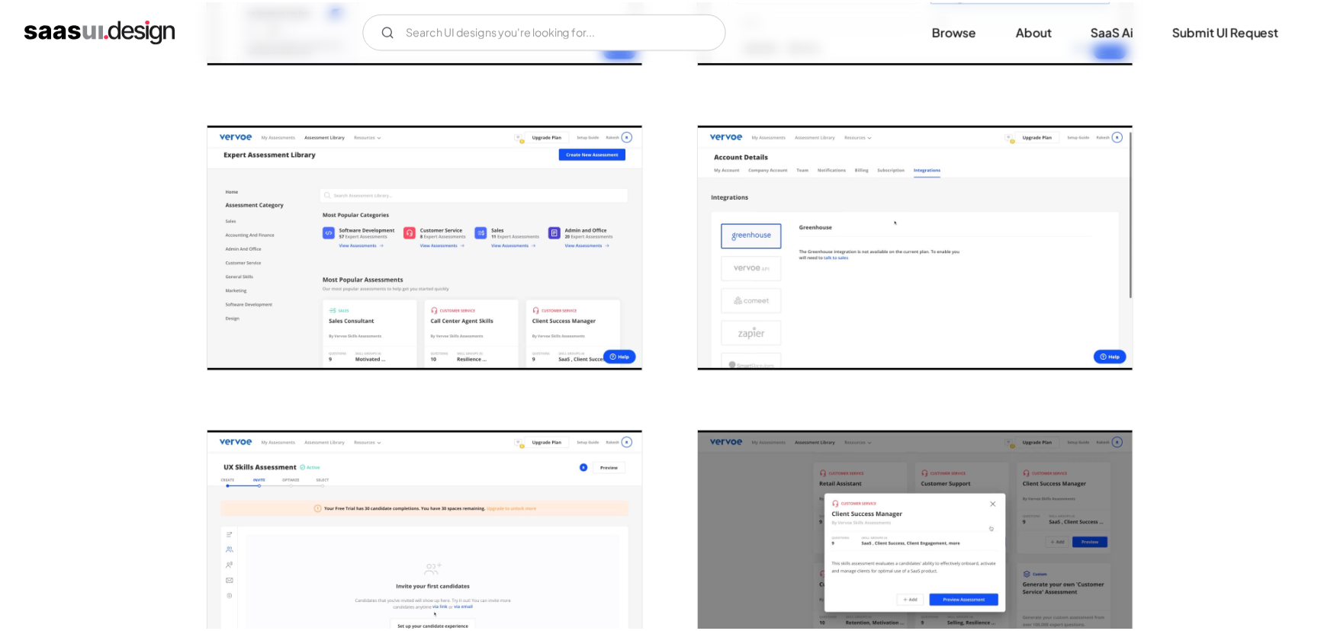
scroll to position [0, 0]
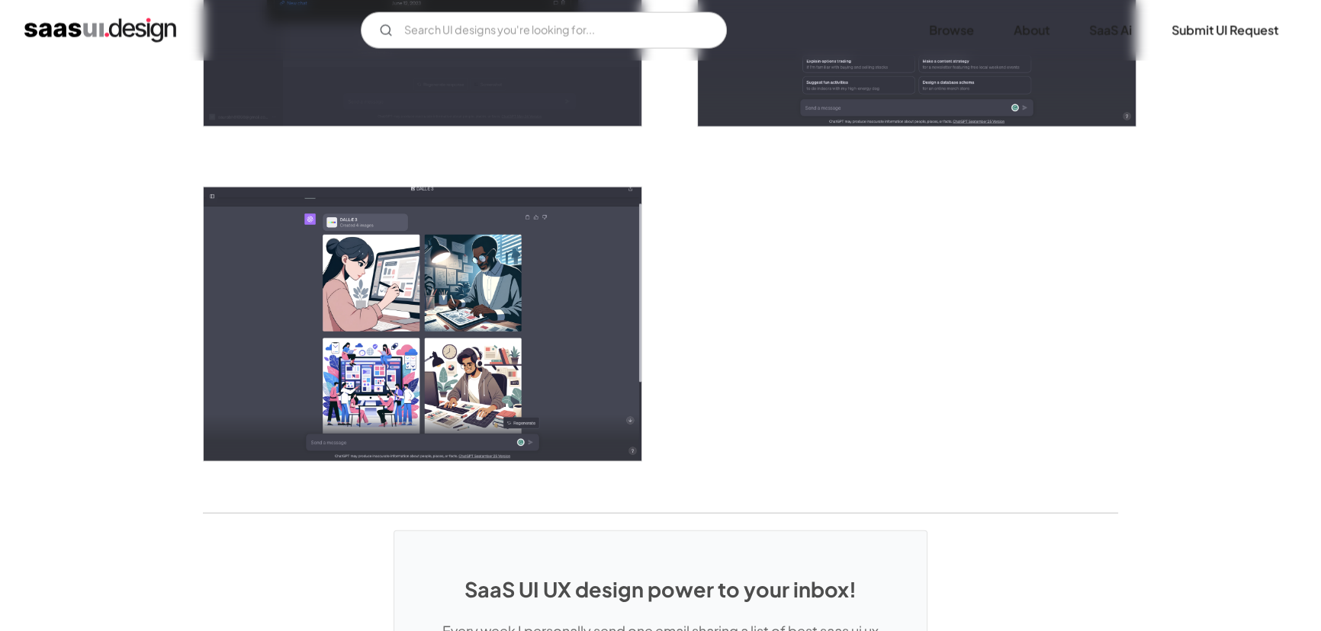
scroll to position [4185, 0]
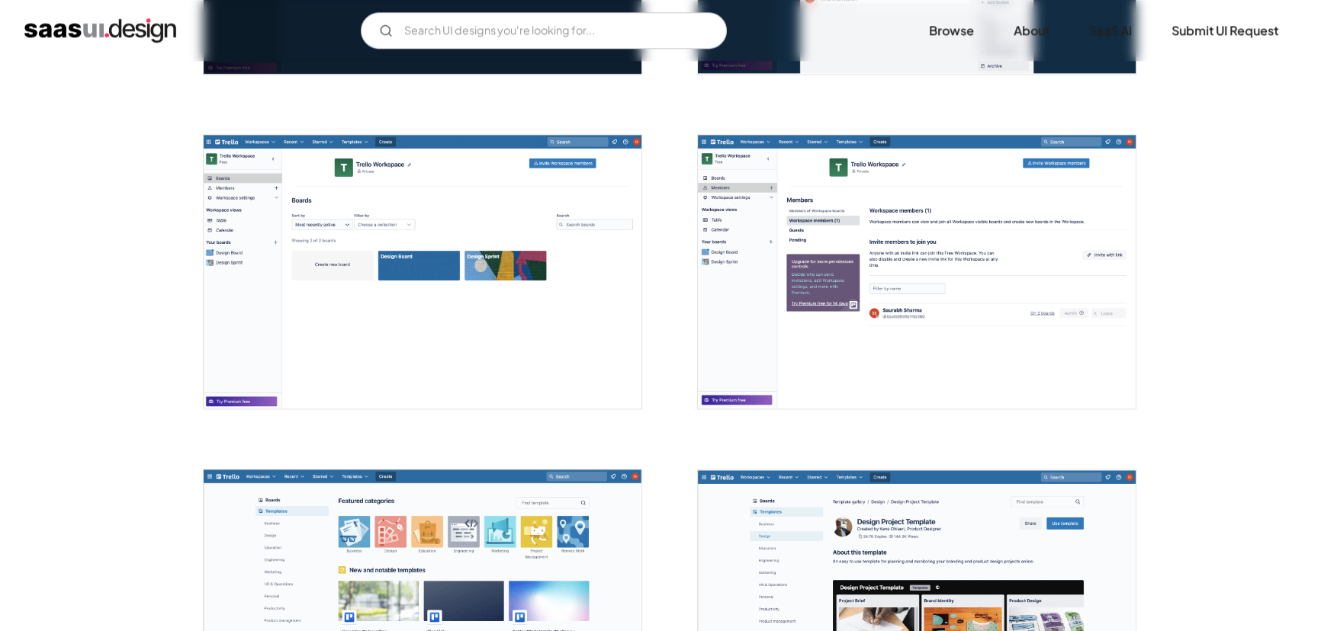
scroll to position [2240, 0]
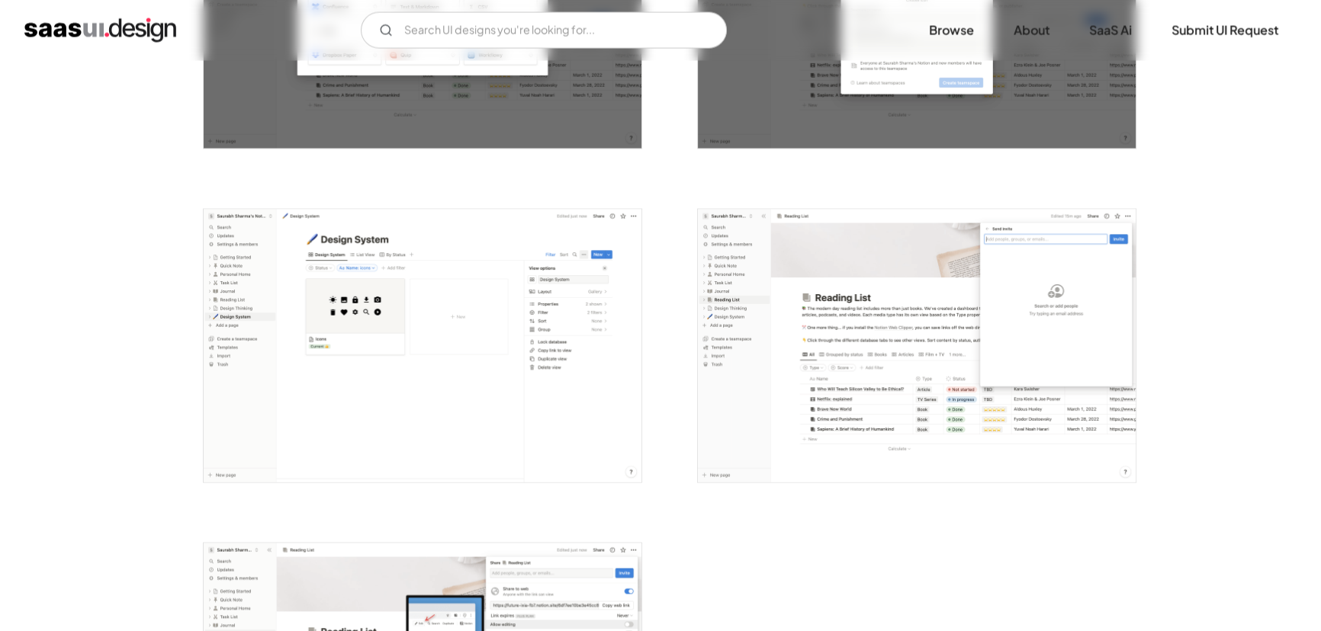
scroll to position [3828, 0]
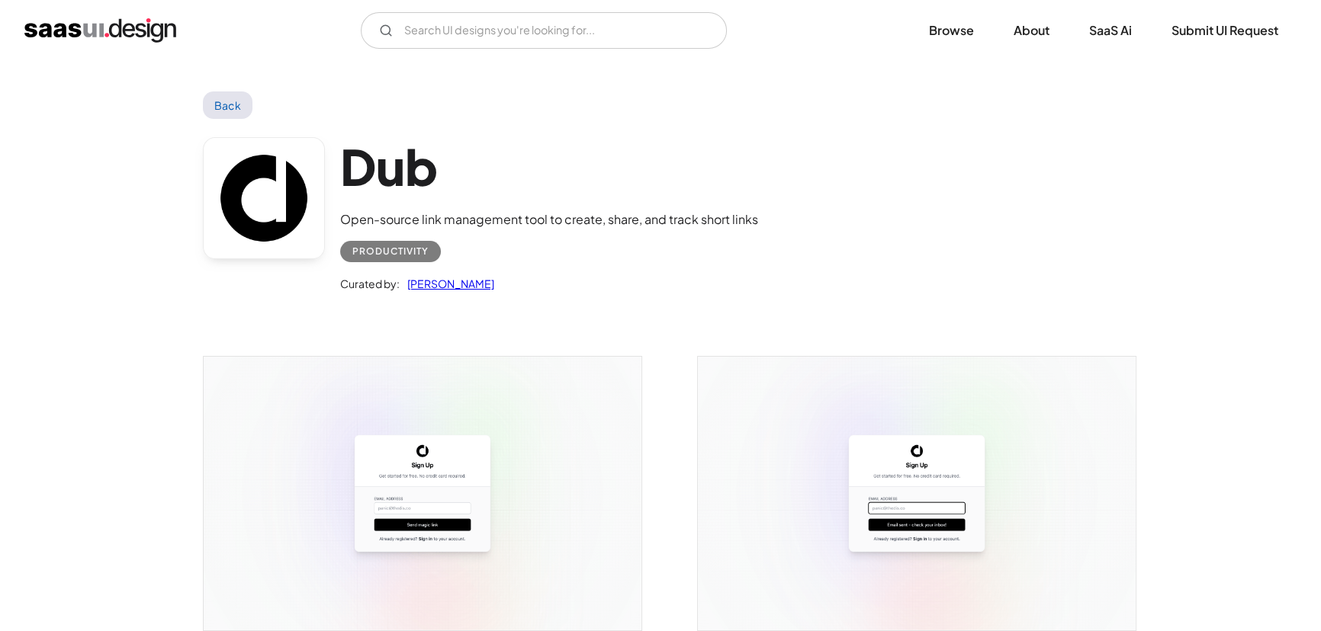
click at [591, 396] on img "open lightbox" at bounding box center [423, 494] width 438 height 274
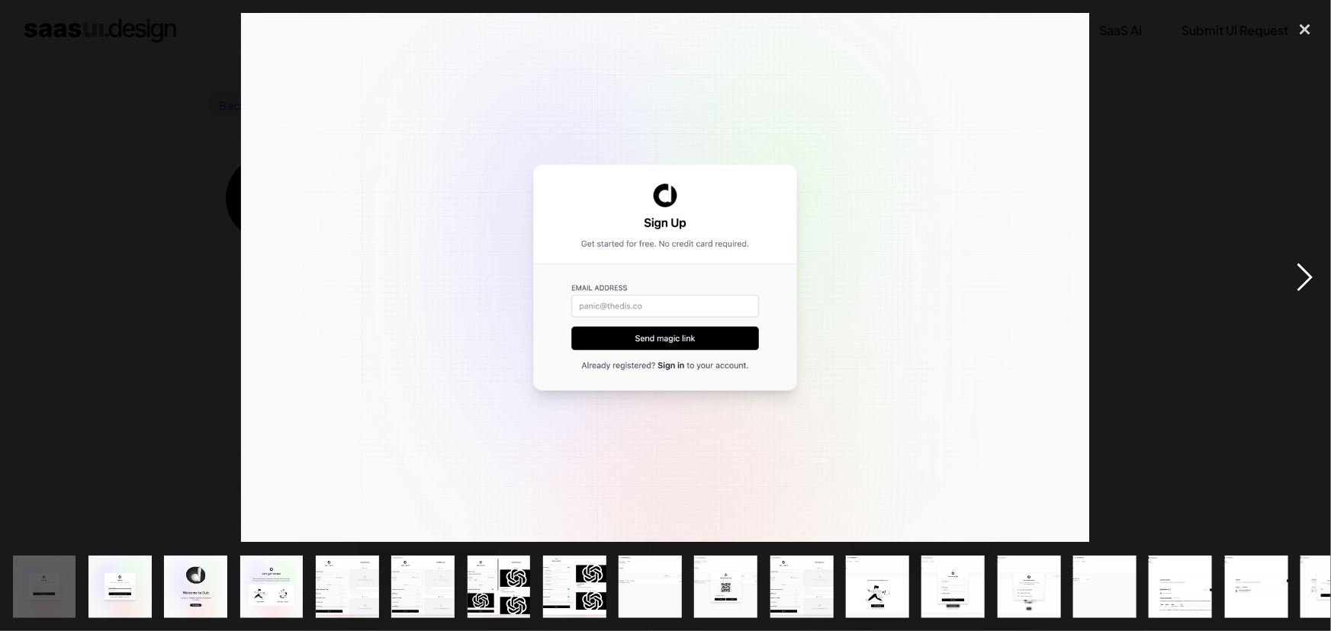
click at [1303, 271] on div "next image" at bounding box center [1305, 278] width 52 height 531
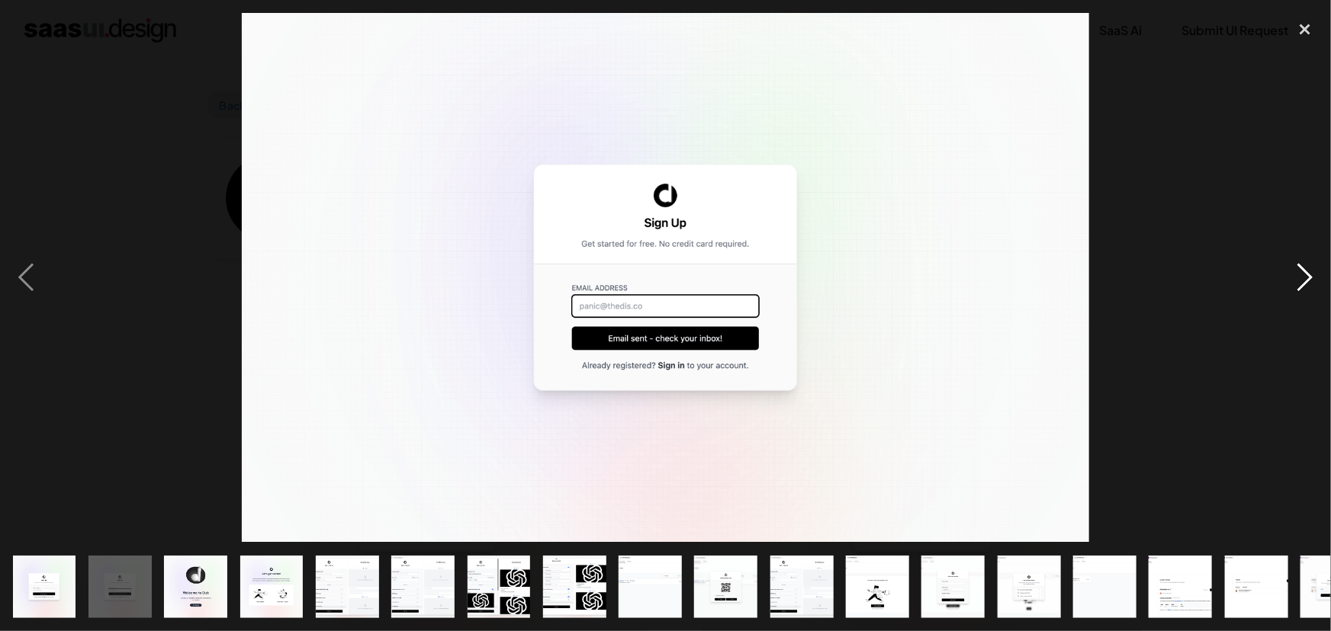
click at [1303, 271] on div "next image" at bounding box center [1305, 278] width 52 height 531
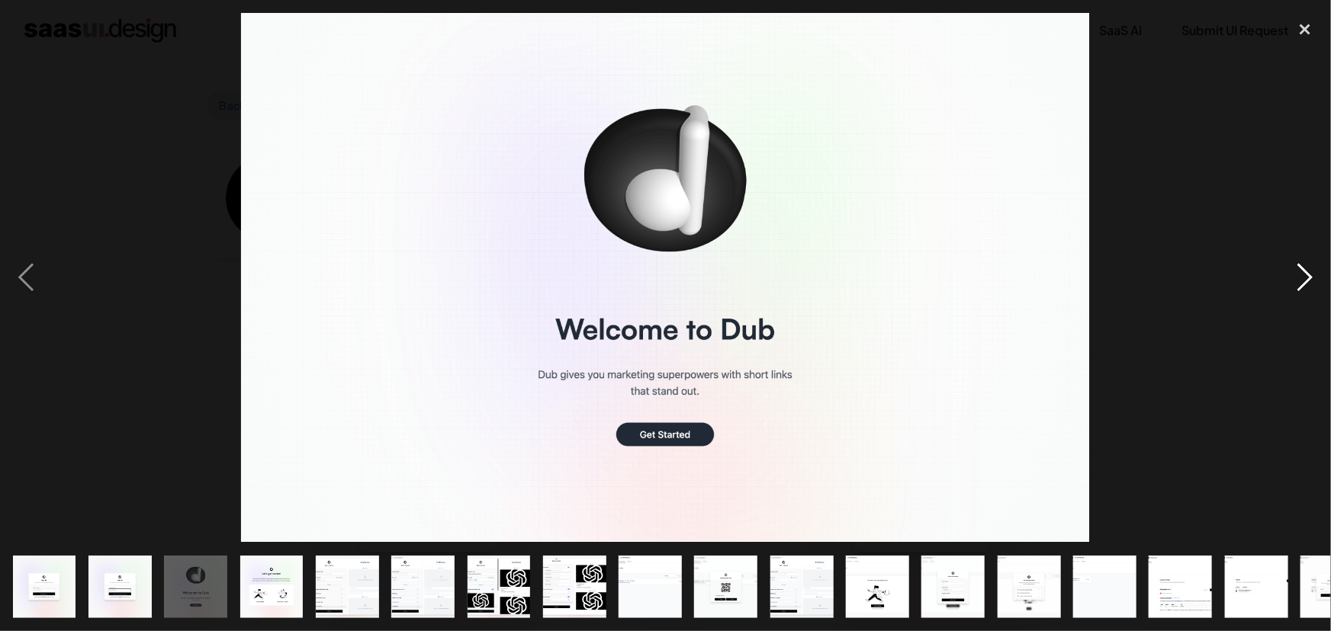
click at [1303, 271] on div "next image" at bounding box center [1305, 278] width 52 height 531
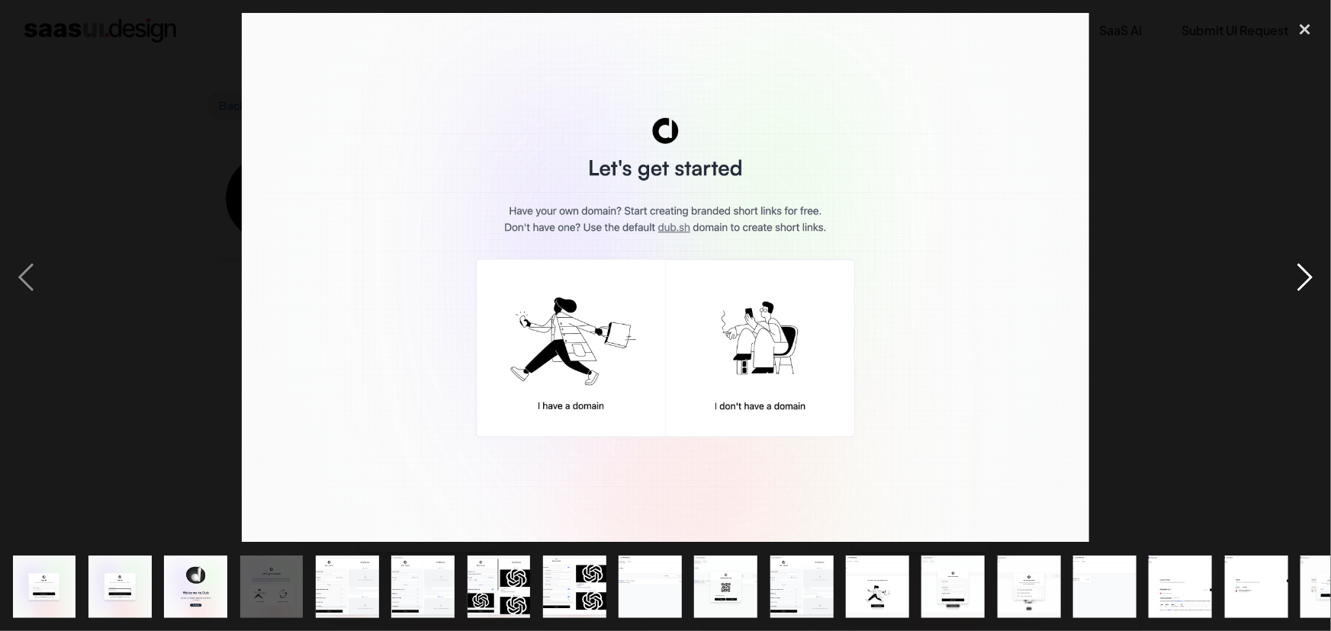
click at [1303, 271] on div "next image" at bounding box center [1305, 278] width 52 height 531
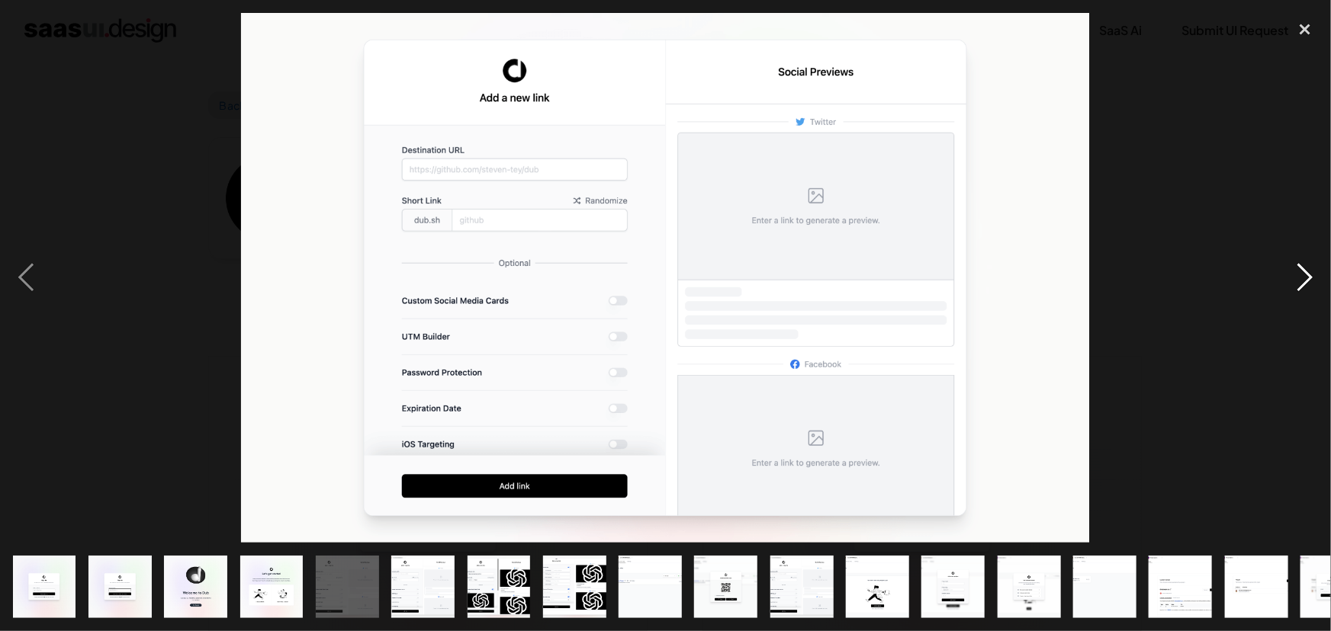
click at [1303, 271] on div "next image" at bounding box center [1305, 278] width 52 height 531
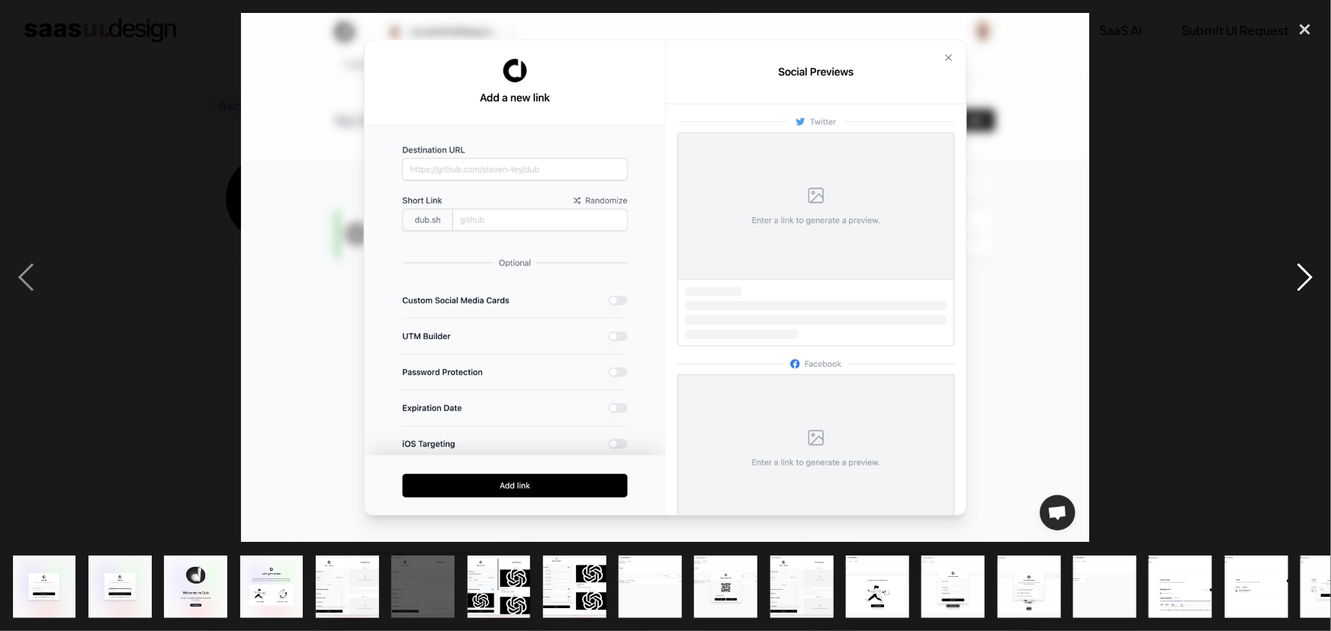
click at [1303, 271] on div "next image" at bounding box center [1305, 278] width 52 height 531
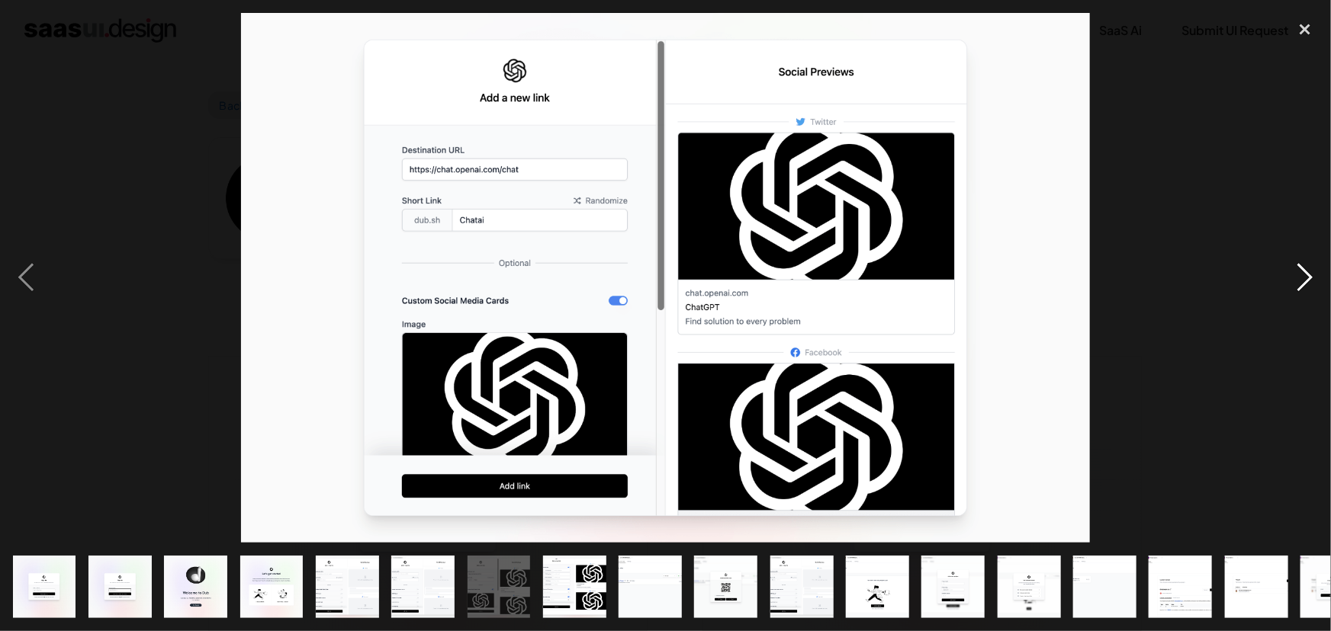
click at [1303, 271] on div "next image" at bounding box center [1305, 278] width 52 height 531
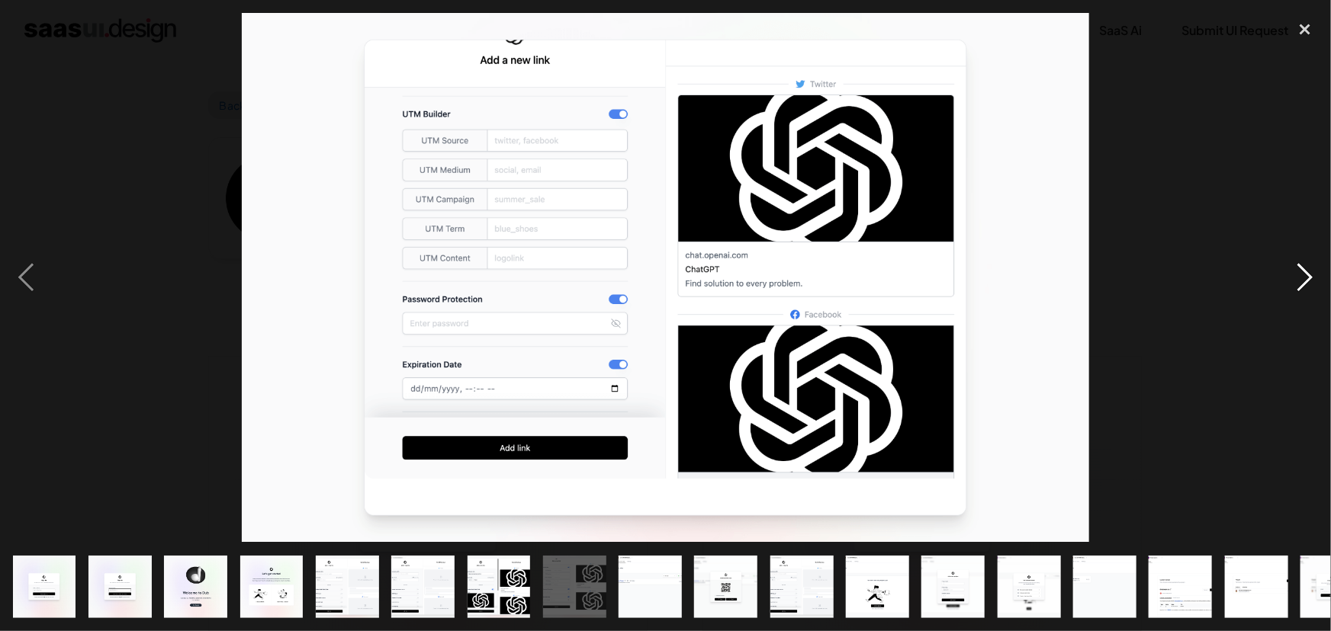
click at [1303, 271] on div "next image" at bounding box center [1305, 278] width 52 height 531
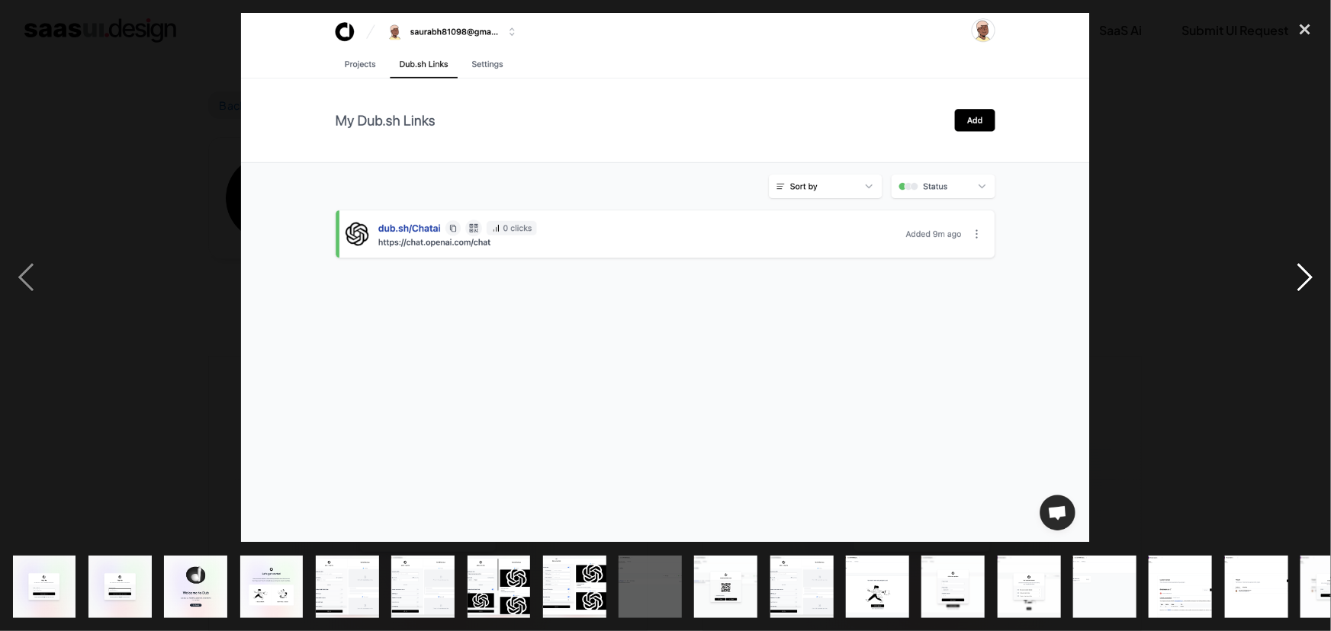
click at [1303, 271] on div "next image" at bounding box center [1305, 278] width 52 height 531
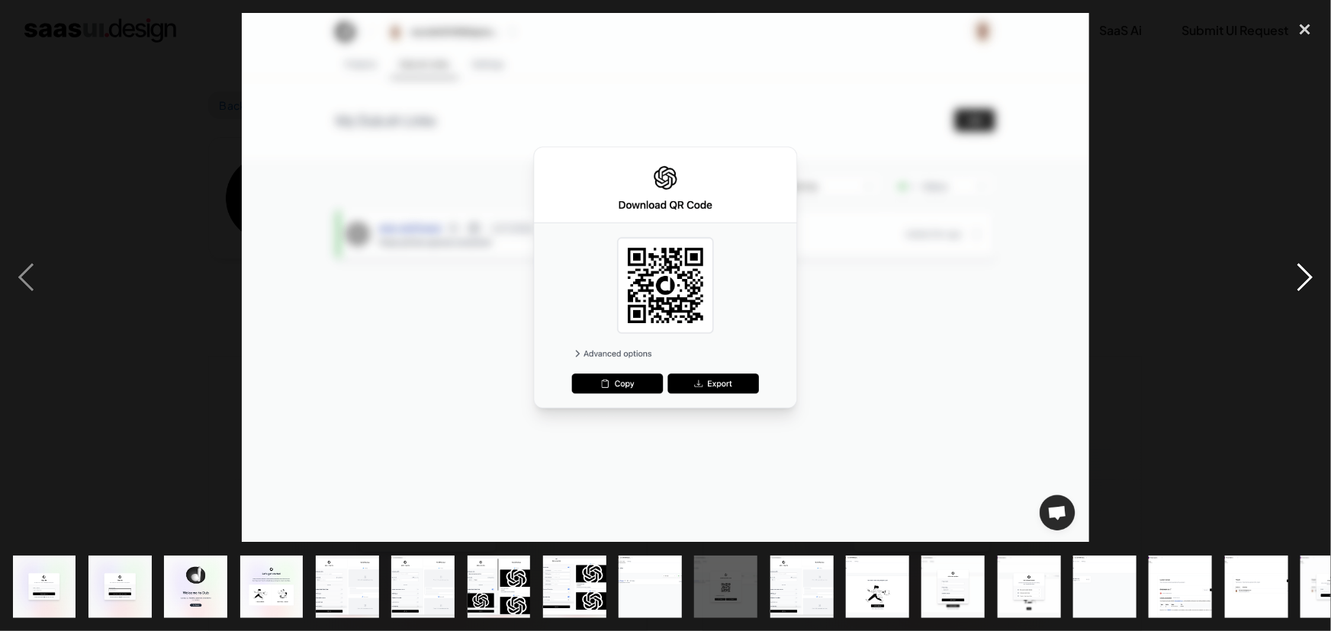
click at [1303, 271] on div "next image" at bounding box center [1305, 278] width 52 height 531
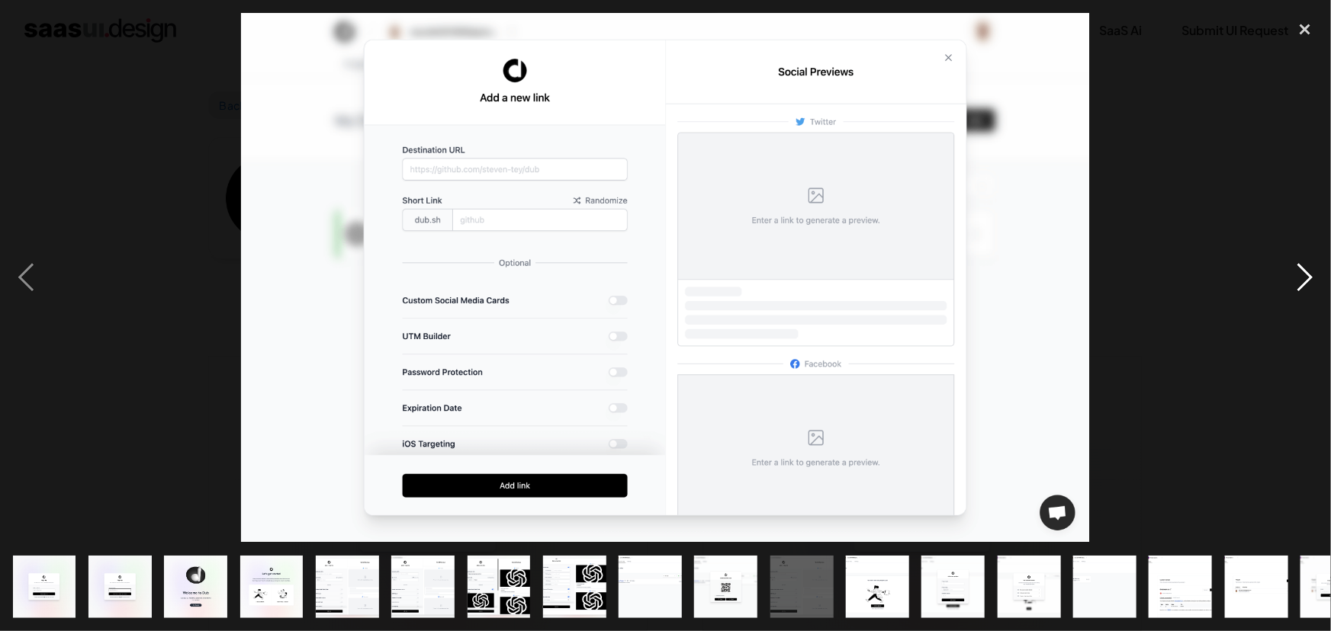
click at [1303, 271] on div "next image" at bounding box center [1305, 278] width 52 height 531
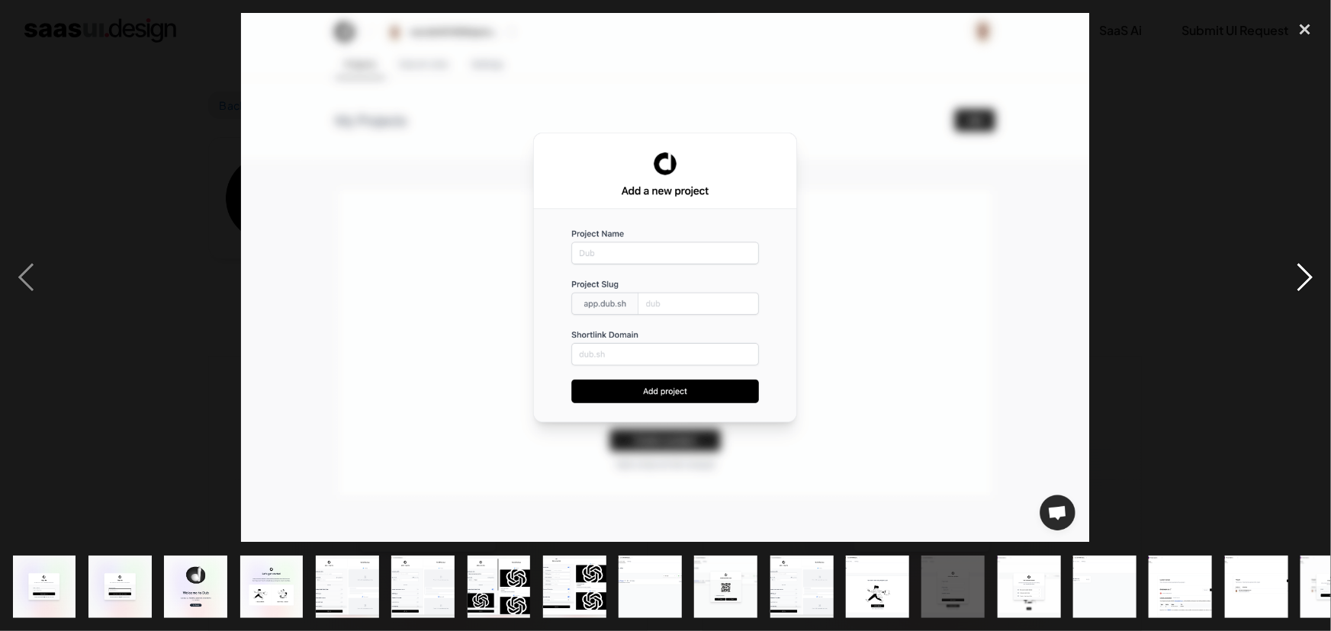
click at [1303, 271] on div "next image" at bounding box center [1305, 278] width 52 height 531
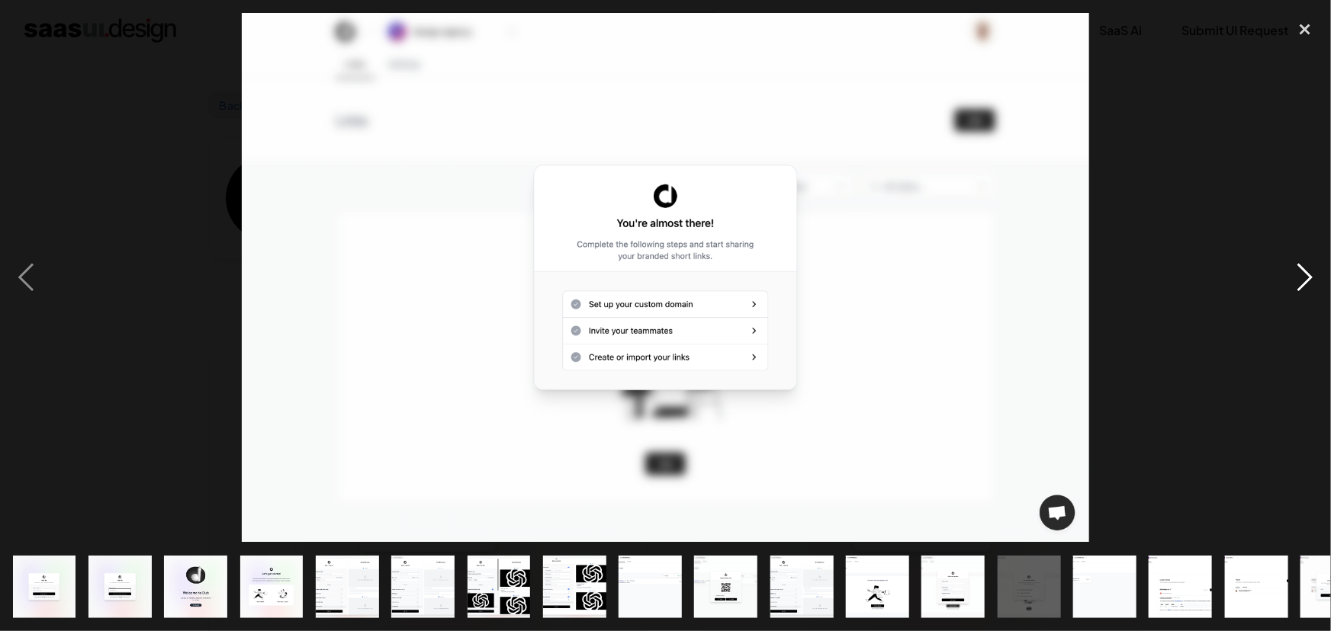
click at [1303, 271] on div "next image" at bounding box center [1305, 278] width 52 height 531
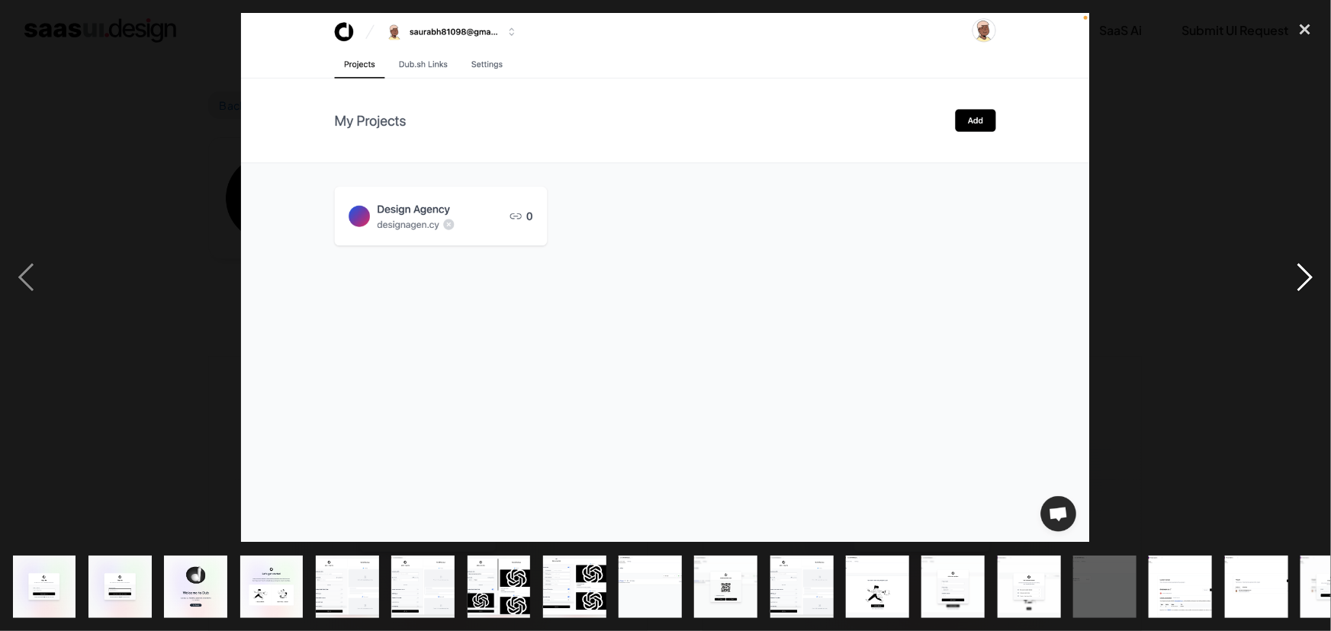
click at [1303, 271] on div "next image" at bounding box center [1305, 278] width 52 height 531
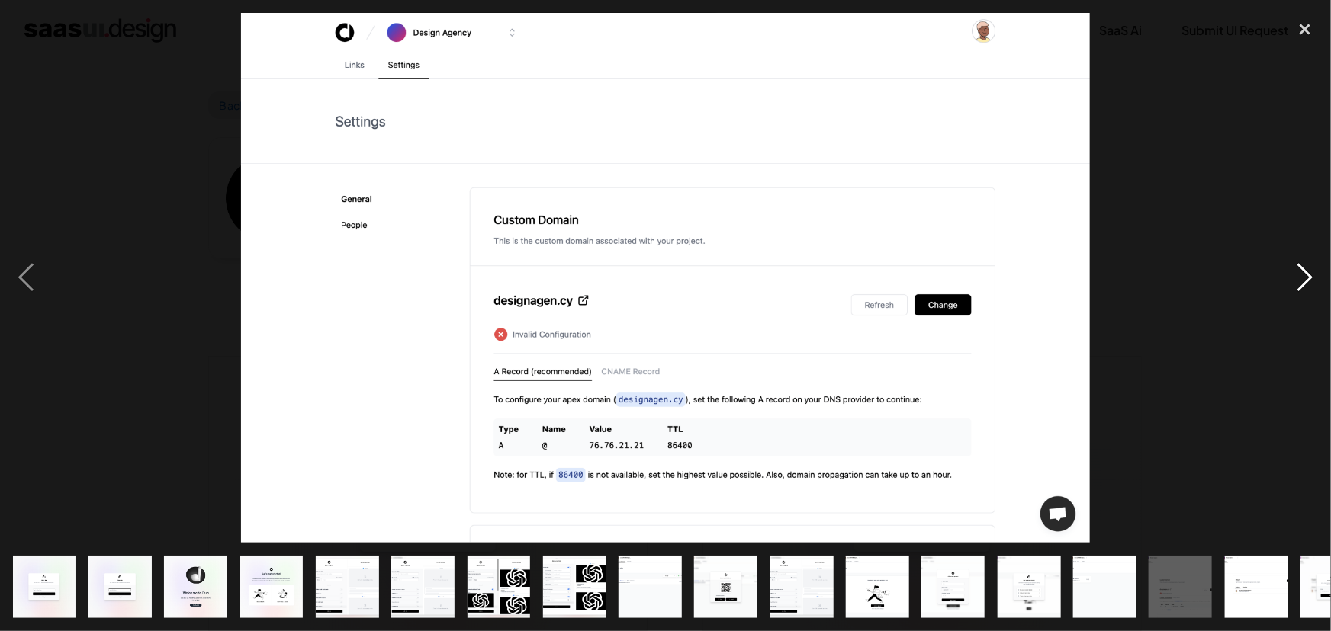
click at [1303, 271] on div "next image" at bounding box center [1305, 278] width 52 height 531
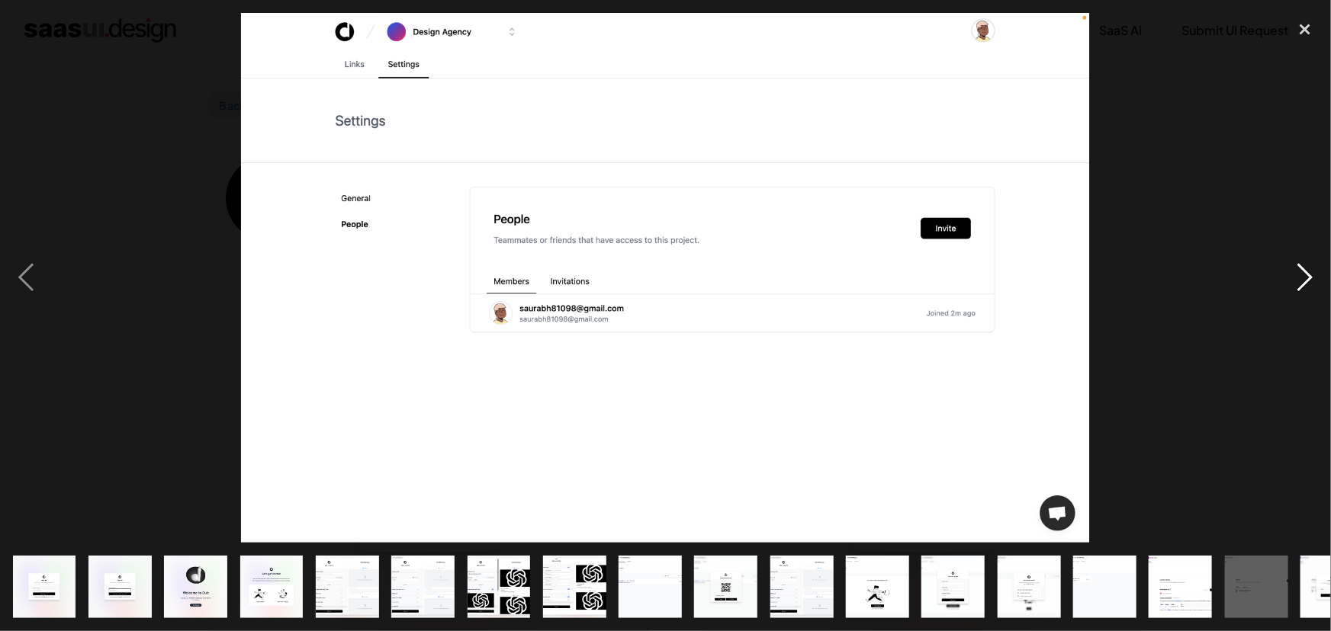
click at [1303, 271] on div "next image" at bounding box center [1305, 278] width 52 height 531
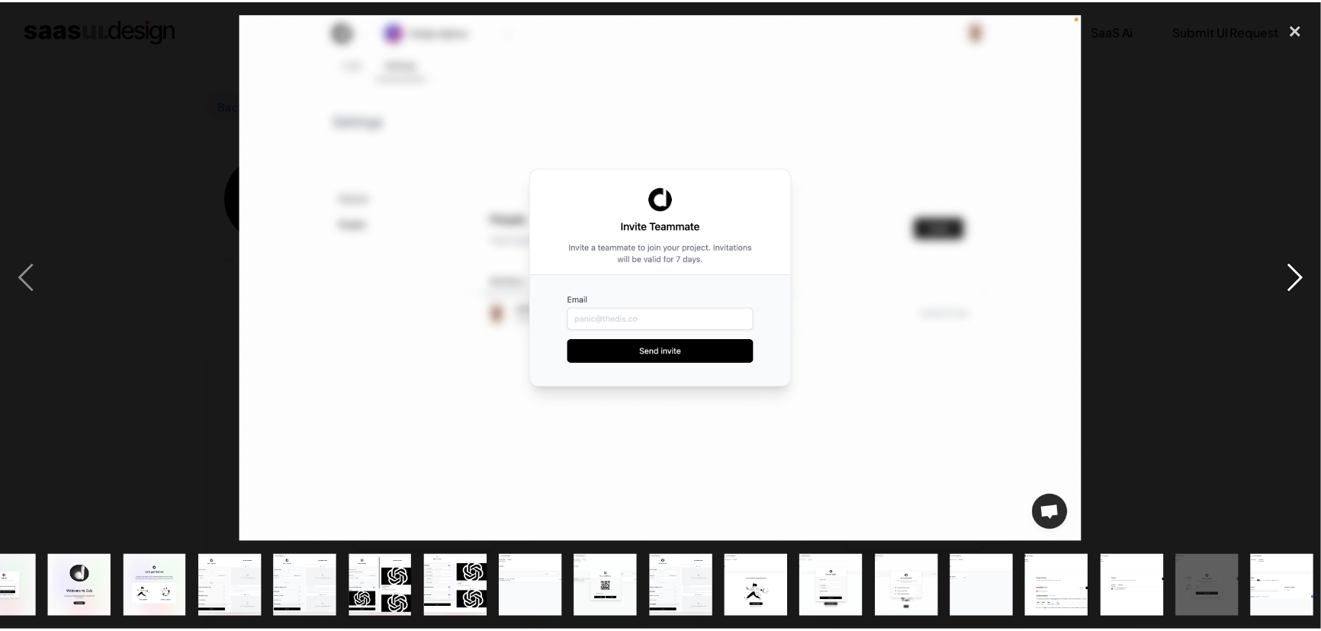
scroll to position [0, 121]
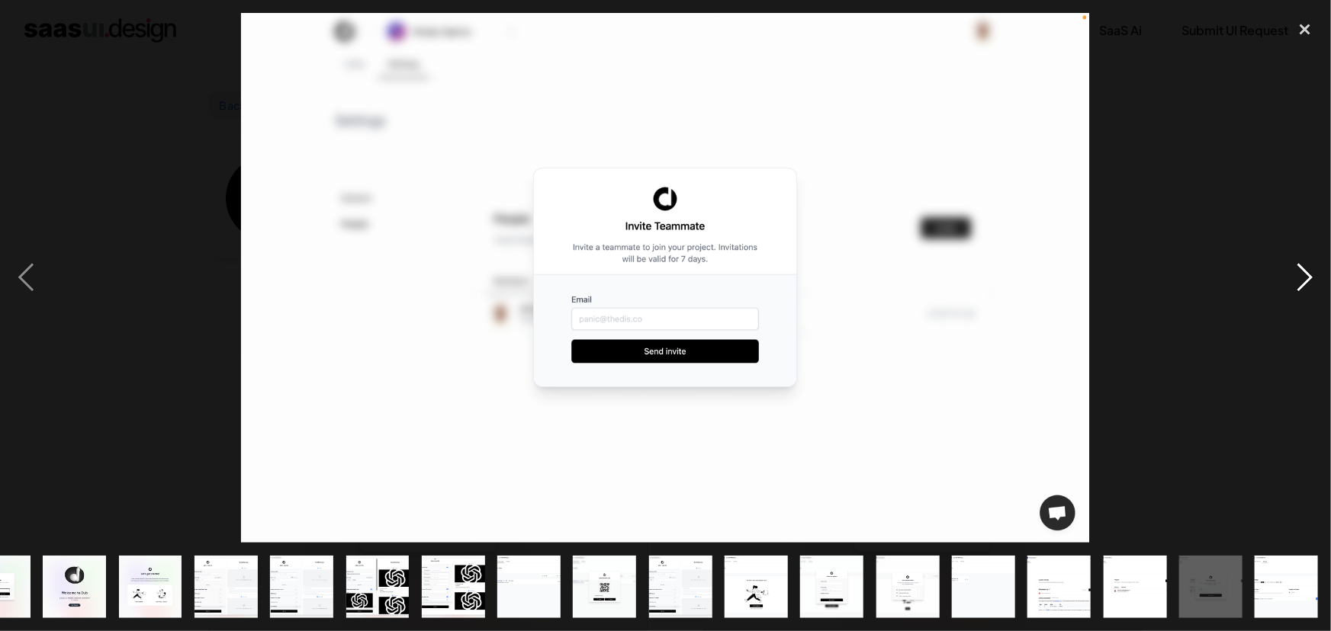
click at [1303, 271] on div "next image" at bounding box center [1305, 278] width 52 height 531
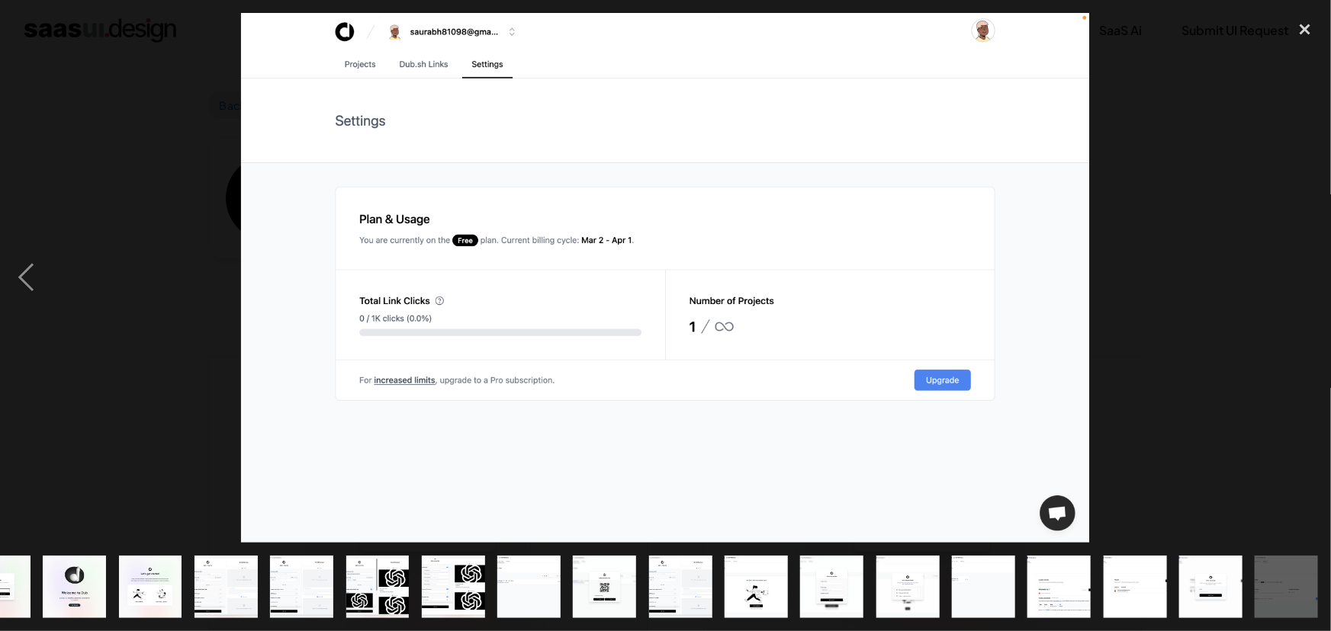
click at [1303, 271] on div "next image" at bounding box center [1305, 278] width 52 height 531
drag, startPoint x: 1303, startPoint y: 271, endPoint x: 1209, endPoint y: 153, distance: 151.5
click at [1209, 153] on div at bounding box center [665, 278] width 1331 height 531
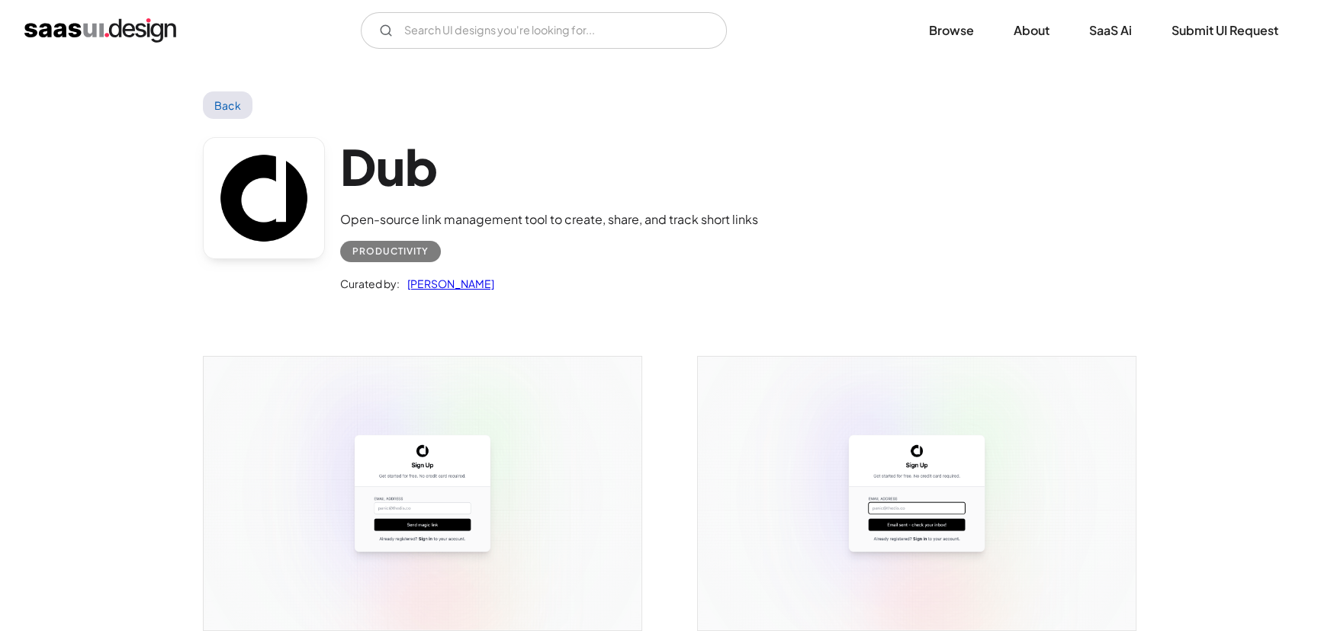
scroll to position [0, 0]
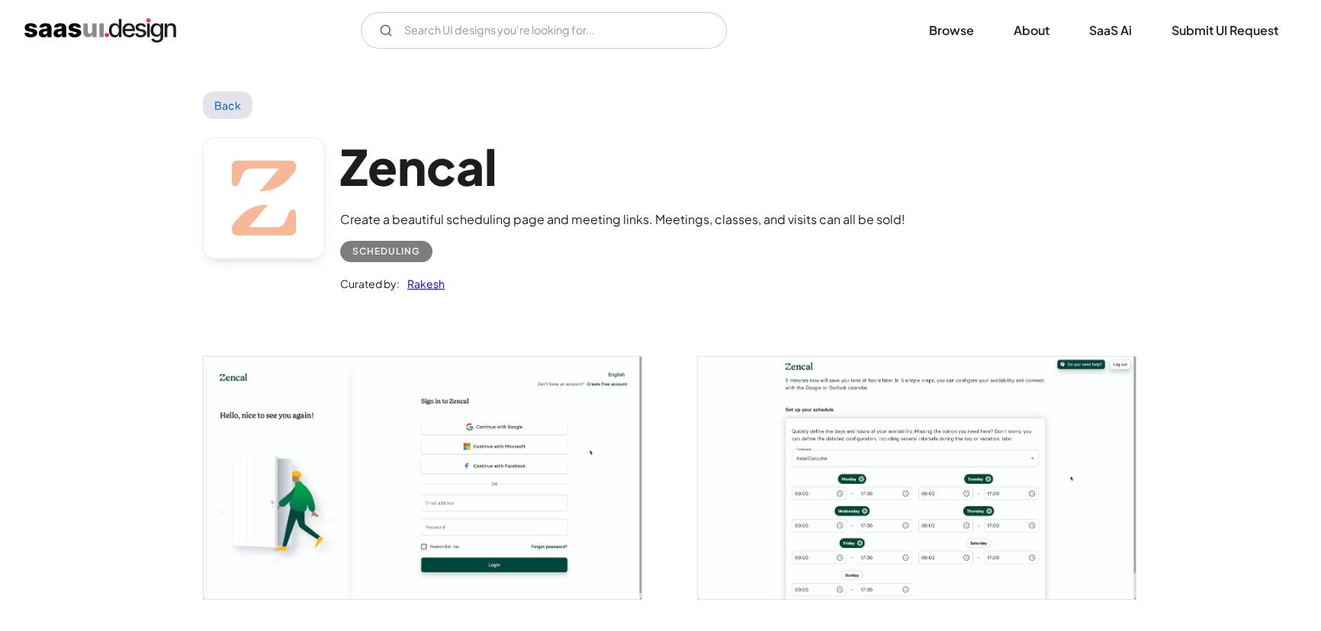
click at [916, 449] on img "open lightbox" at bounding box center [917, 478] width 438 height 242
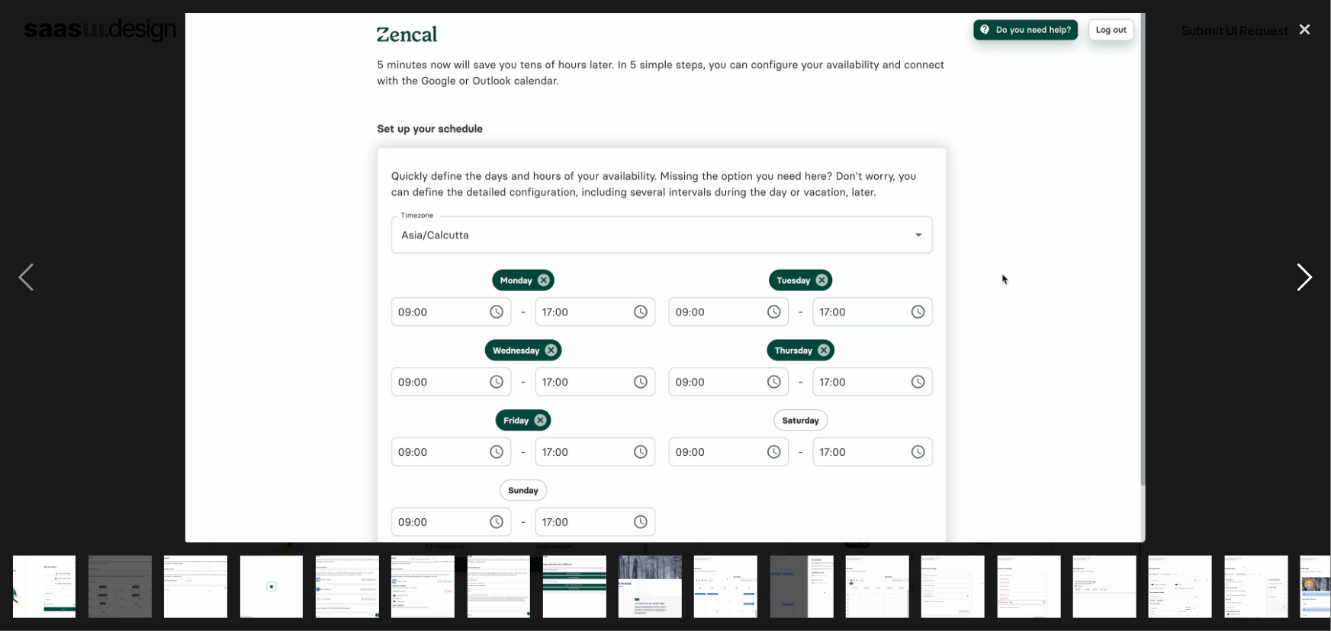
click at [1304, 272] on div "next image" at bounding box center [1305, 278] width 52 height 531
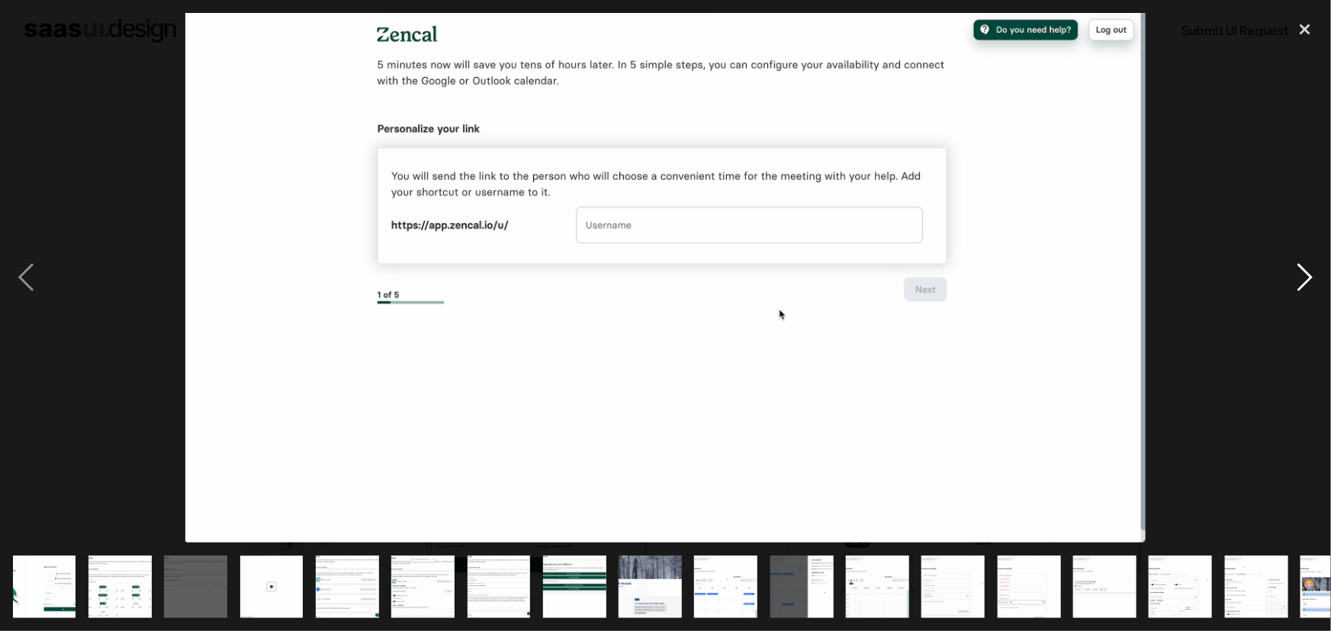
click at [1304, 272] on div "next image" at bounding box center [1305, 278] width 52 height 531
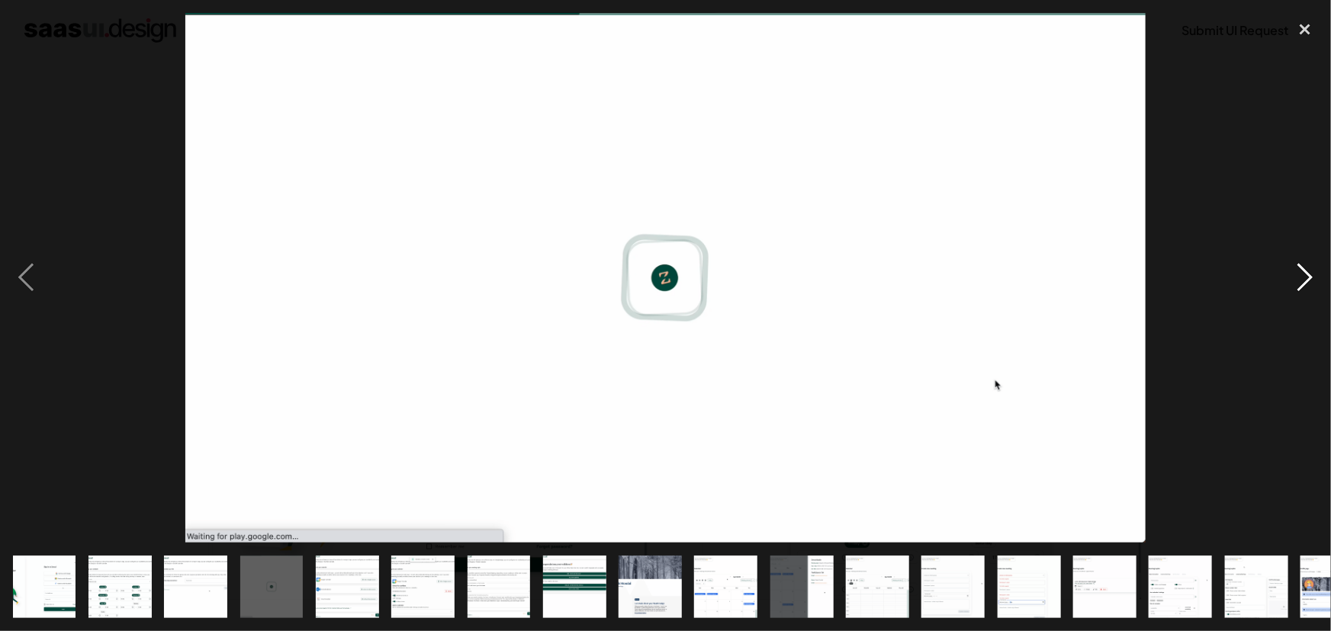
click at [1304, 272] on div "next image" at bounding box center [1305, 278] width 52 height 531
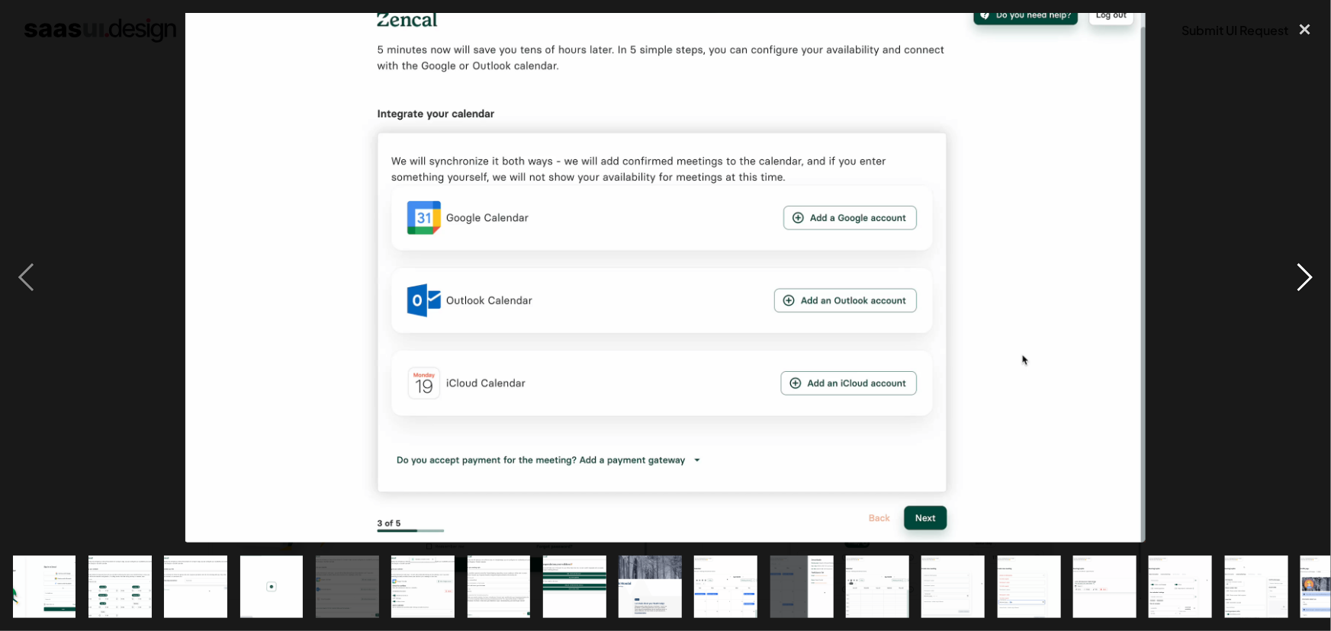
click at [1304, 272] on div "next image" at bounding box center [1305, 278] width 52 height 531
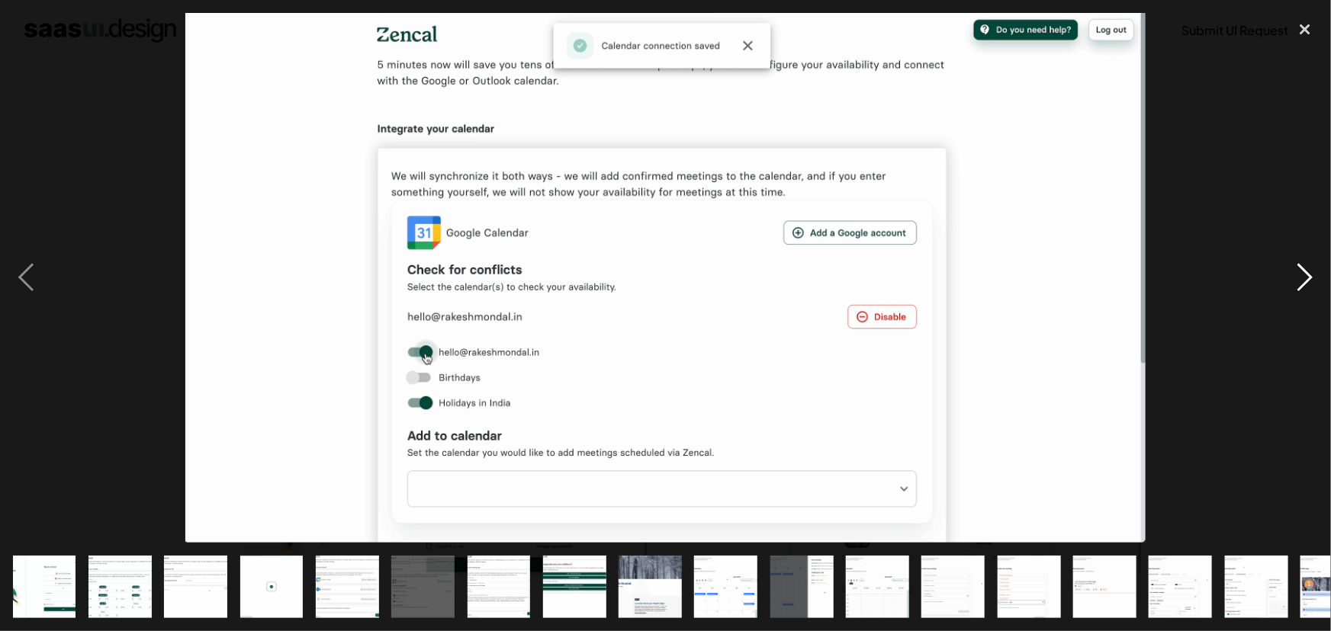
click at [1304, 272] on div "next image" at bounding box center [1305, 278] width 52 height 531
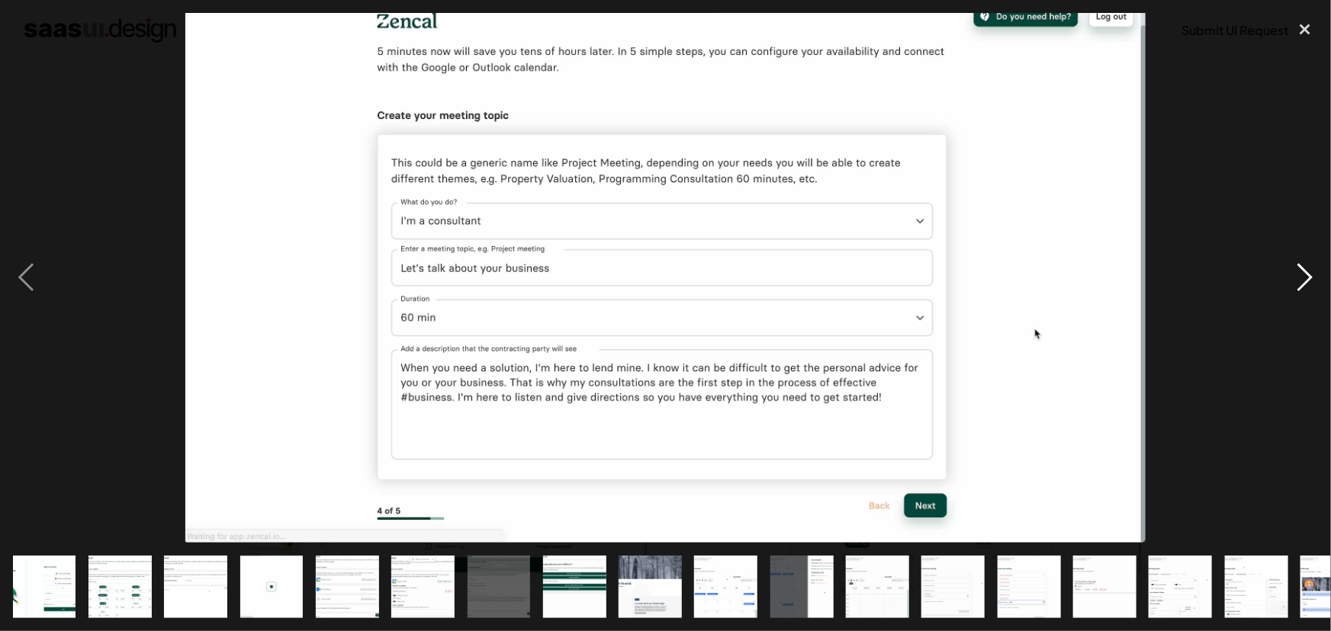
click at [1304, 272] on div "next image" at bounding box center [1305, 278] width 52 height 531
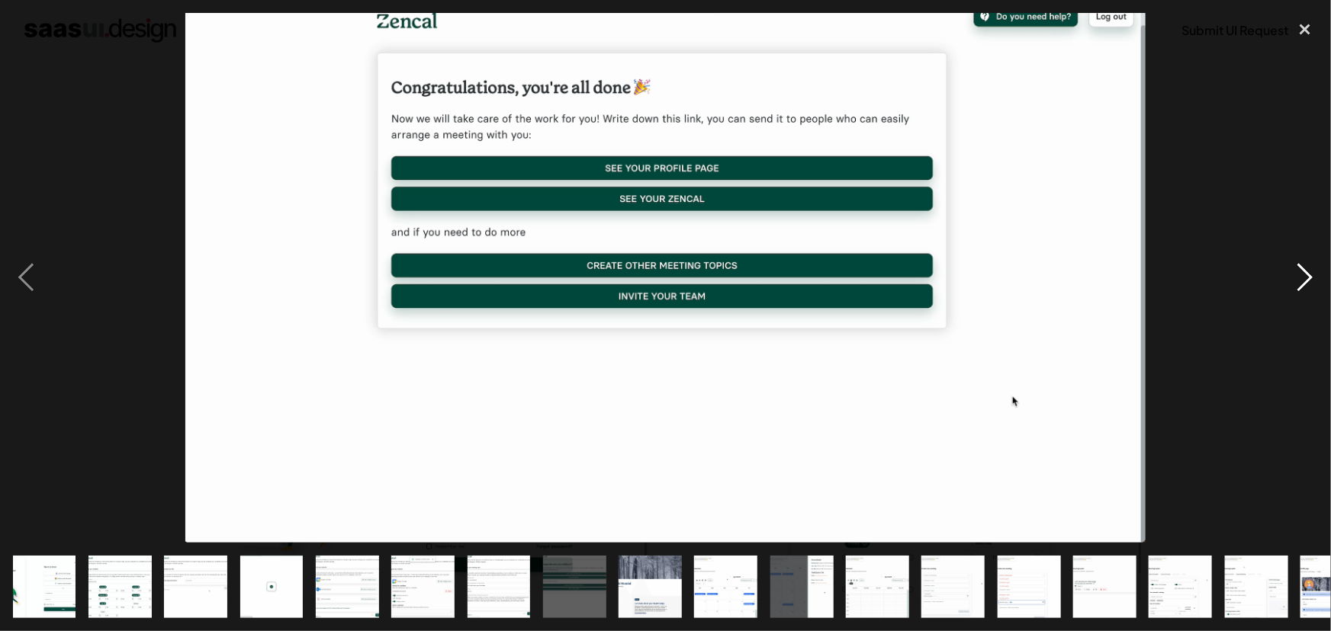
click at [1304, 272] on div "next image" at bounding box center [1305, 278] width 52 height 531
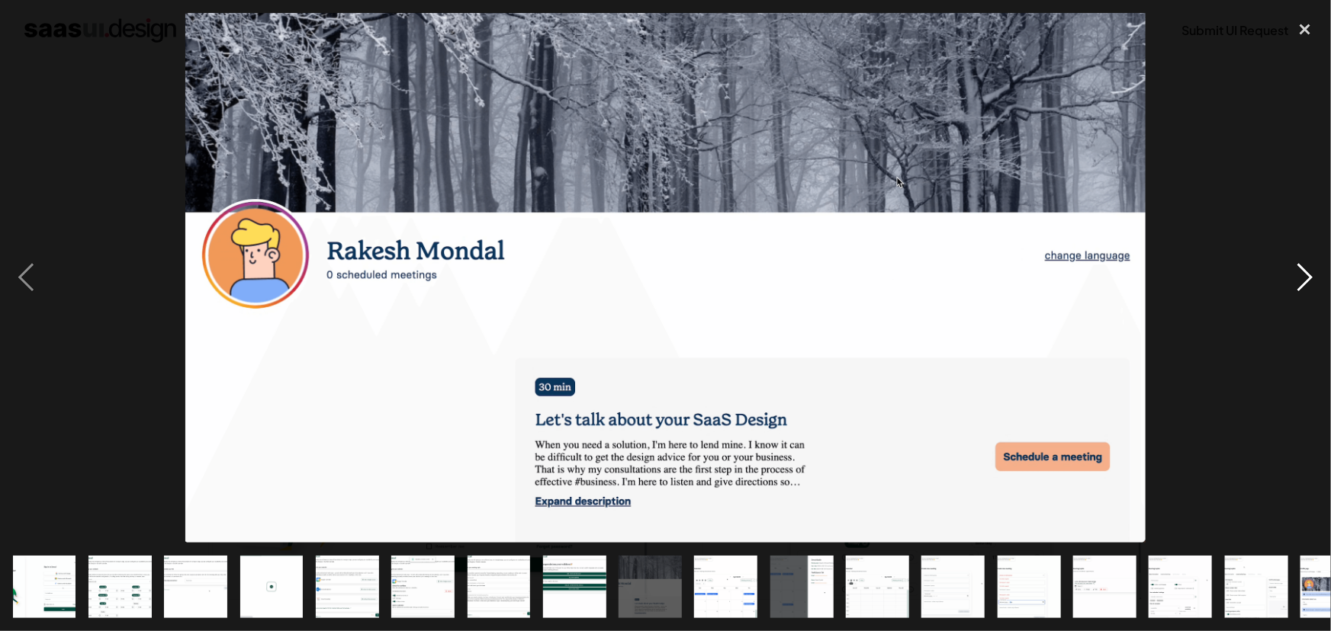
click at [1304, 272] on div "next image" at bounding box center [1305, 278] width 52 height 531
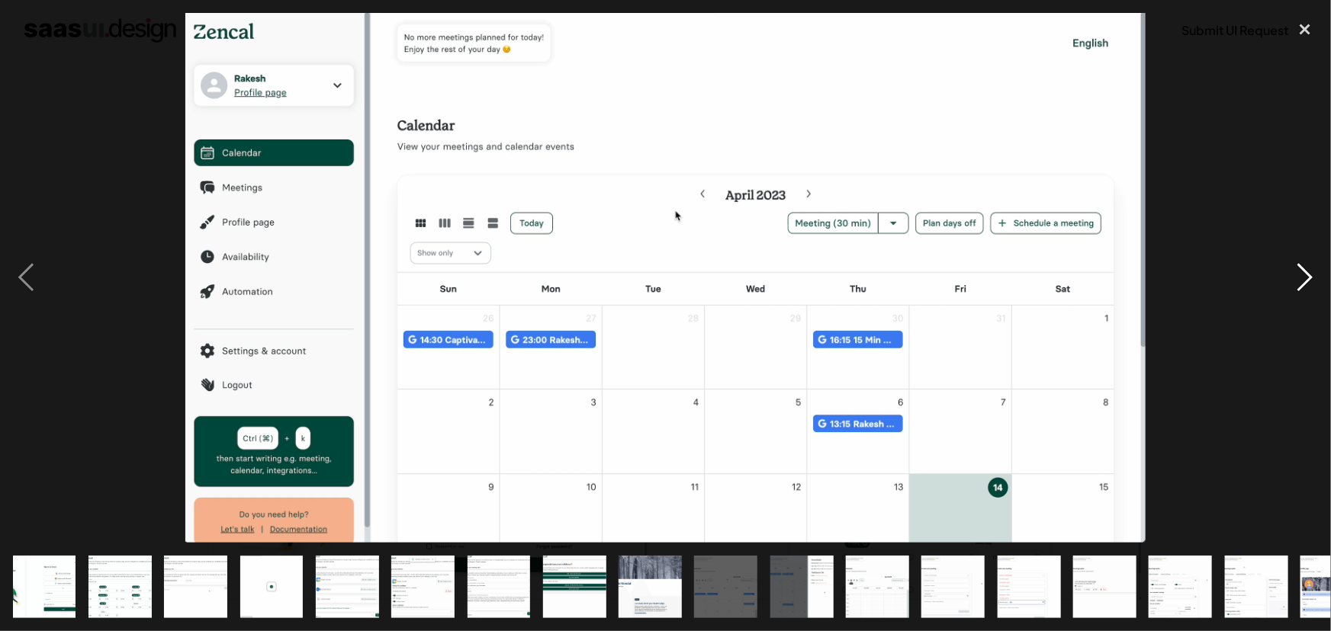
click at [1304, 272] on div "next image" at bounding box center [1305, 278] width 52 height 531
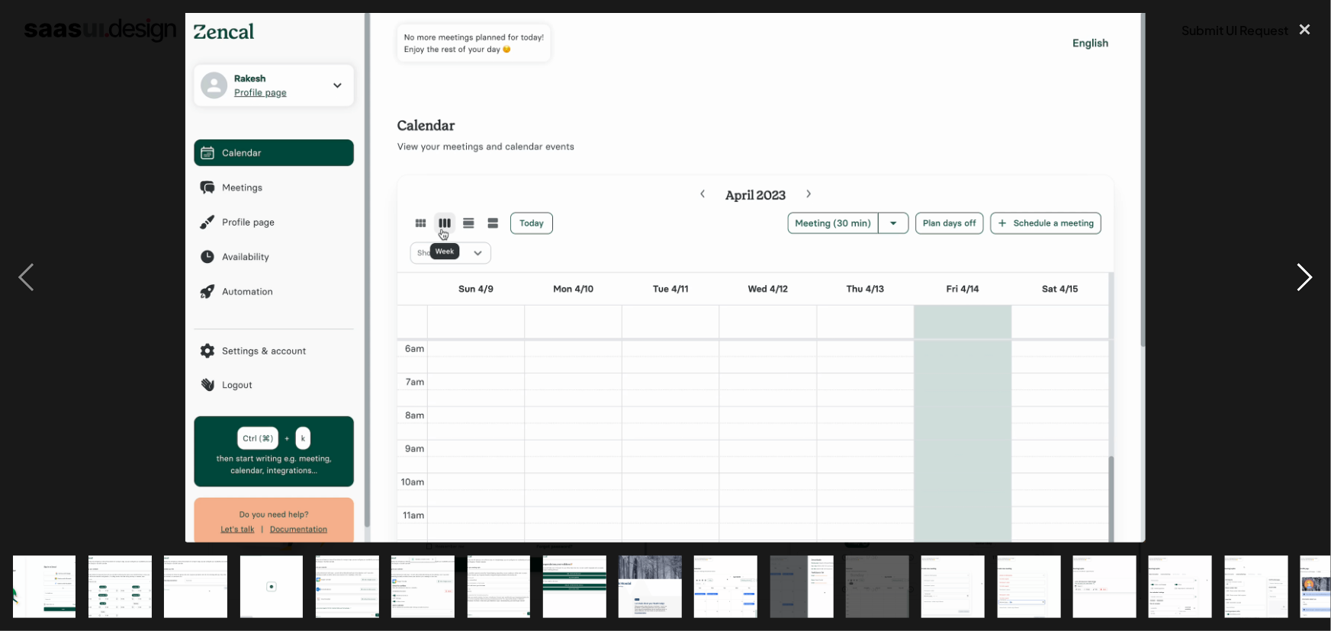
click at [1304, 272] on div "next image" at bounding box center [1305, 278] width 52 height 531
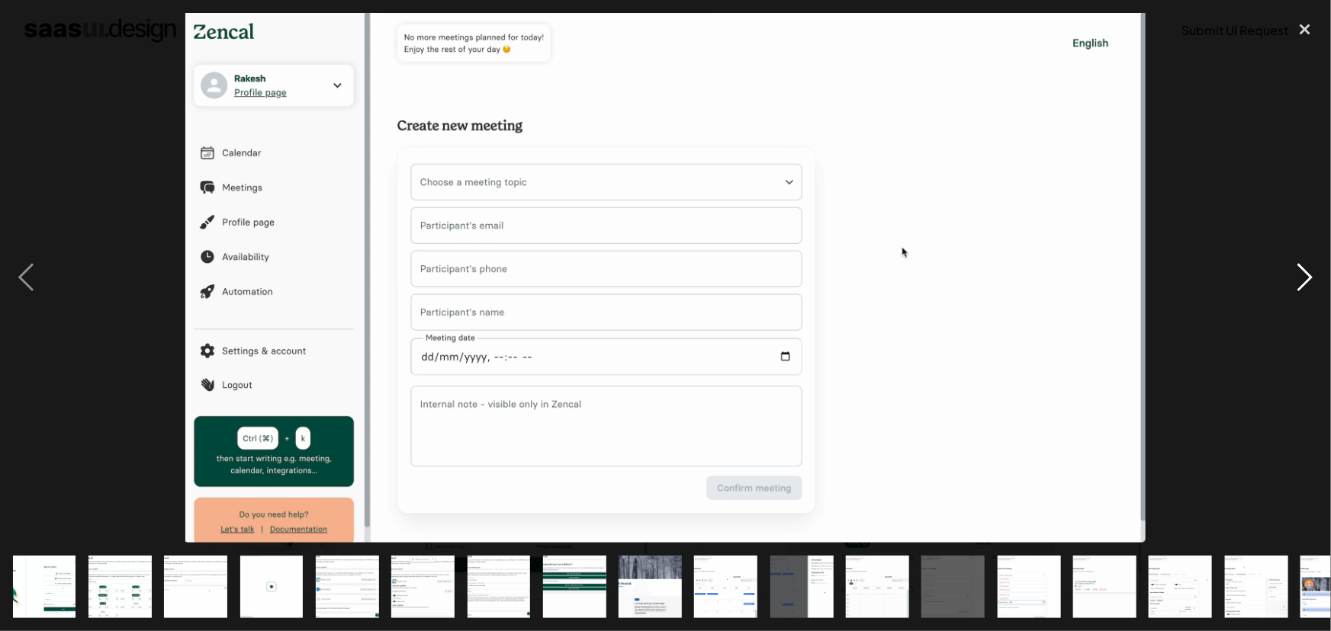
click at [1304, 272] on div "next image" at bounding box center [1305, 278] width 52 height 531
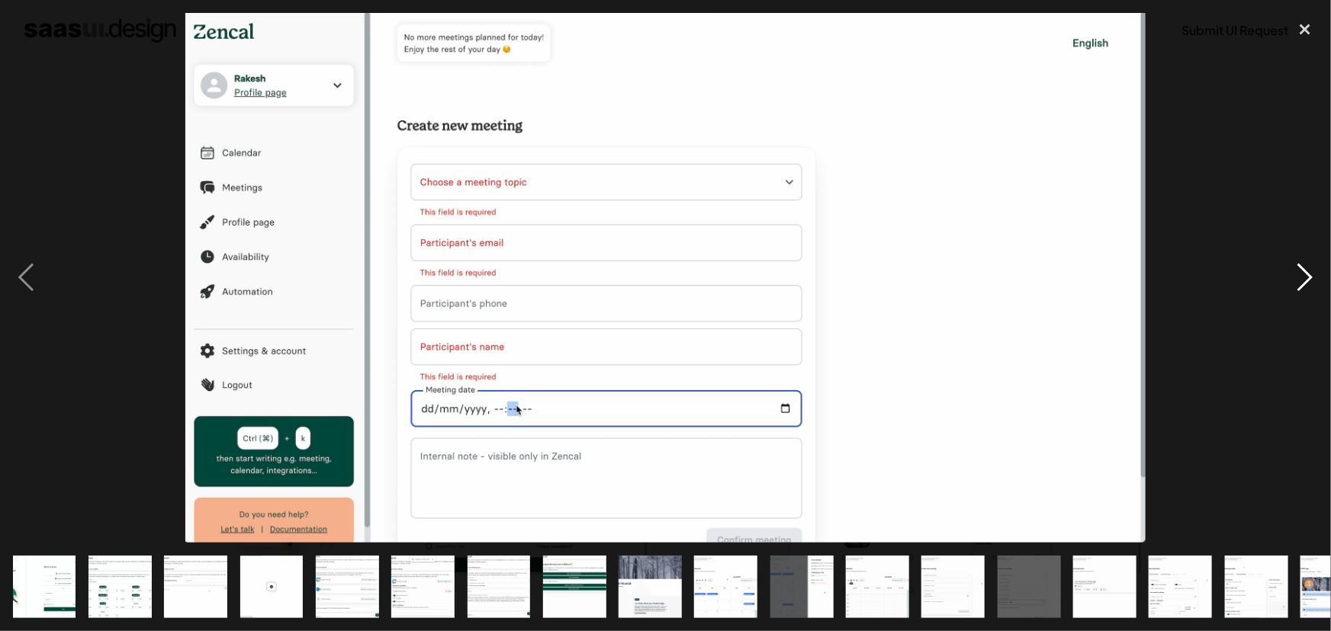
click at [1304, 272] on div "next image" at bounding box center [1305, 278] width 52 height 531
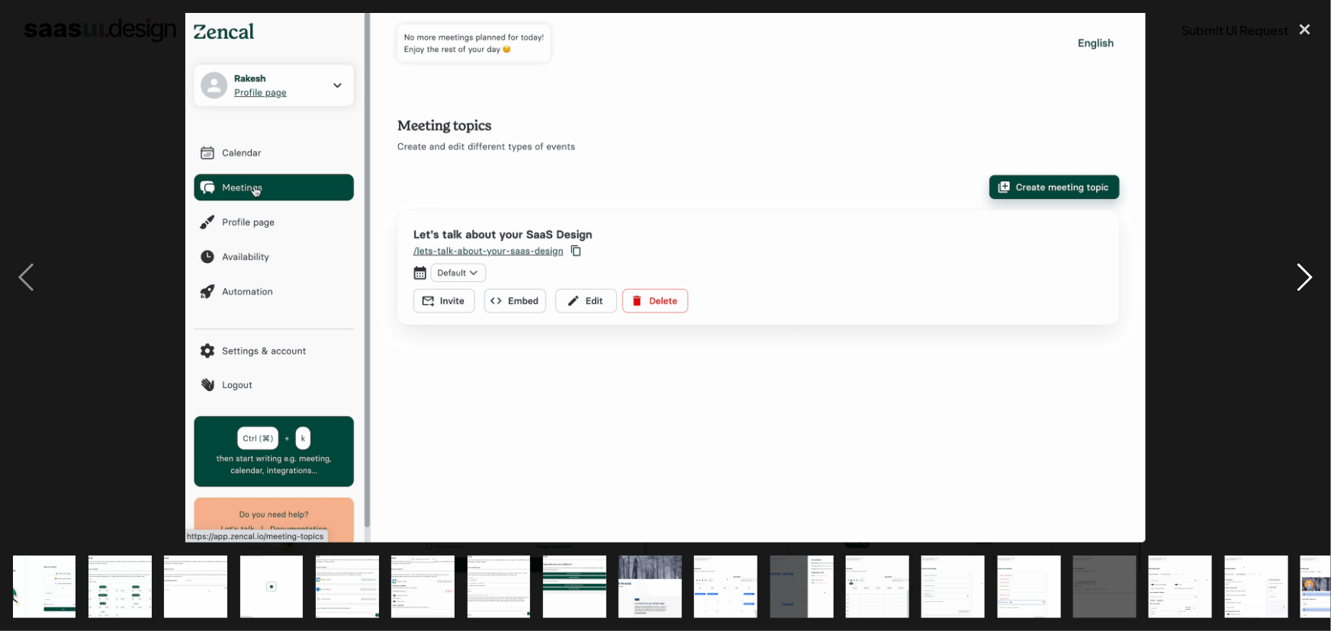
click at [1304, 272] on div "next image" at bounding box center [1305, 278] width 52 height 531
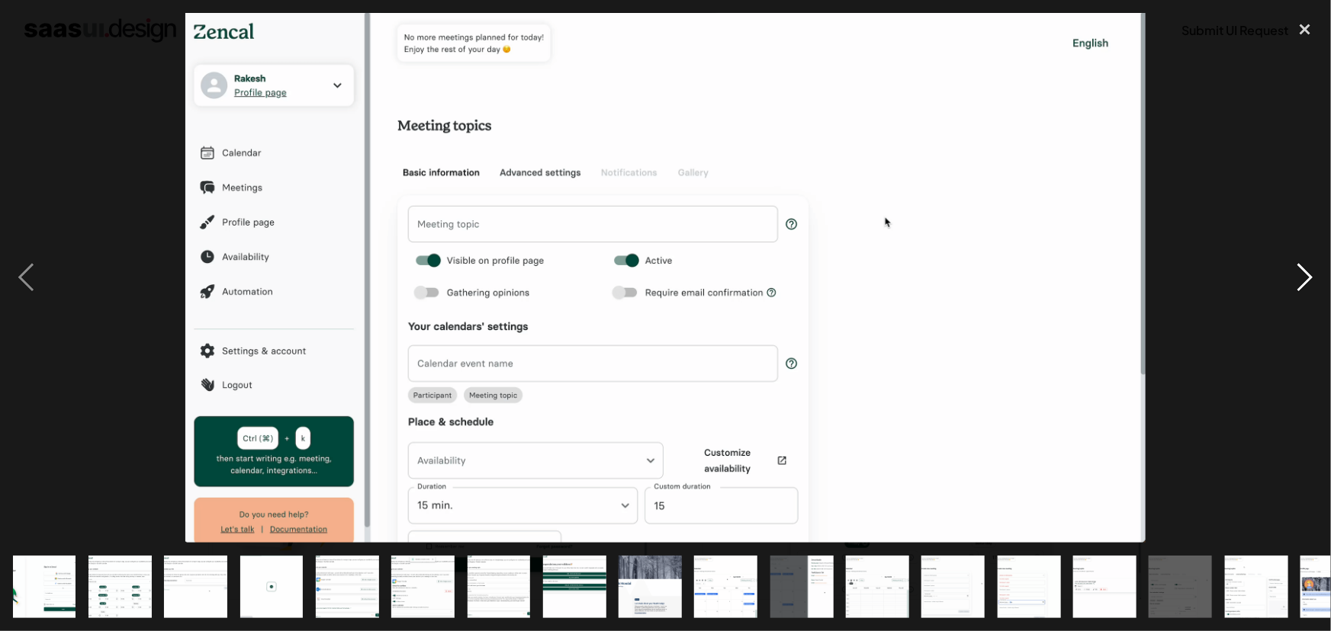
click at [1304, 272] on div "next image" at bounding box center [1305, 278] width 52 height 531
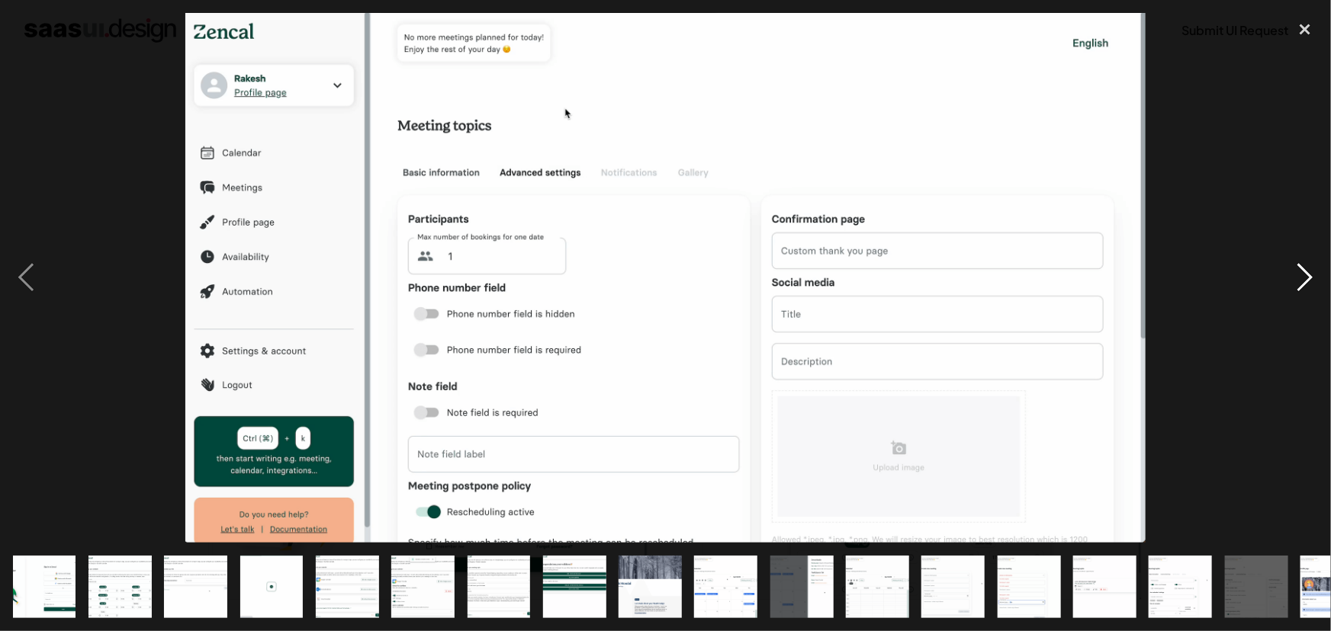
click at [1304, 272] on div "next image" at bounding box center [1305, 278] width 52 height 531
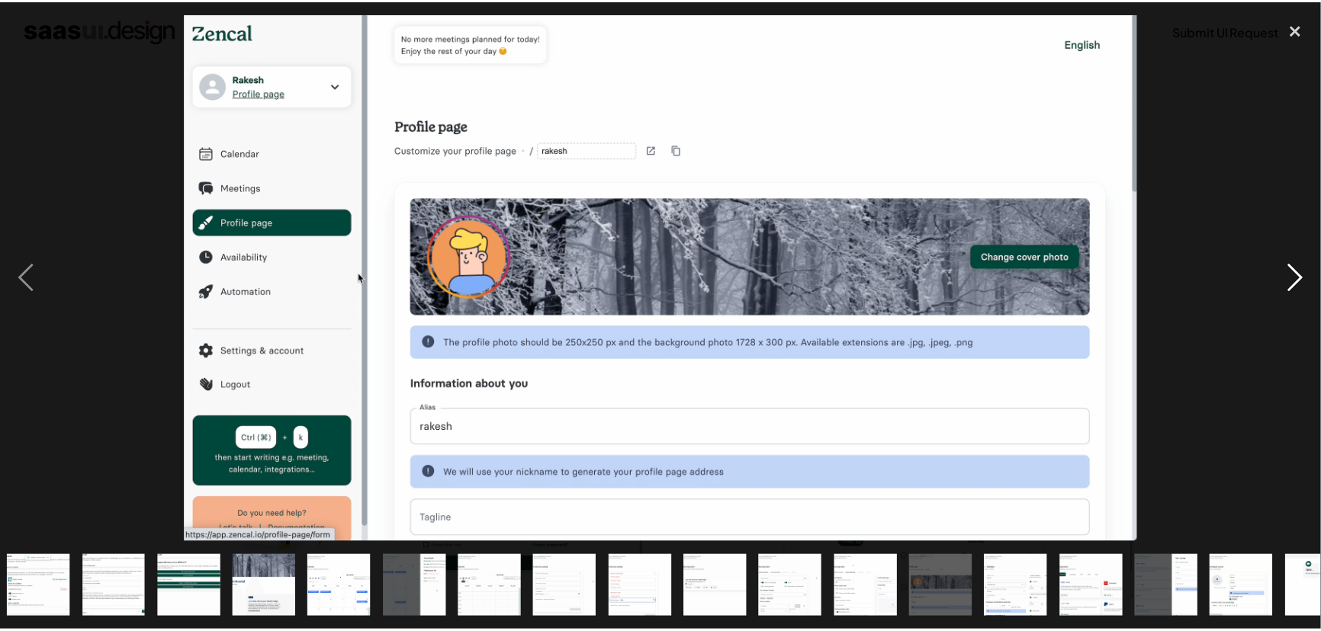
scroll to position [0, 500]
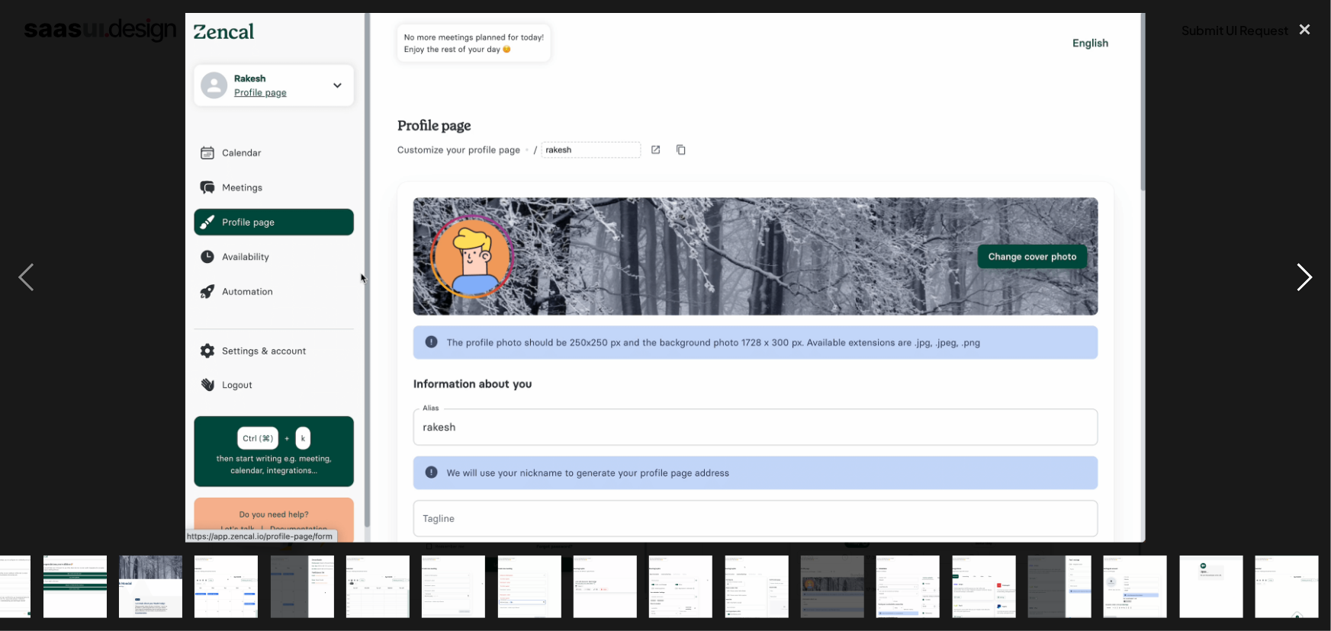
click at [1304, 272] on div "next image" at bounding box center [1305, 278] width 52 height 531
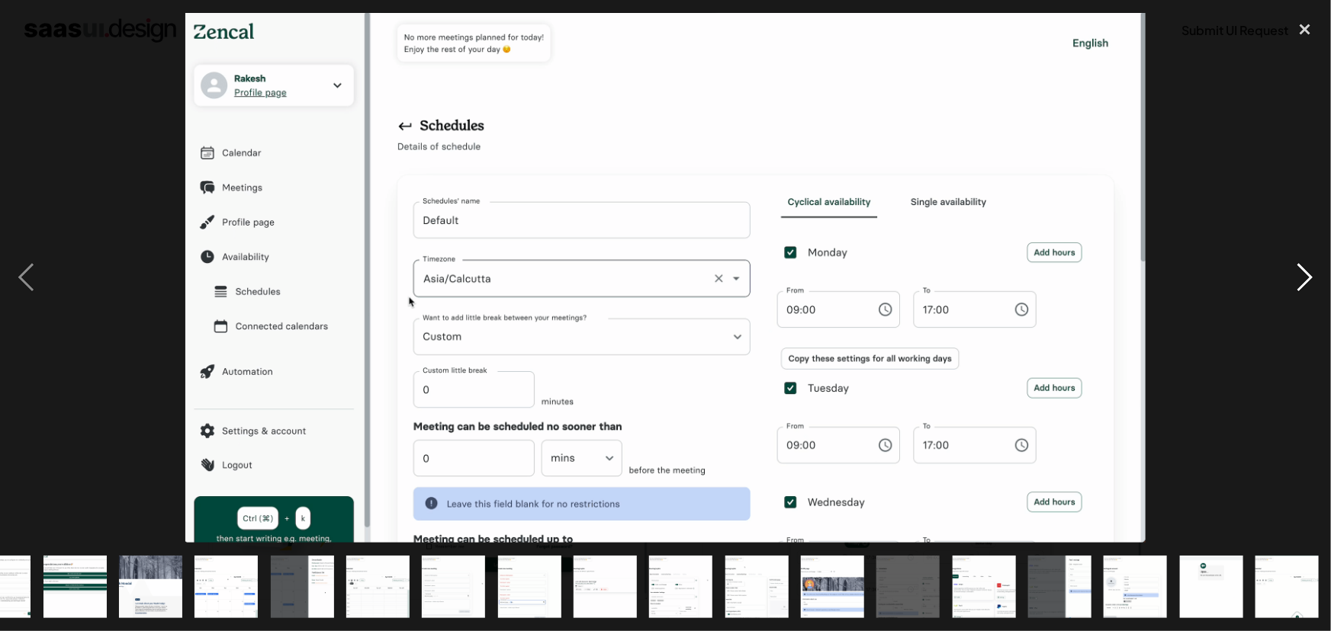
click at [1304, 272] on div "next image" at bounding box center [1305, 278] width 52 height 531
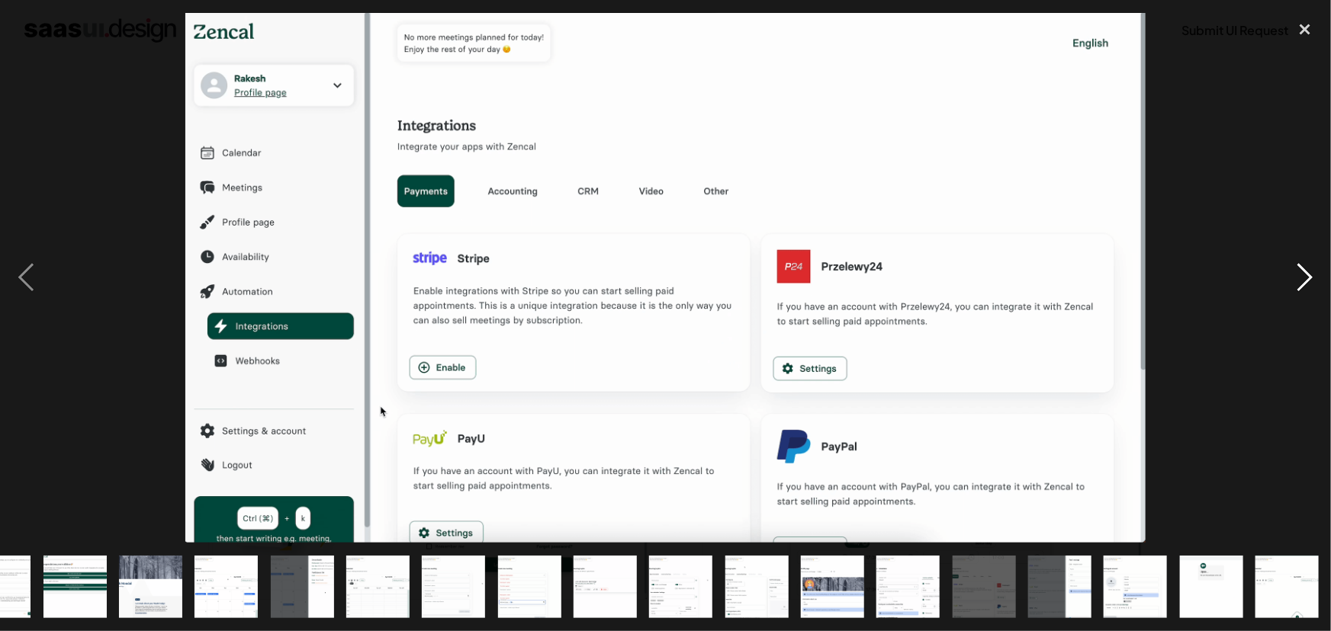
click at [1304, 271] on div "next image" at bounding box center [1305, 278] width 52 height 531
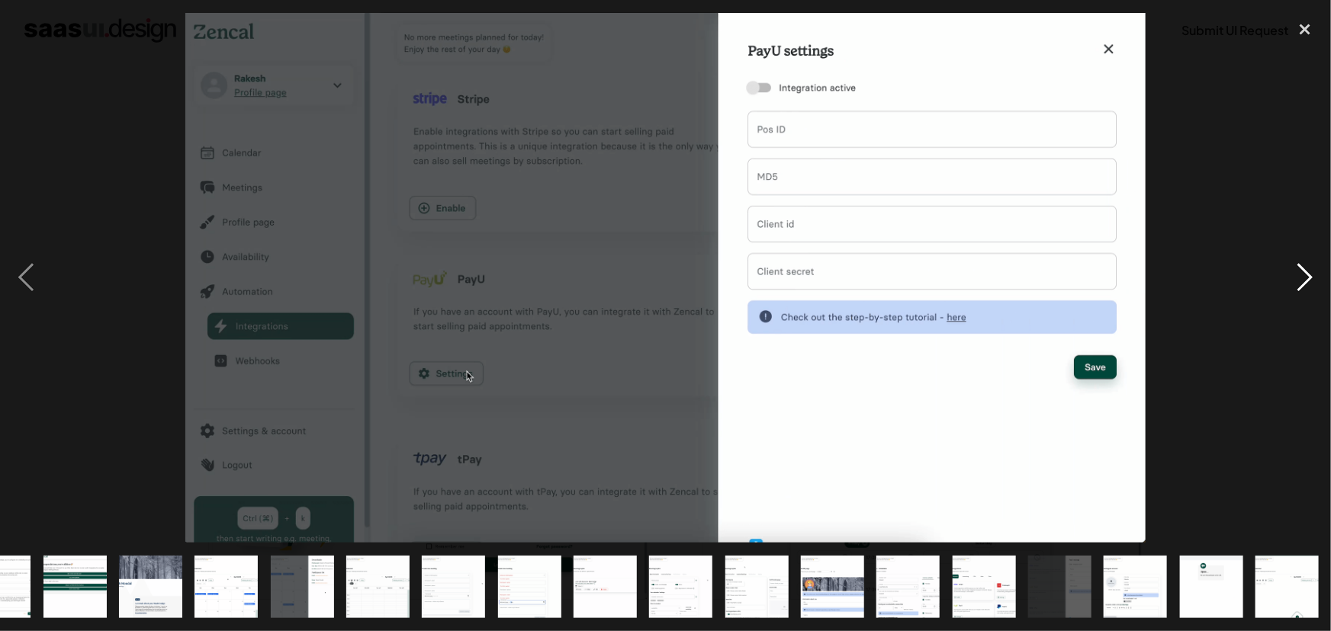
click at [1304, 271] on div "next image" at bounding box center [1305, 278] width 52 height 531
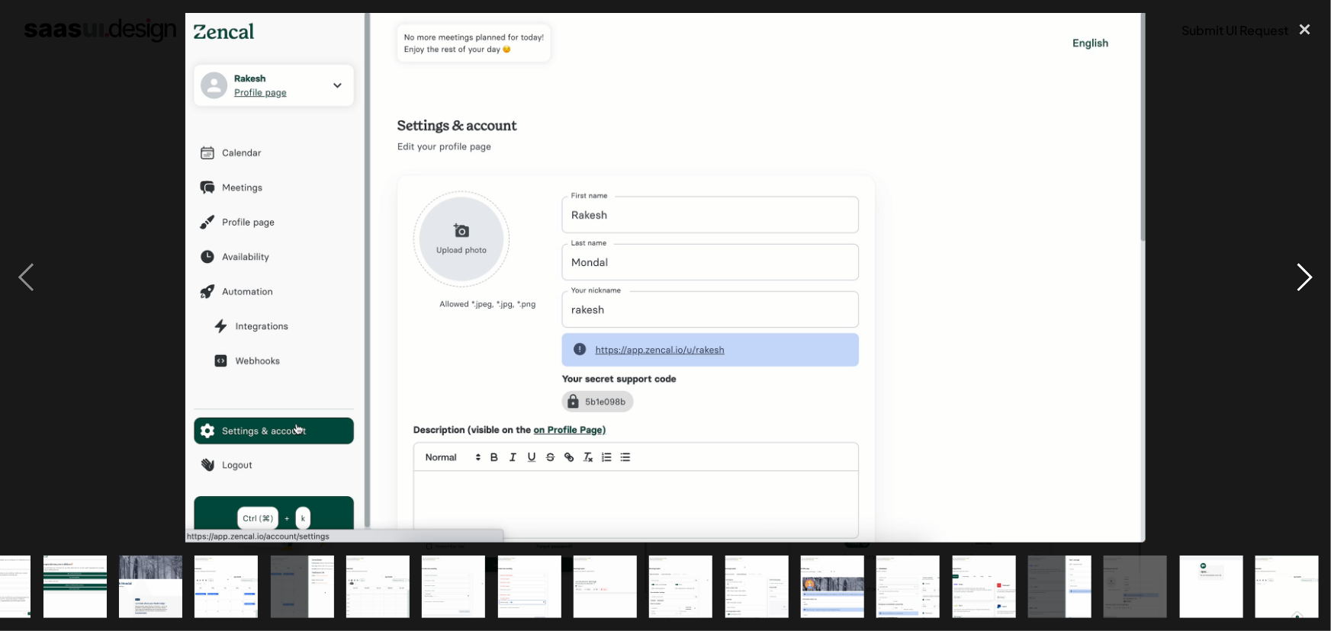
click at [1312, 271] on div "next image" at bounding box center [1305, 278] width 52 height 531
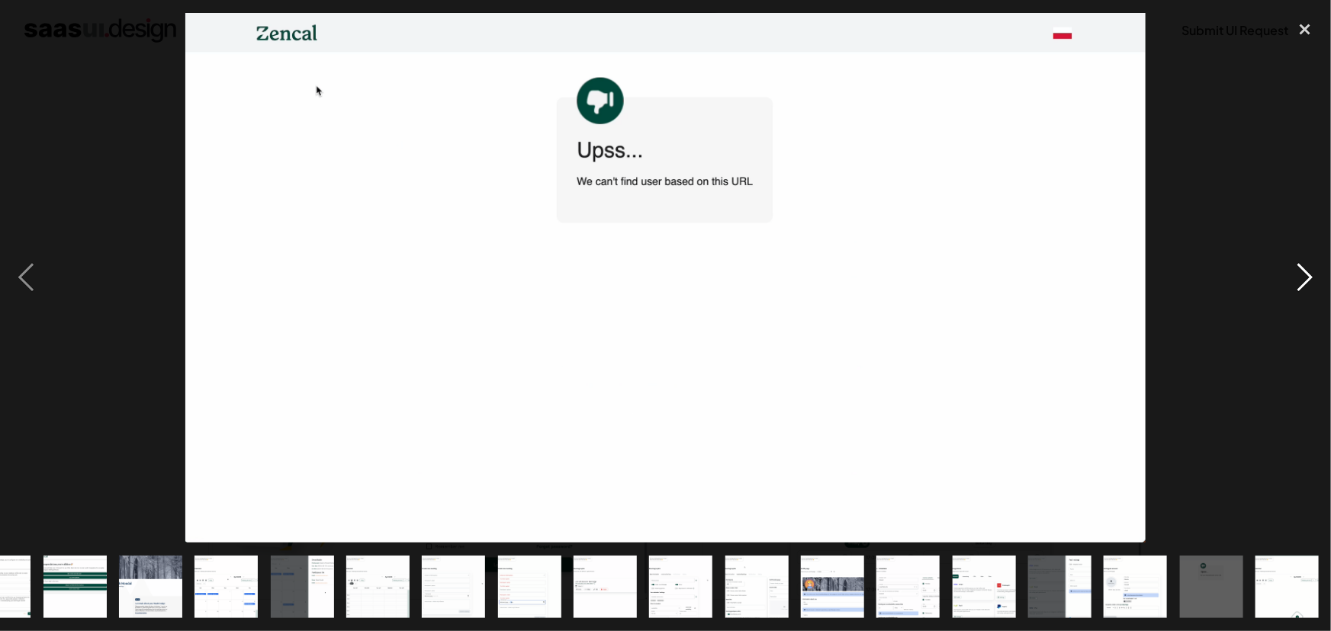
click at [1311, 273] on div "next image" at bounding box center [1305, 278] width 52 height 531
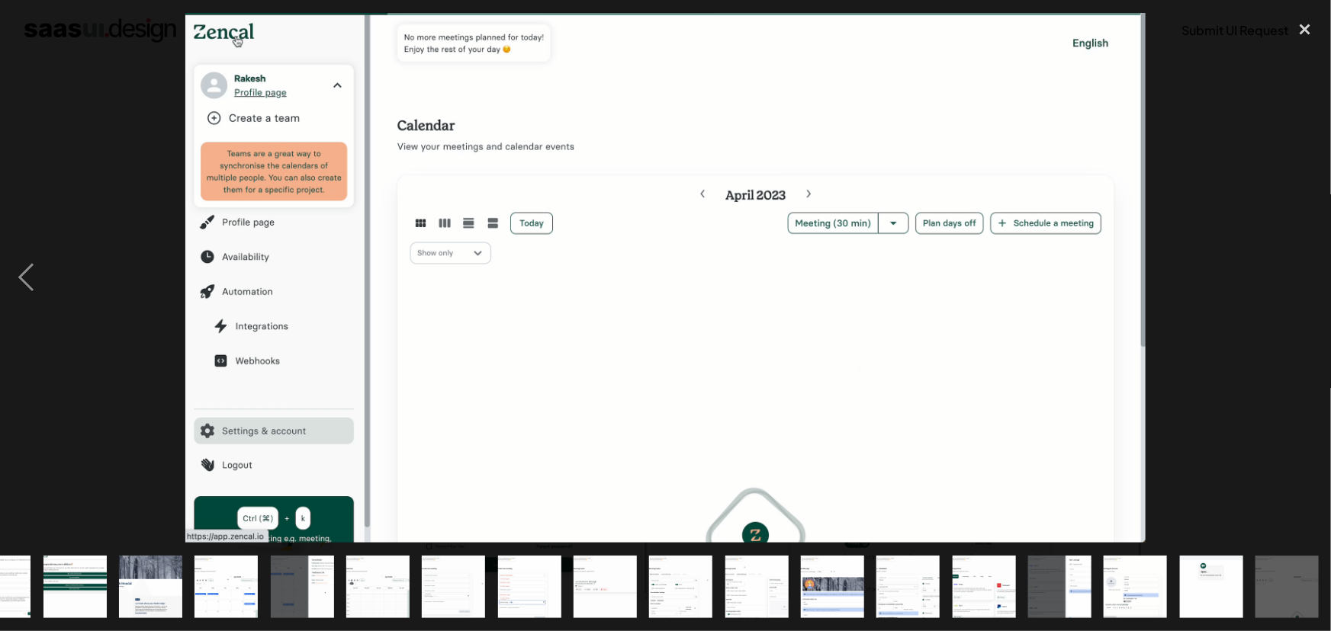
click at [1311, 273] on div "next image" at bounding box center [1305, 278] width 52 height 531
click at [1302, 34] on div "close lightbox" at bounding box center [1305, 30] width 52 height 34
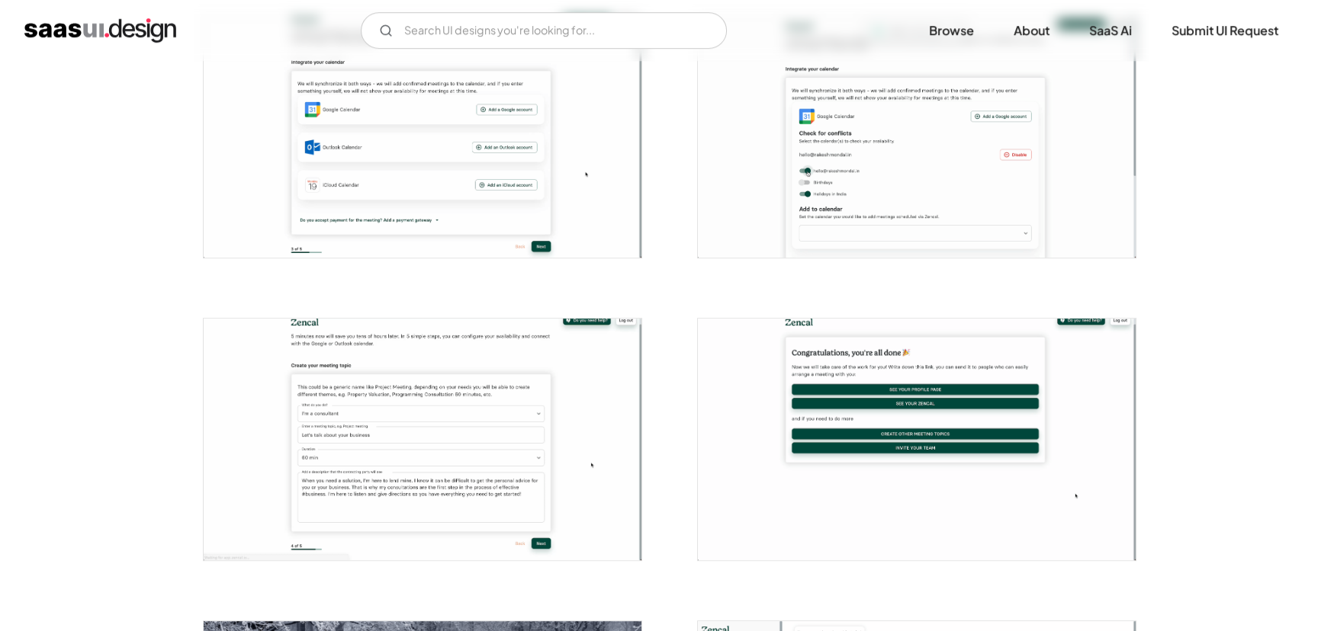
scroll to position [949, 0]
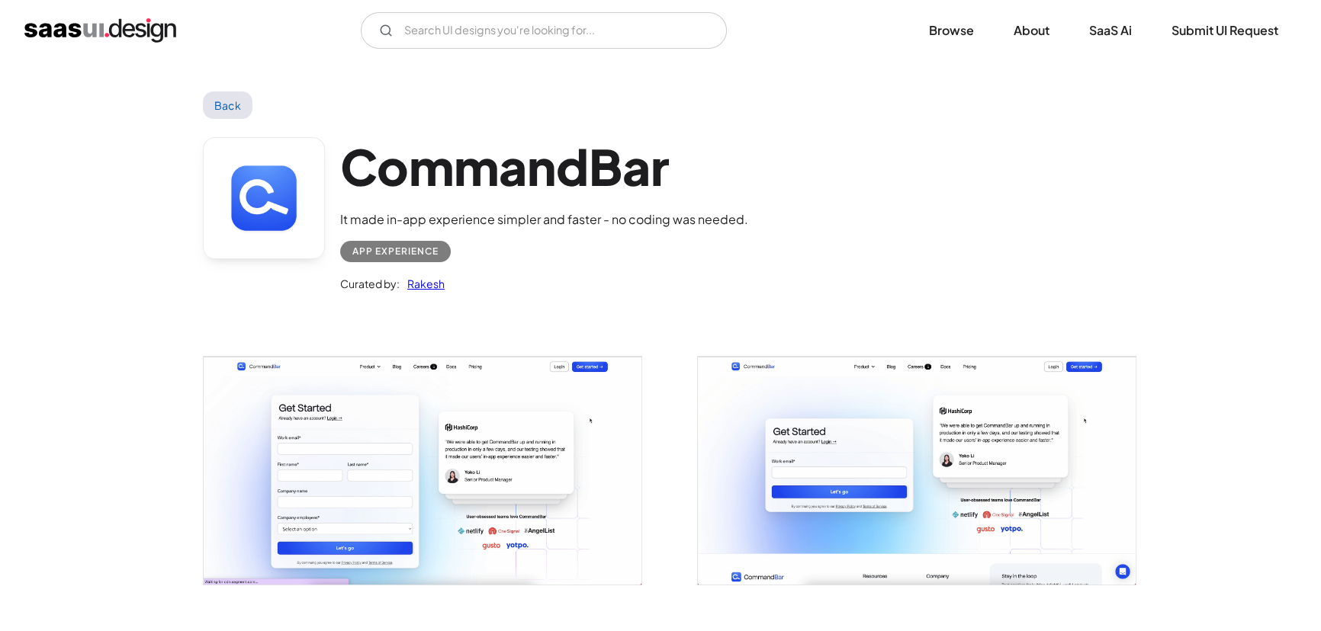
click at [496, 422] on img "open lightbox" at bounding box center [423, 471] width 438 height 228
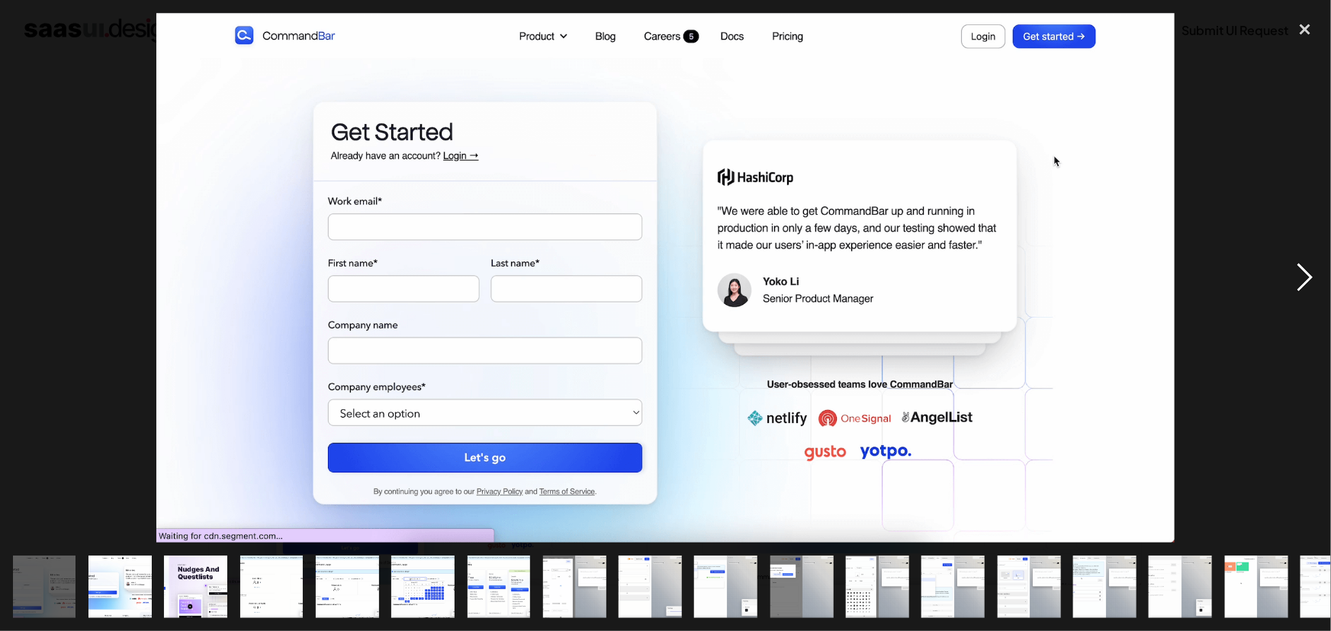
click at [1302, 278] on div "next image" at bounding box center [1305, 278] width 52 height 531
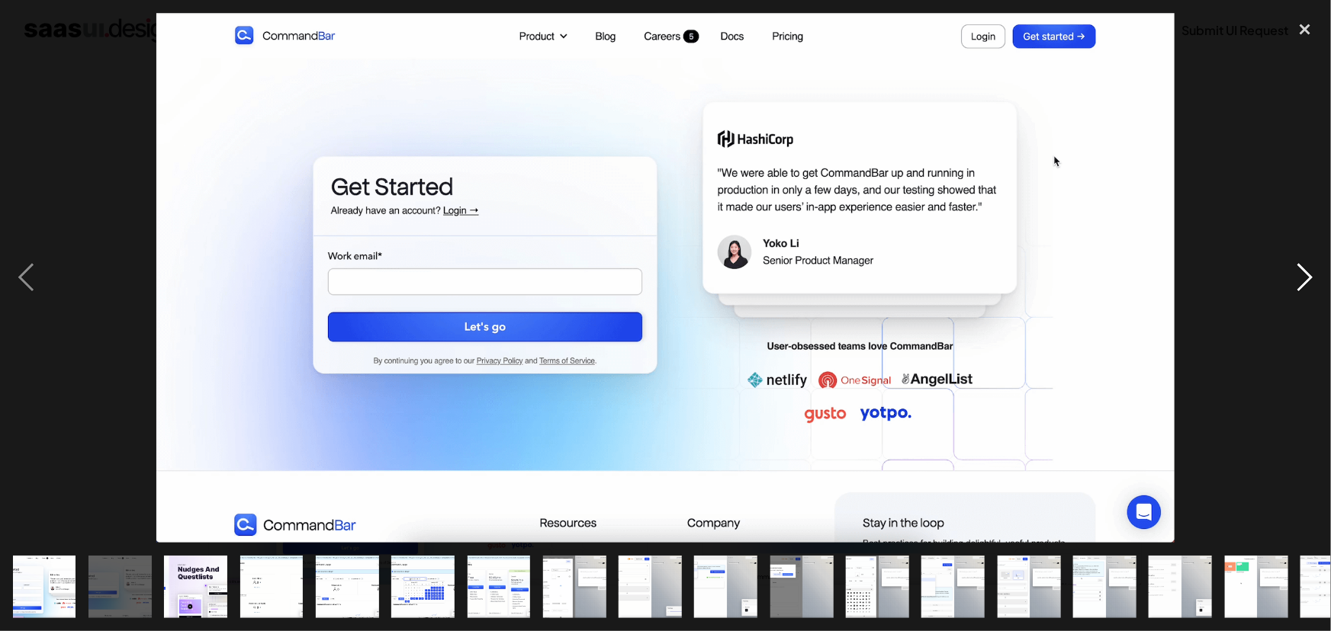
click at [1302, 278] on div "next image" at bounding box center [1305, 278] width 52 height 531
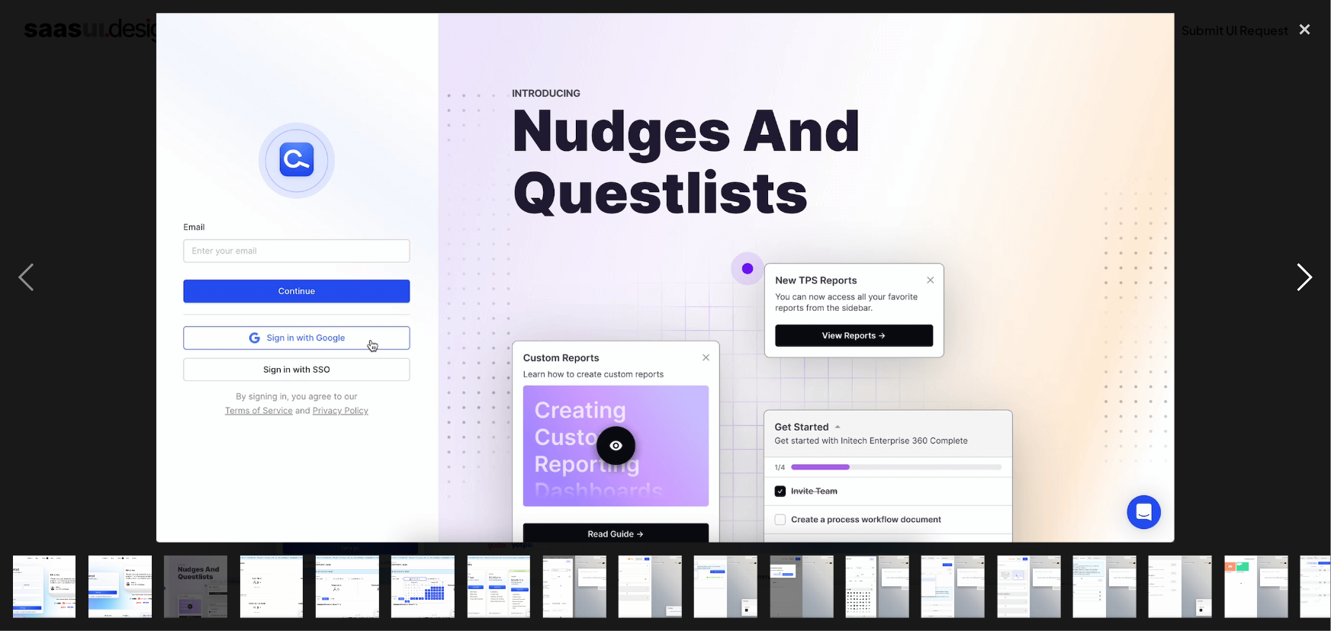
click at [1302, 278] on div "next image" at bounding box center [1305, 278] width 52 height 531
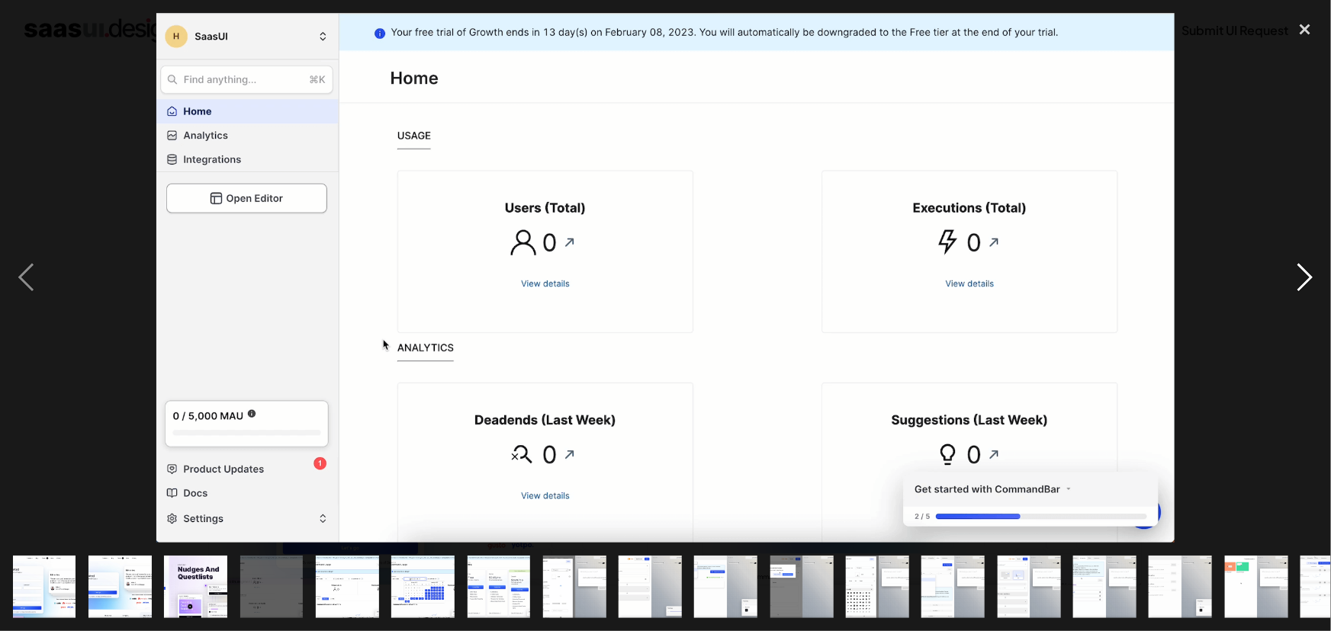
click at [1302, 278] on div "next image" at bounding box center [1305, 278] width 52 height 531
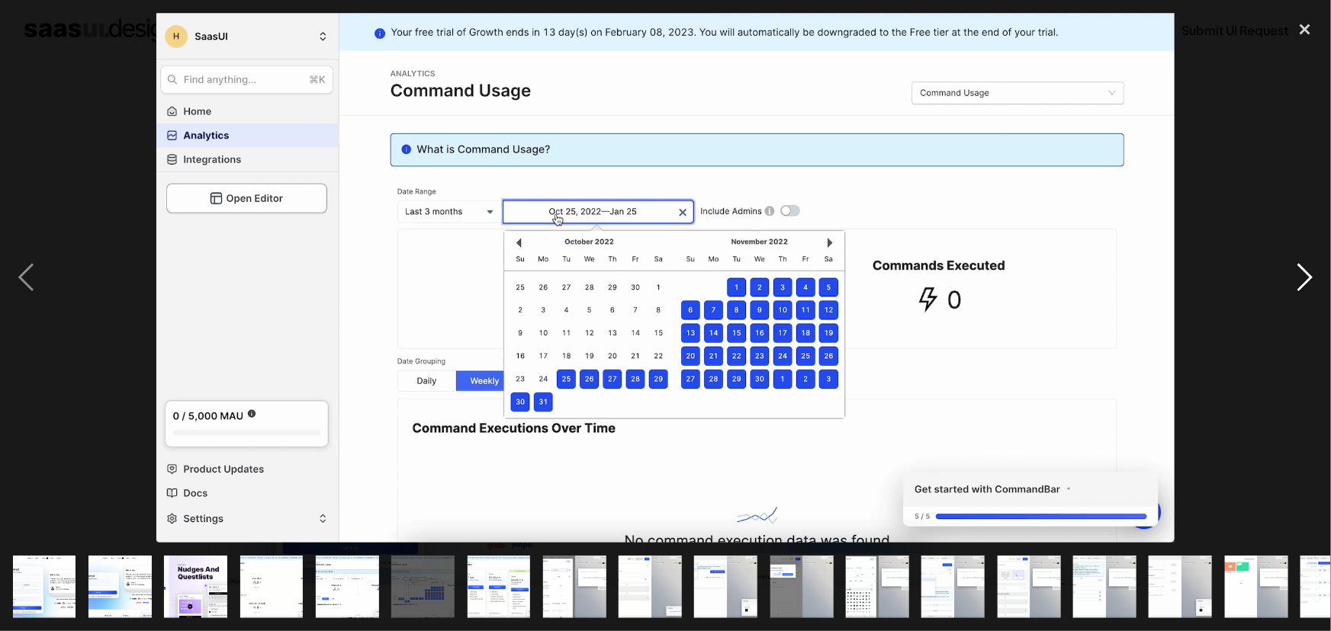
click at [1302, 278] on div "next image" at bounding box center [1305, 278] width 52 height 531
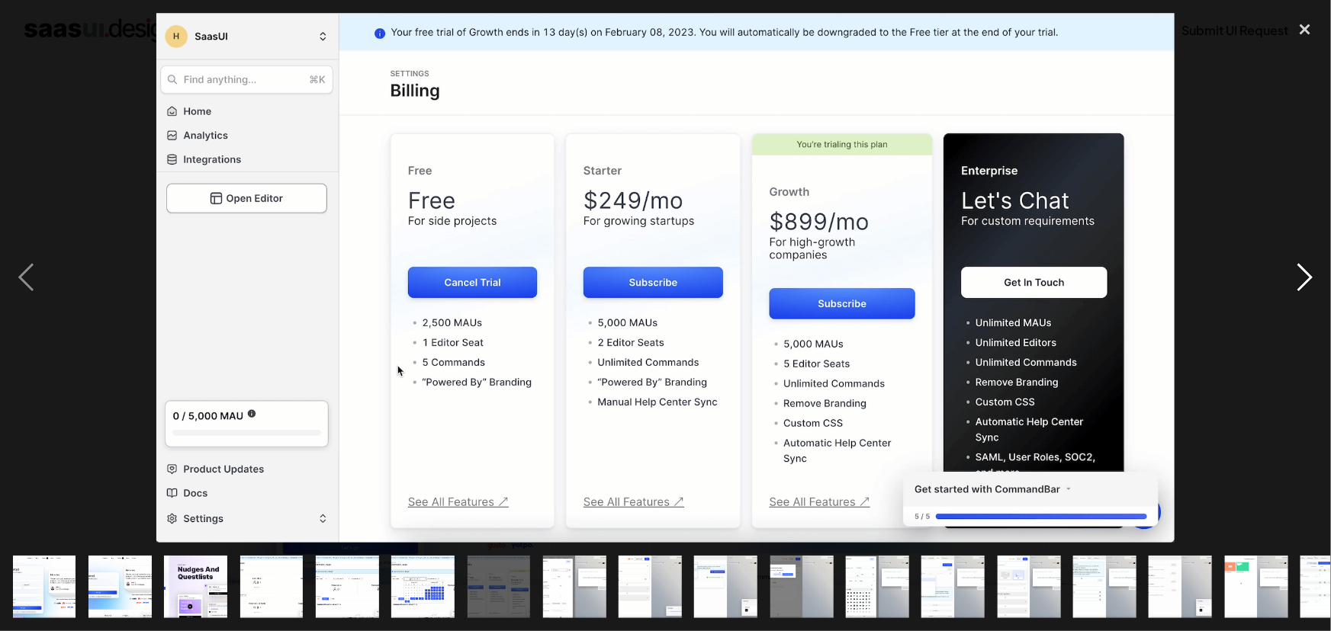
click at [1302, 278] on div "next image" at bounding box center [1305, 278] width 52 height 531
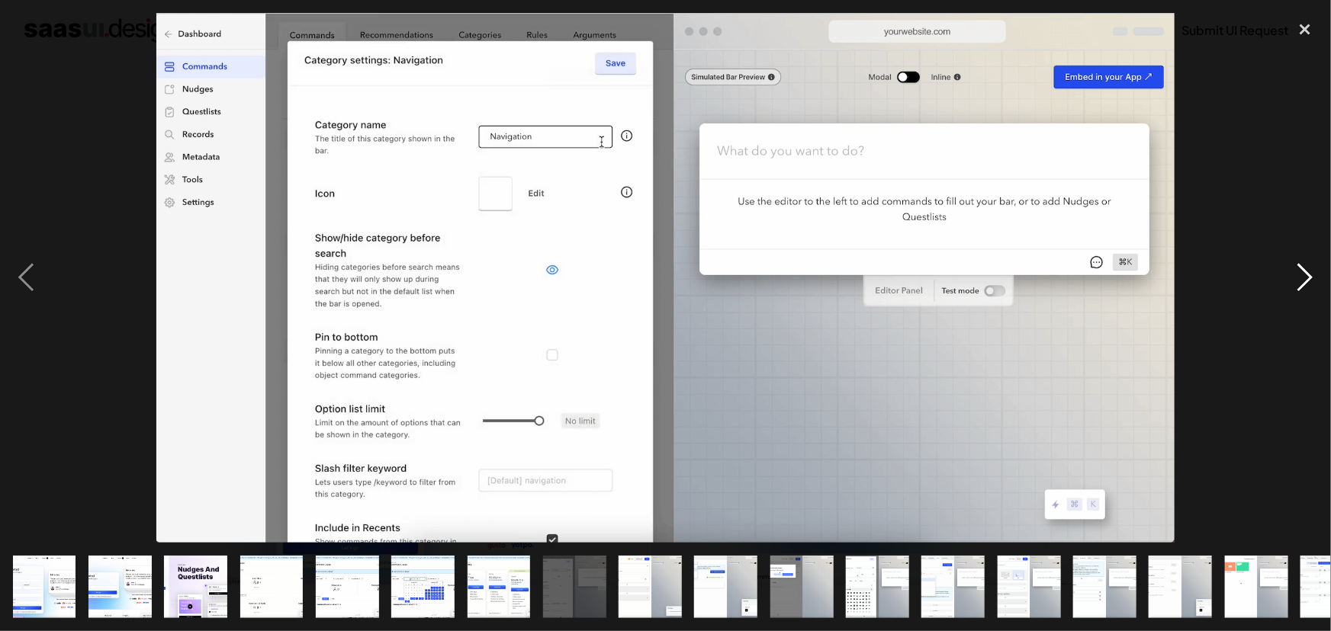
click at [1302, 278] on div "next image" at bounding box center [1305, 278] width 52 height 531
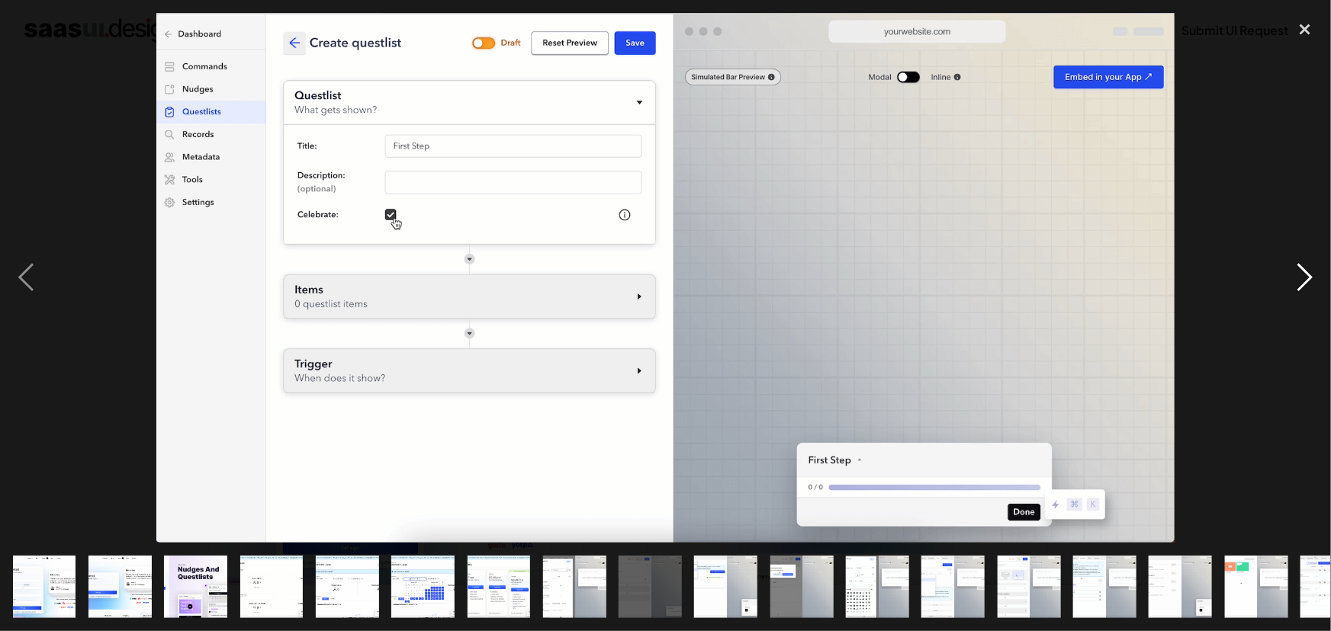
click at [1302, 278] on div "next image" at bounding box center [1305, 278] width 52 height 531
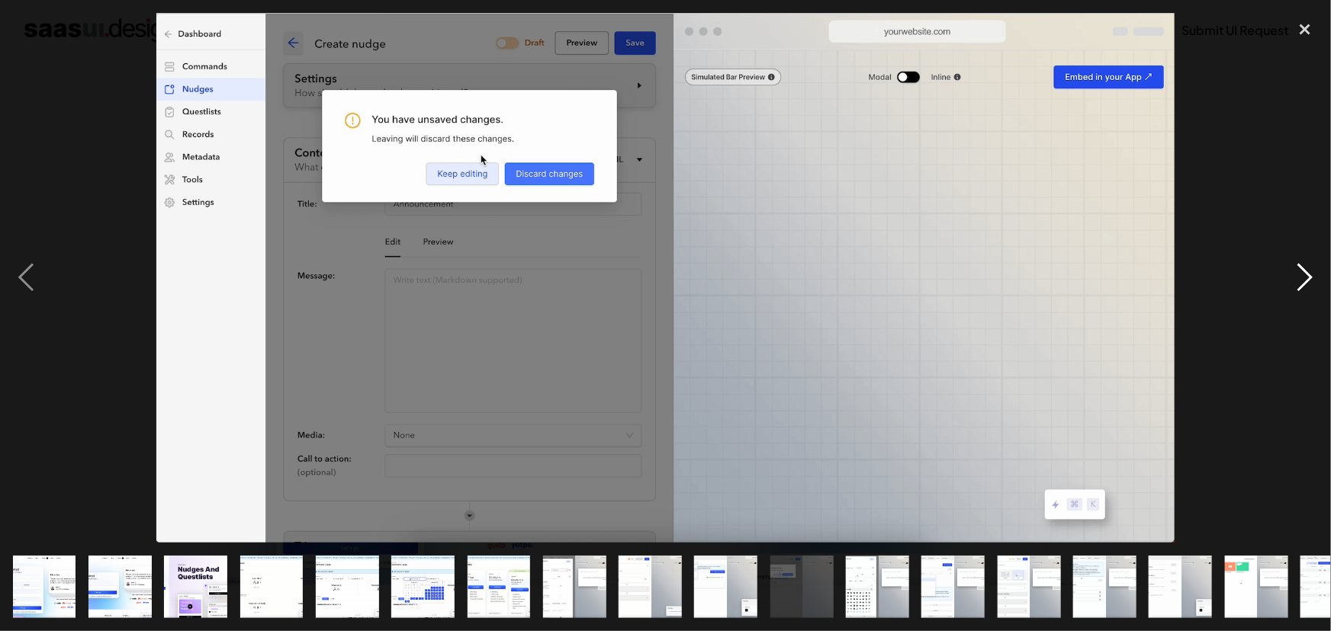
click at [1302, 278] on div "next image" at bounding box center [1305, 278] width 52 height 531
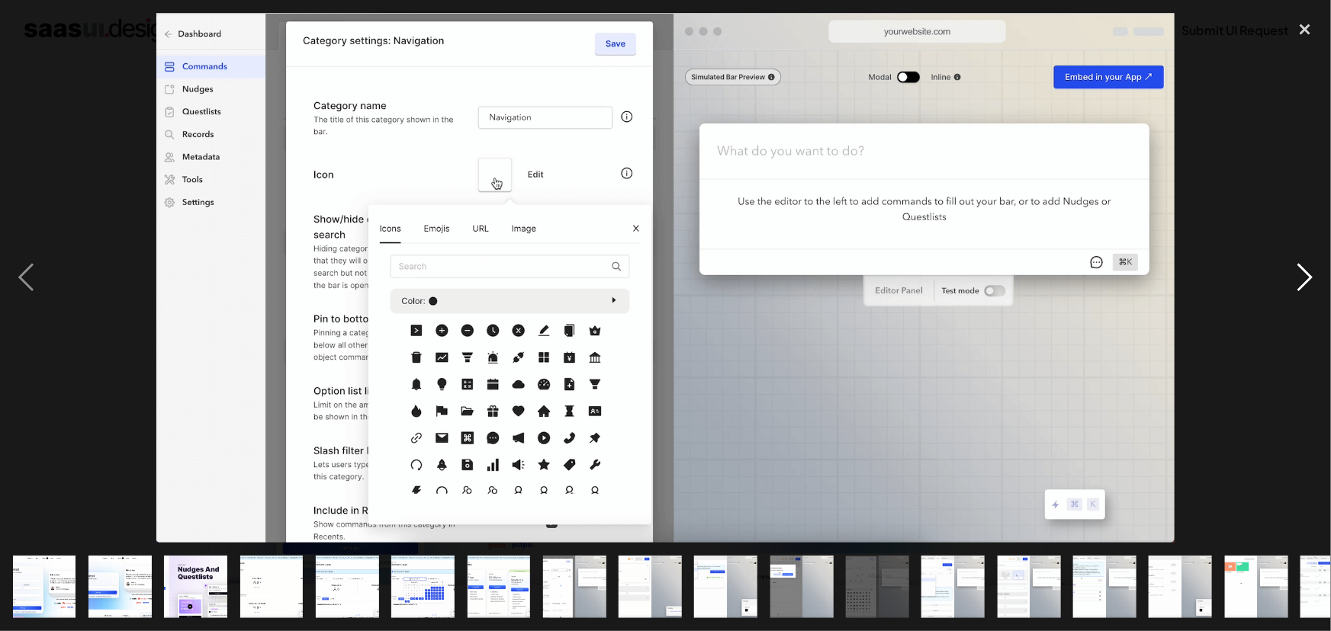
click at [1302, 278] on div "next image" at bounding box center [1305, 278] width 52 height 531
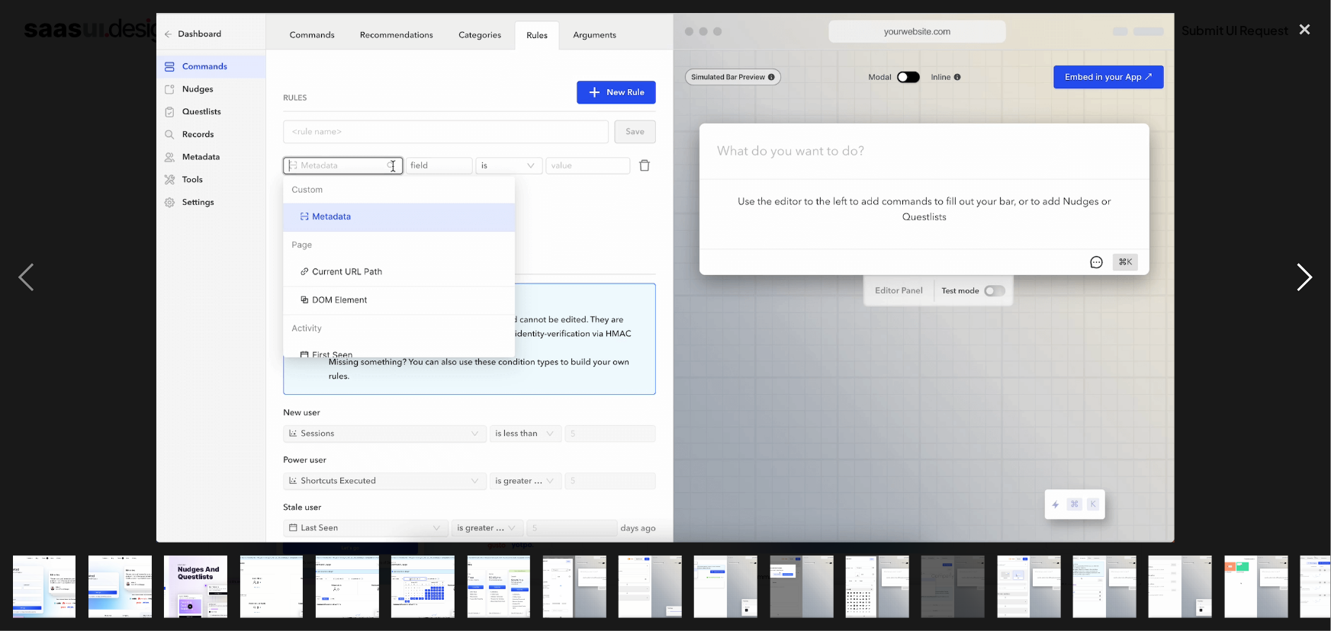
click at [1302, 278] on div "next image" at bounding box center [1305, 278] width 52 height 531
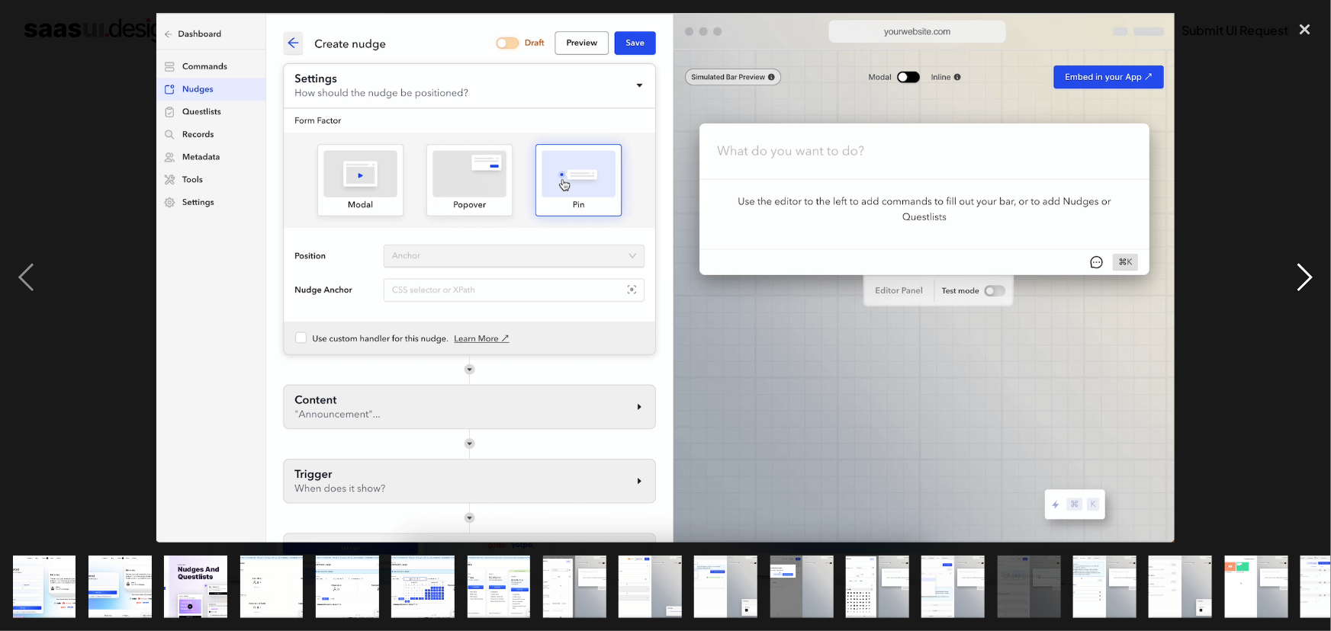
click at [1302, 278] on div "next image" at bounding box center [1305, 278] width 52 height 531
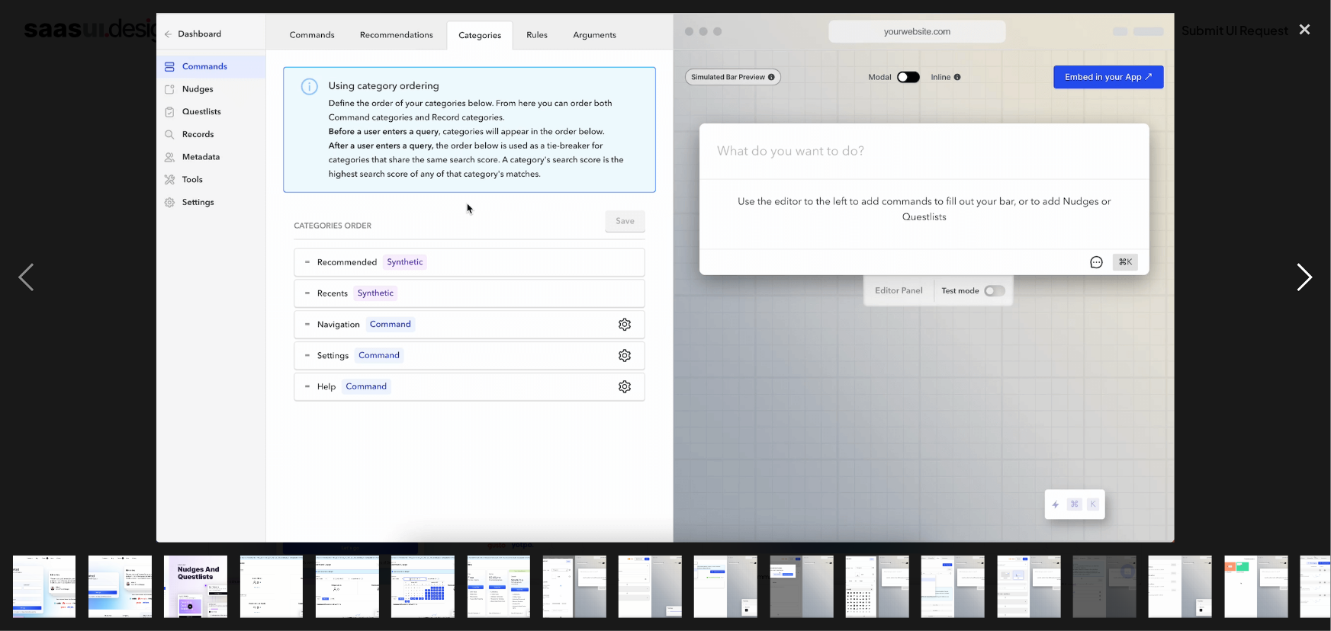
click at [1302, 278] on div "next image" at bounding box center [1305, 278] width 52 height 531
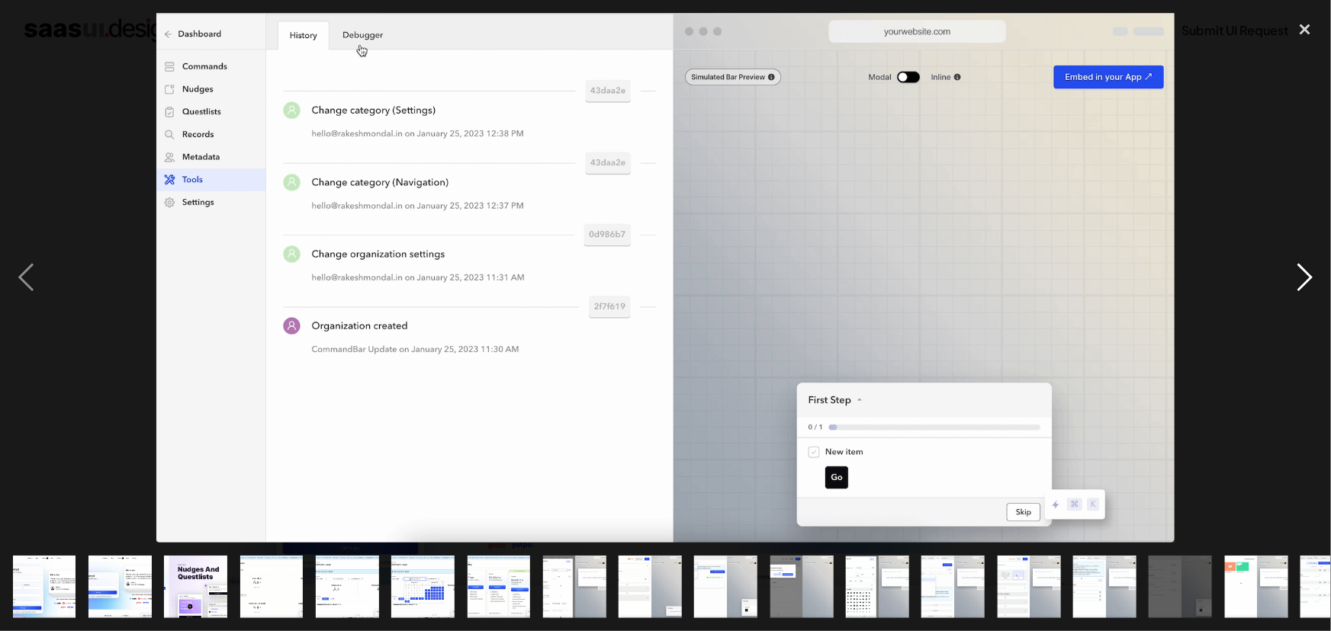
click at [1302, 278] on div "next image" at bounding box center [1305, 278] width 52 height 531
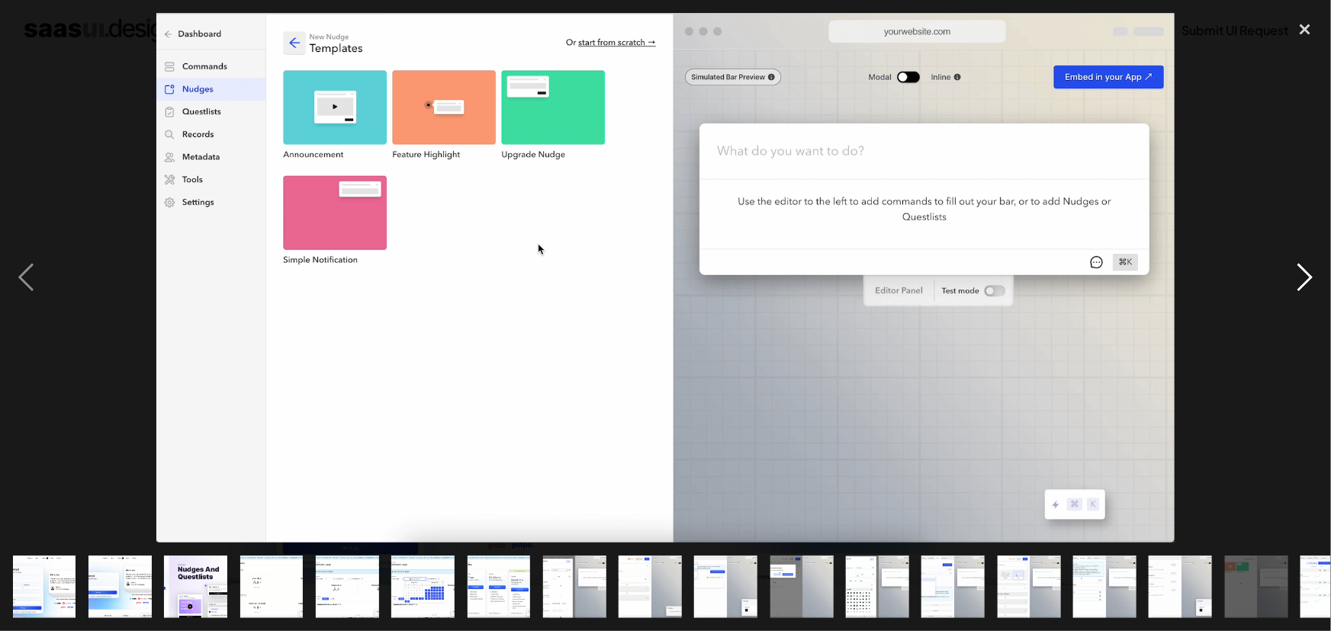
click at [1302, 278] on div "next image" at bounding box center [1305, 278] width 52 height 531
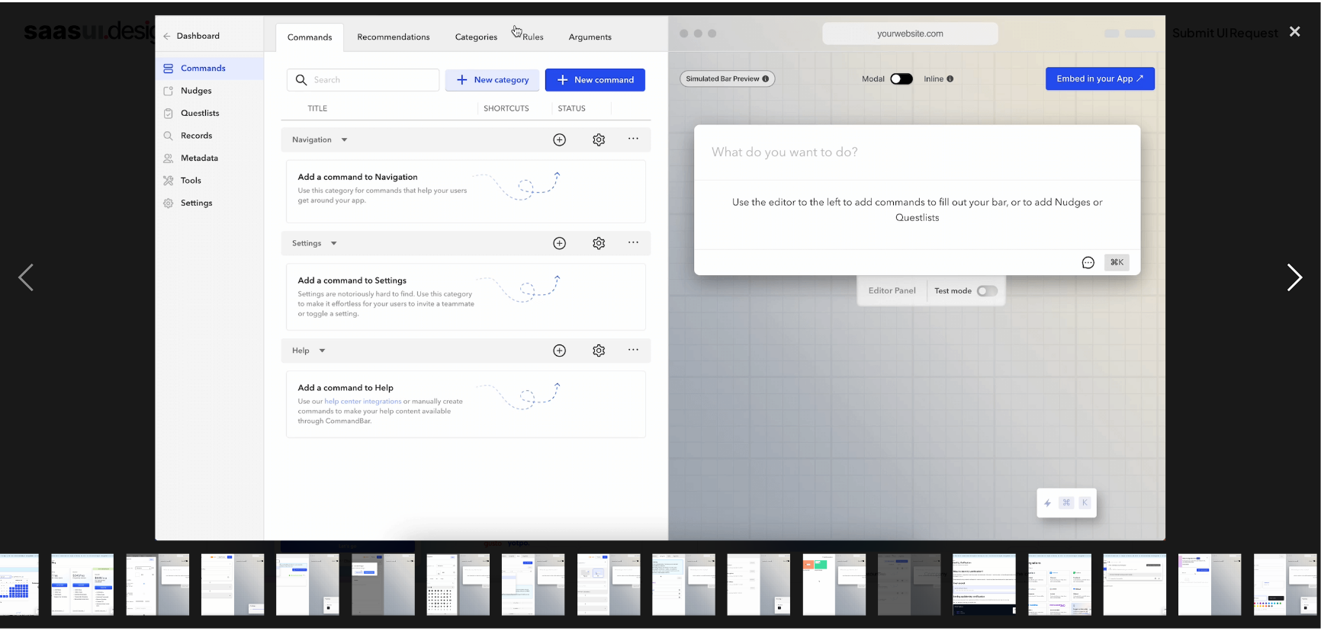
scroll to position [0, 424]
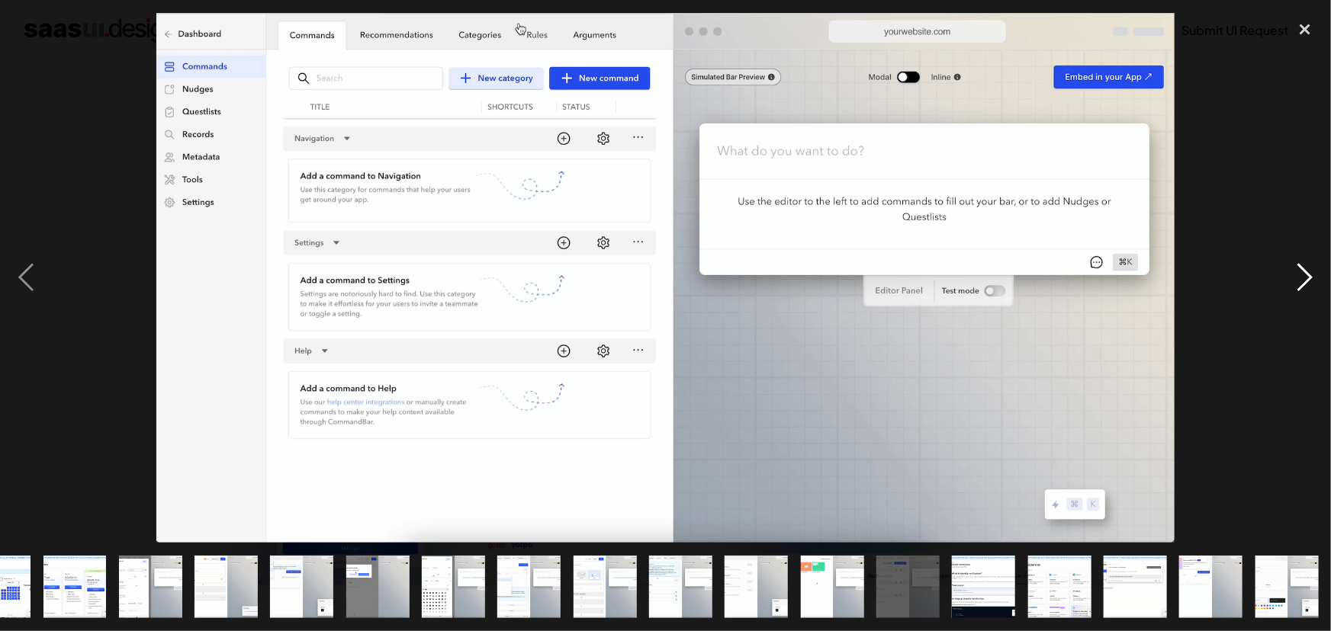
click at [1302, 278] on div "next image" at bounding box center [1305, 278] width 52 height 531
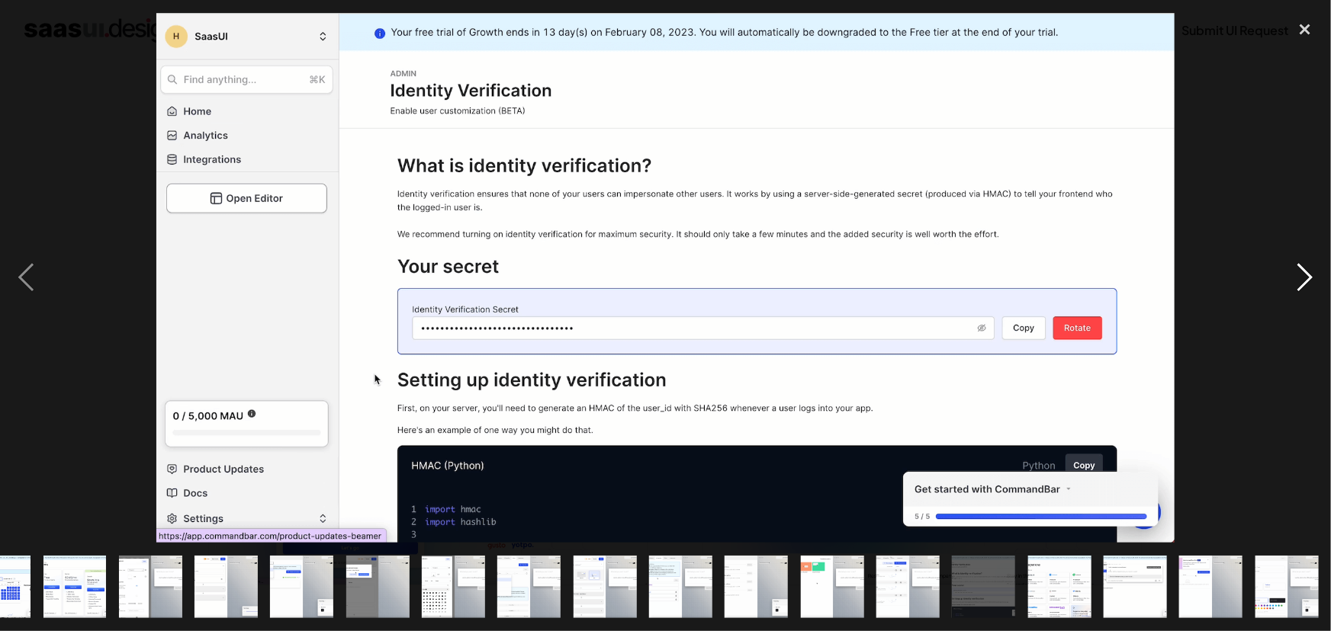
click at [1302, 278] on div "next image" at bounding box center [1305, 278] width 52 height 531
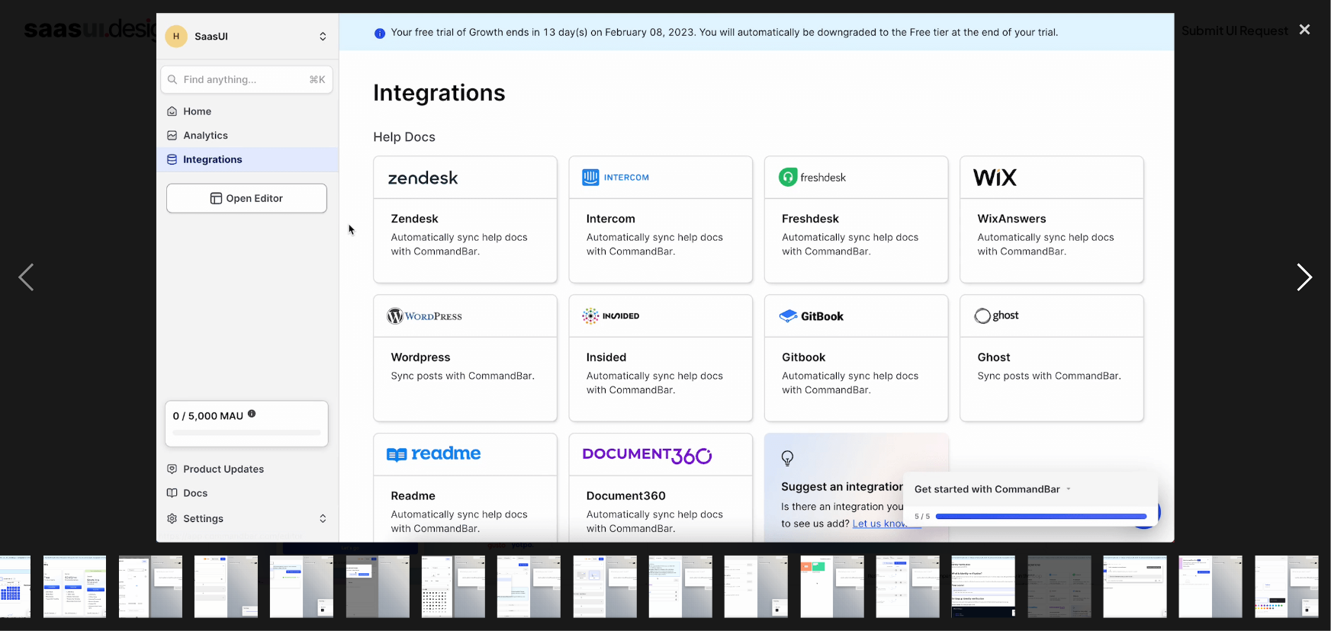
click at [1302, 278] on div "next image" at bounding box center [1305, 278] width 52 height 531
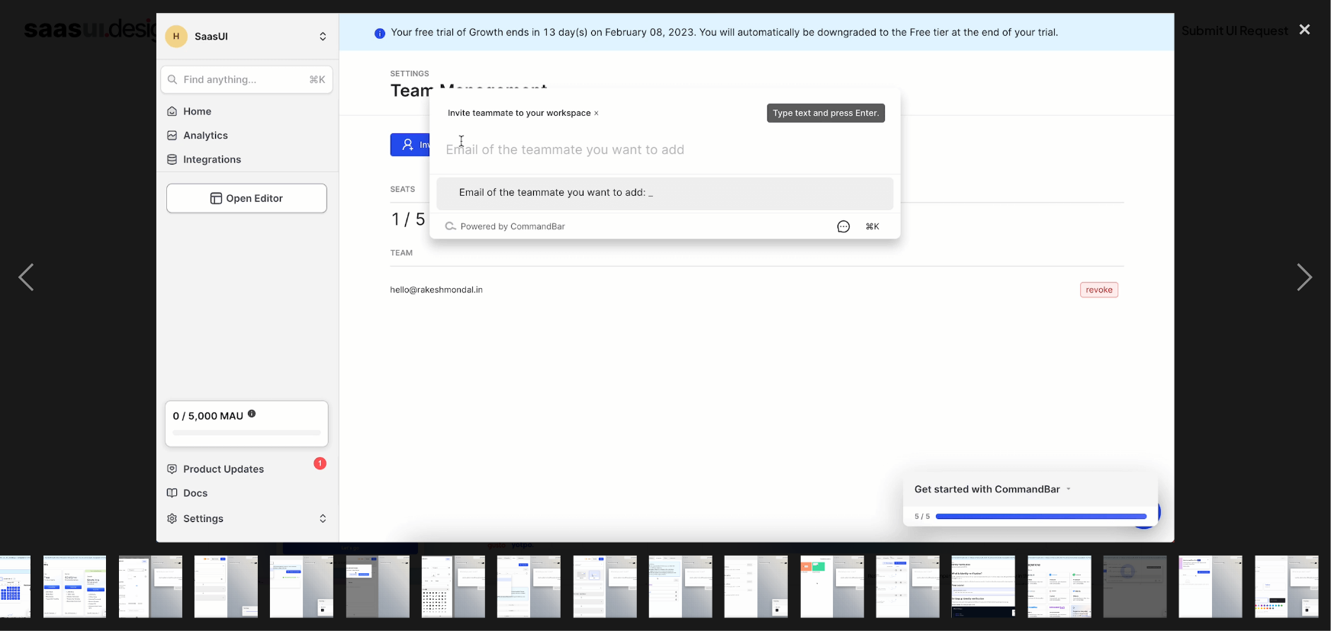
drag, startPoint x: 1302, startPoint y: 278, endPoint x: 1241, endPoint y: 223, distance: 81.6
click at [1241, 223] on div at bounding box center [665, 278] width 1331 height 531
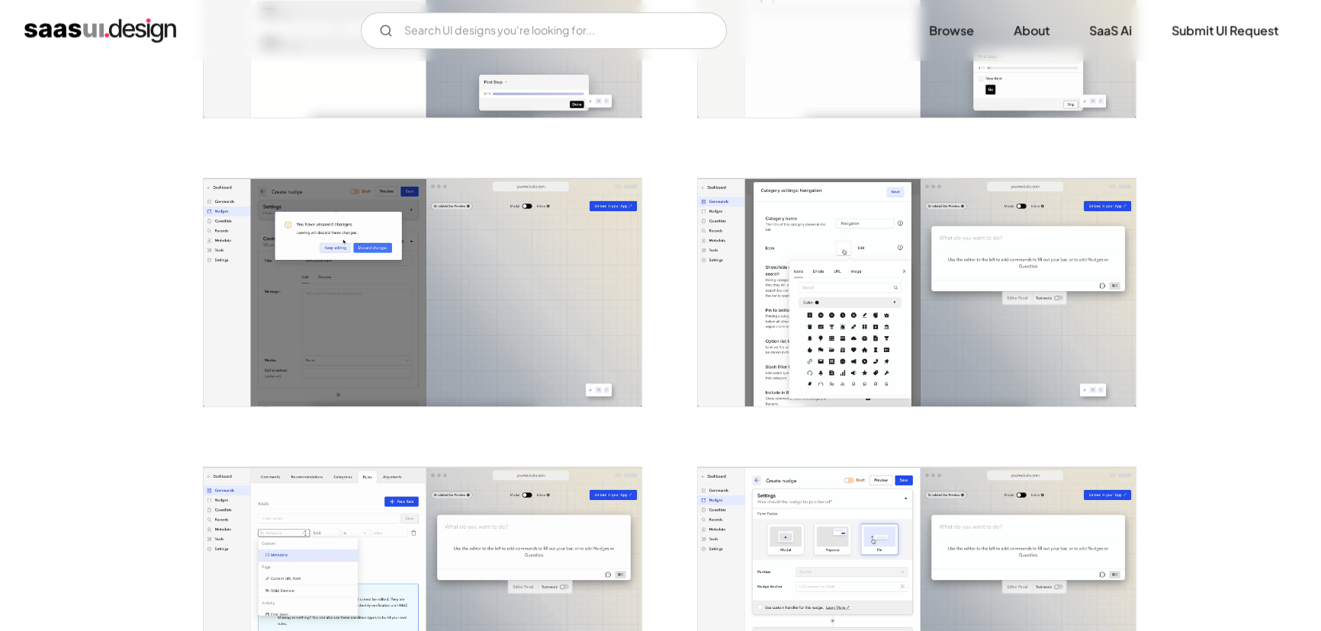
scroll to position [1632, 0]
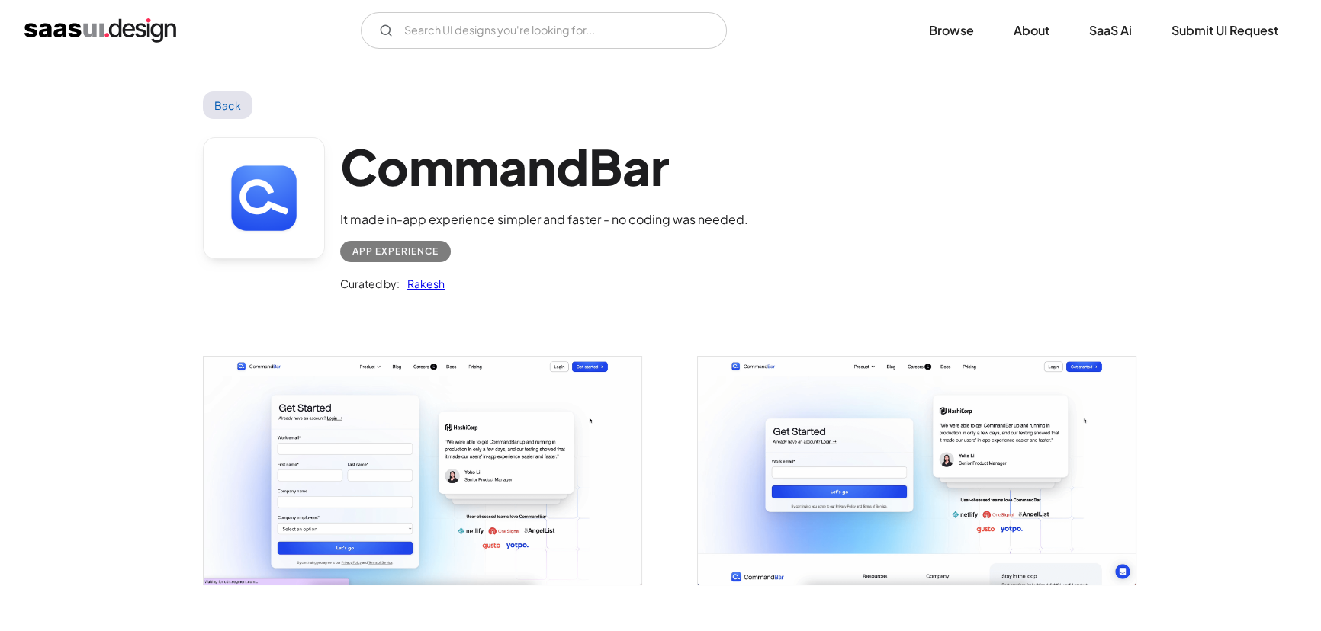
click at [900, 424] on img "open lightbox" at bounding box center [917, 471] width 438 height 228
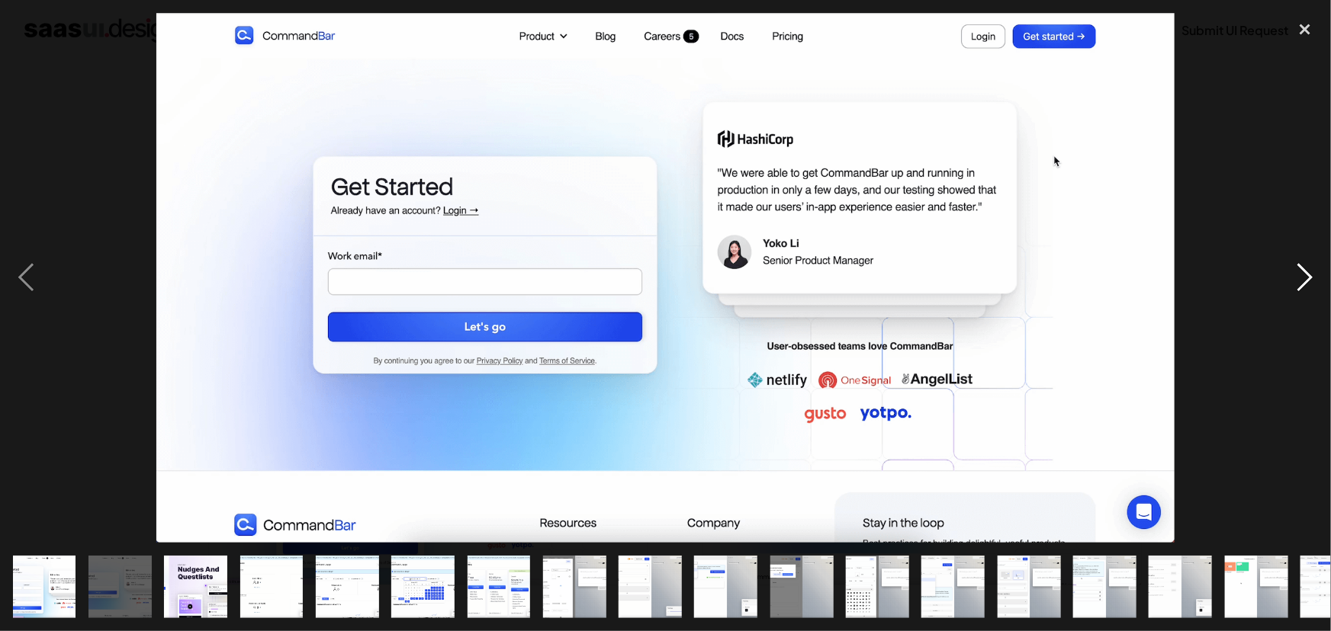
click at [1303, 275] on div "next image" at bounding box center [1305, 278] width 52 height 531
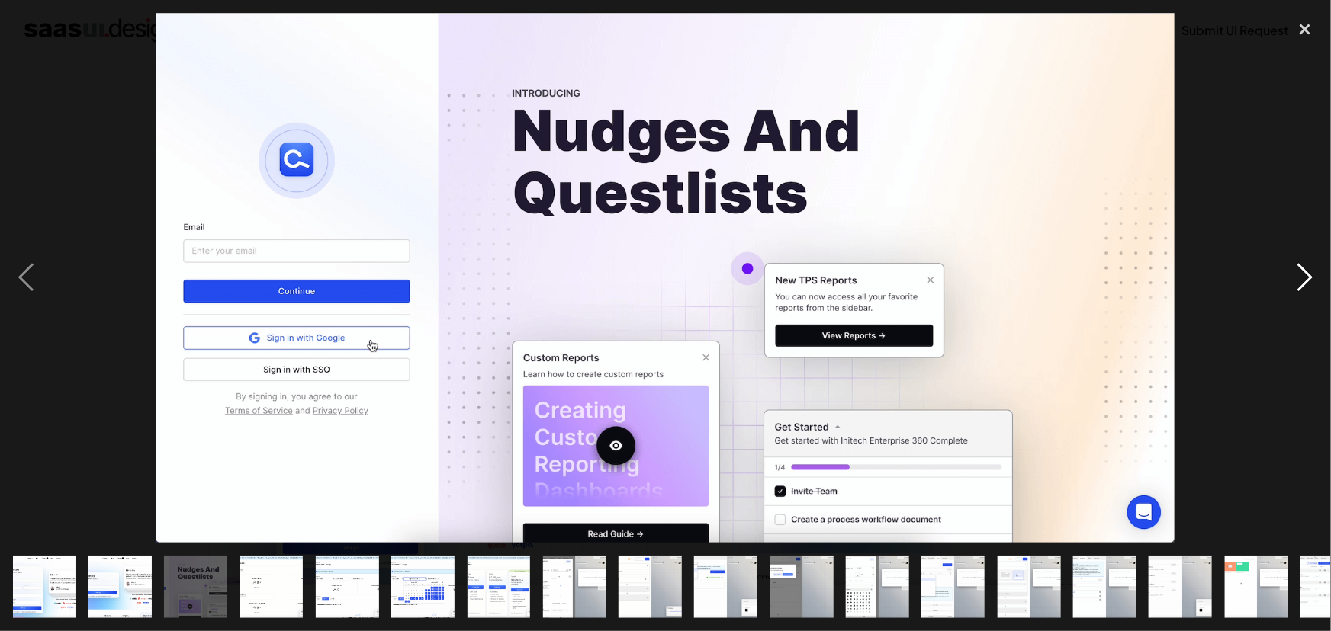
click at [1303, 275] on div "next image" at bounding box center [1305, 278] width 52 height 531
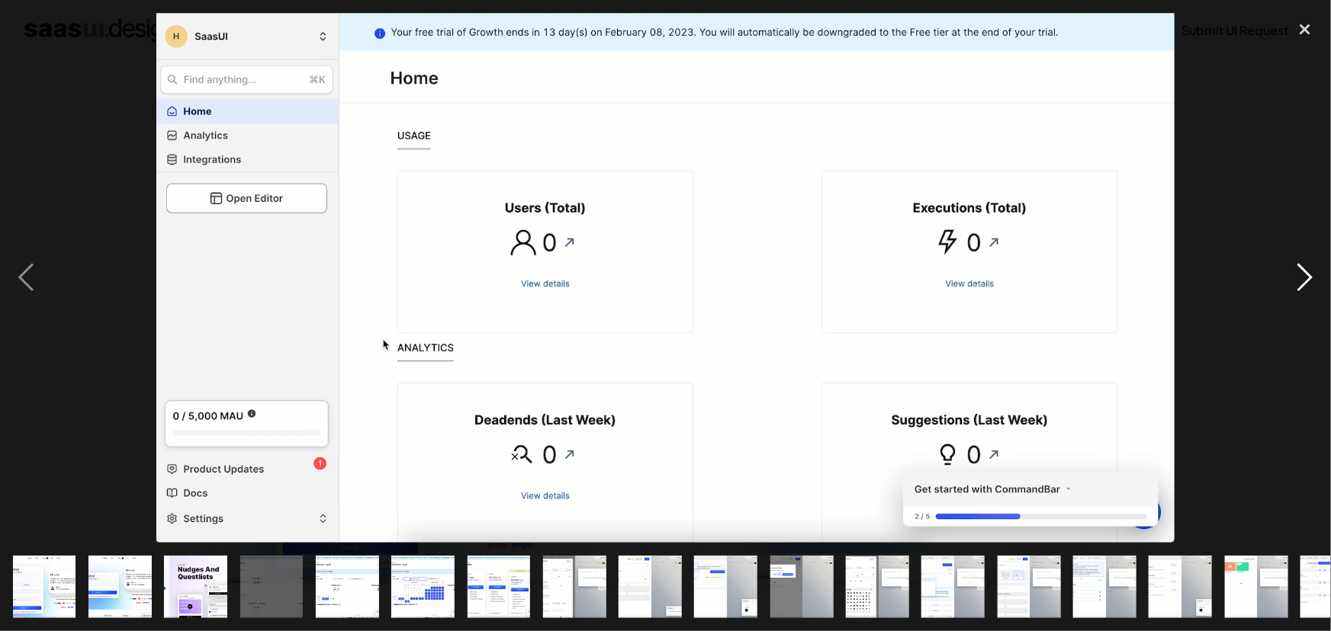
click at [1303, 275] on div "next image" at bounding box center [1305, 278] width 52 height 531
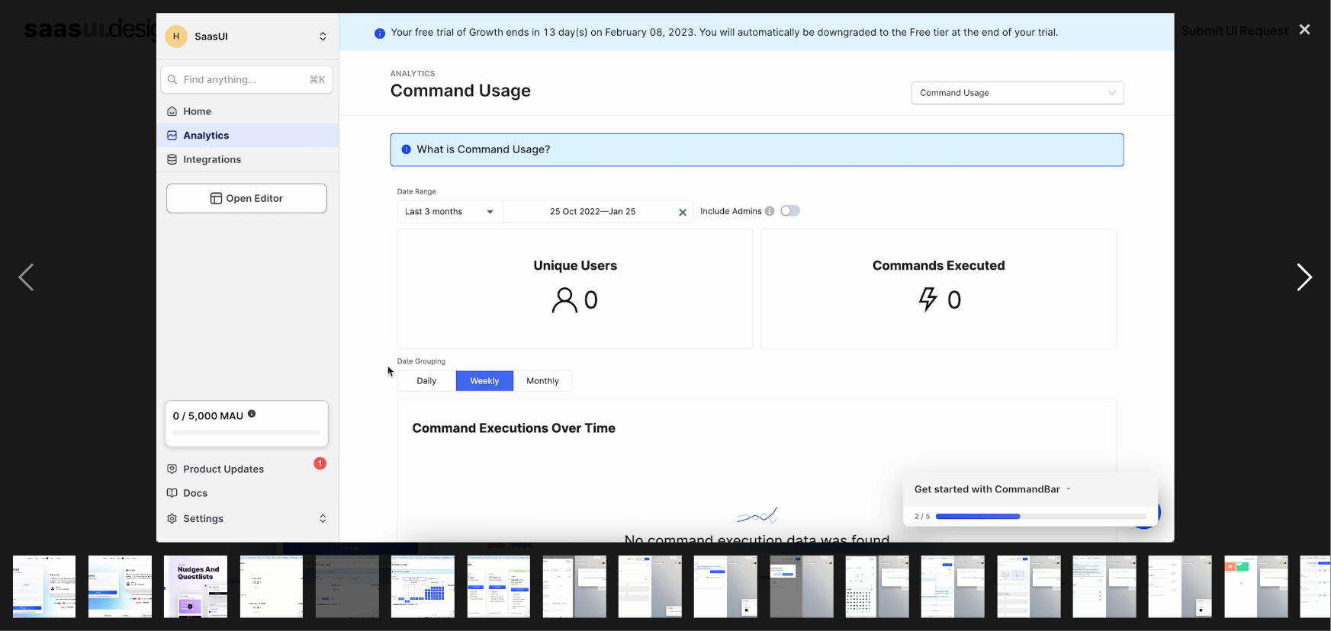
click at [1303, 275] on div "next image" at bounding box center [1305, 278] width 52 height 531
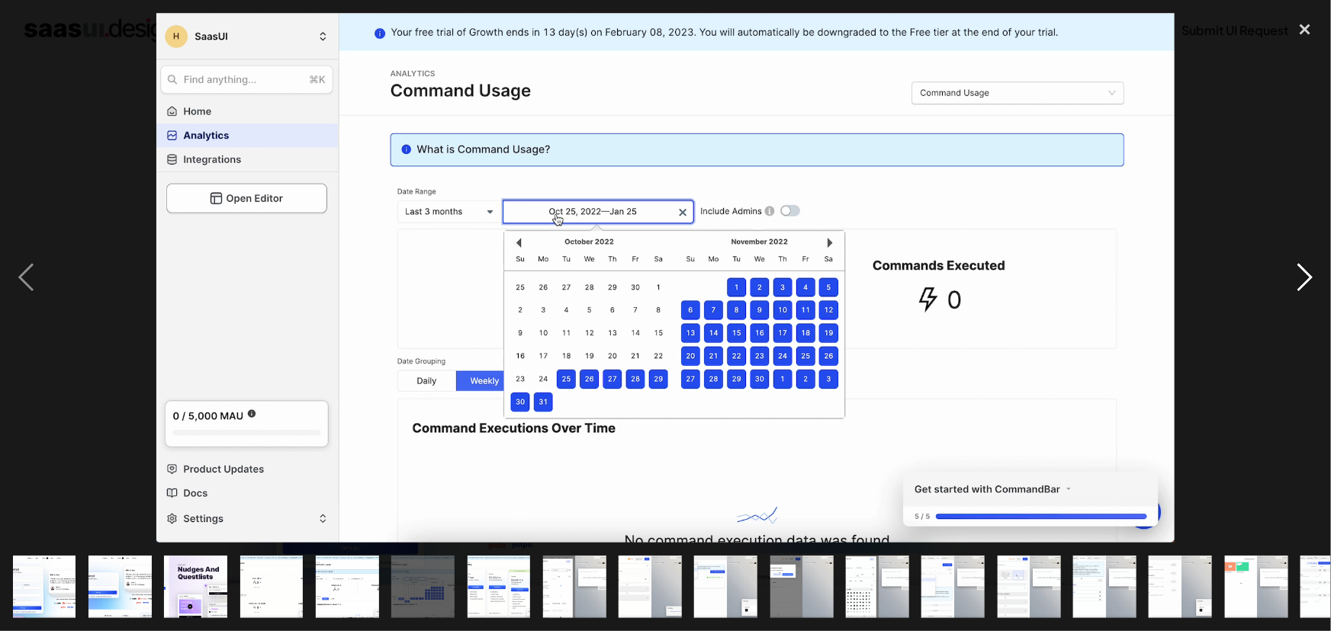
click at [1303, 275] on div "next image" at bounding box center [1305, 278] width 52 height 531
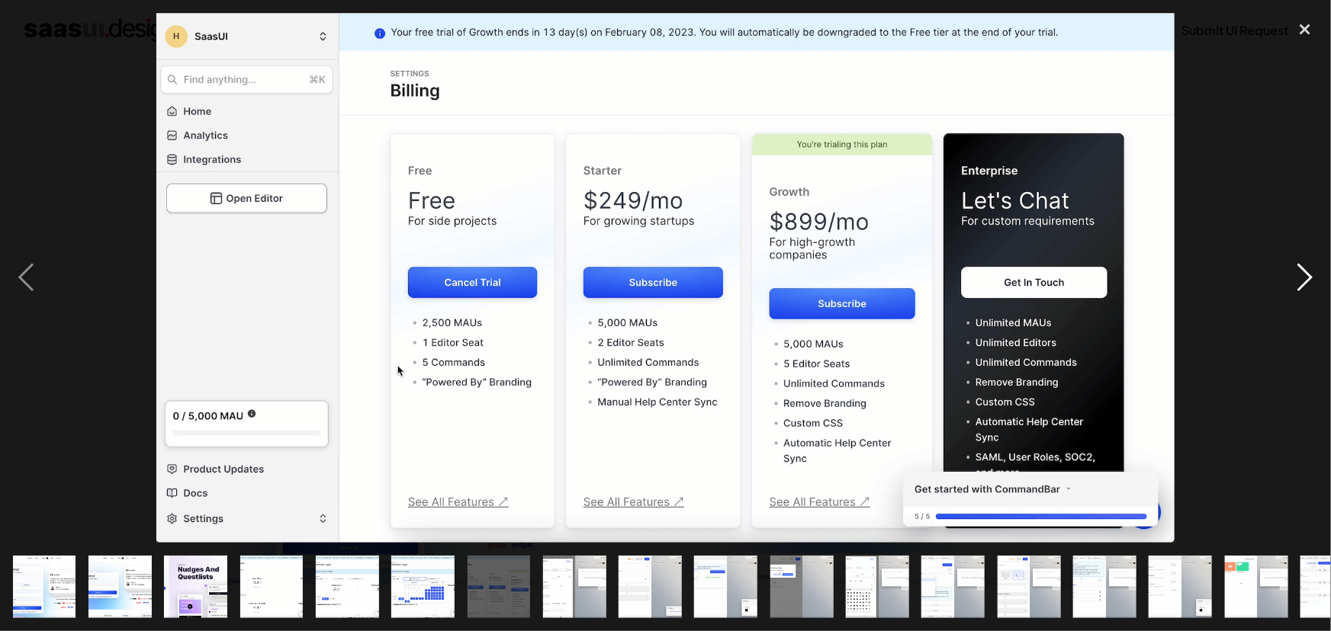
click at [1303, 275] on div "next image" at bounding box center [1305, 278] width 52 height 531
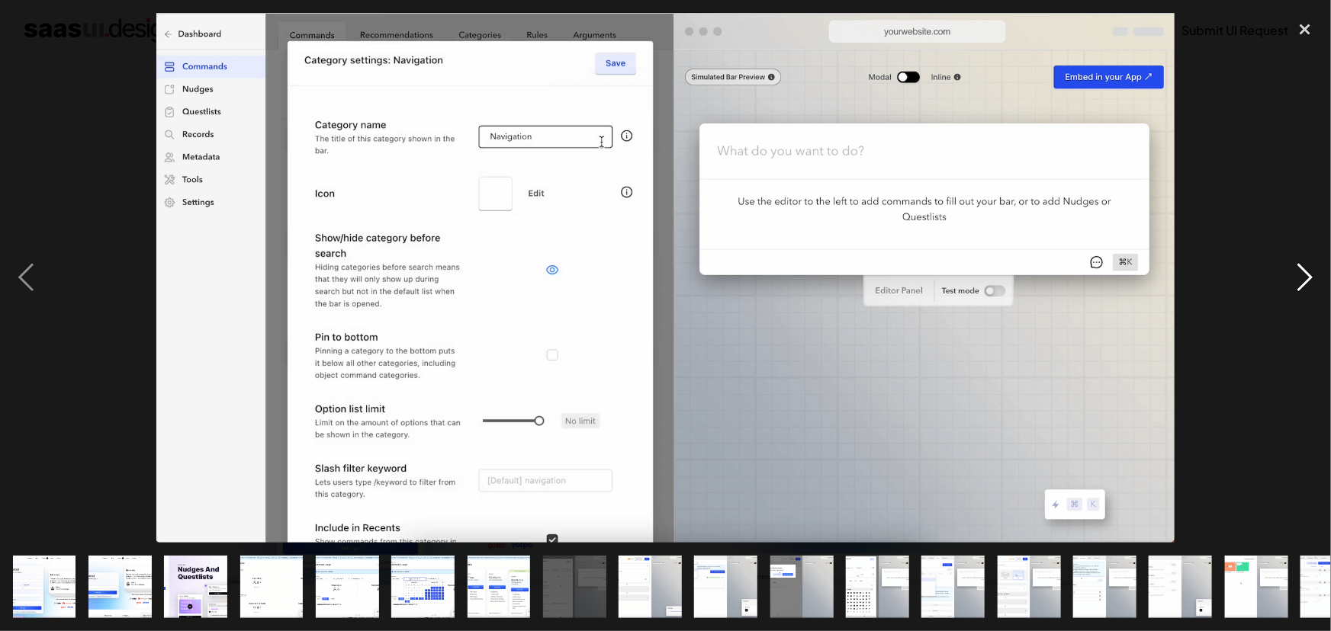
click at [1303, 275] on div "next image" at bounding box center [1305, 278] width 52 height 531
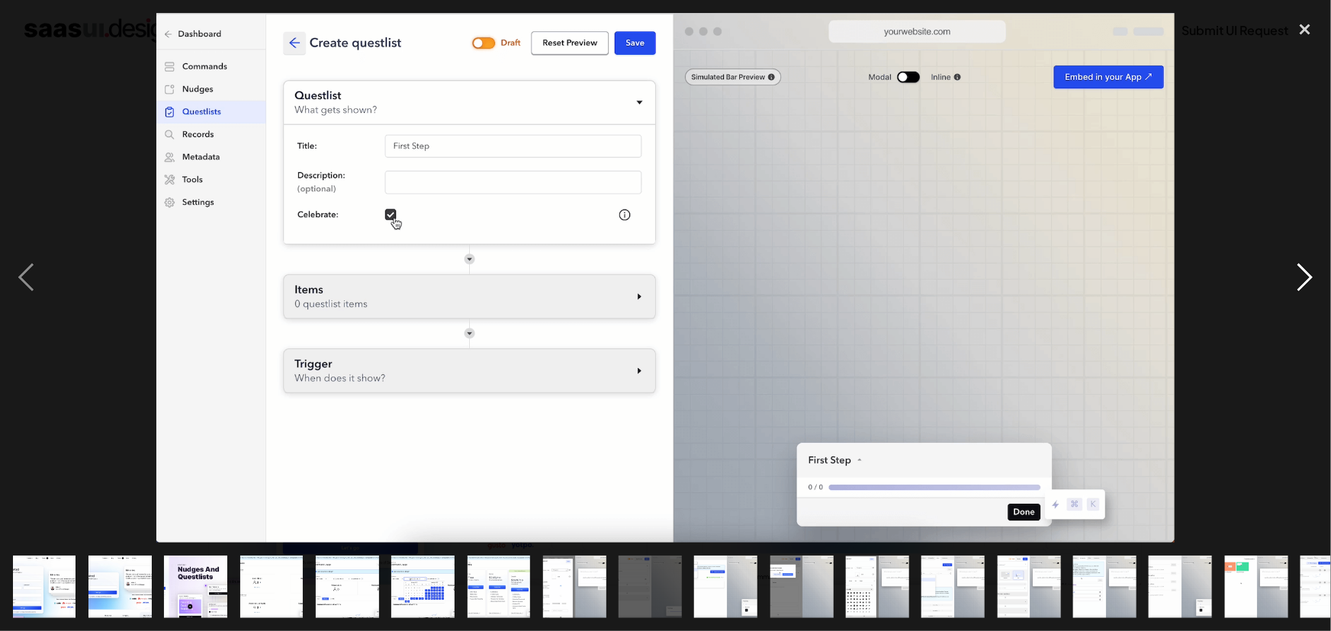
click at [1303, 275] on div "next image" at bounding box center [1305, 278] width 52 height 531
